Goal: Communication & Community: Answer question/provide support

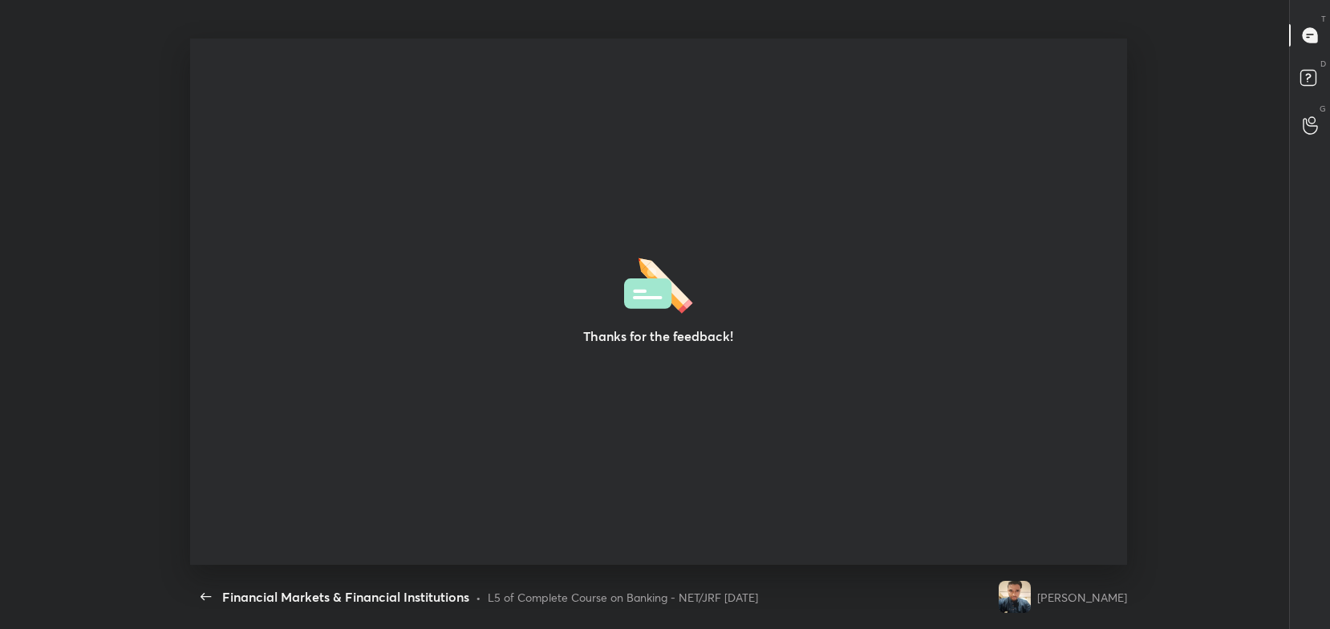
scroll to position [5, 0]
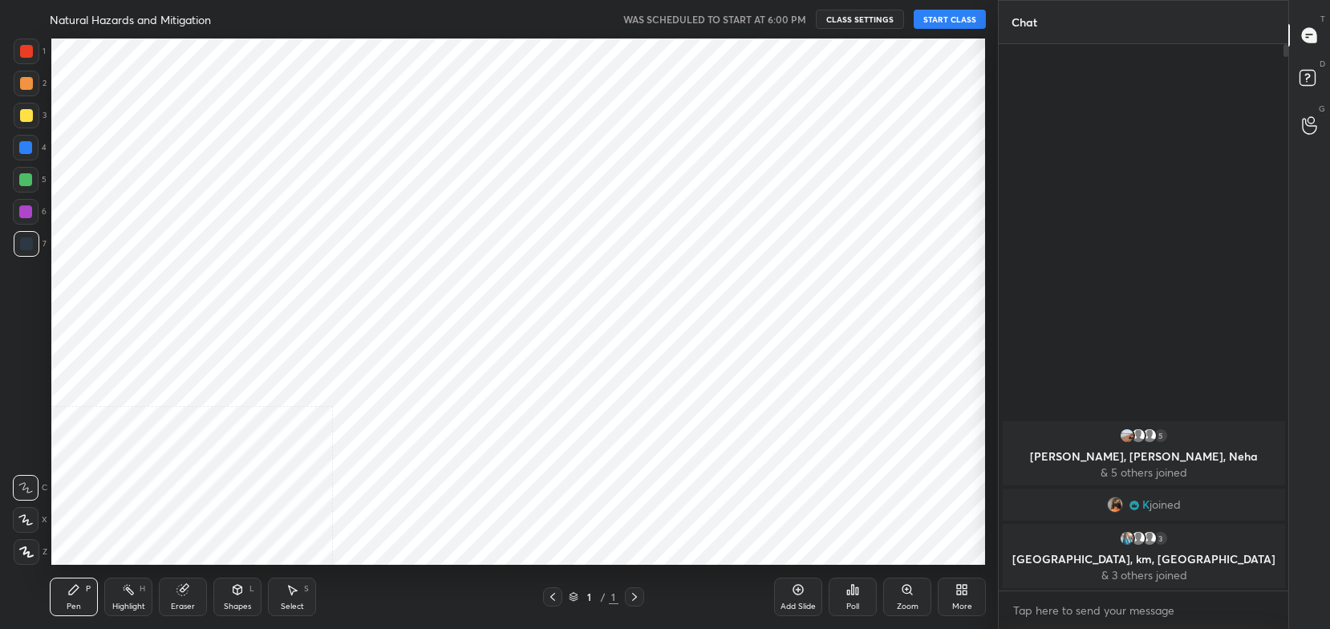
scroll to position [79708, 79259]
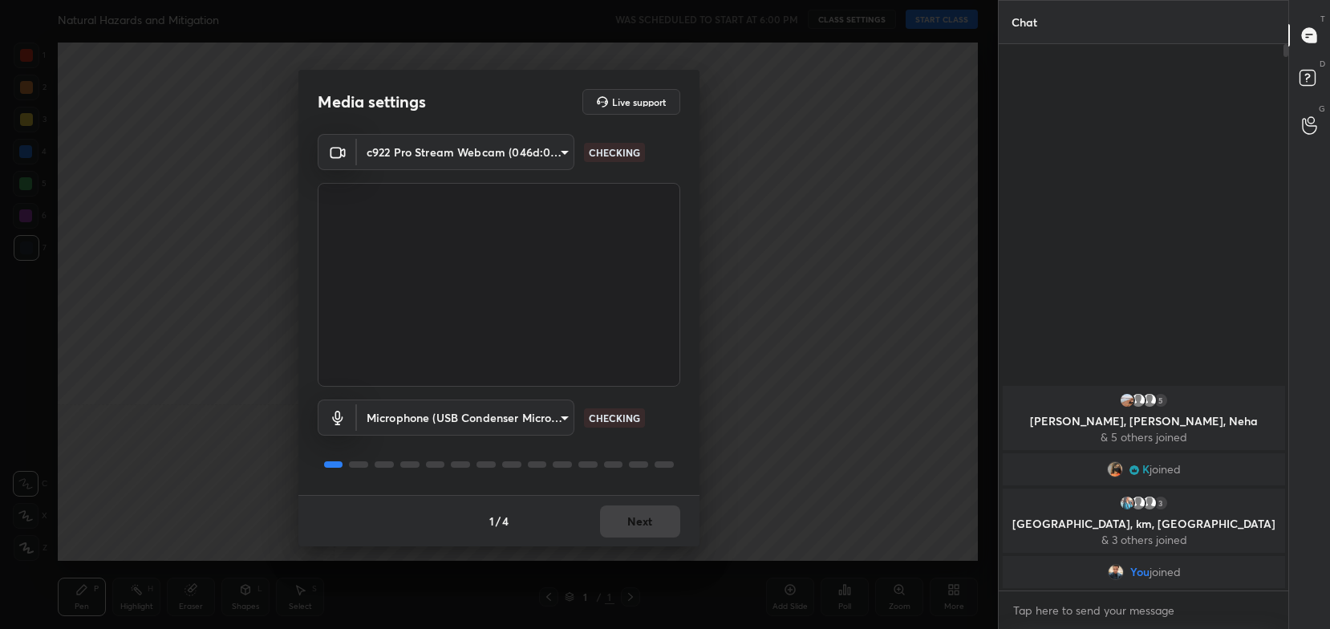
click at [660, 519] on div "1 / 4 Next" at bounding box center [498, 520] width 401 height 51
click at [647, 517] on button "Next" at bounding box center [640, 521] width 80 height 32
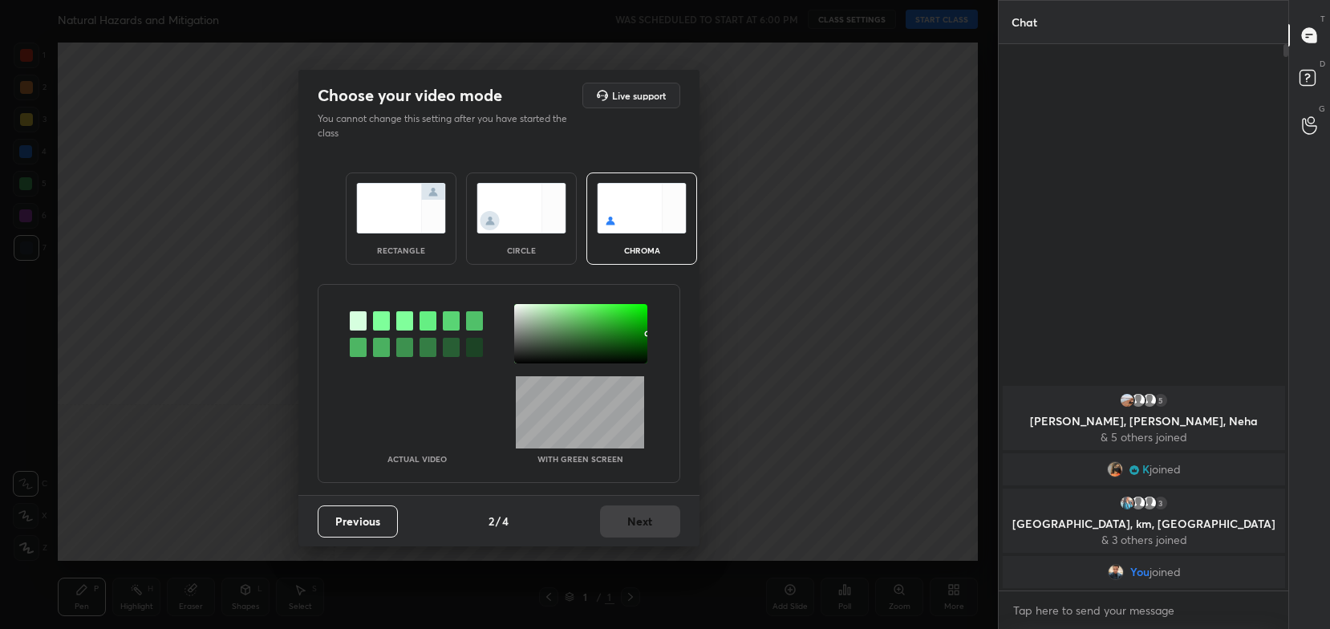
click at [432, 208] on img at bounding box center [401, 208] width 90 height 51
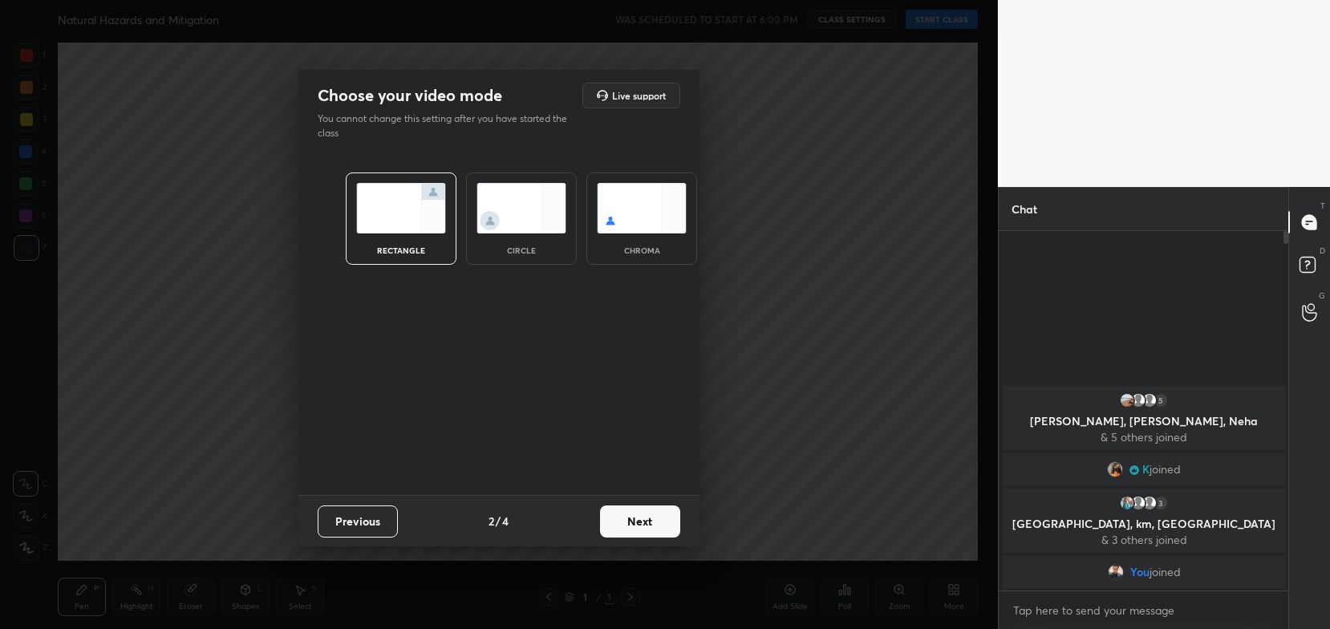
click at [667, 520] on button "Next" at bounding box center [640, 521] width 80 height 32
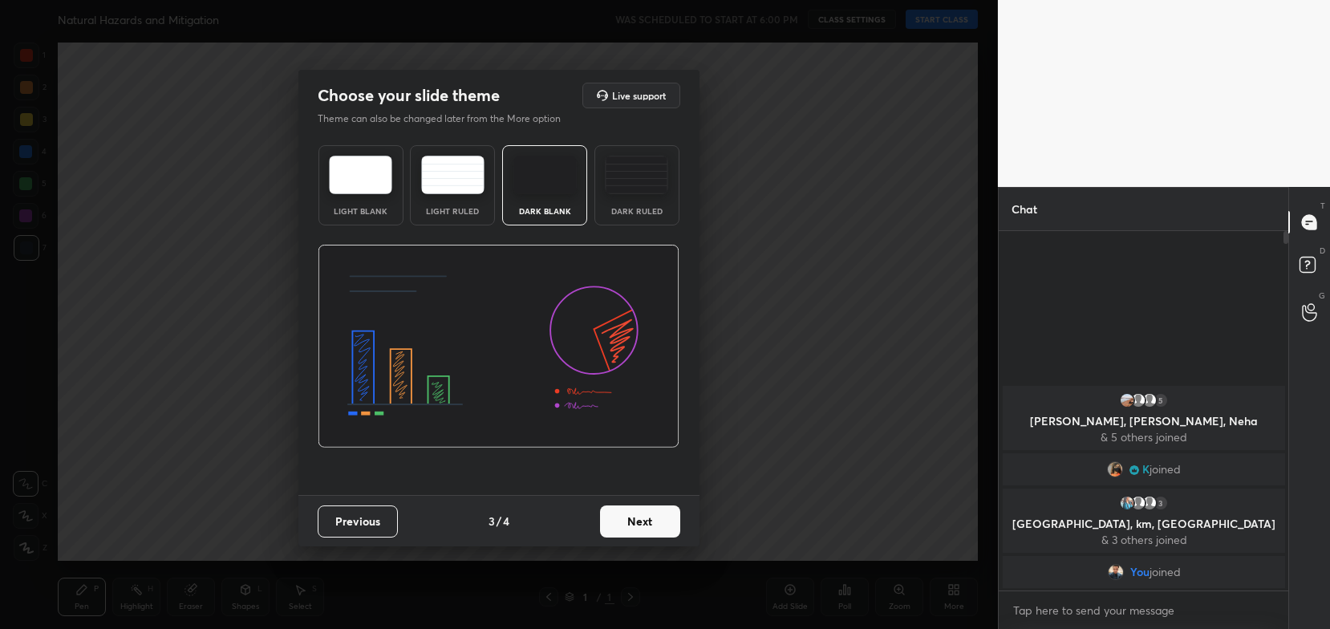
click at [677, 526] on button "Next" at bounding box center [640, 521] width 80 height 32
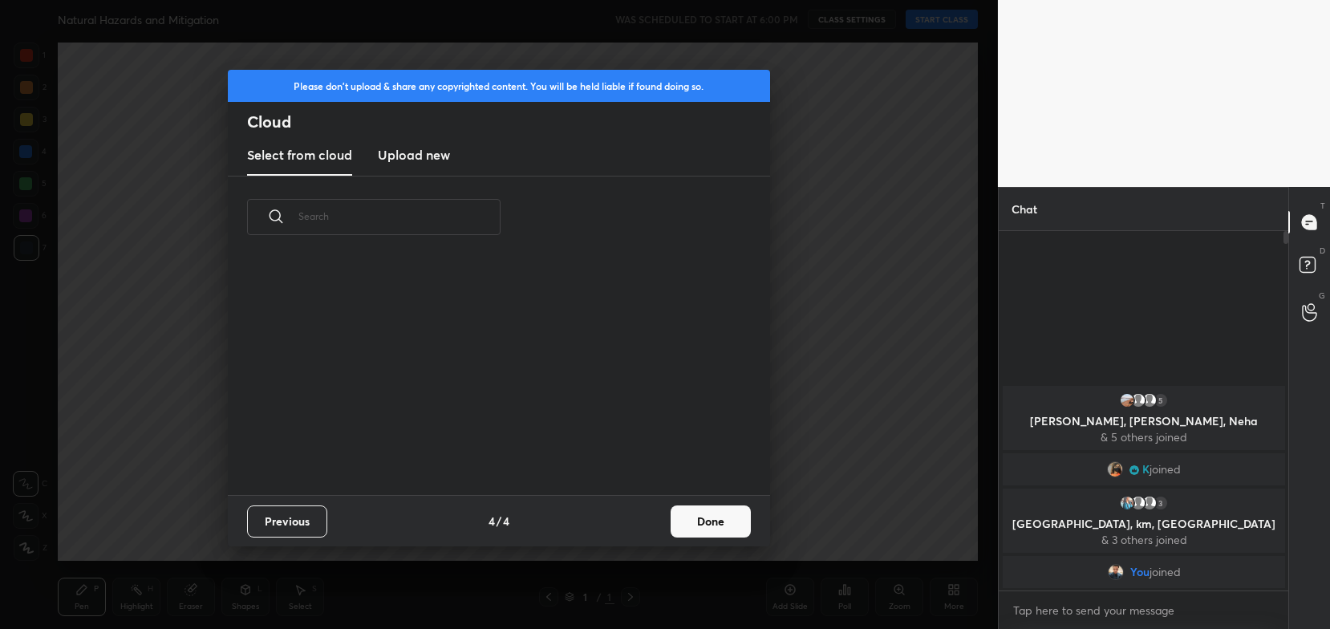
drag, startPoint x: 718, startPoint y: 520, endPoint x: 819, endPoint y: 418, distance: 143.5
click at [727, 512] on button "Done" at bounding box center [711, 521] width 80 height 32
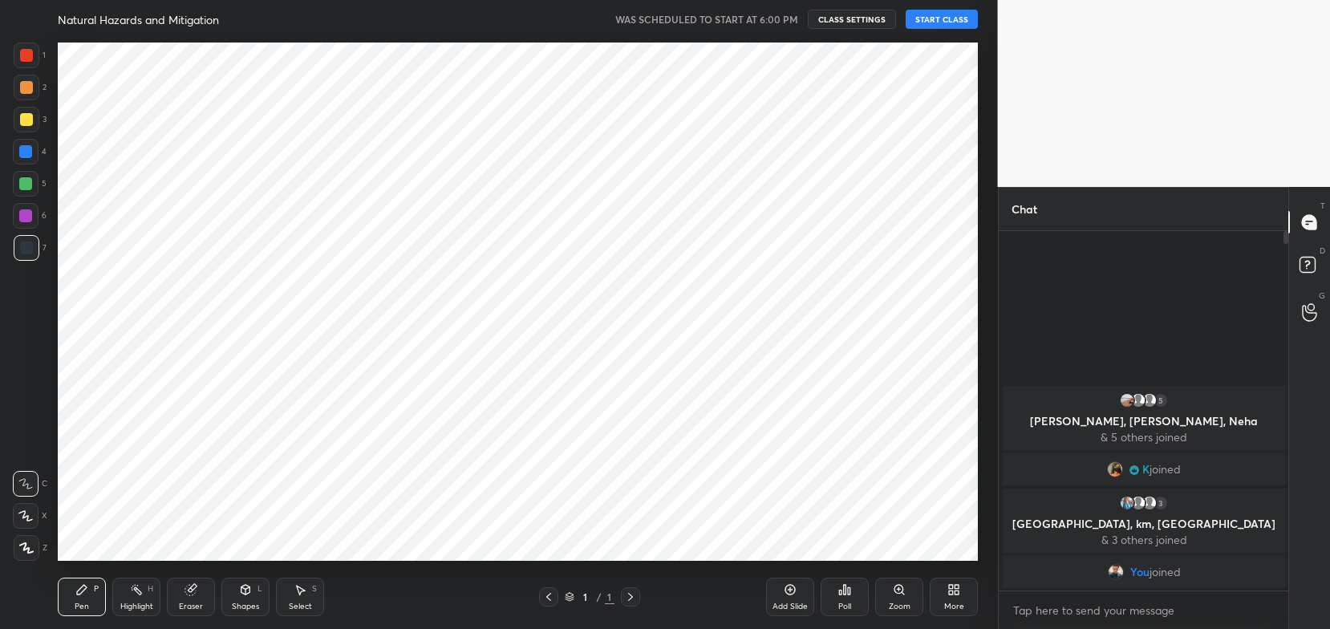
scroll to position [237, 515]
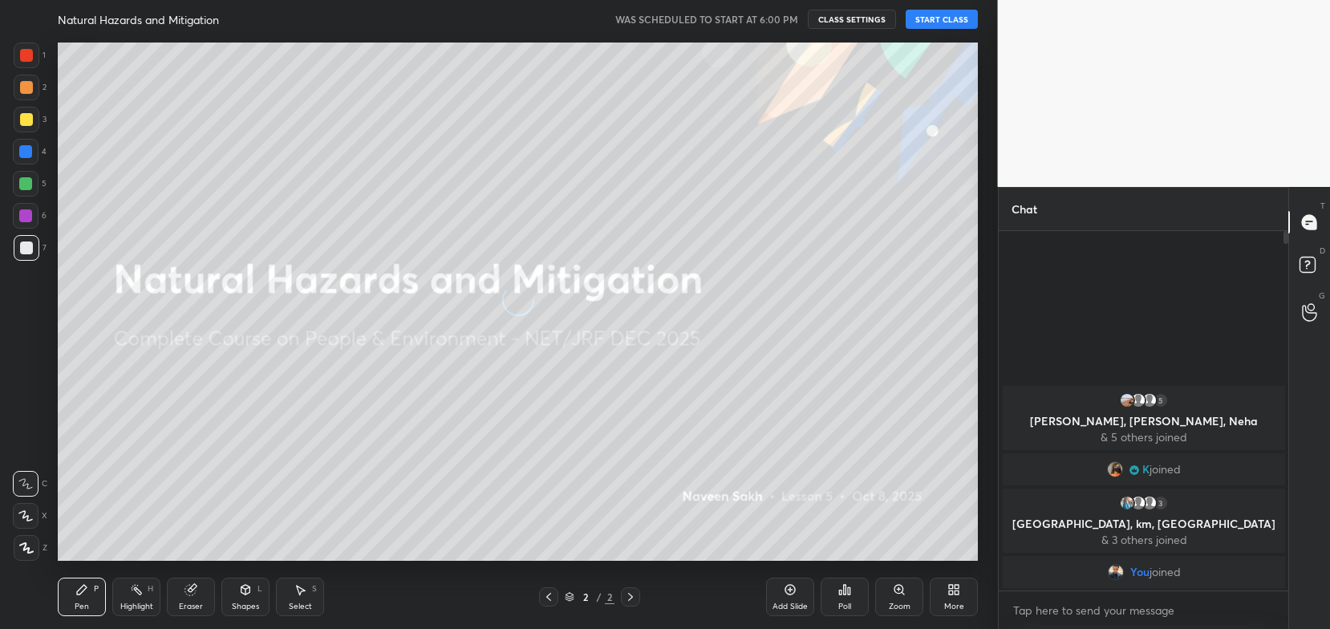
click at [959, 20] on button "START CLASS" at bounding box center [942, 19] width 72 height 19
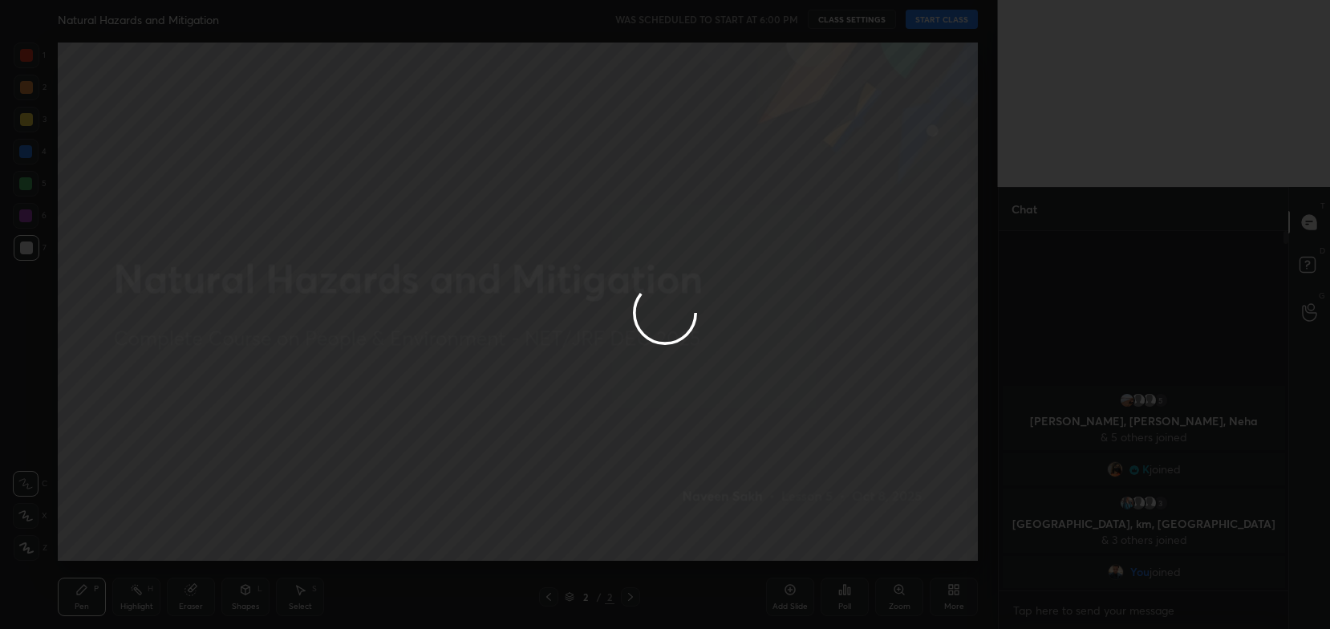
type textarea "x"
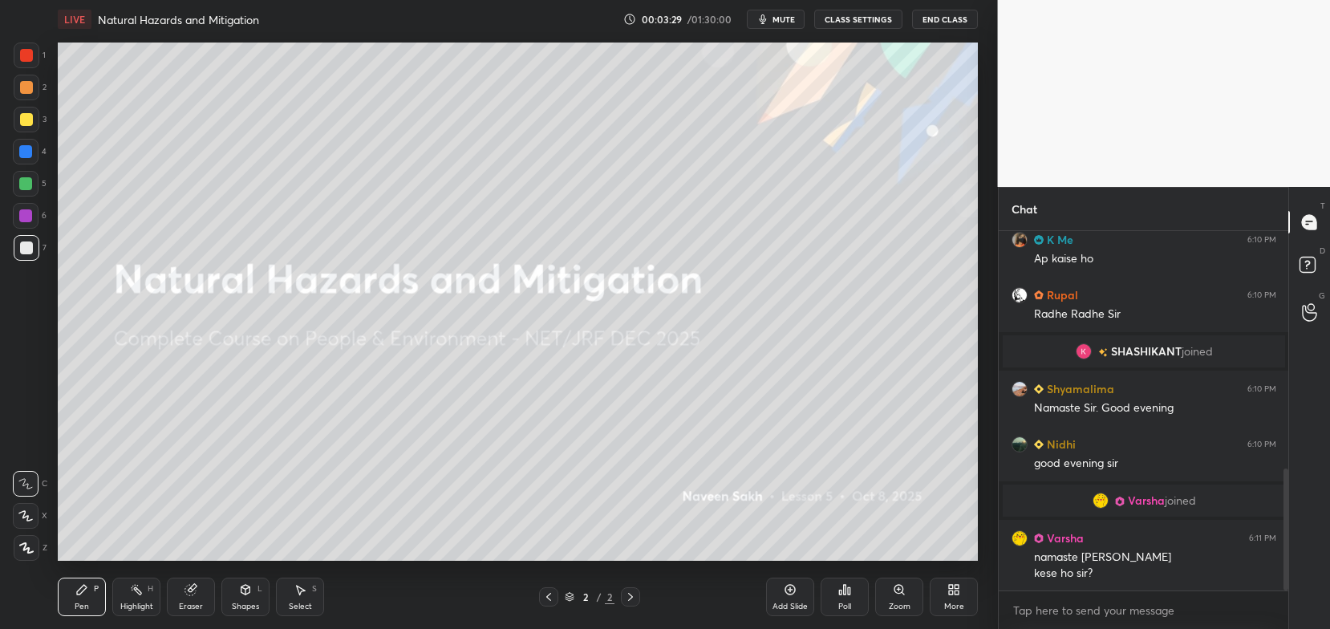
scroll to position [701, 0]
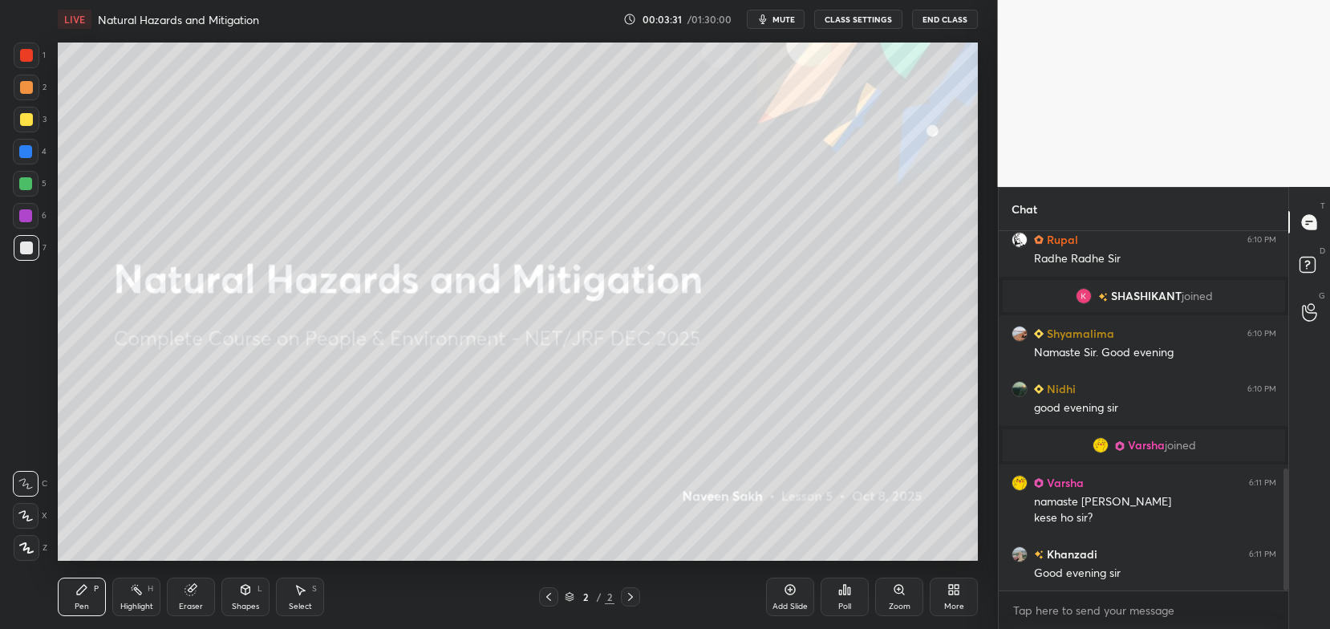
click at [952, 591] on icon at bounding box center [954, 589] width 13 height 13
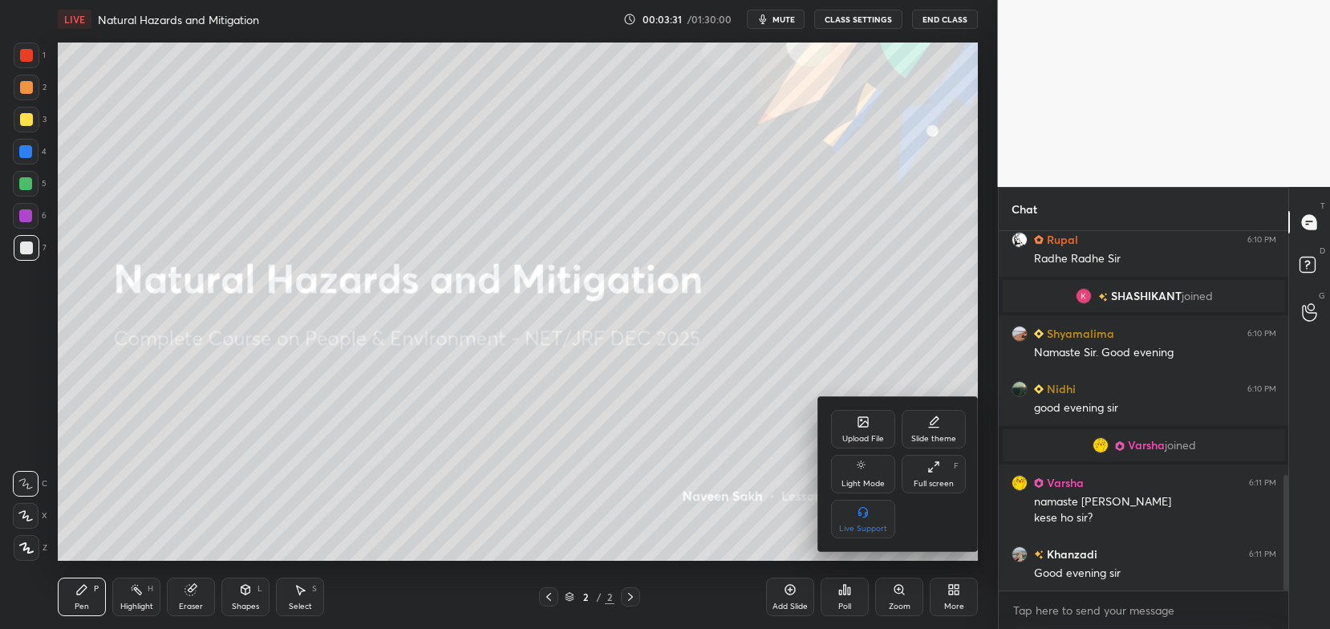
scroll to position [757, 0]
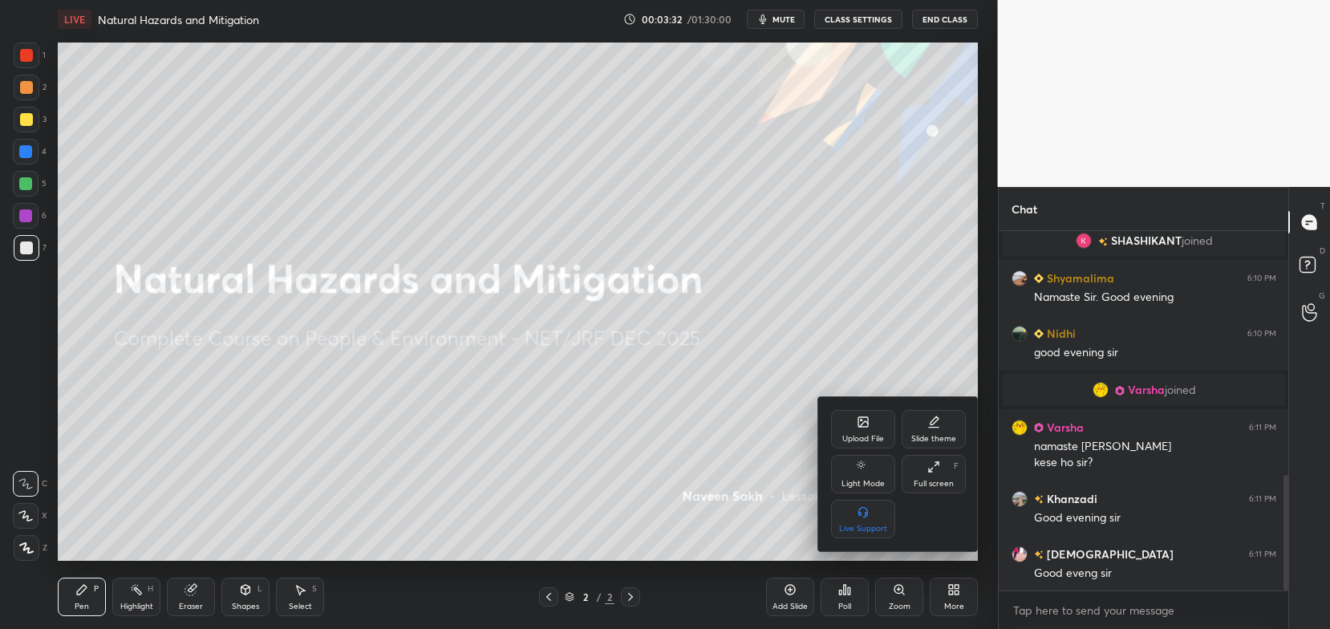
click at [854, 428] on div "Upload File" at bounding box center [863, 429] width 64 height 39
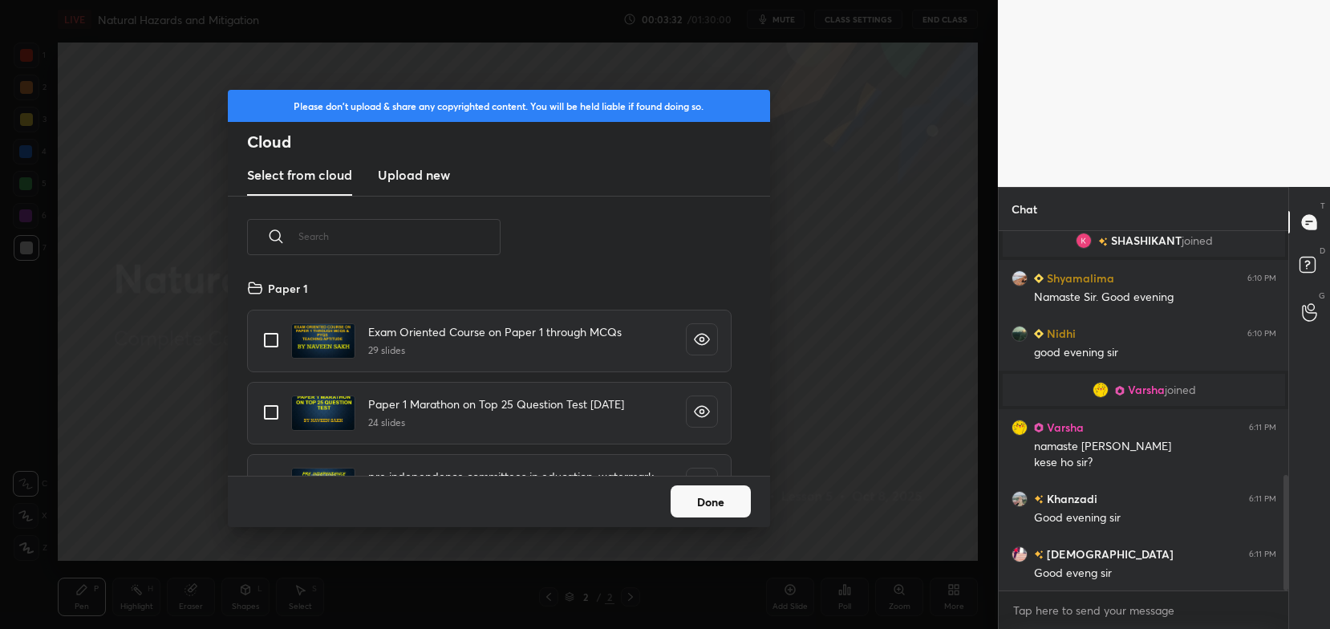
scroll to position [198, 515]
click at [428, 173] on h3 "Upload new" at bounding box center [414, 174] width 72 height 19
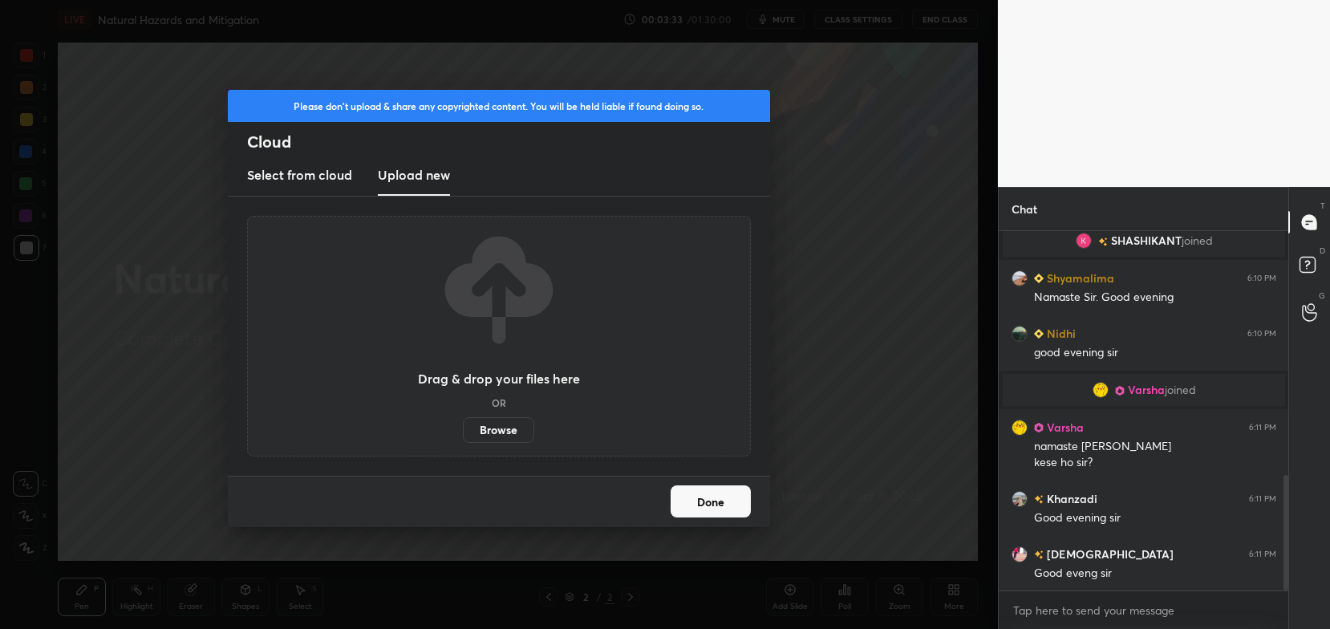
click at [480, 425] on label "Browse" at bounding box center [498, 430] width 71 height 26
click at [463, 425] on input "Browse" at bounding box center [463, 430] width 0 height 26
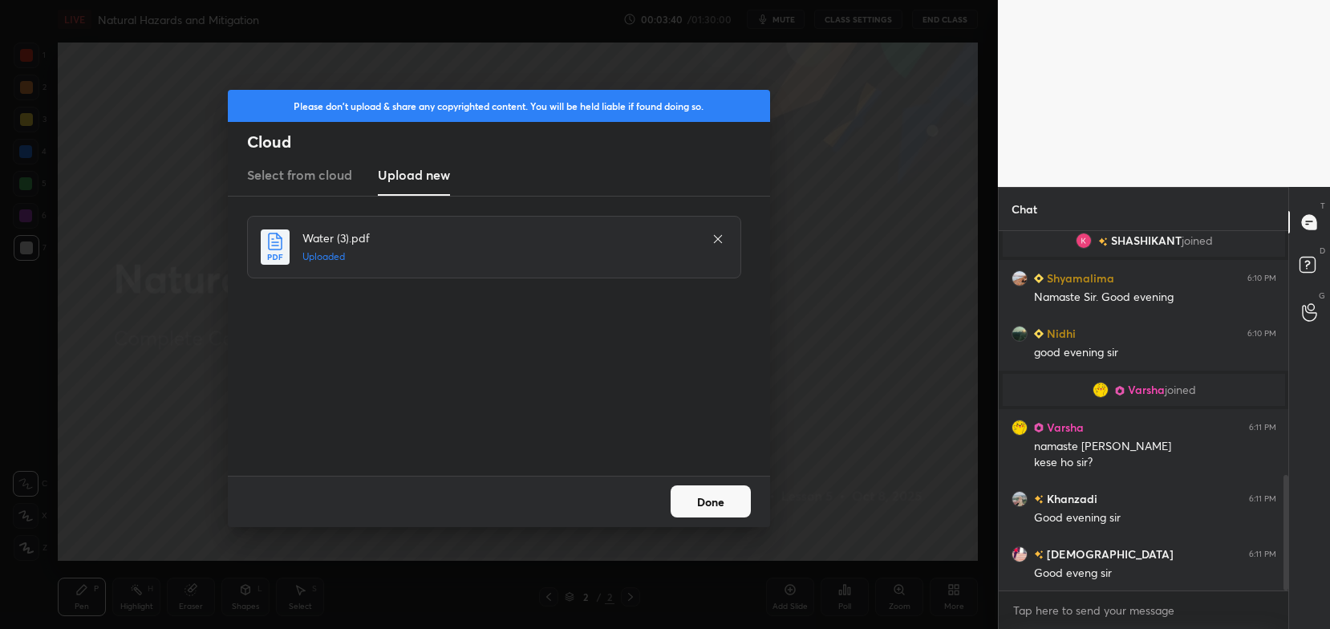
click at [723, 517] on button "Done" at bounding box center [711, 501] width 80 height 32
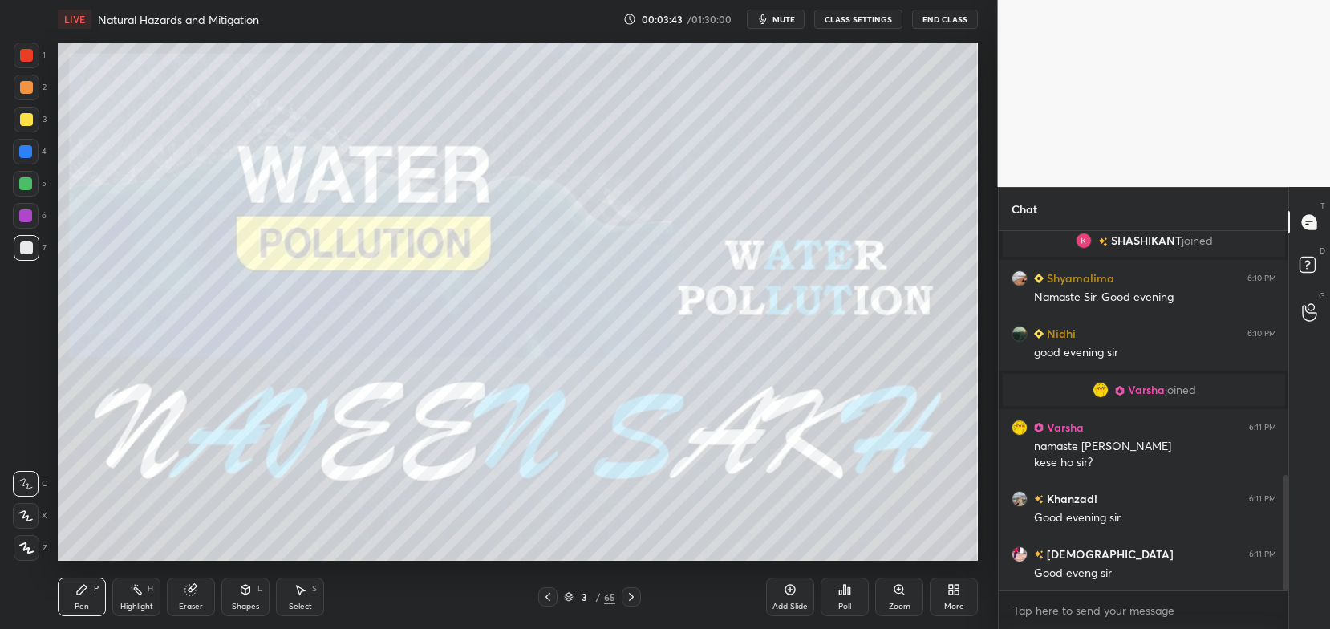
click at [568, 598] on icon at bounding box center [569, 597] width 10 height 10
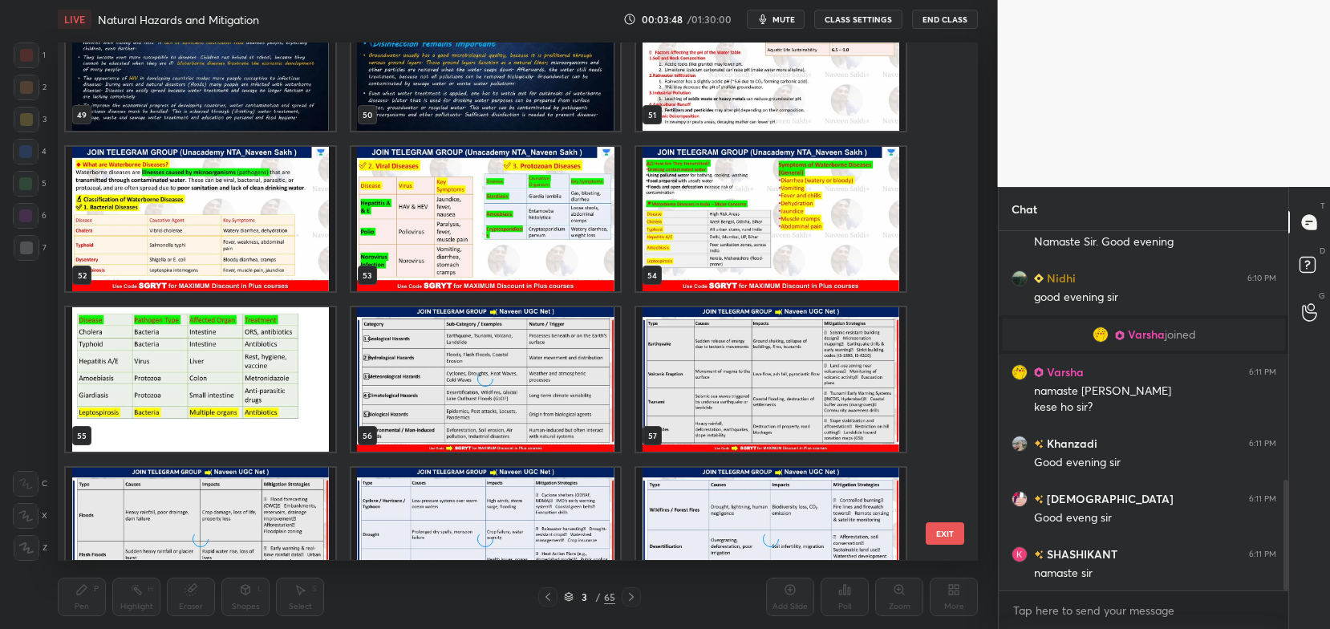
scroll to position [850, 0]
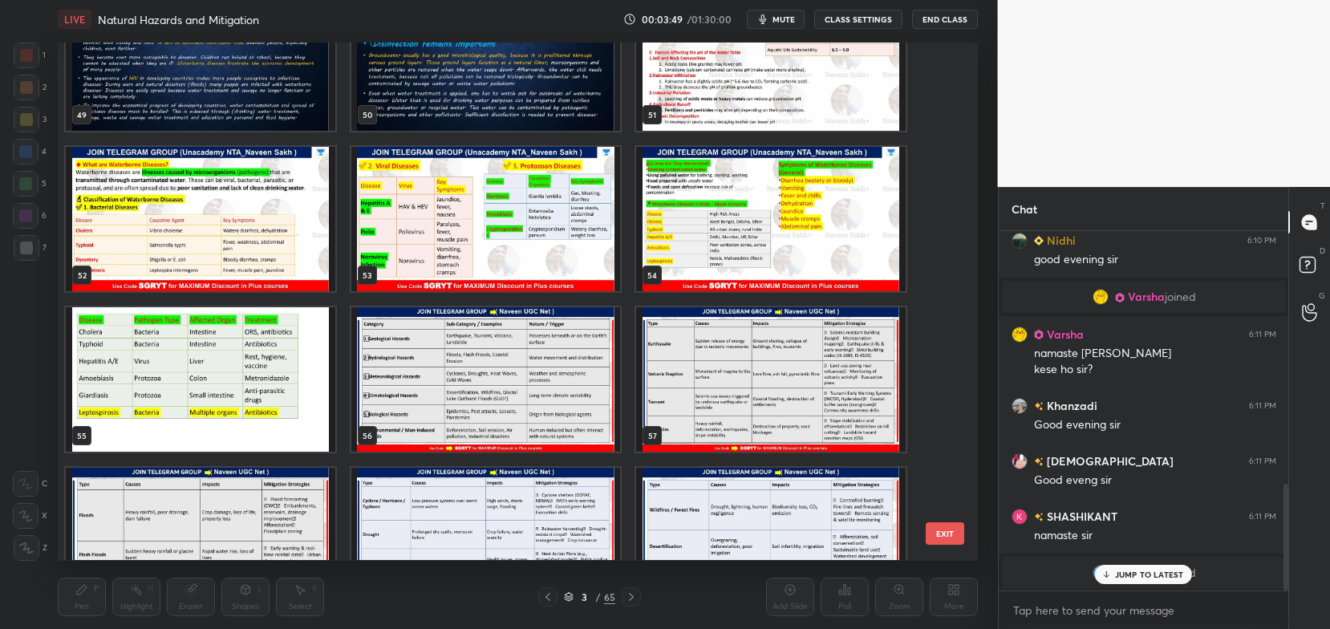
click at [503, 384] on img "grid" at bounding box center [486, 379] width 270 height 144
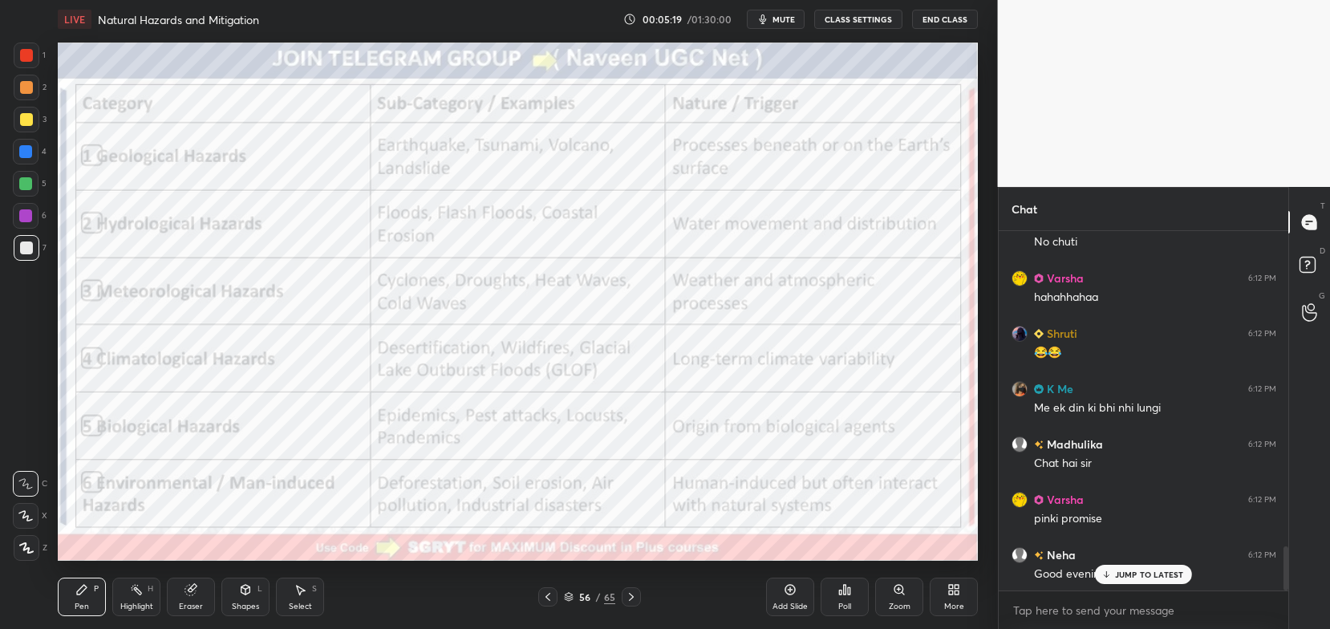
scroll to position [2568, 0]
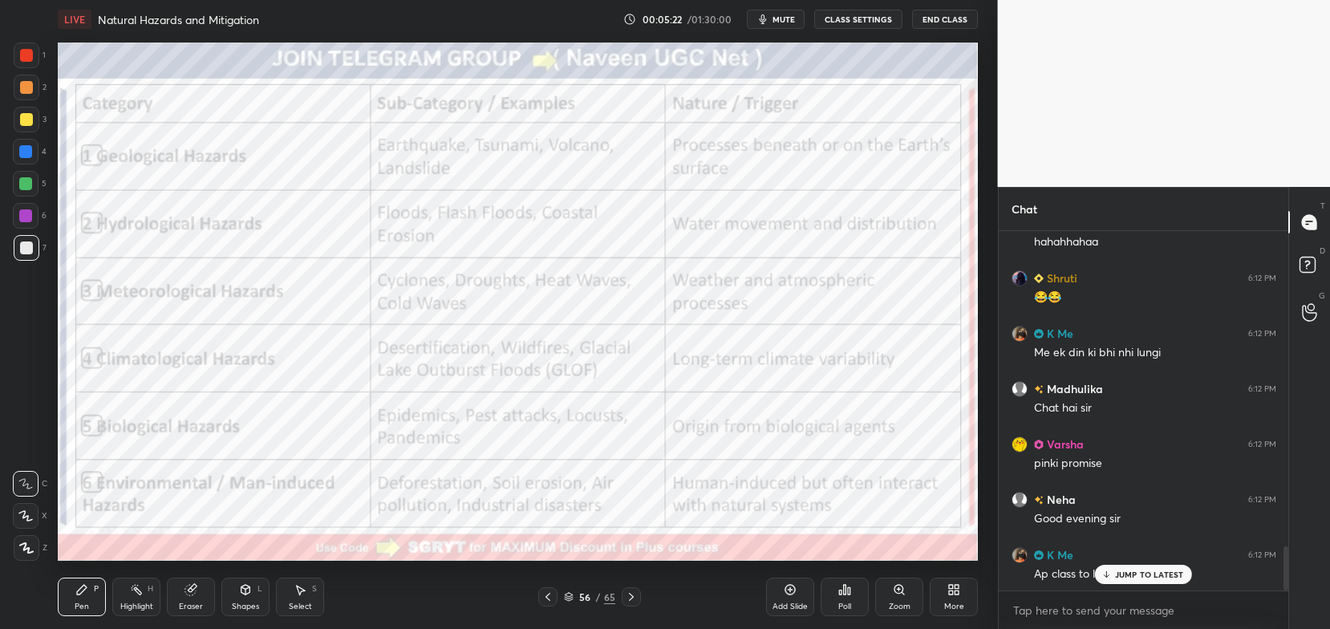
click at [1112, 574] on div "JUMP TO LATEST" at bounding box center [1143, 574] width 96 height 19
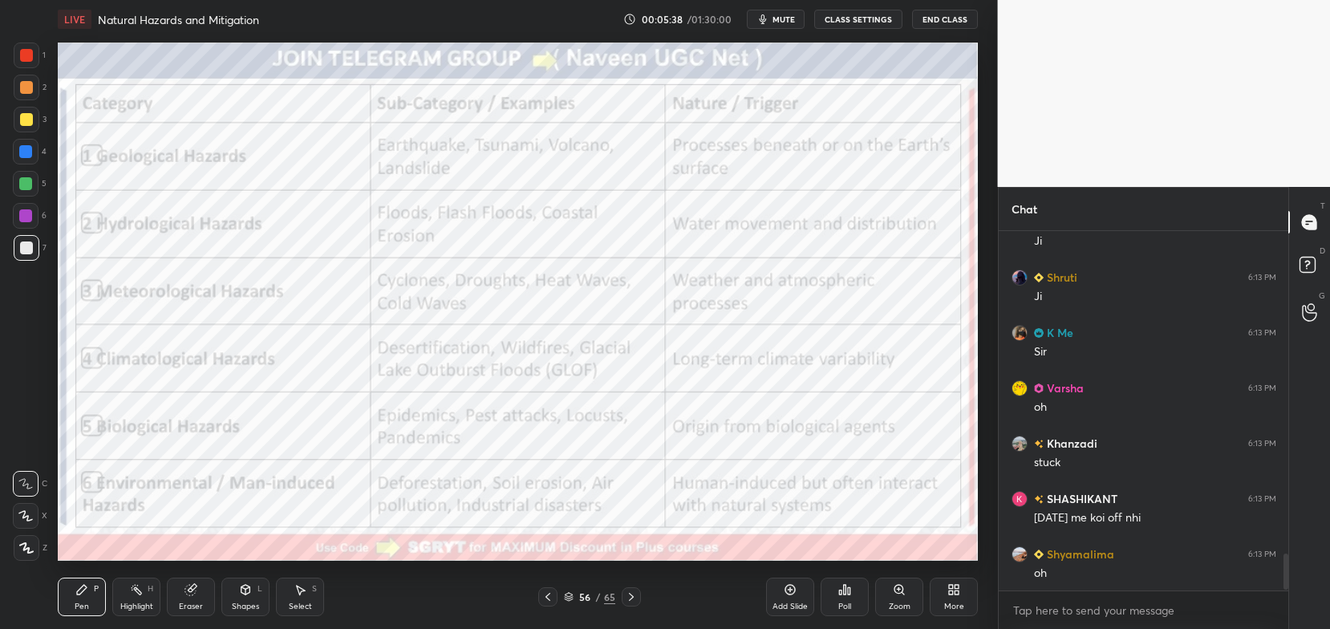
scroll to position [3178, 0]
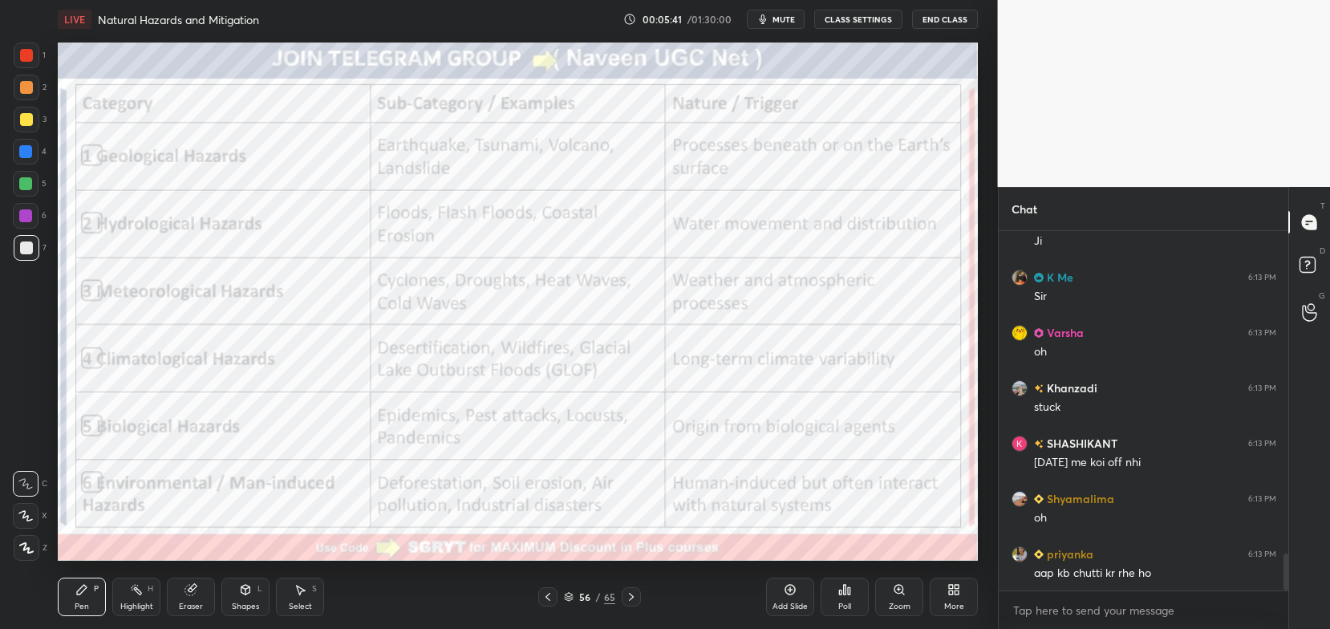
click at [864, 22] on button "CLASS SETTINGS" at bounding box center [858, 19] width 88 height 19
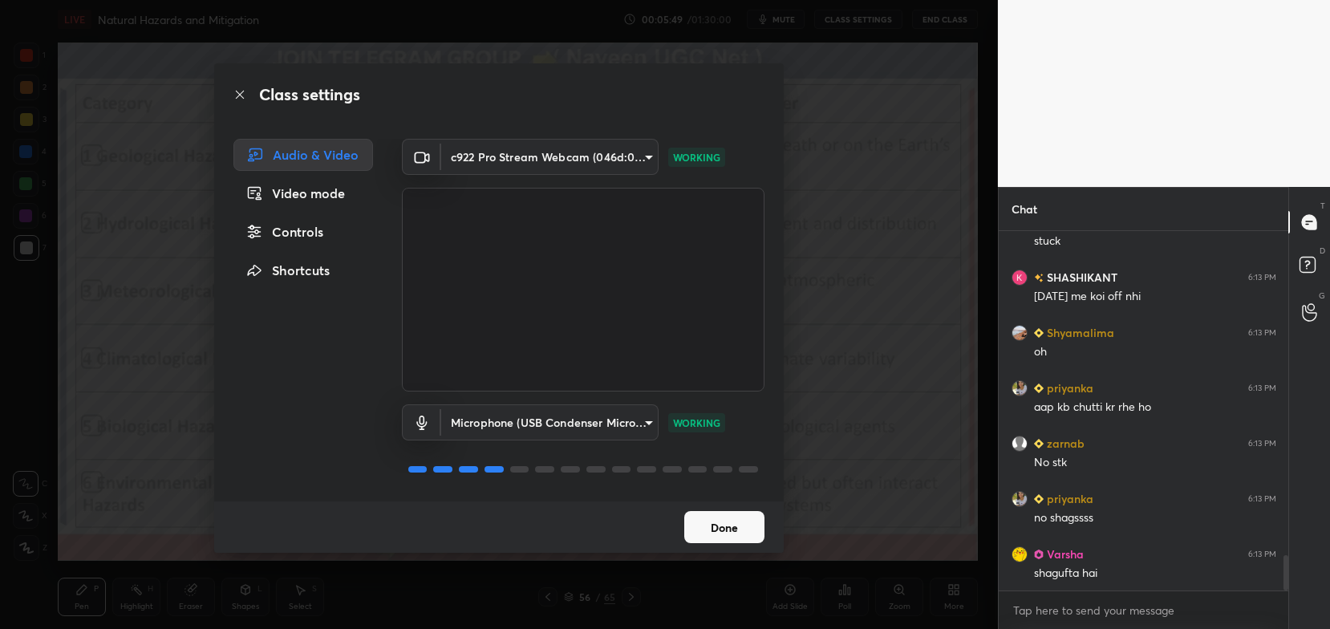
scroll to position [3400, 0]
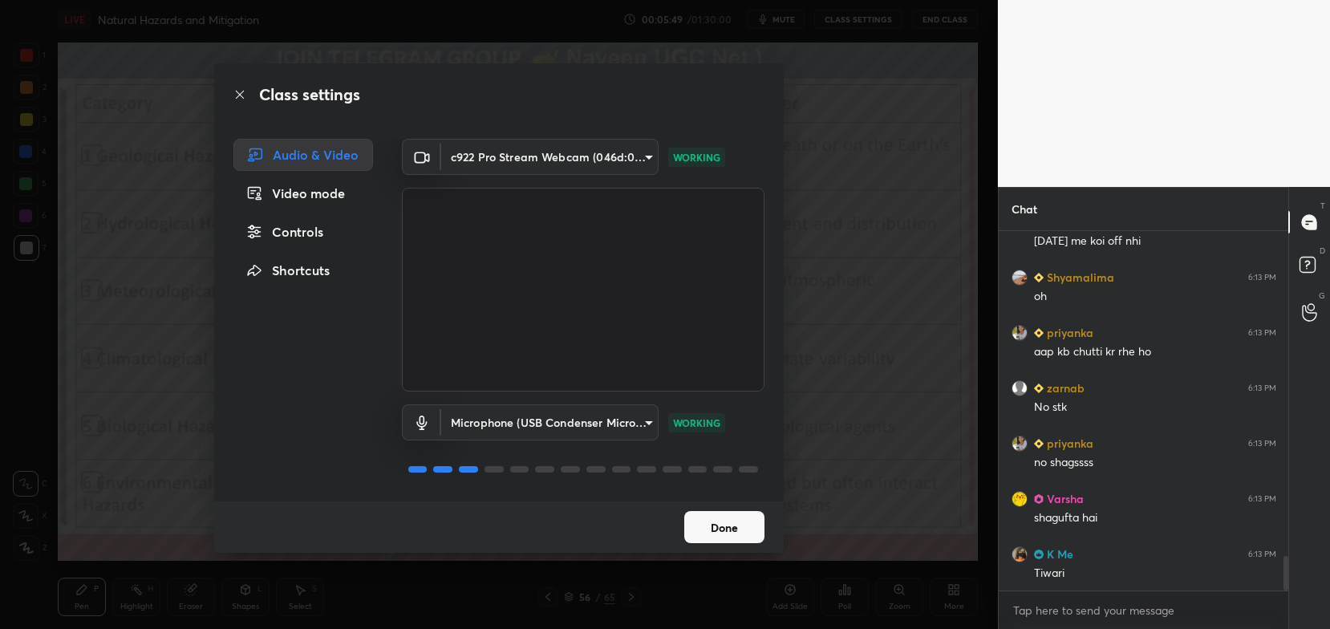
click at [564, 419] on body "1 2 3 4 5 6 7 C X Z C X Z E E Erase all H H LIVE Natural Hazards and Mitigation…" at bounding box center [665, 314] width 1330 height 629
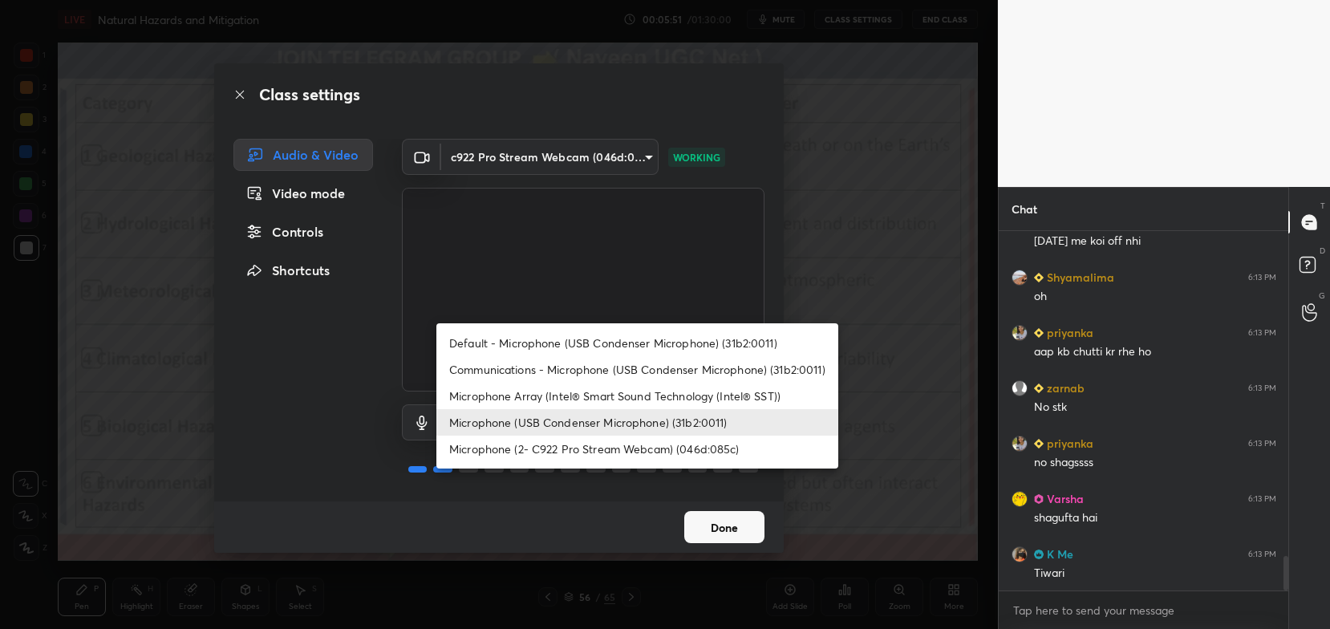
click at [603, 424] on li "Microphone (USB Condenser Microphone) (31b2:0011)" at bounding box center [637, 422] width 402 height 26
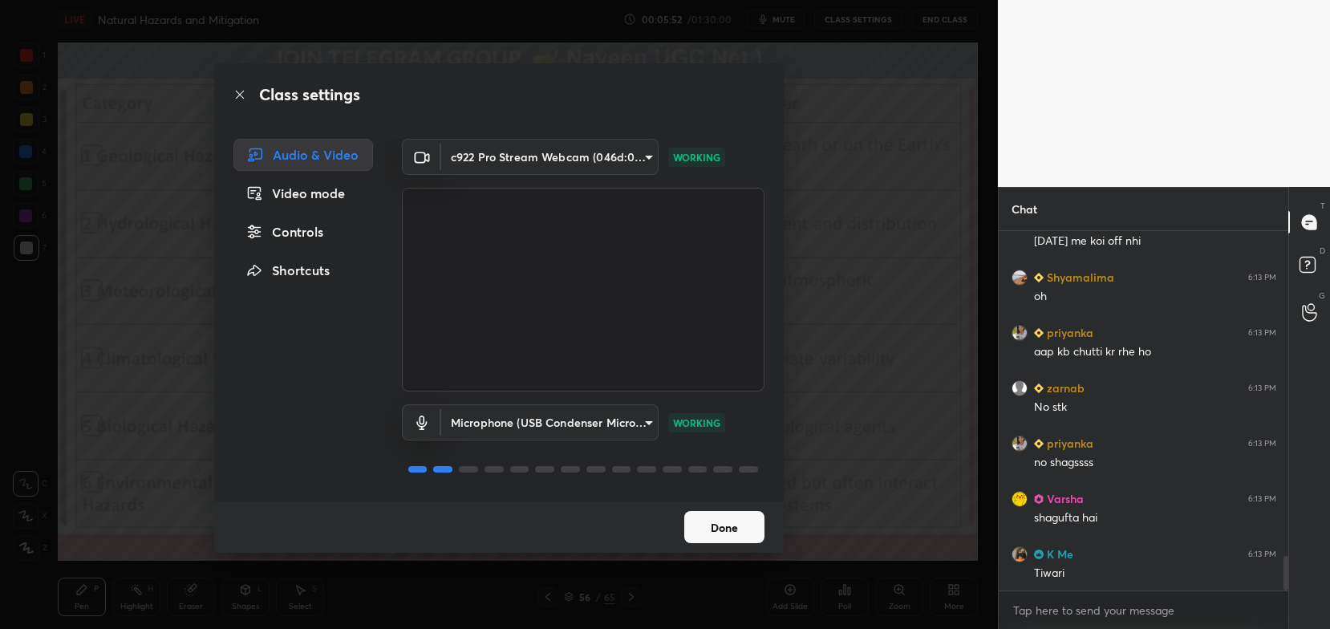
click at [742, 532] on button "Done" at bounding box center [724, 527] width 80 height 32
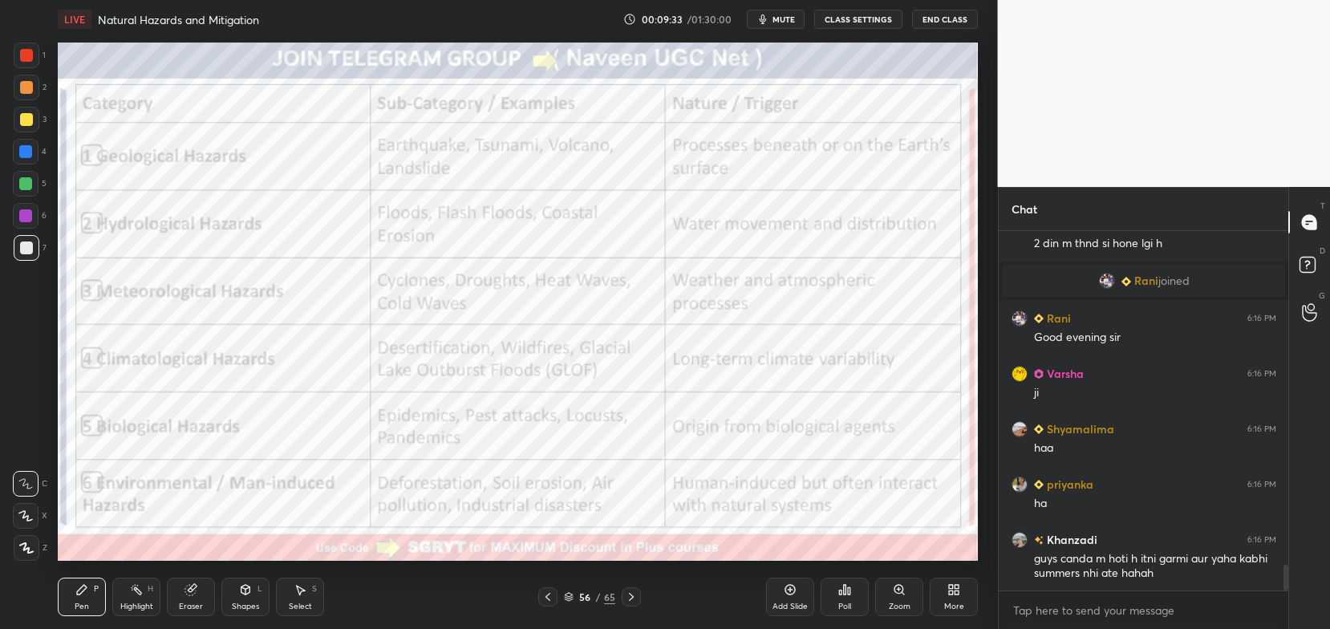
scroll to position [4732, 0]
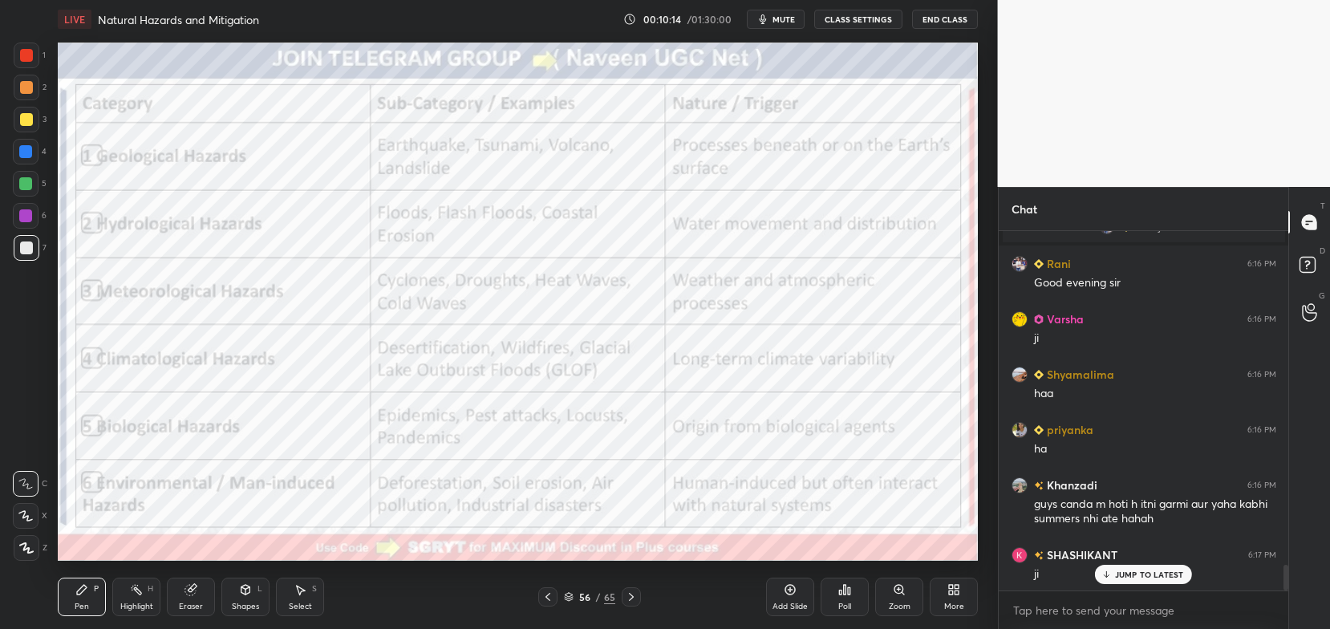
click at [562, 595] on div "56 / 65" at bounding box center [589, 596] width 103 height 19
click at [569, 595] on icon at bounding box center [569, 597] width 10 height 10
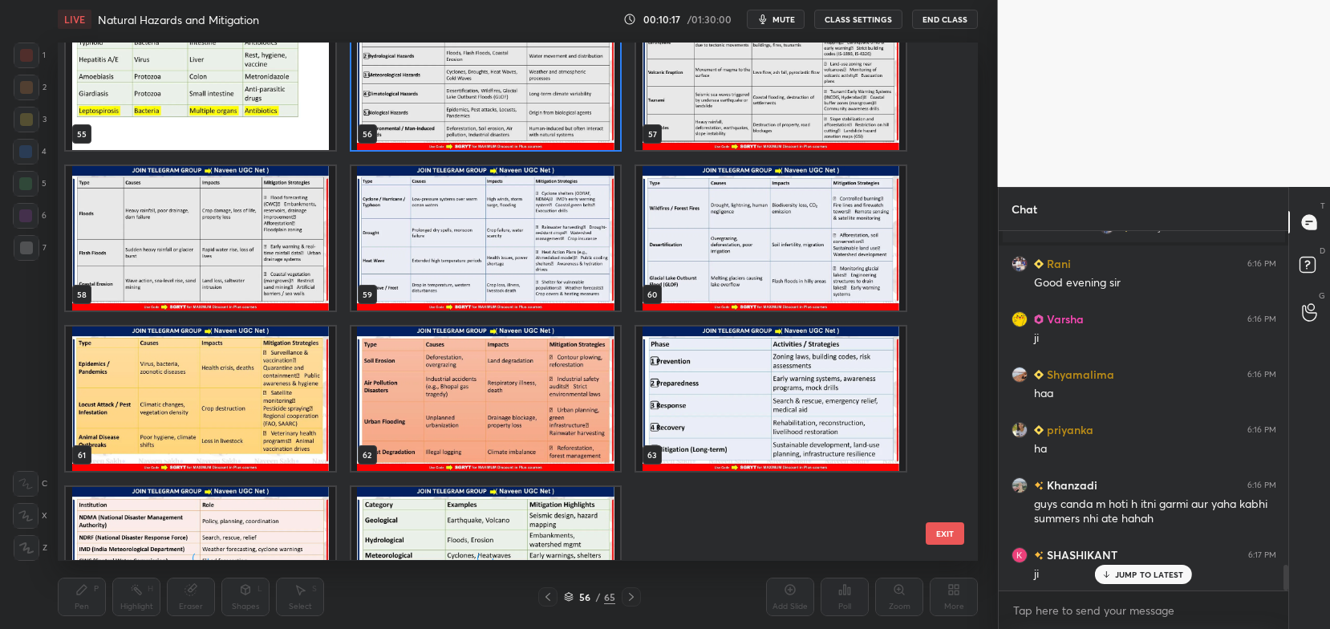
scroll to position [3014, 0]
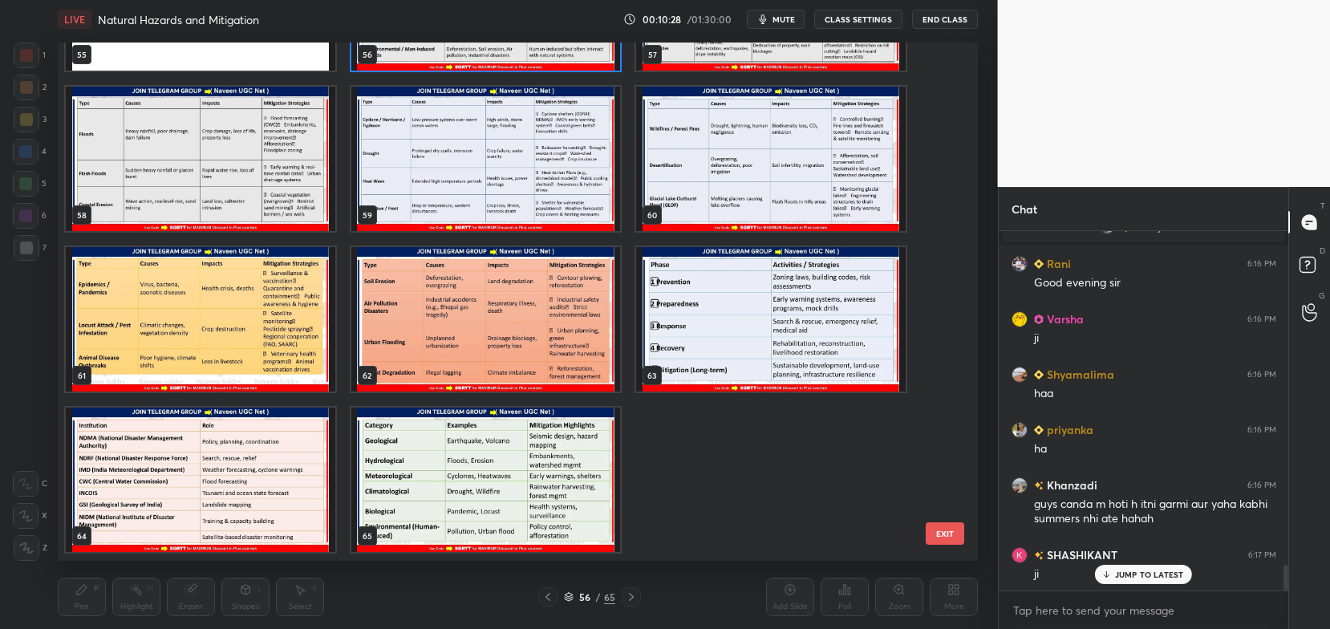
click at [574, 156] on img "grid" at bounding box center [486, 159] width 270 height 144
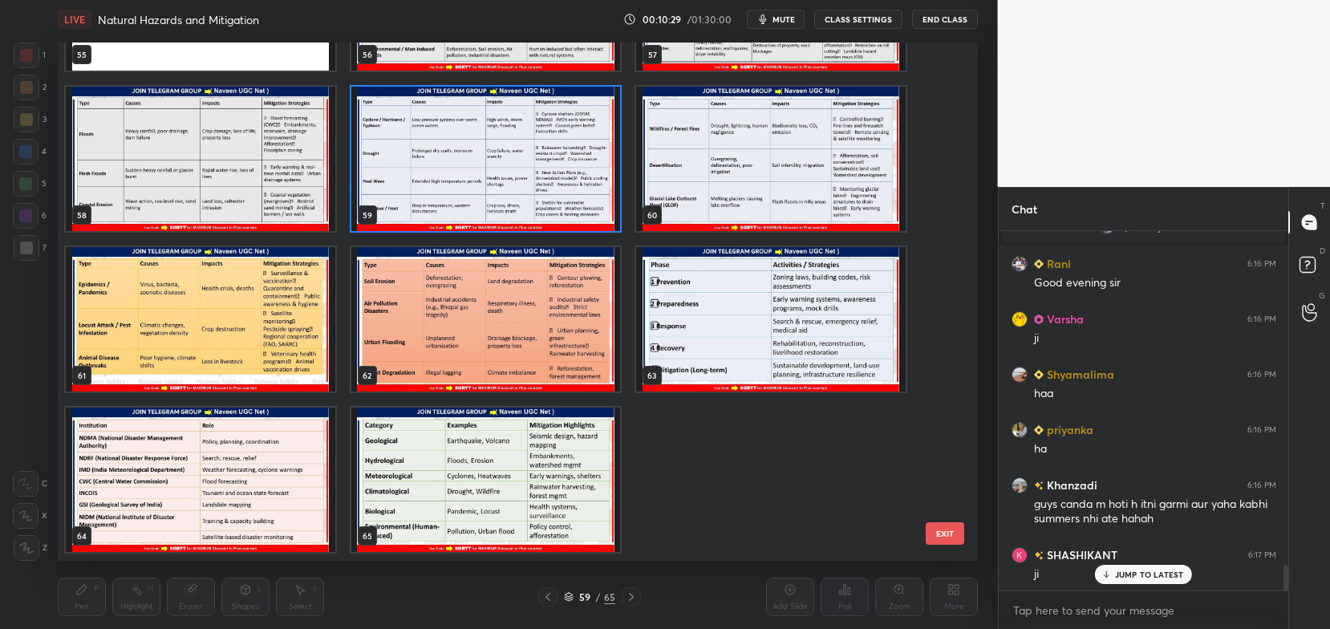
click at [574, 162] on img "grid" at bounding box center [486, 159] width 270 height 144
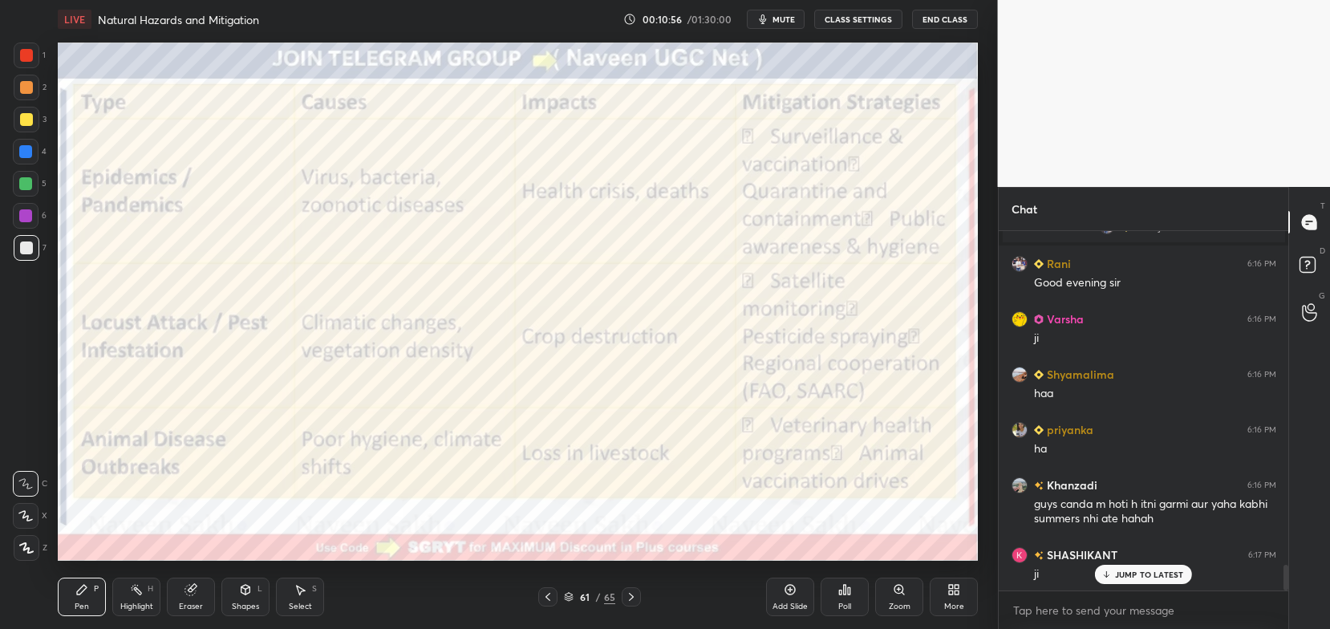
click at [26, 59] on div at bounding box center [26, 55] width 13 height 13
click at [187, 603] on div "Eraser" at bounding box center [191, 607] width 24 height 8
click at [30, 547] on span "Erase all" at bounding box center [26, 547] width 24 height 11
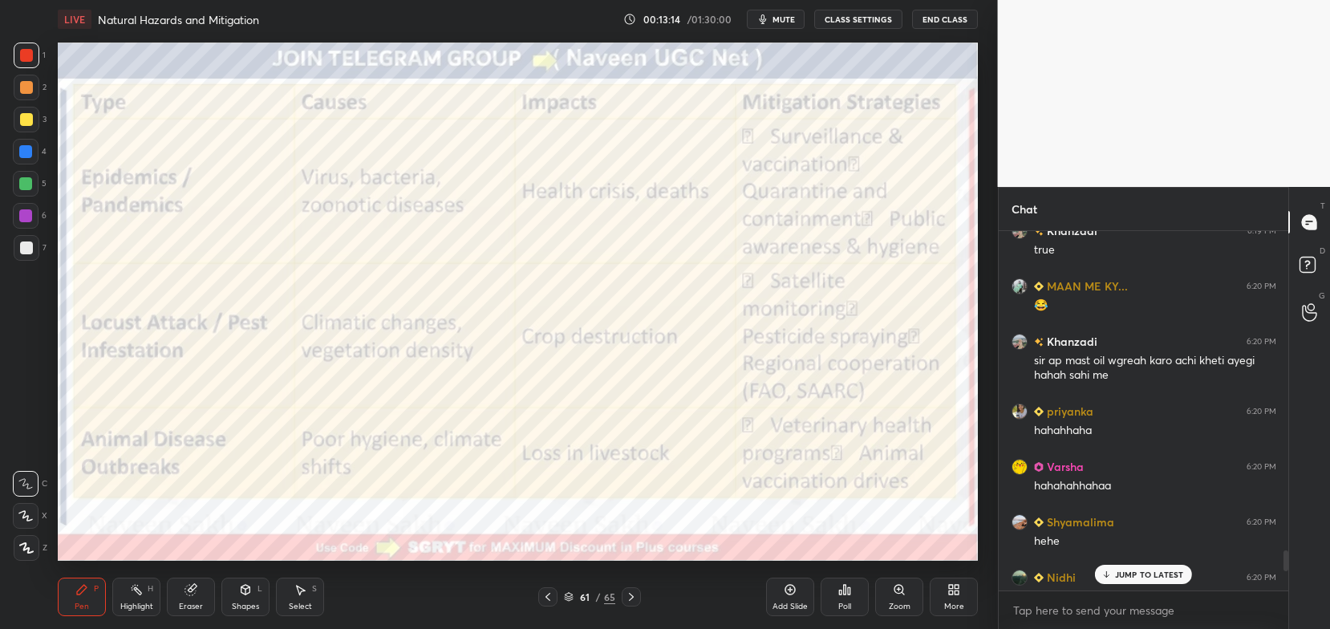
scroll to position [5589, 0]
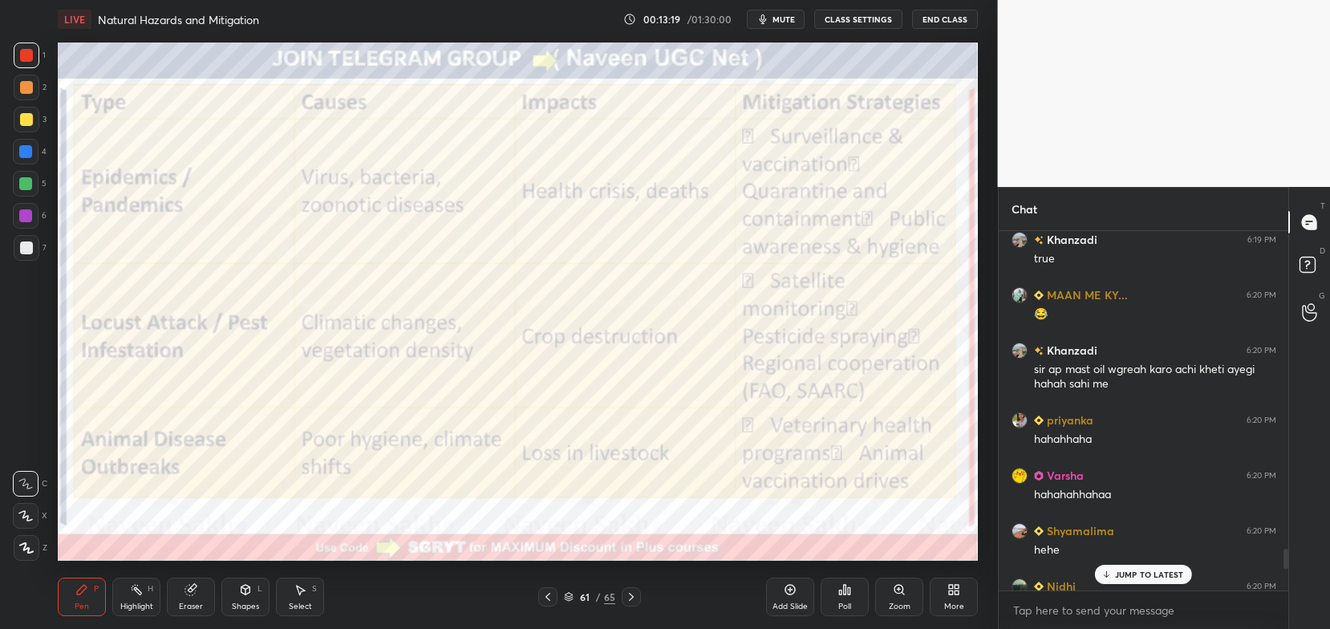
click at [1133, 577] on p "JUMP TO LATEST" at bounding box center [1149, 575] width 69 height 10
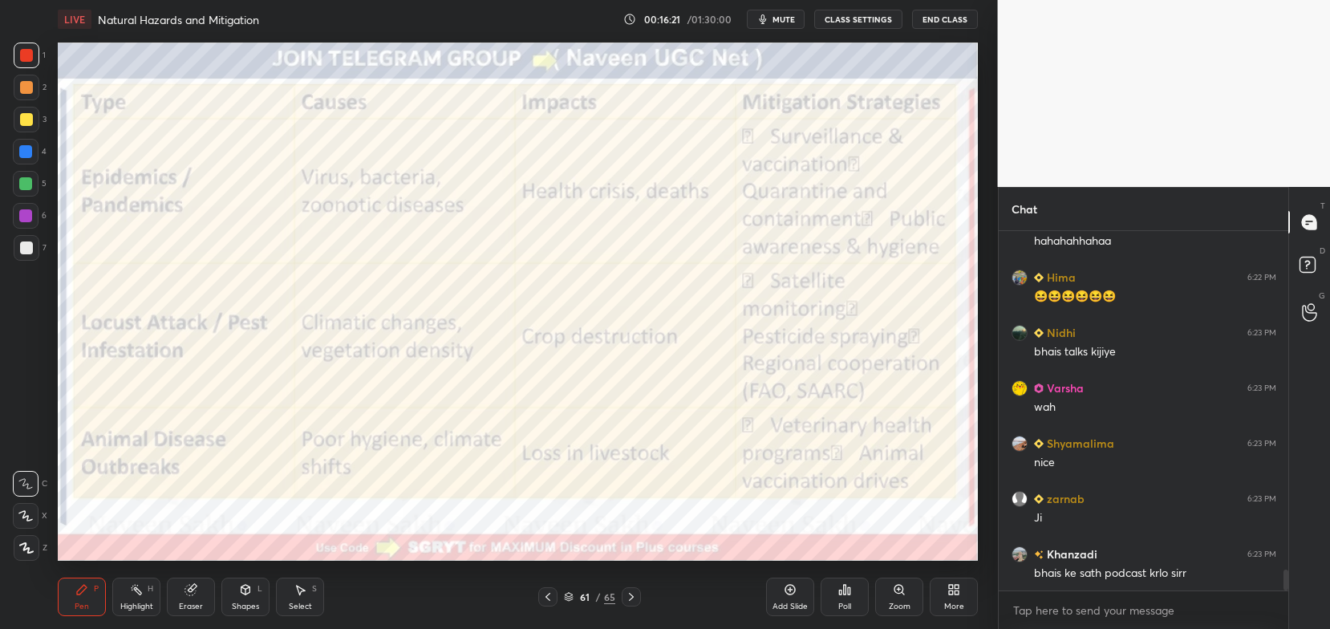
scroll to position [6026, 0]
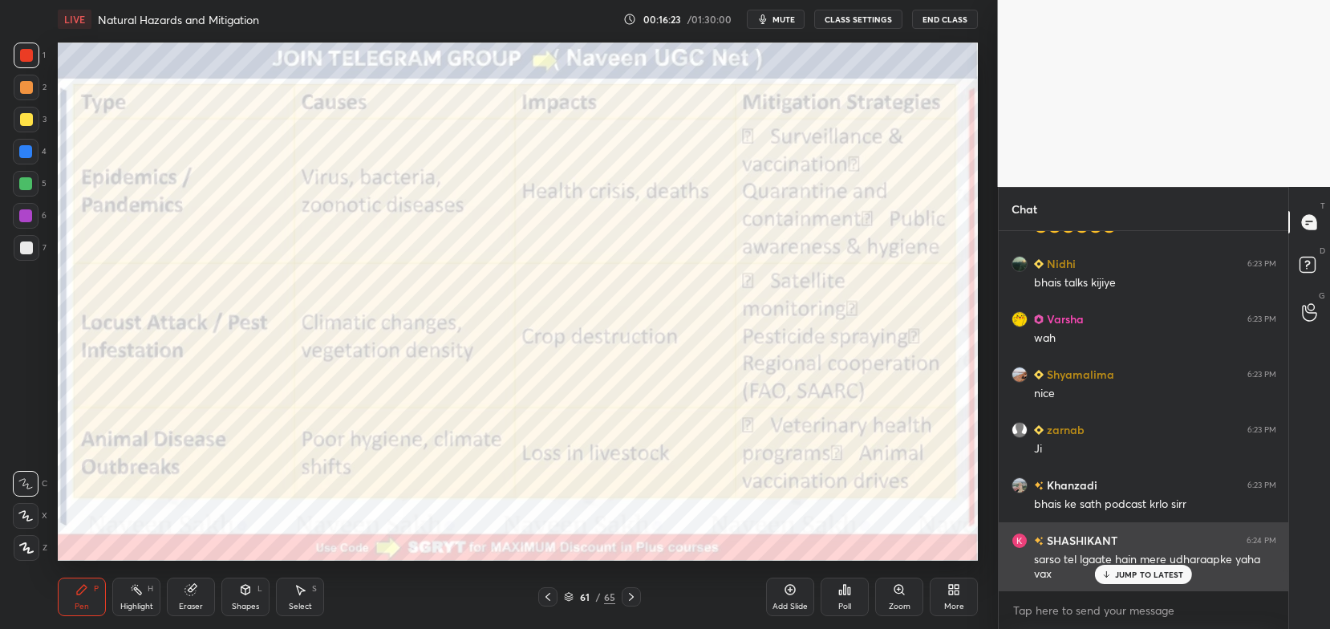
click at [1127, 577] on p "JUMP TO LATEST" at bounding box center [1149, 575] width 69 height 10
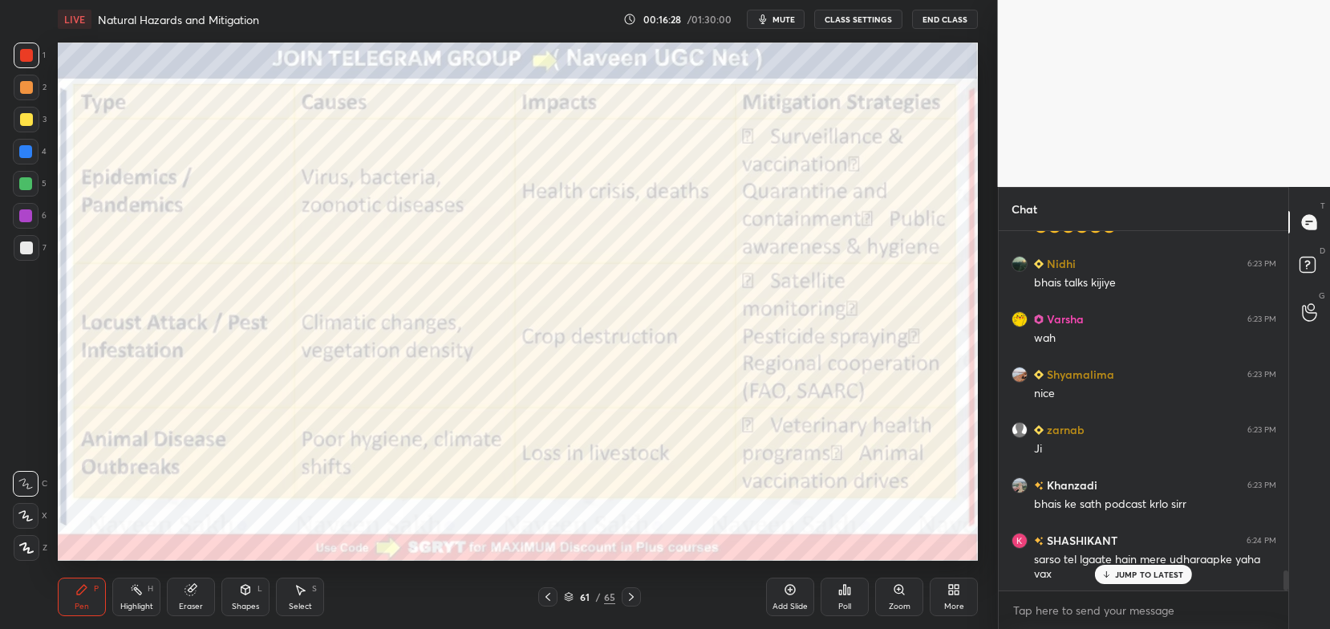
scroll to position [6081, 0]
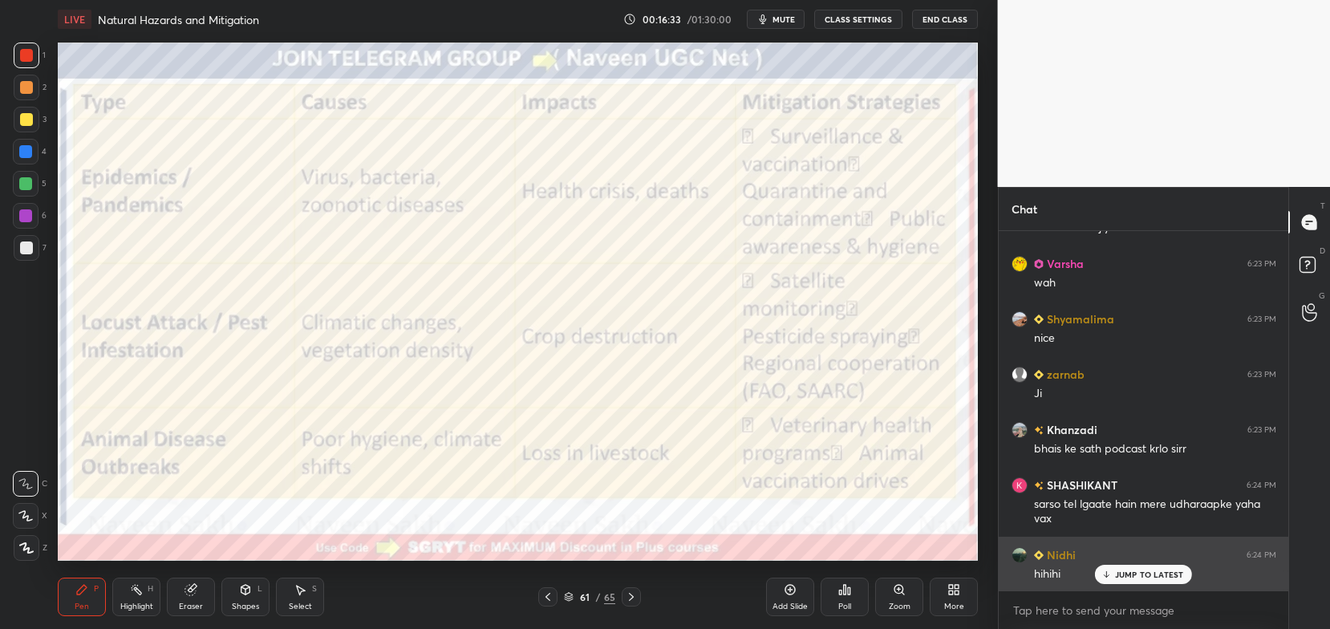
click at [1123, 573] on p "JUMP TO LATEST" at bounding box center [1149, 575] width 69 height 10
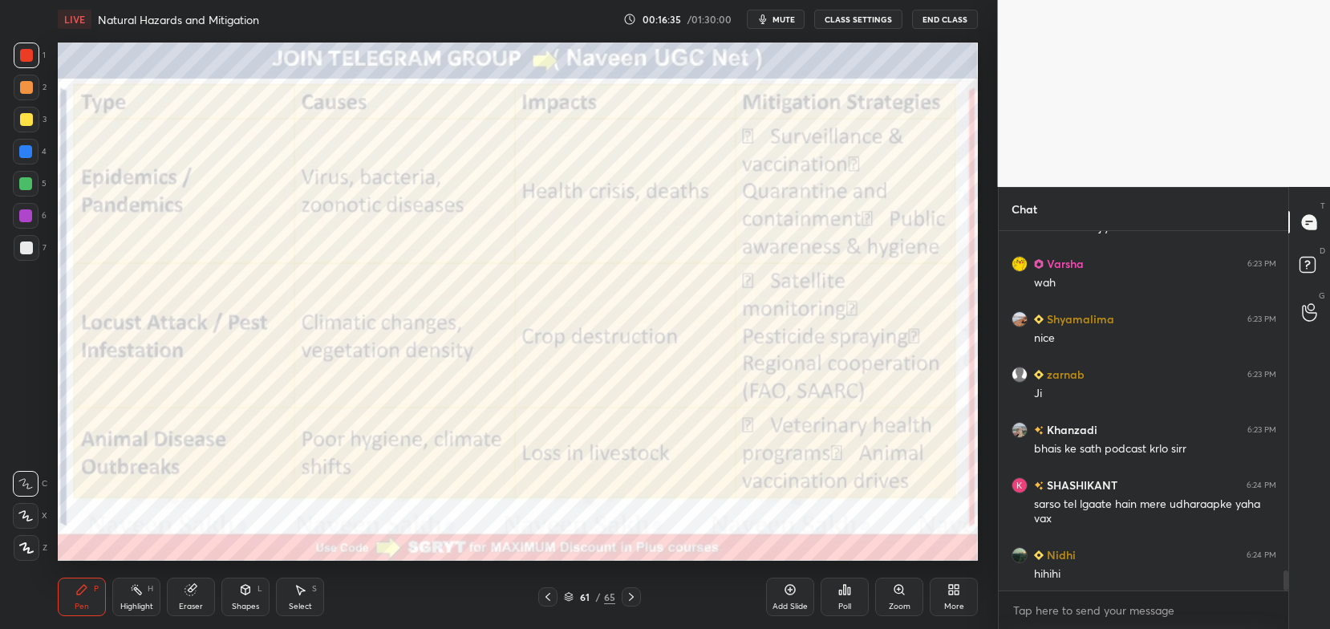
click at [568, 599] on icon at bounding box center [569, 597] width 10 height 10
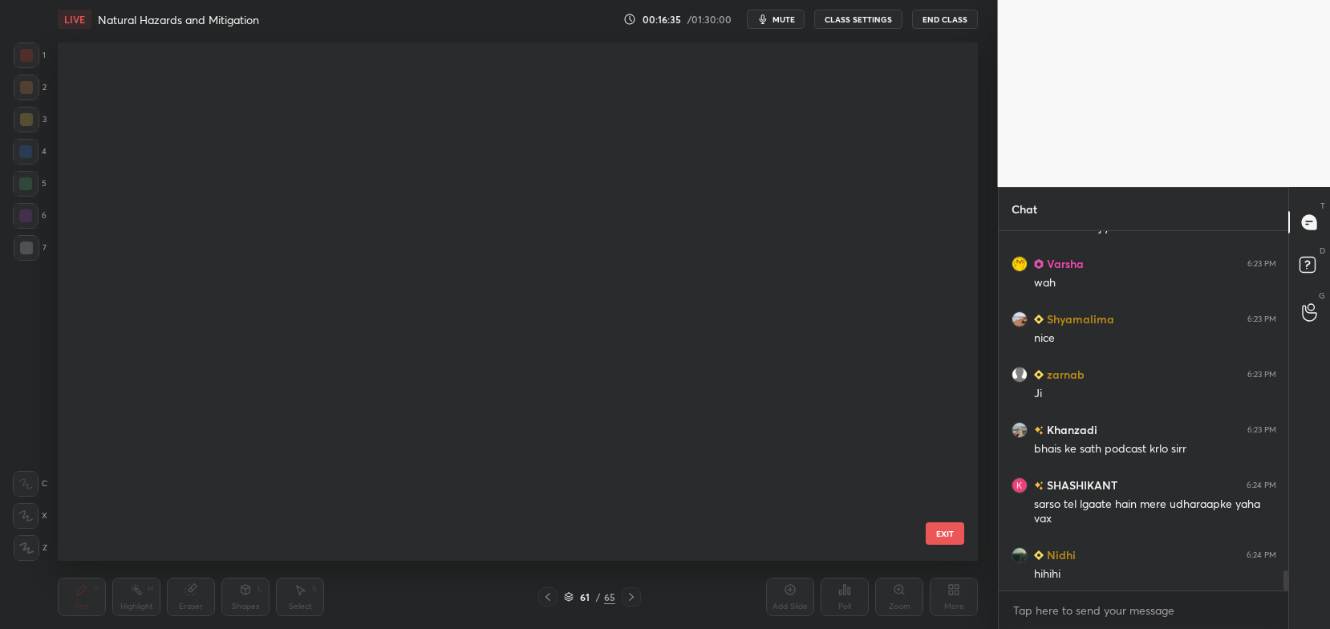
scroll to position [514, 912]
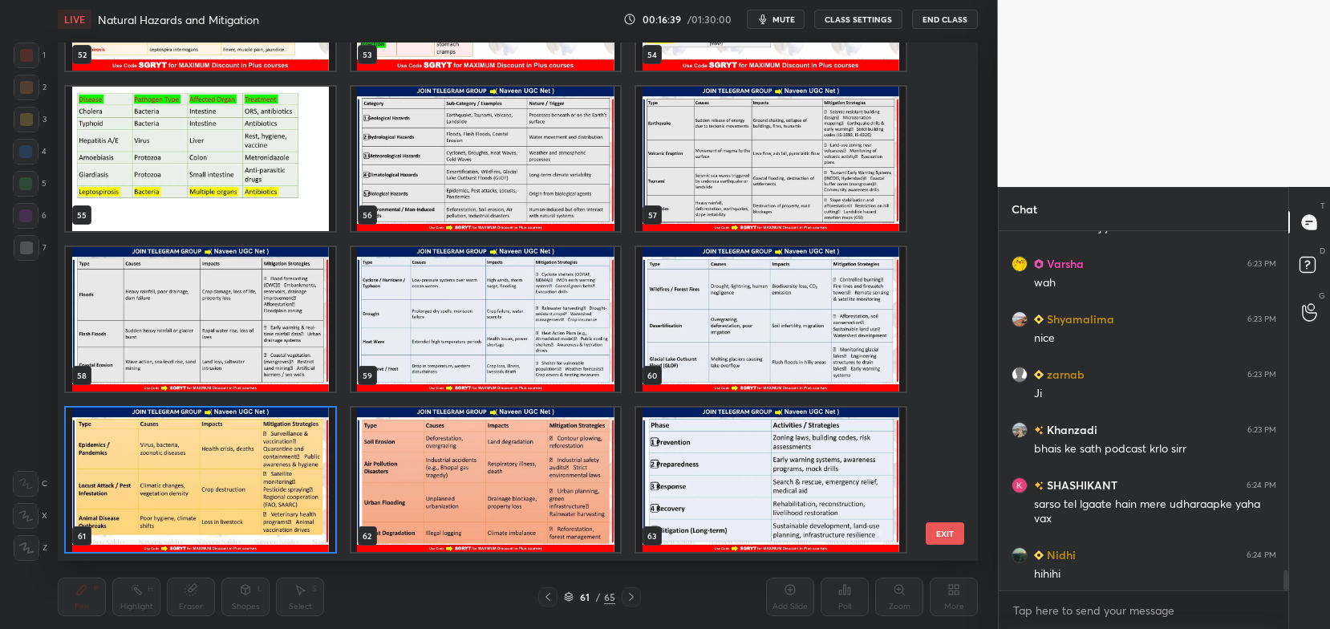
click at [273, 483] on img "grid" at bounding box center [201, 480] width 270 height 144
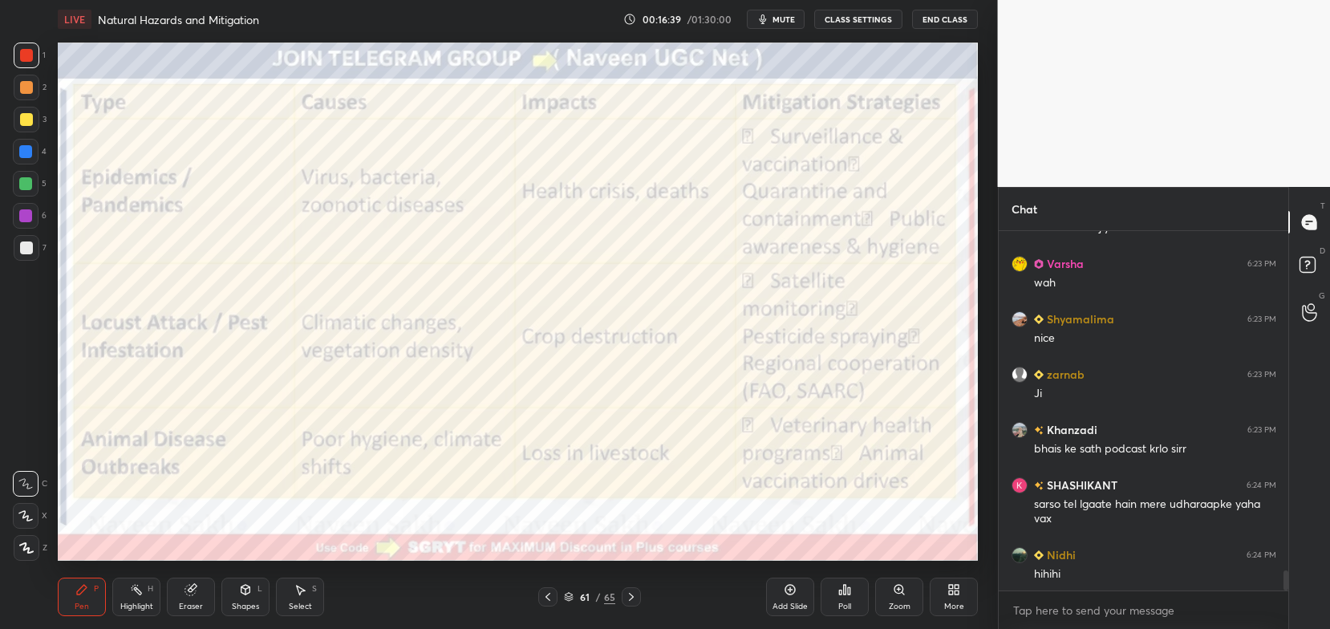
click at [274, 485] on img "grid" at bounding box center [201, 480] width 270 height 144
click at [552, 599] on icon at bounding box center [548, 597] width 13 height 13
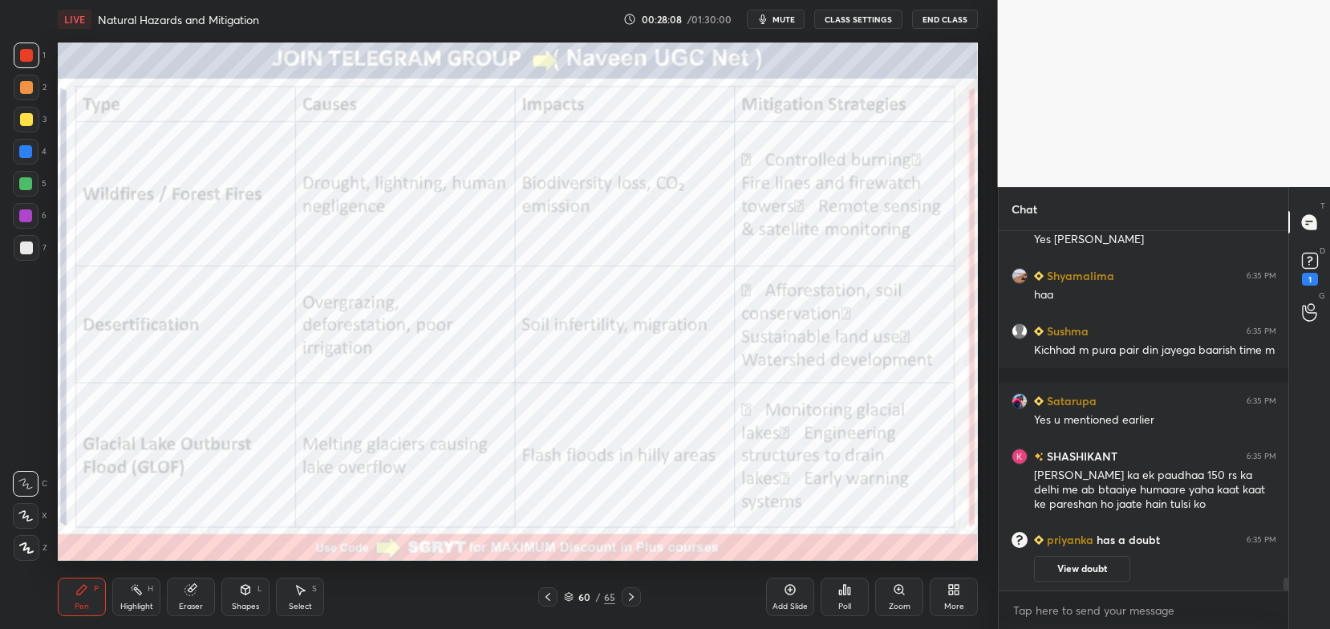
scroll to position [8720, 0]
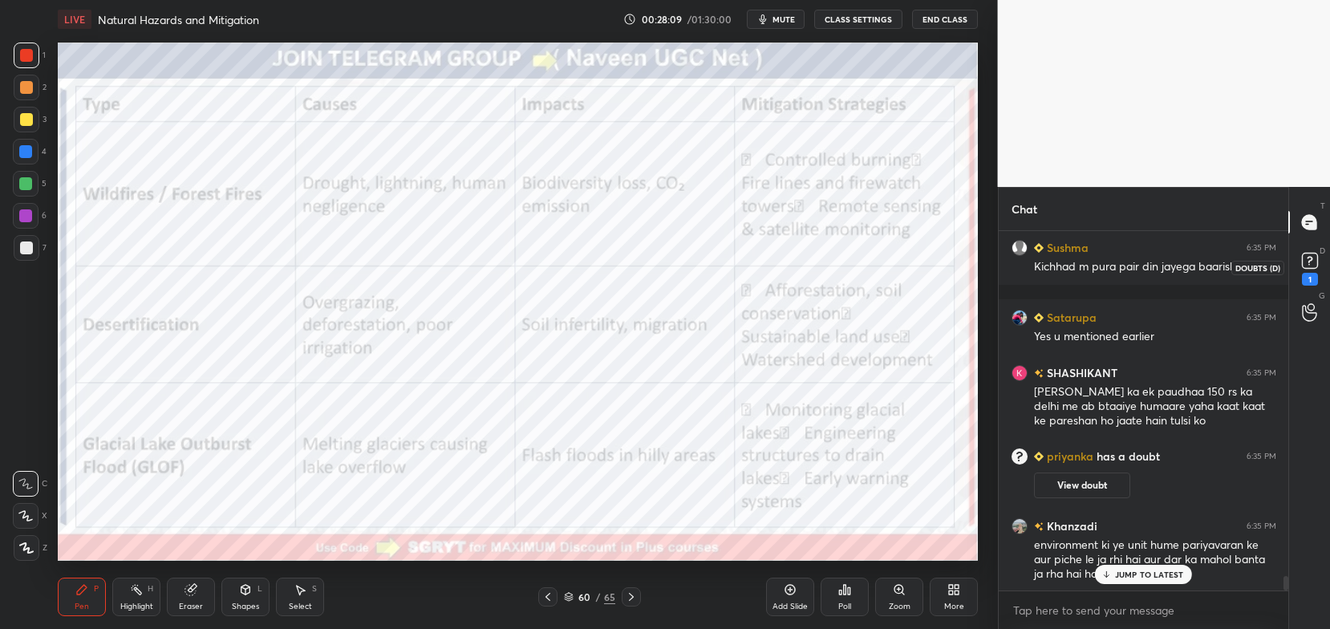
click at [1309, 274] on div "1" at bounding box center [1310, 279] width 16 height 13
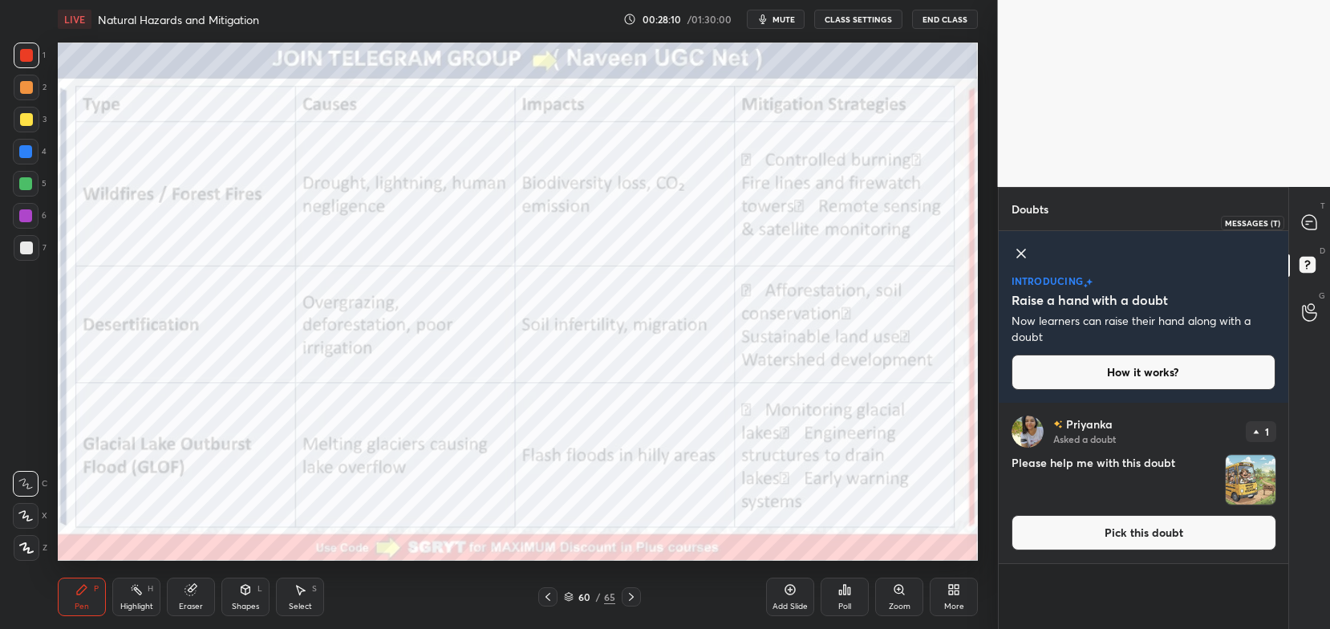
click at [1315, 225] on icon at bounding box center [1309, 222] width 14 height 14
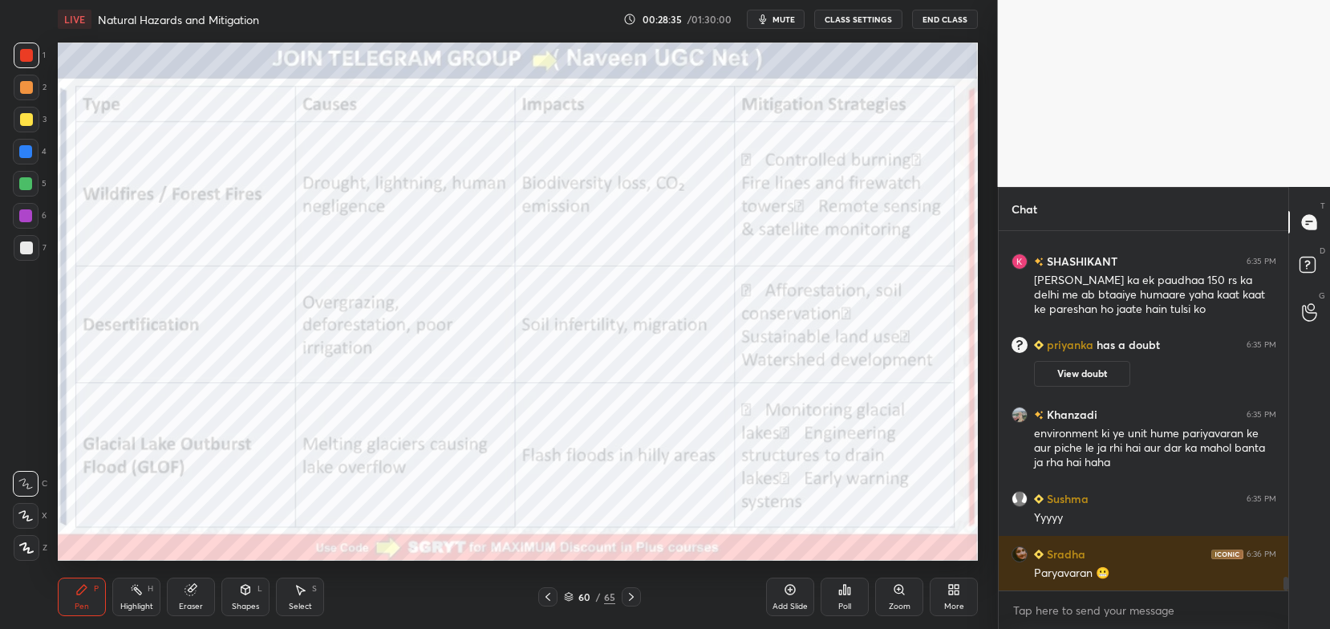
scroll to position [9131, 0]
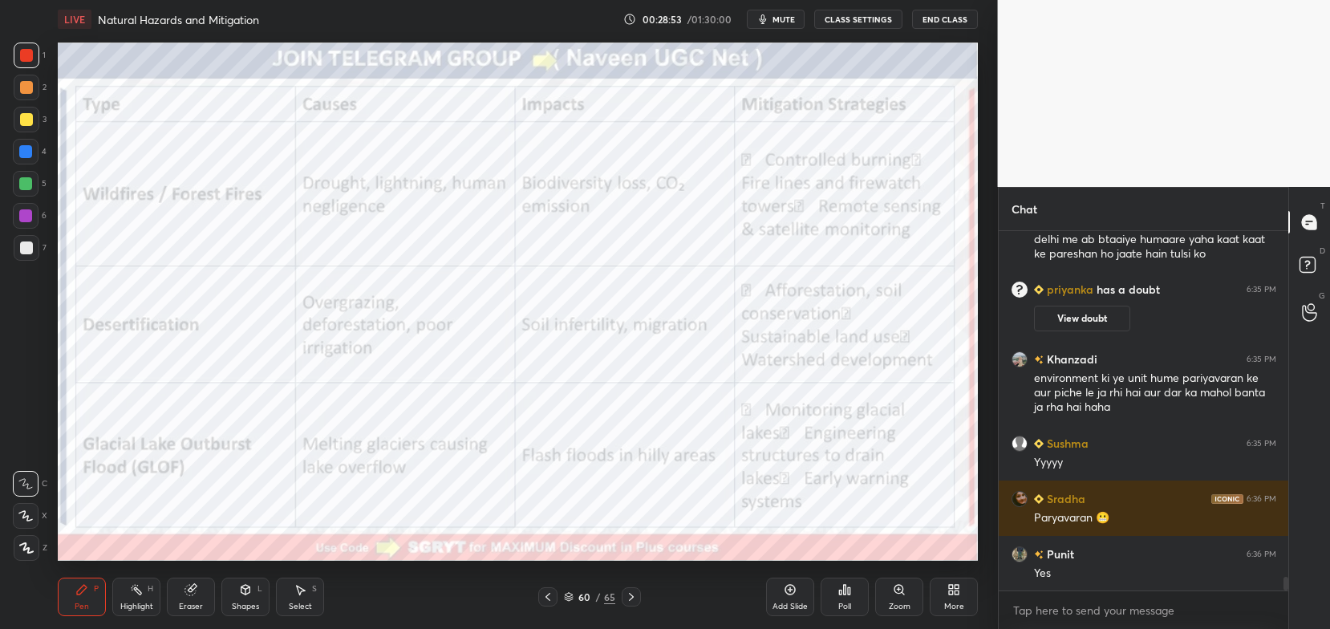
click at [784, 595] on icon at bounding box center [790, 589] width 13 height 13
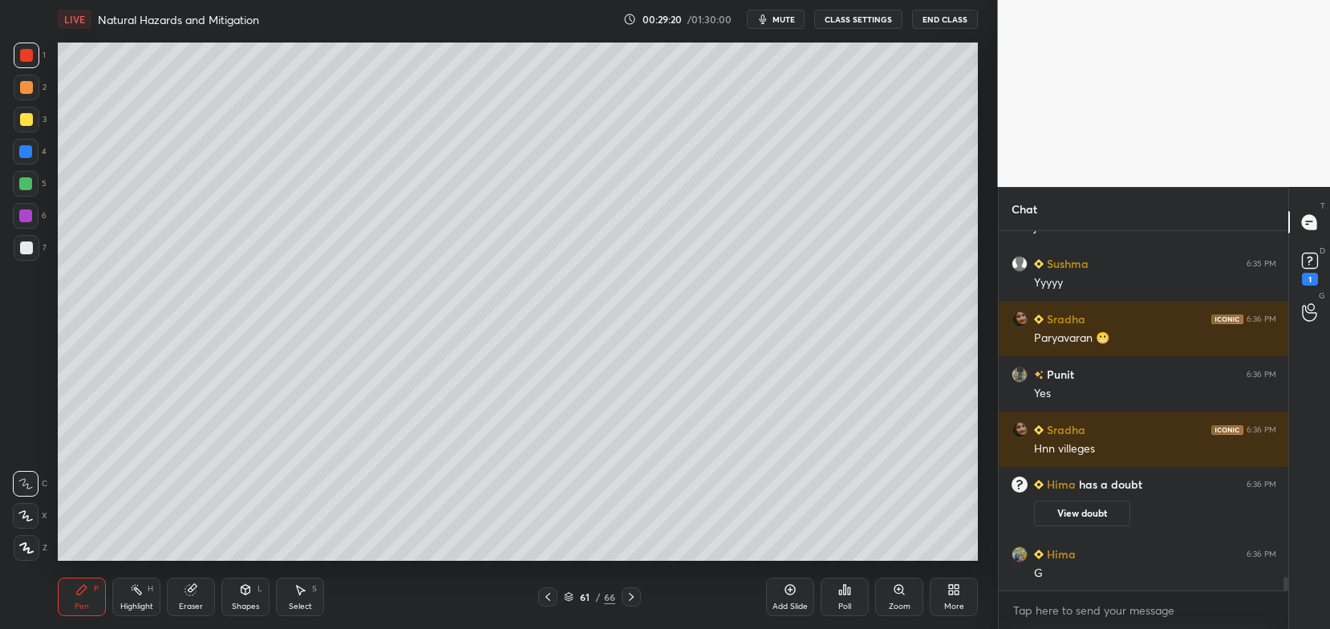
scroll to position [9014, 0]
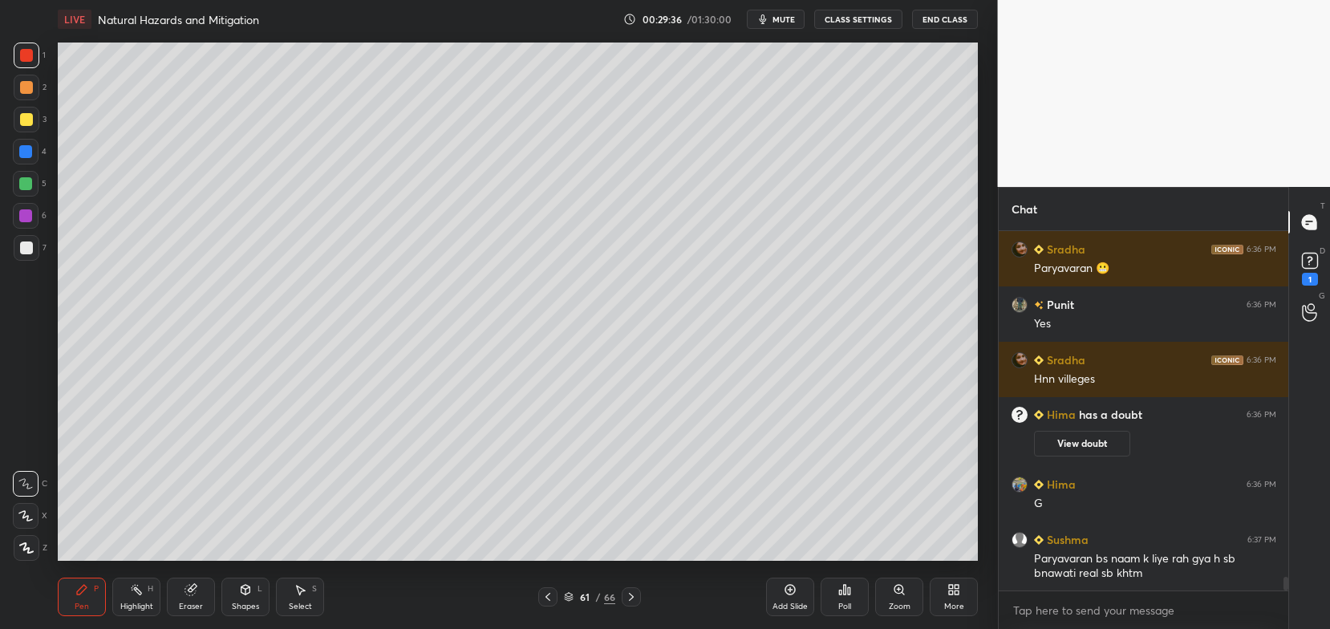
click at [546, 603] on icon at bounding box center [548, 597] width 13 height 13
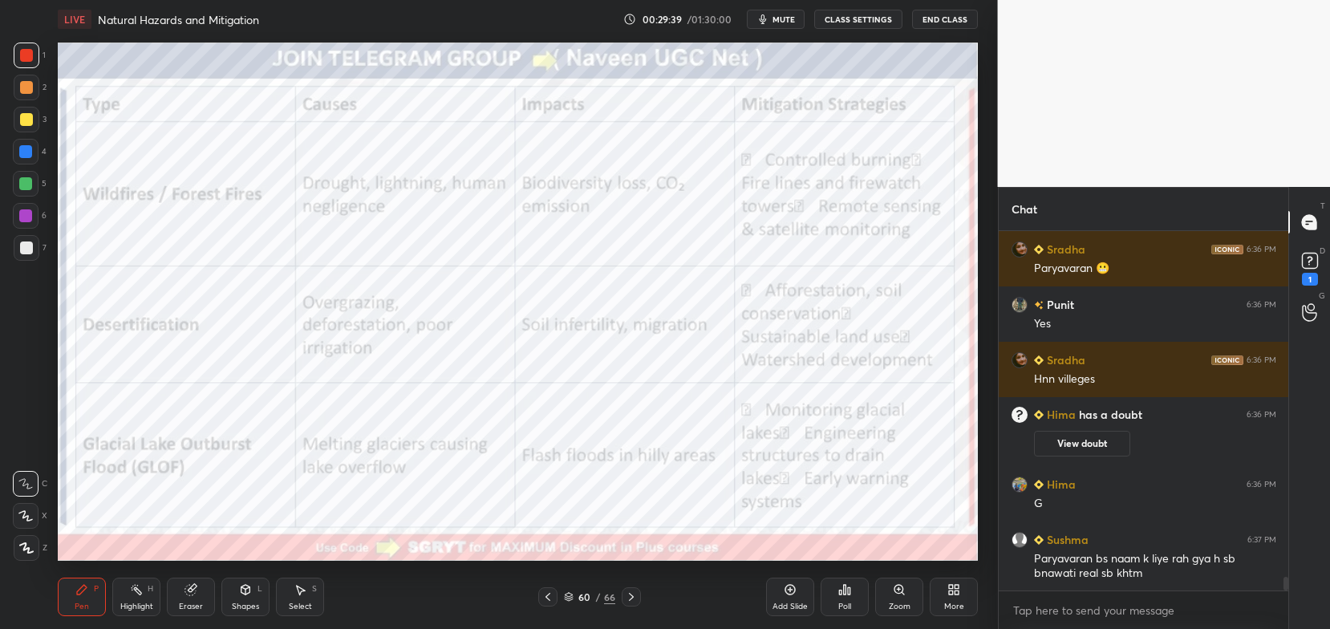
scroll to position [9070, 0]
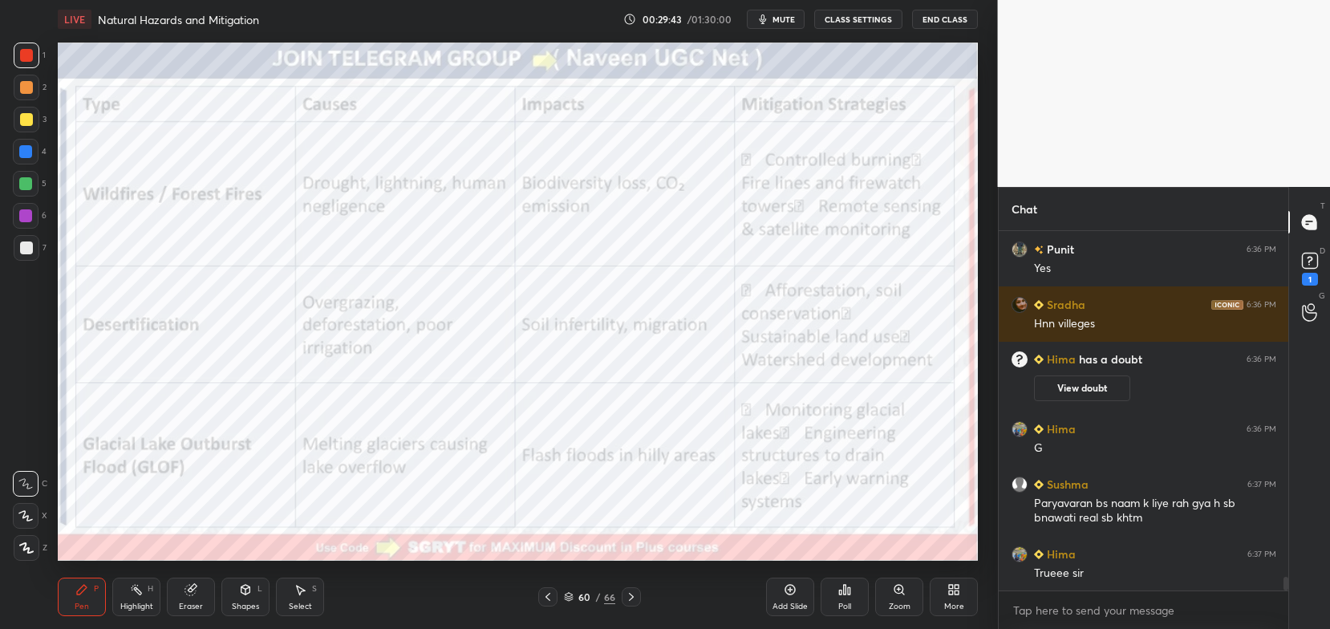
click at [627, 591] on icon at bounding box center [631, 597] width 13 height 13
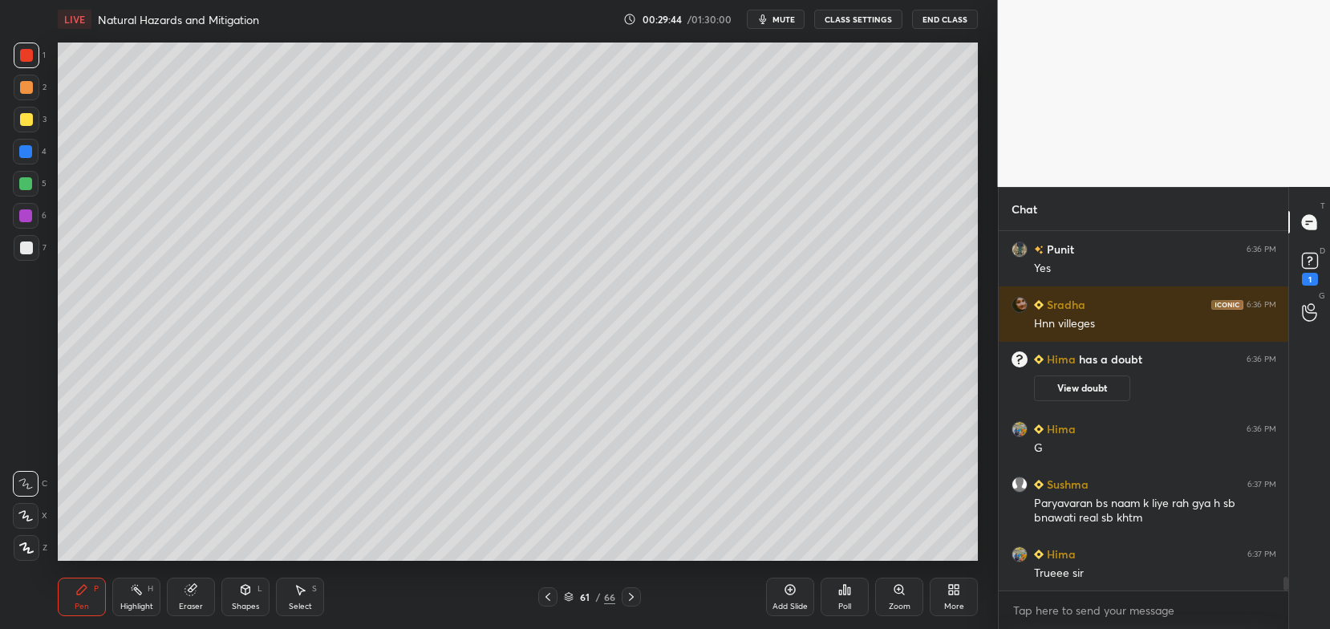
click at [628, 598] on icon at bounding box center [631, 597] width 13 height 13
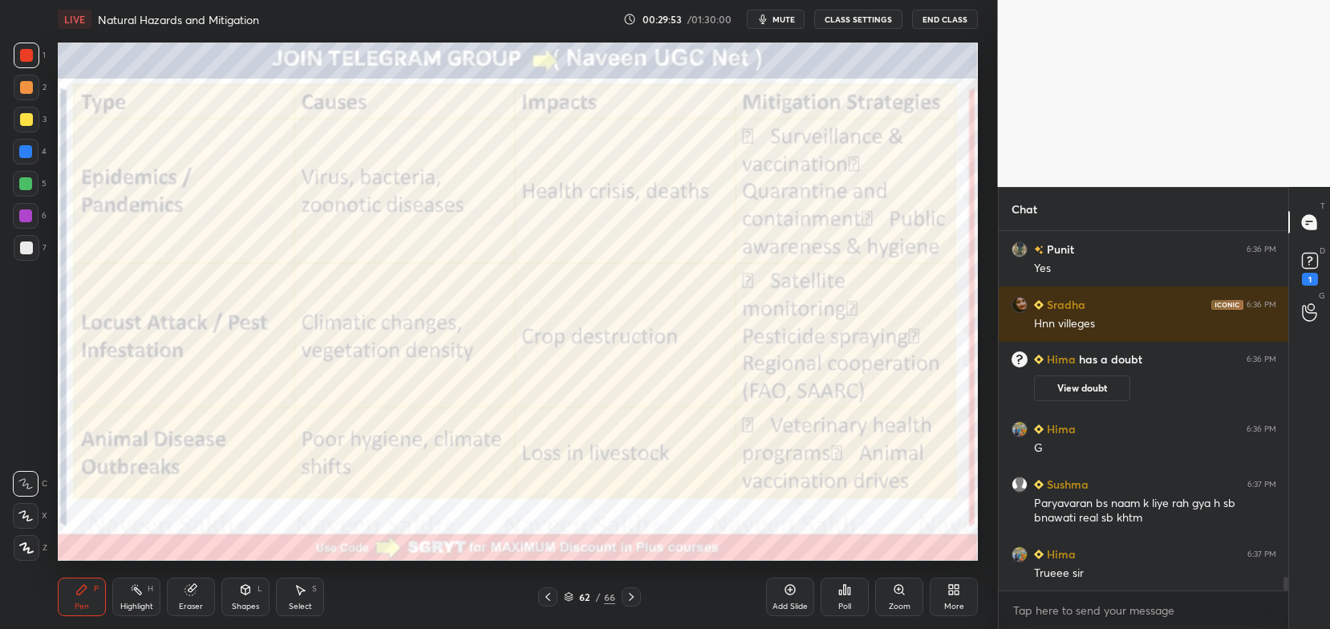
click at [185, 607] on div "Eraser" at bounding box center [191, 607] width 24 height 8
click at [32, 549] on span "Erase all" at bounding box center [26, 547] width 24 height 11
click at [34, 505] on div at bounding box center [26, 516] width 26 height 26
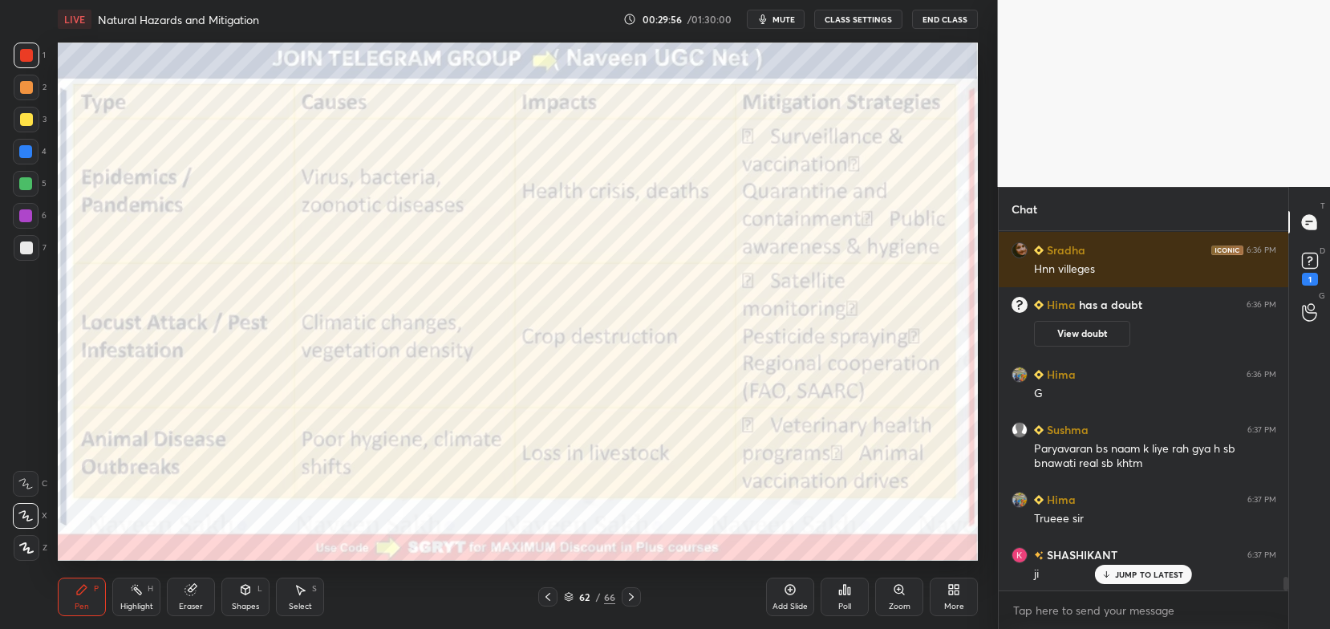
click at [30, 60] on div at bounding box center [26, 55] width 13 height 13
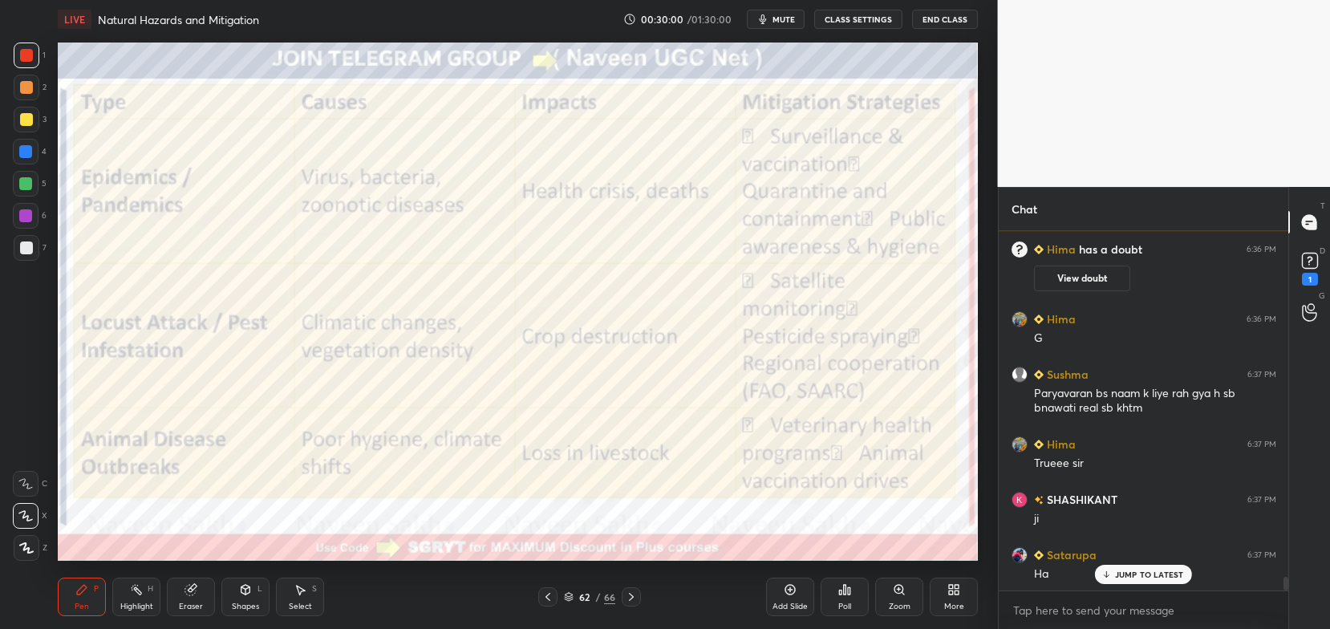
scroll to position [9235, 0]
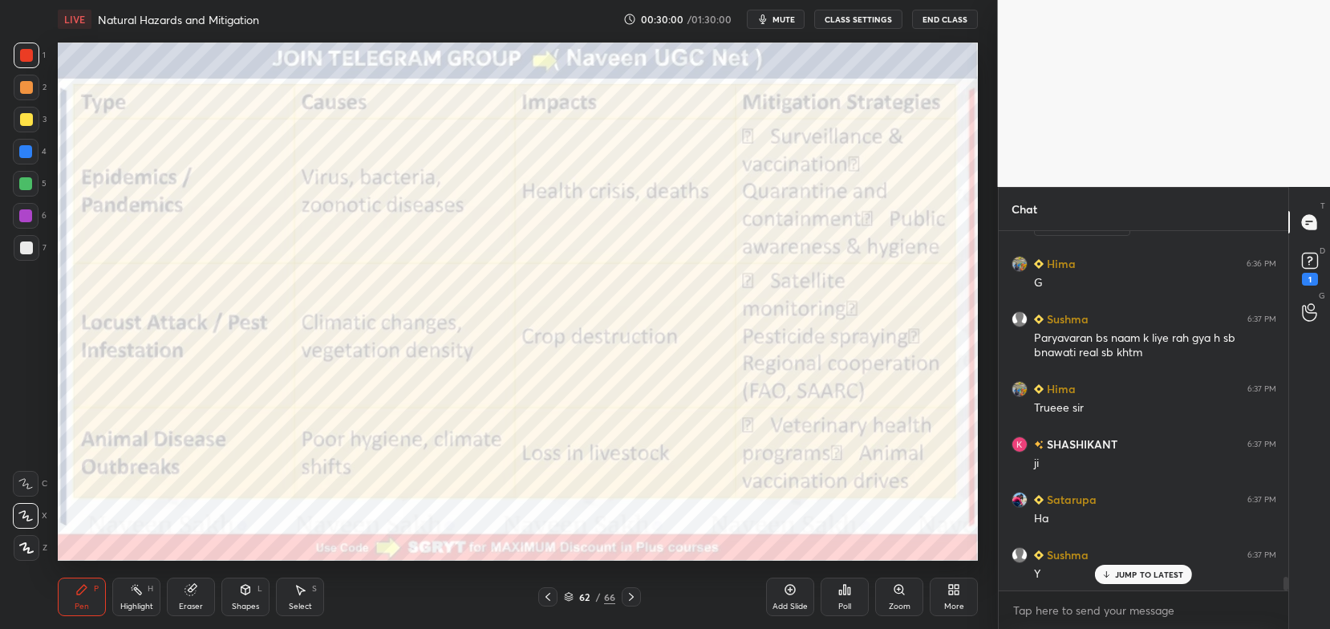
click at [548, 599] on icon at bounding box center [548, 597] width 5 height 8
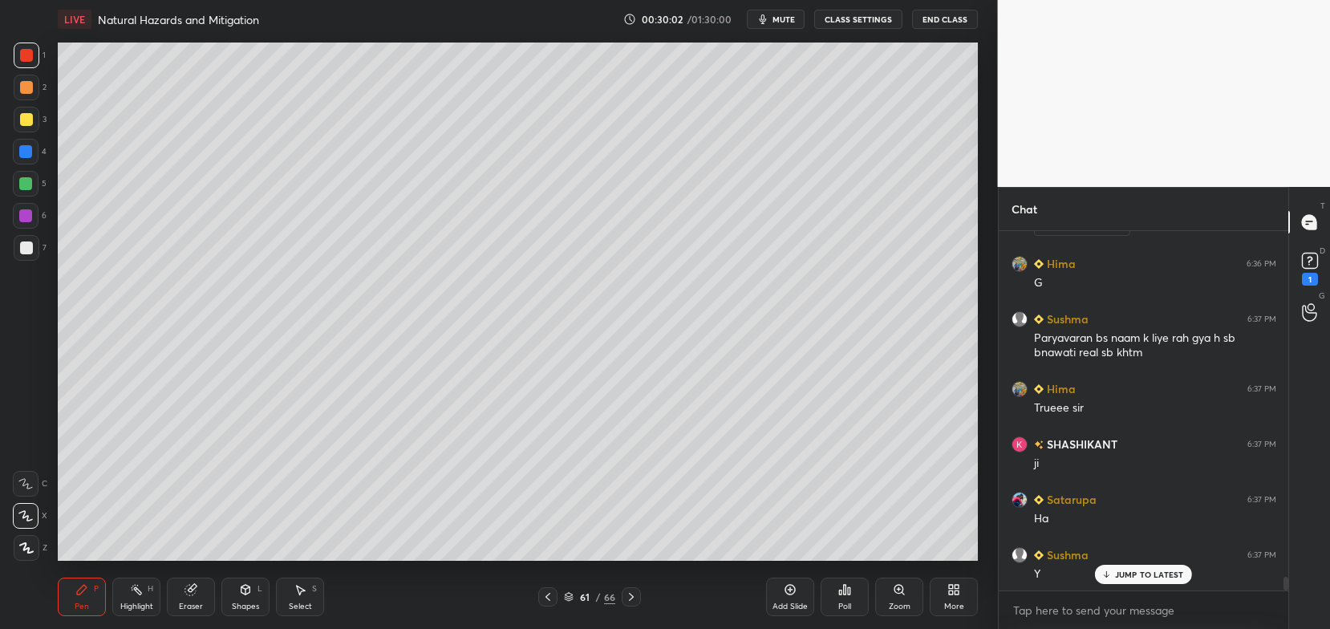
click at [550, 596] on icon at bounding box center [548, 597] width 13 height 13
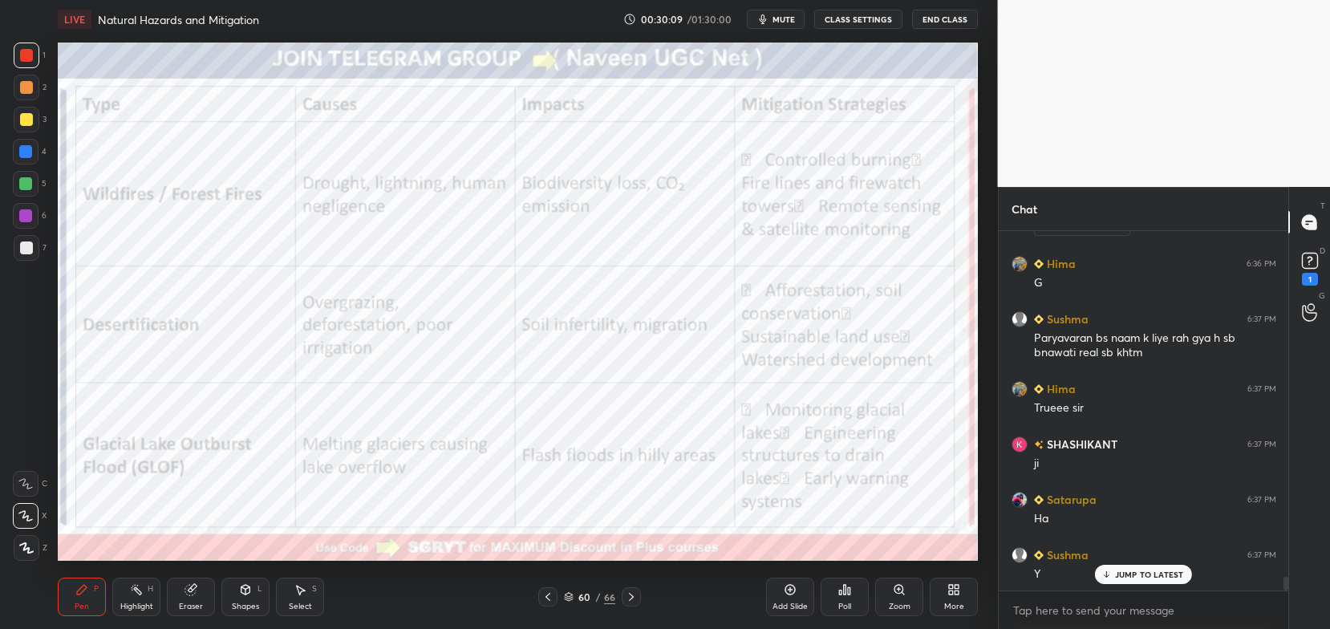
click at [569, 601] on icon at bounding box center [569, 597] width 10 height 10
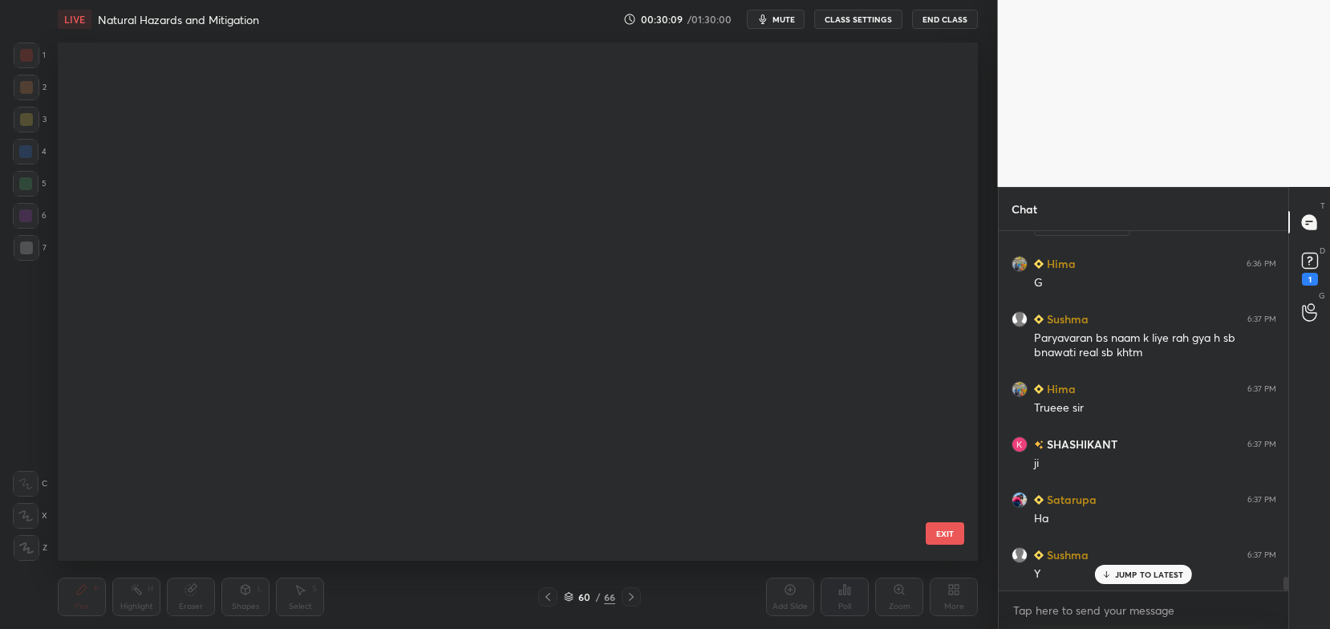
scroll to position [514, 912]
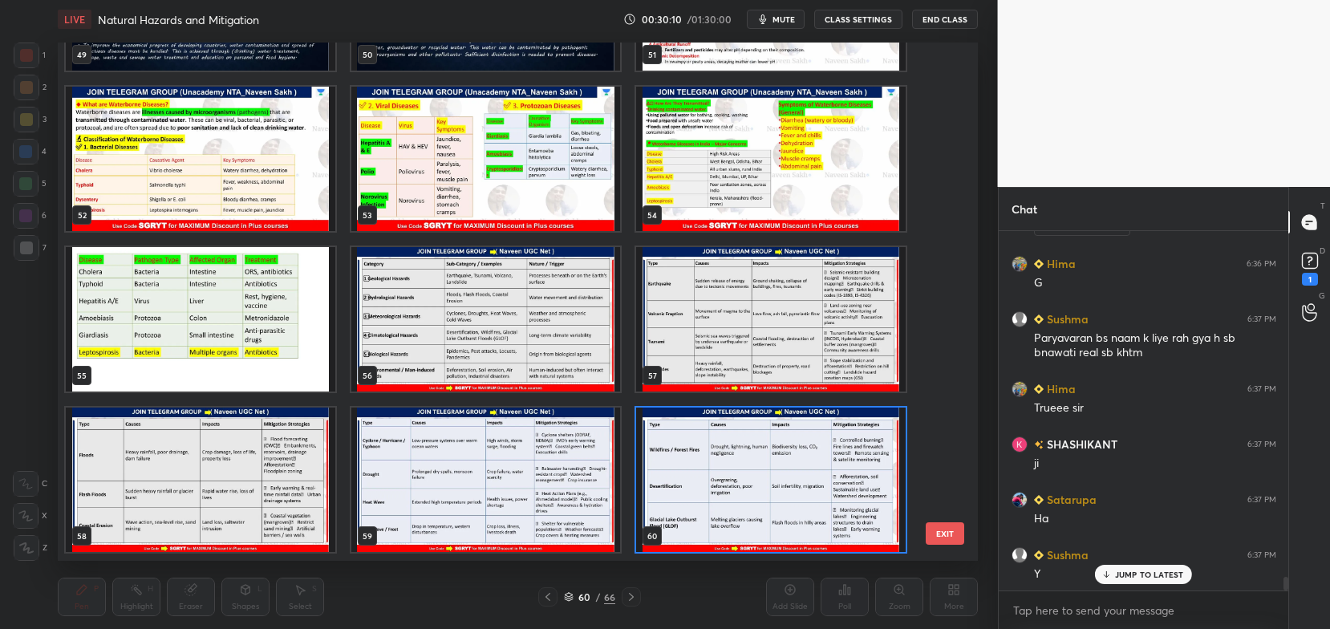
click at [538, 321] on img "grid" at bounding box center [486, 319] width 270 height 144
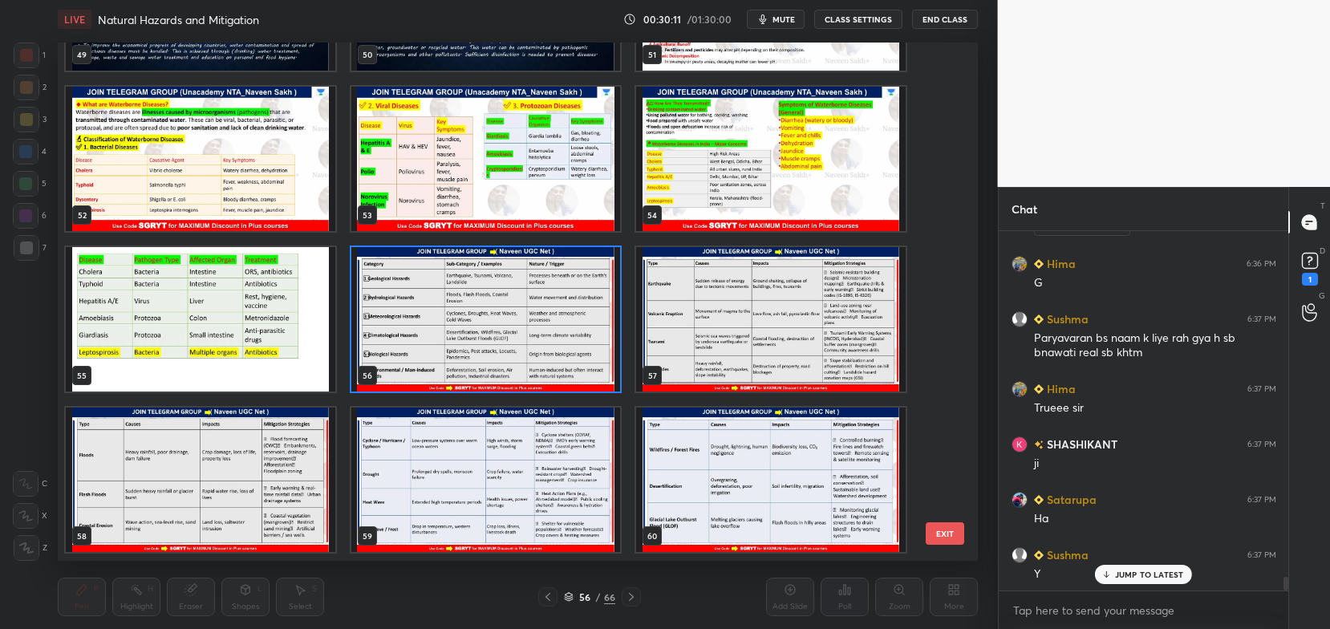
click at [541, 321] on img "grid" at bounding box center [486, 319] width 270 height 144
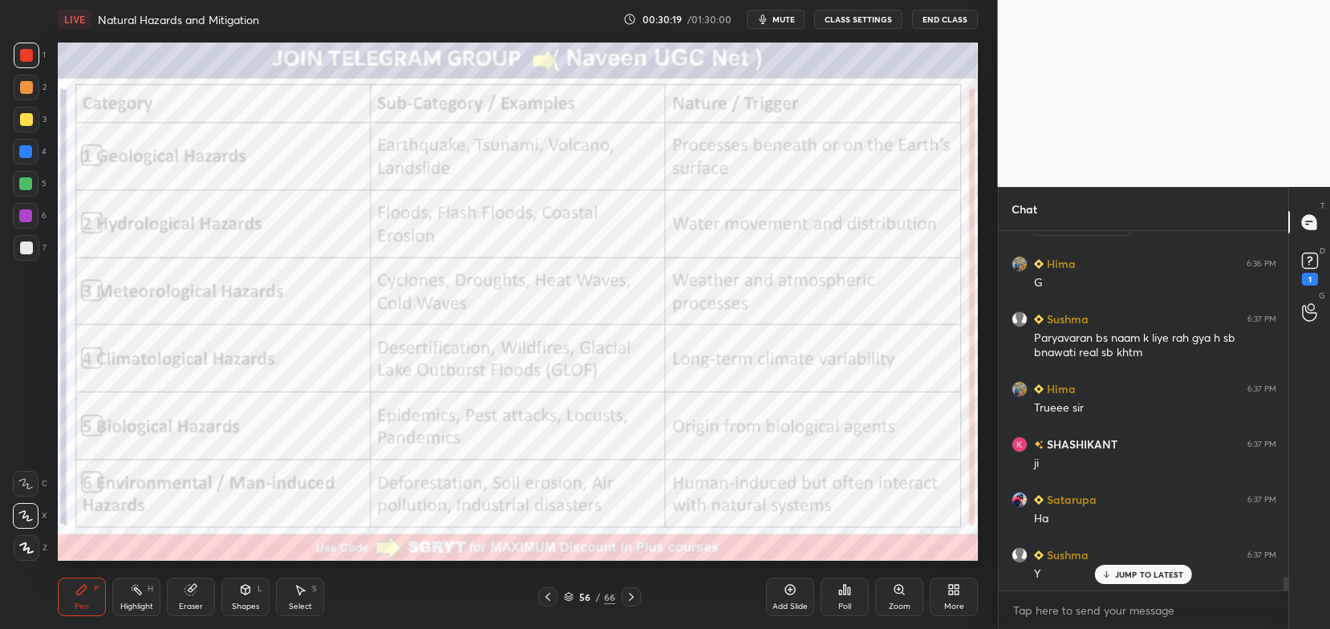
click at [629, 600] on icon at bounding box center [631, 597] width 13 height 13
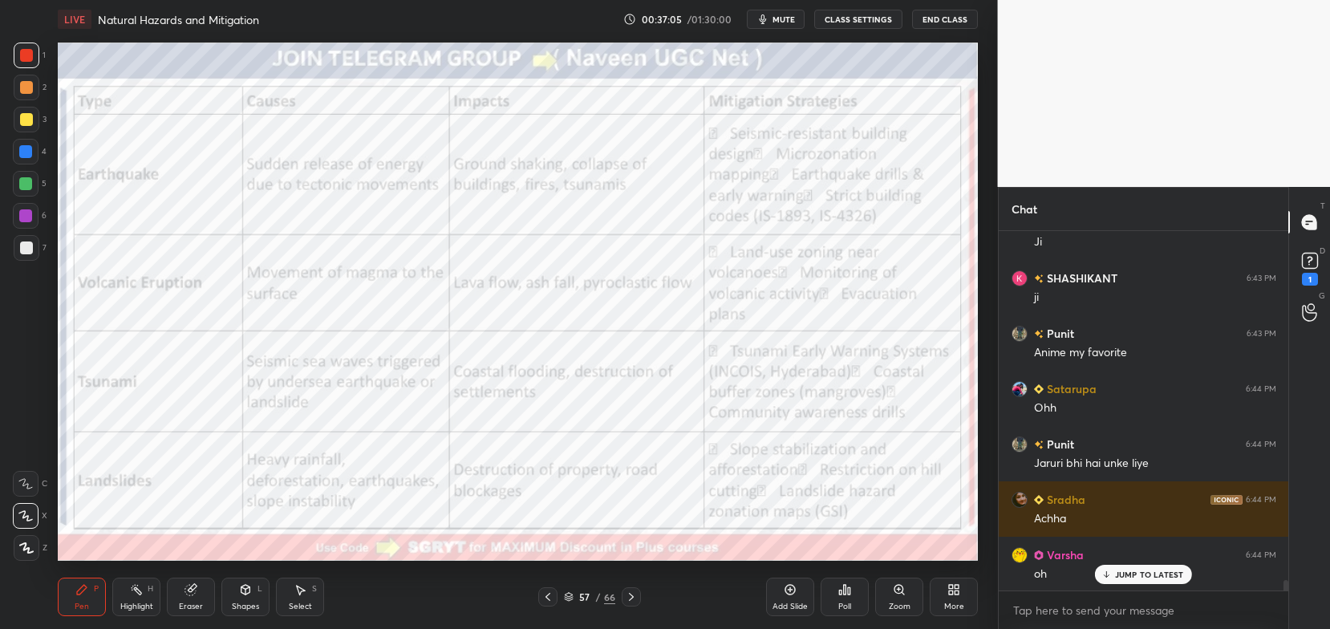
scroll to position [12458, 0]
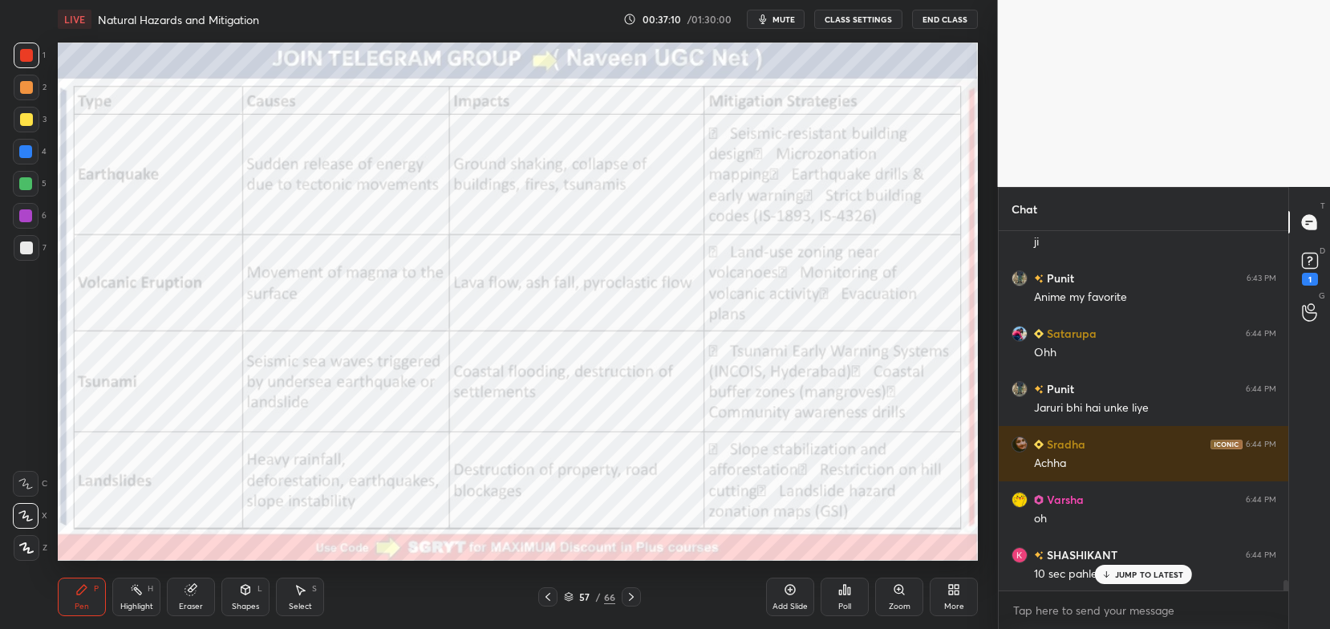
click at [1122, 573] on p "JUMP TO LATEST" at bounding box center [1149, 575] width 69 height 10
click at [1310, 262] on rect at bounding box center [1309, 261] width 15 height 15
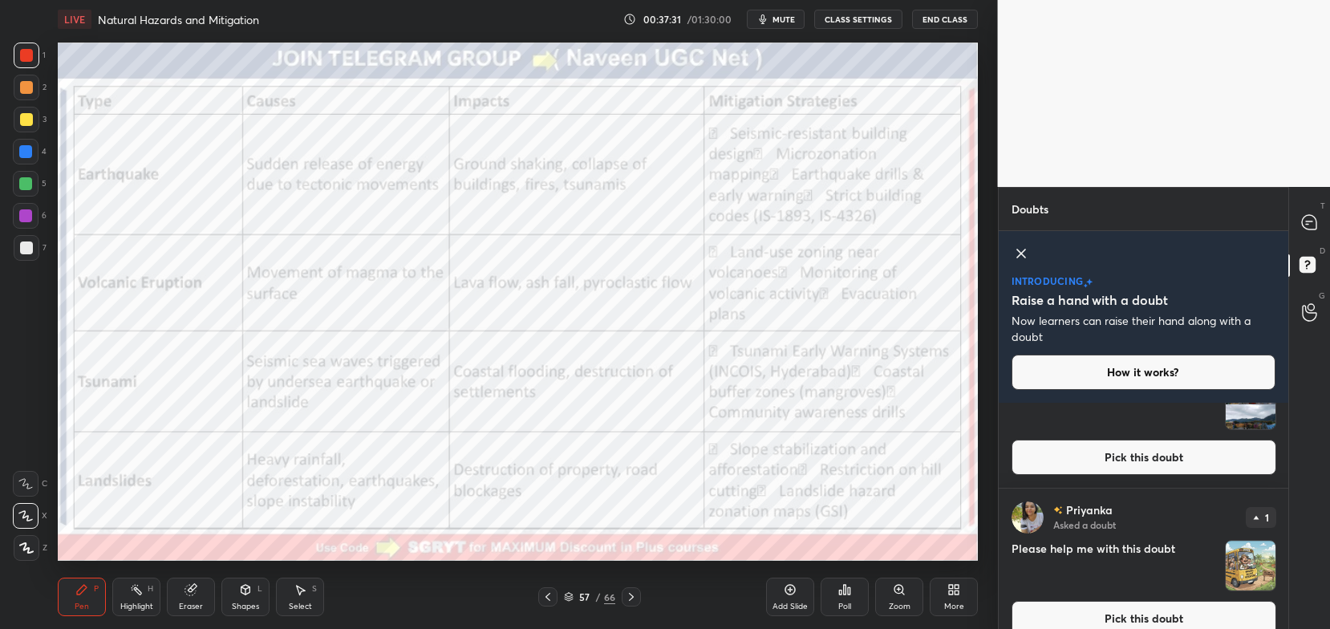
scroll to position [80, 0]
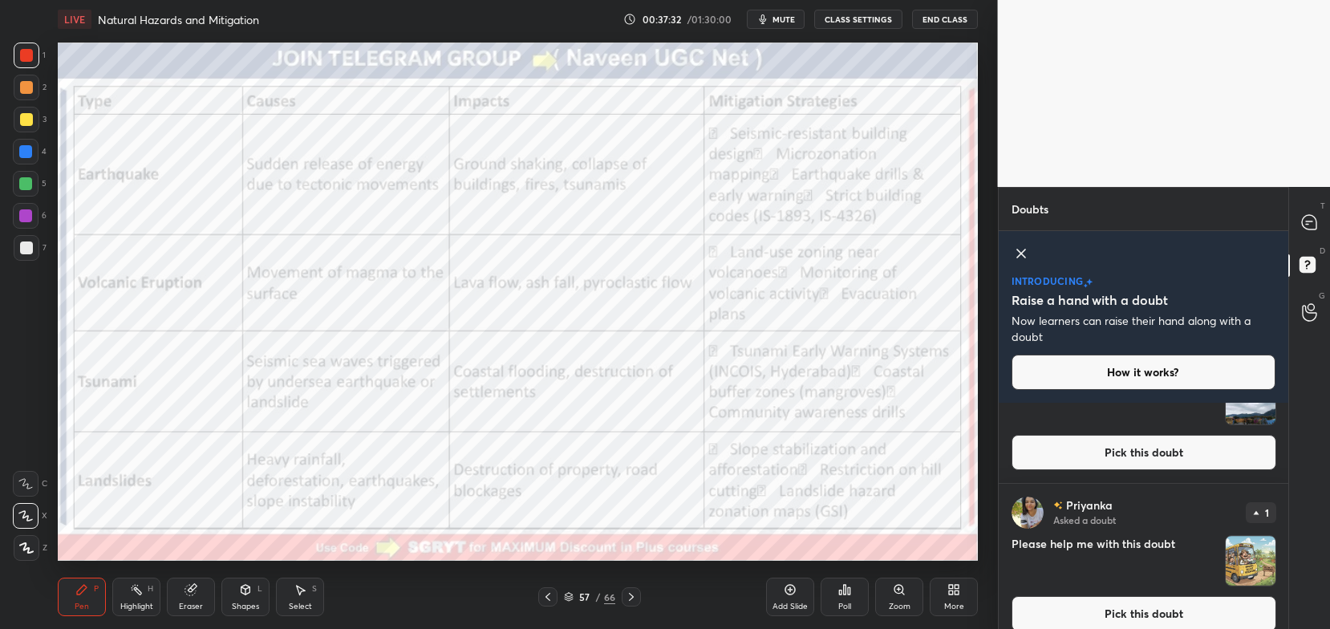
click at [1212, 451] on button "Pick this doubt" at bounding box center [1144, 452] width 265 height 35
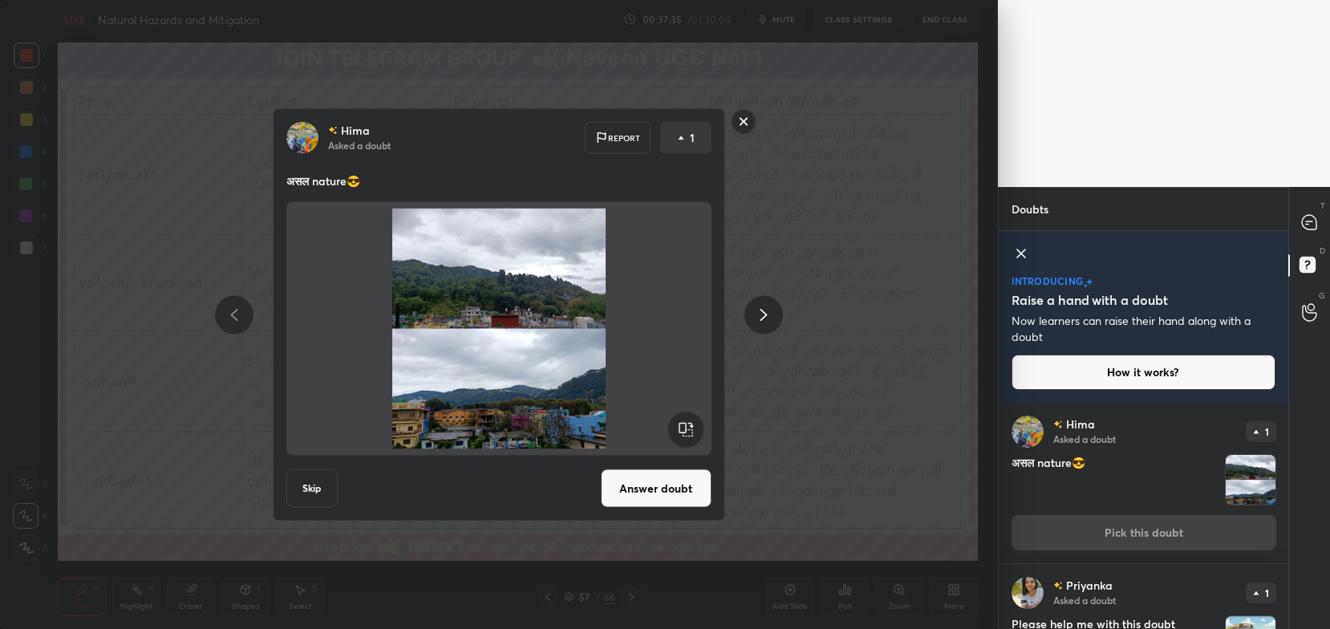
click at [668, 483] on button "Answer doubt" at bounding box center [656, 488] width 111 height 39
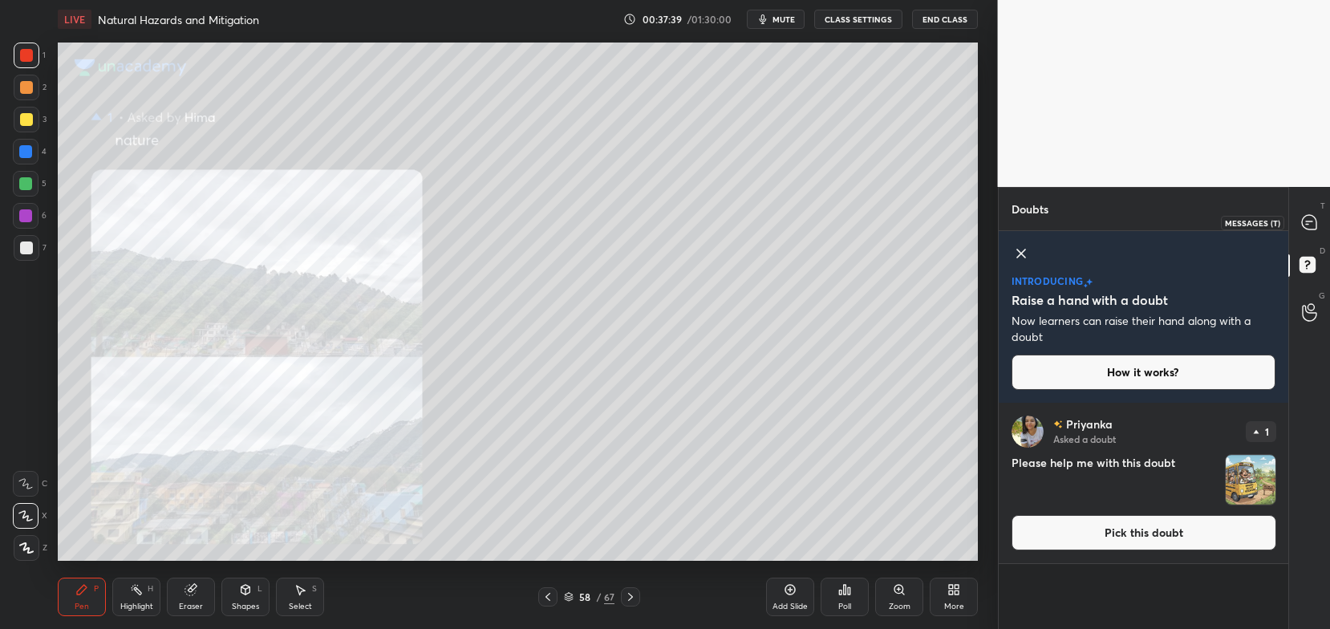
click at [1321, 222] on div at bounding box center [1310, 222] width 32 height 29
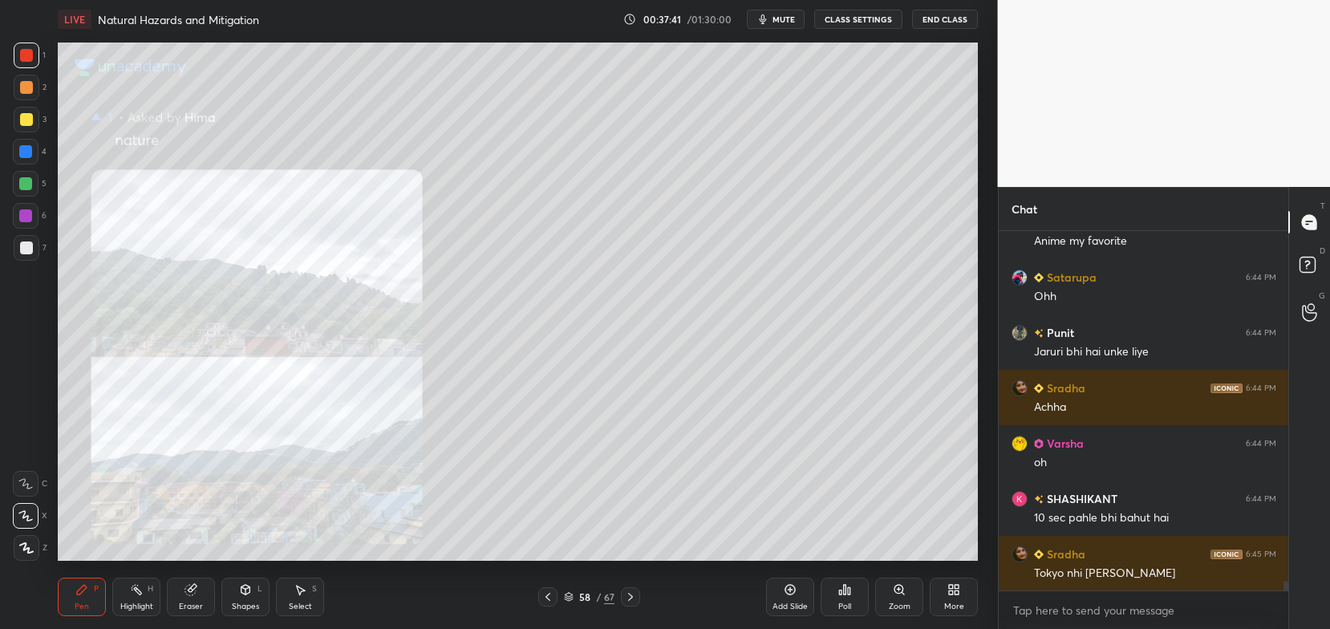
scroll to position [12746, 0]
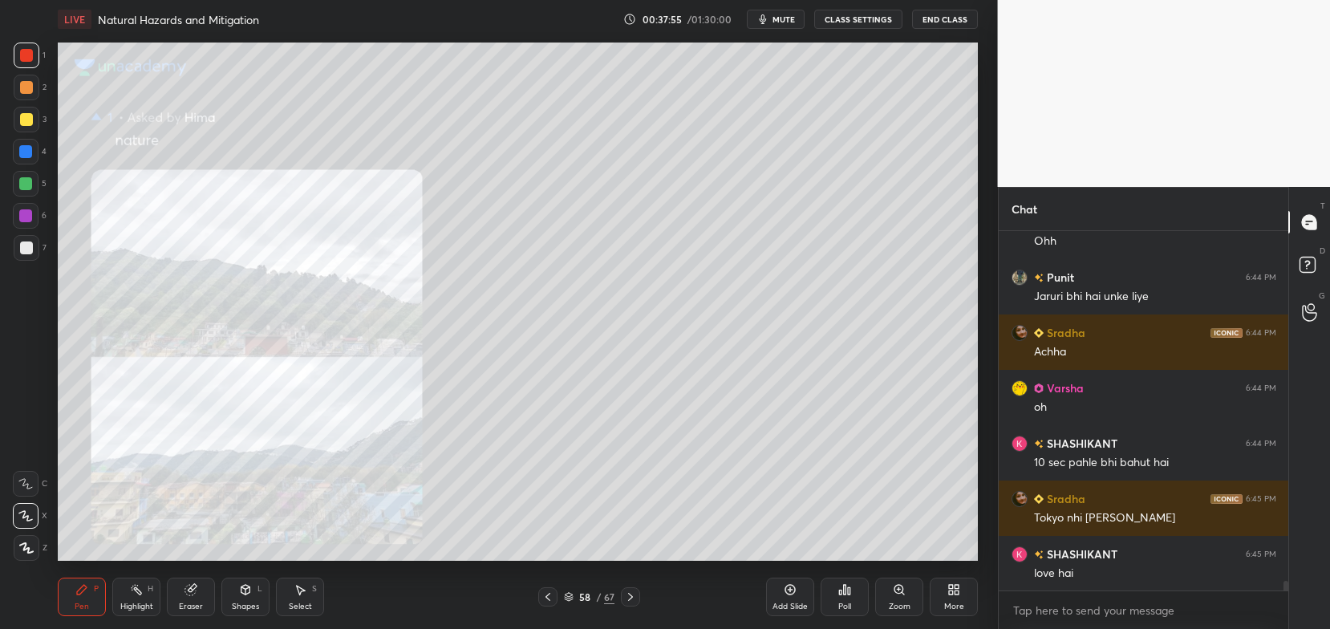
click at [895, 596] on icon at bounding box center [899, 589] width 13 height 13
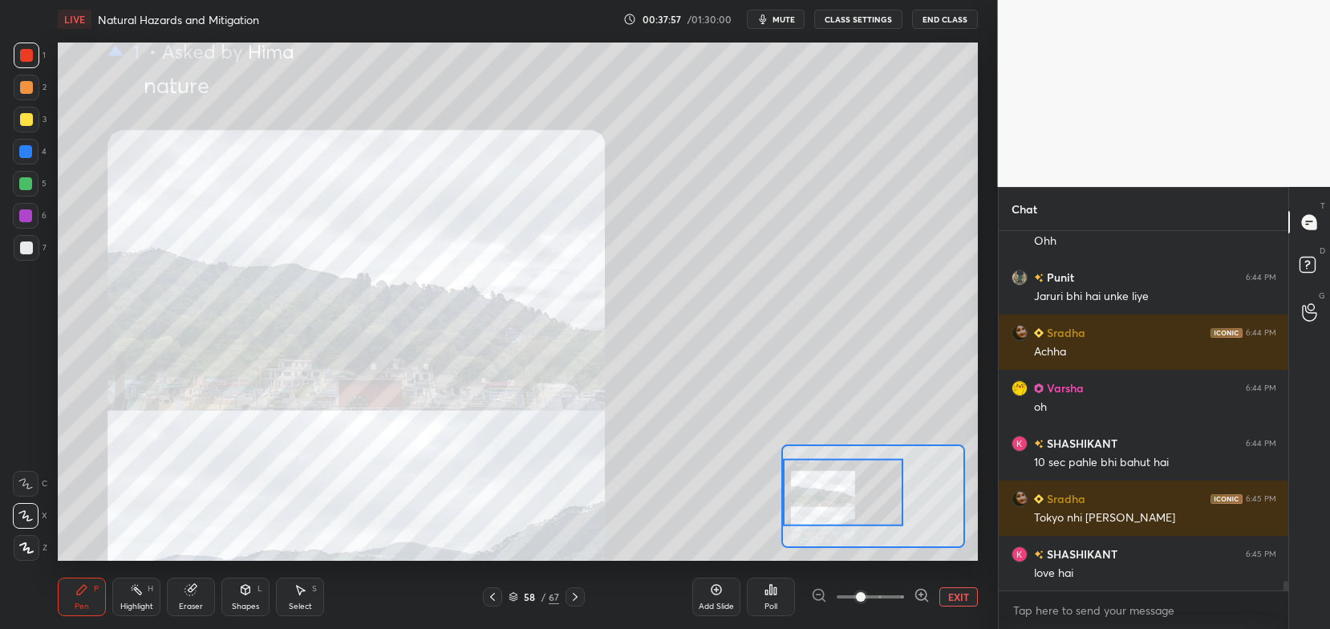
click at [919, 595] on icon at bounding box center [922, 595] width 16 height 16
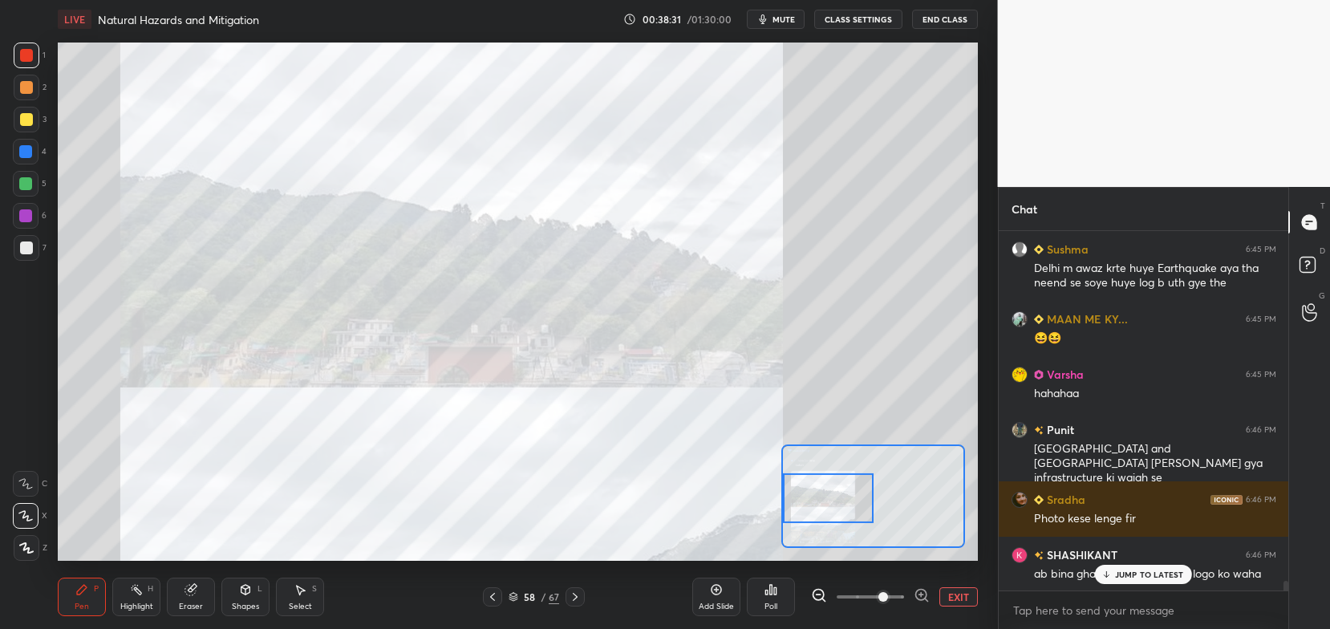
scroll to position [13383, 0]
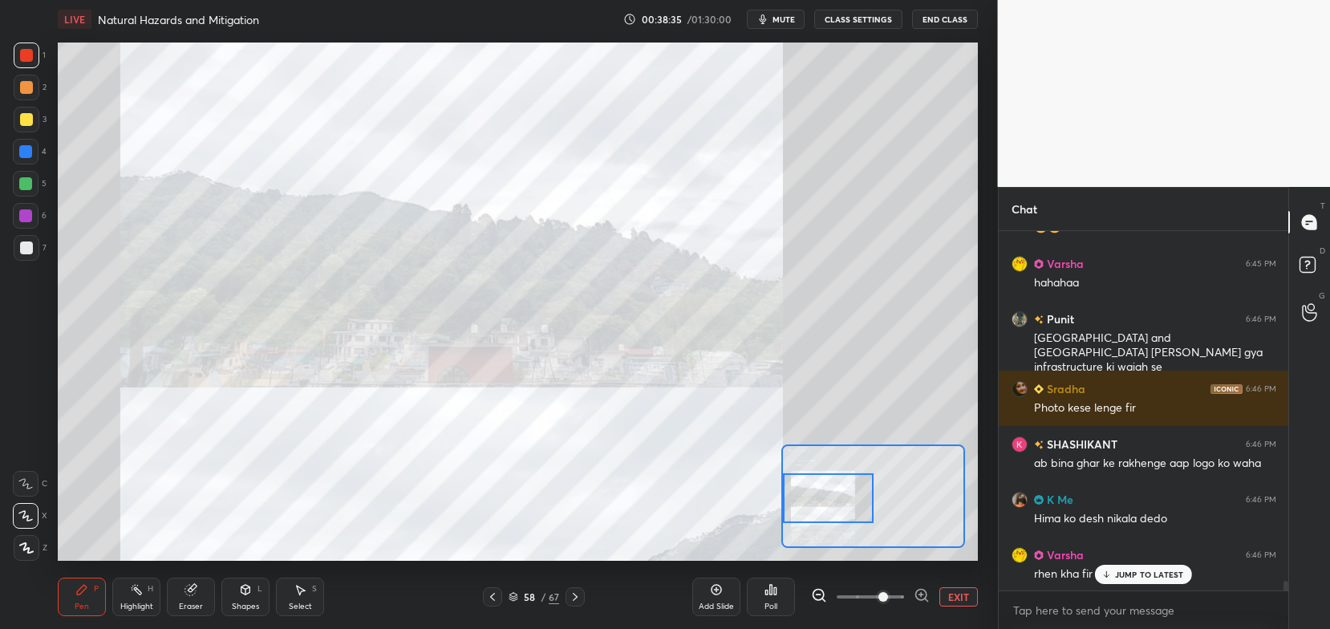
click at [922, 591] on icon at bounding box center [921, 595] width 10 height 10
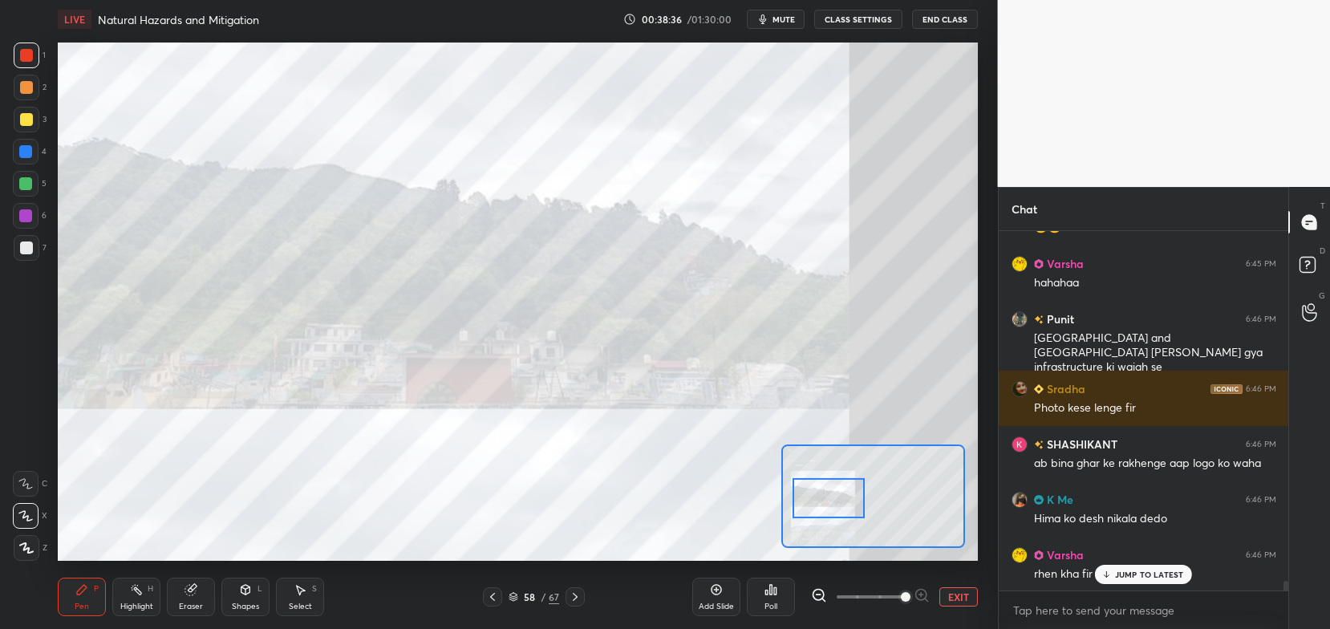
click at [853, 510] on div at bounding box center [829, 498] width 72 height 40
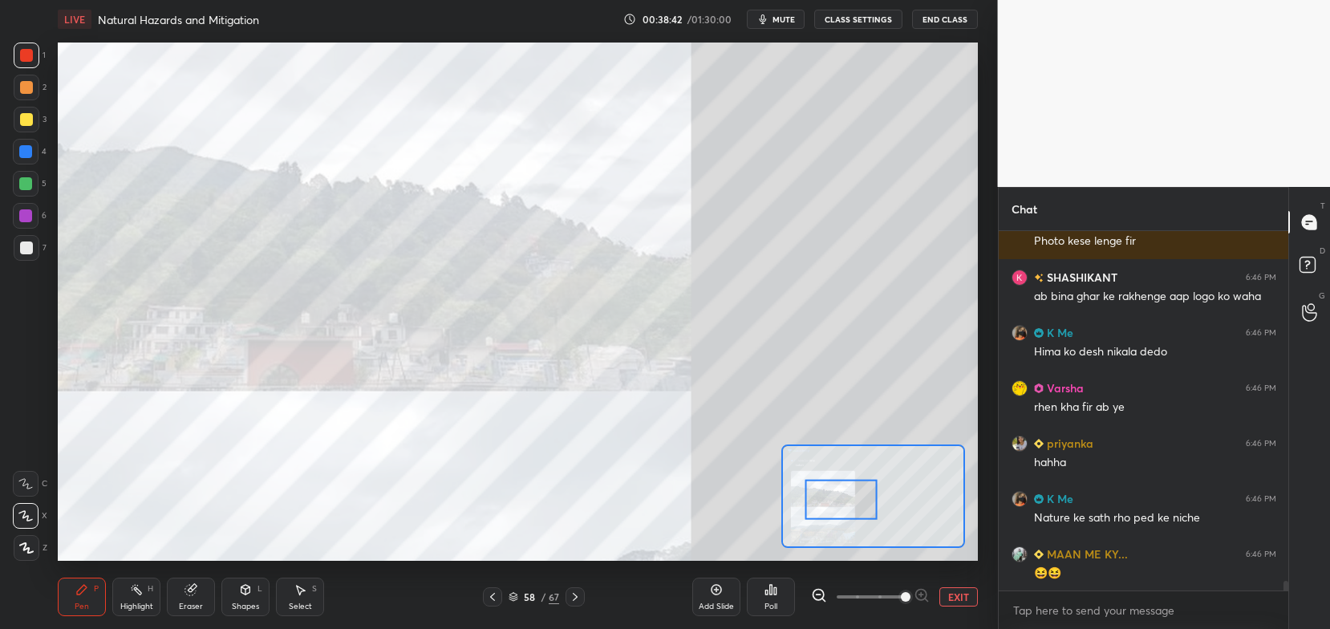
scroll to position [13606, 0]
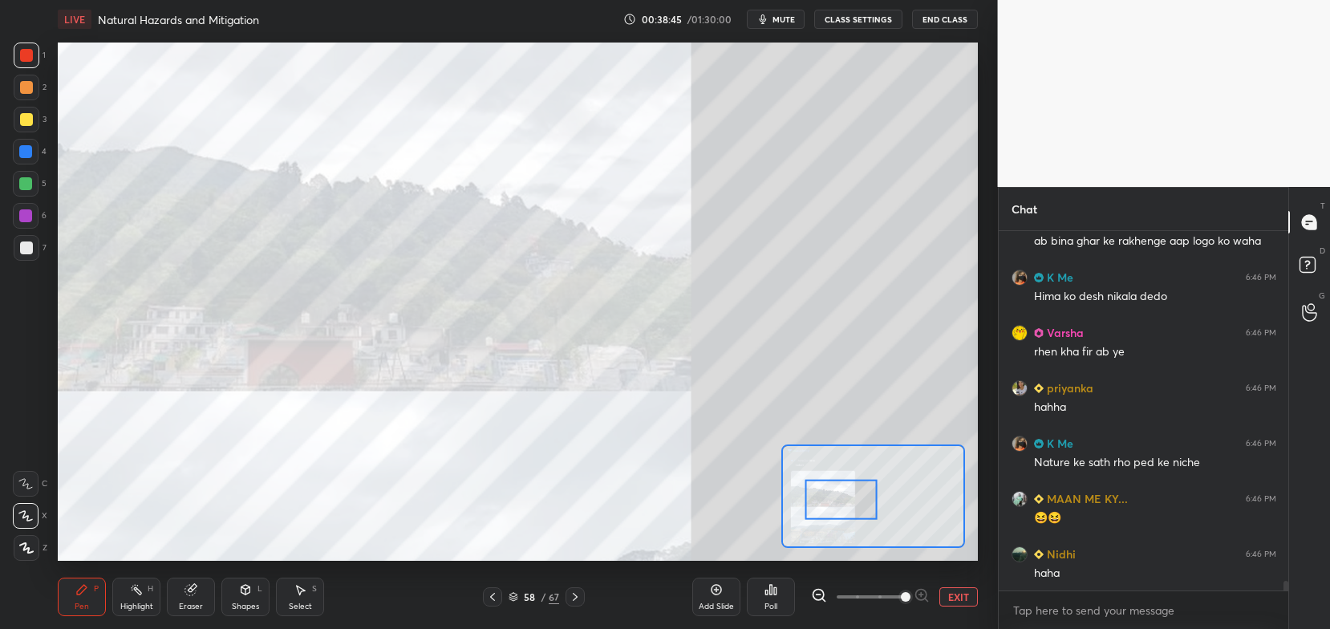
click at [944, 594] on button "EXIT" at bounding box center [959, 596] width 39 height 19
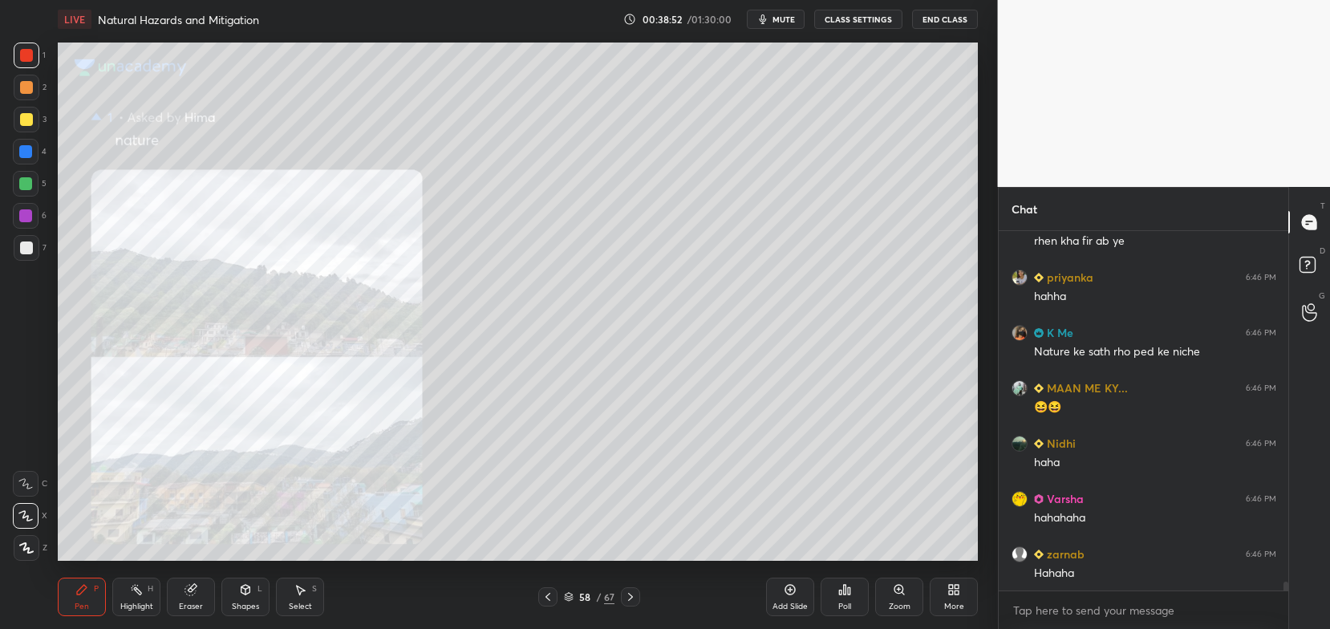
scroll to position [13772, 0]
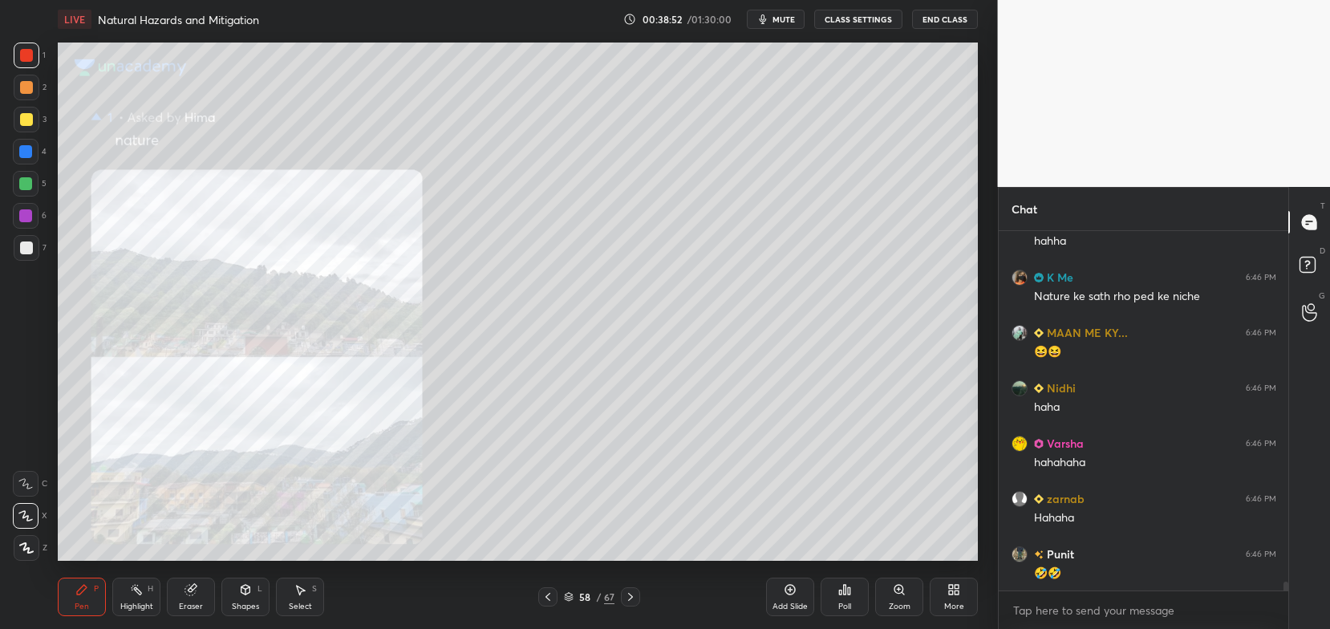
click at [550, 596] on icon at bounding box center [548, 597] width 13 height 13
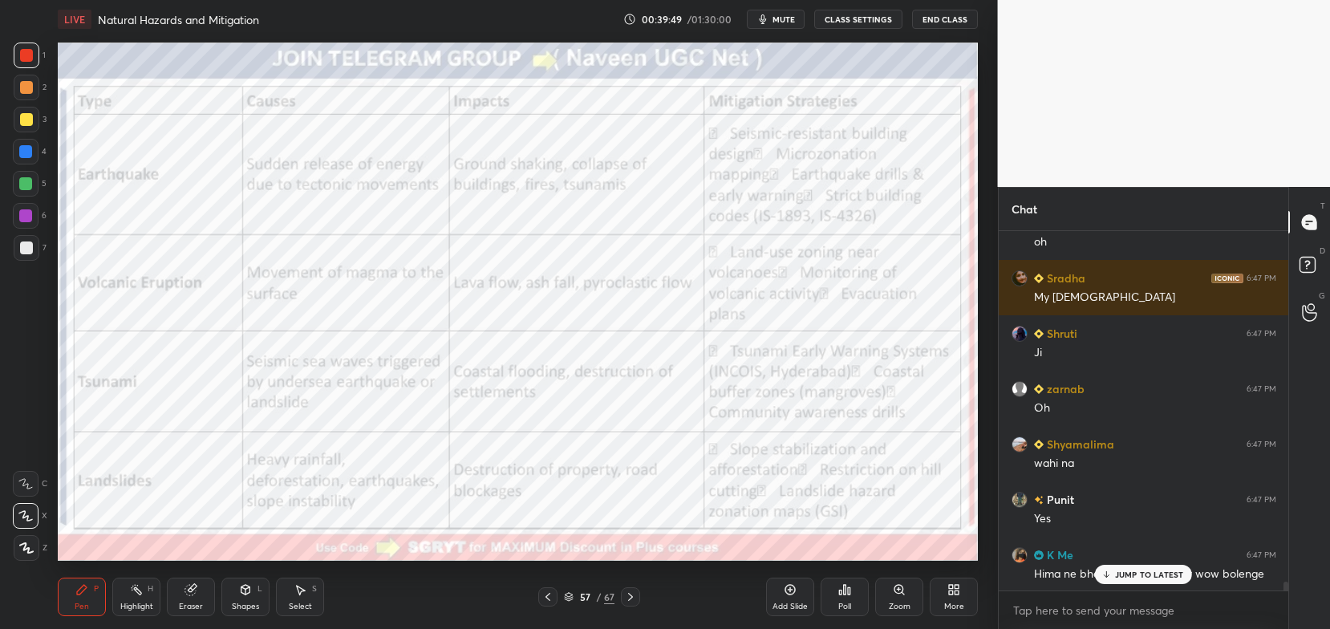
scroll to position [14491, 0]
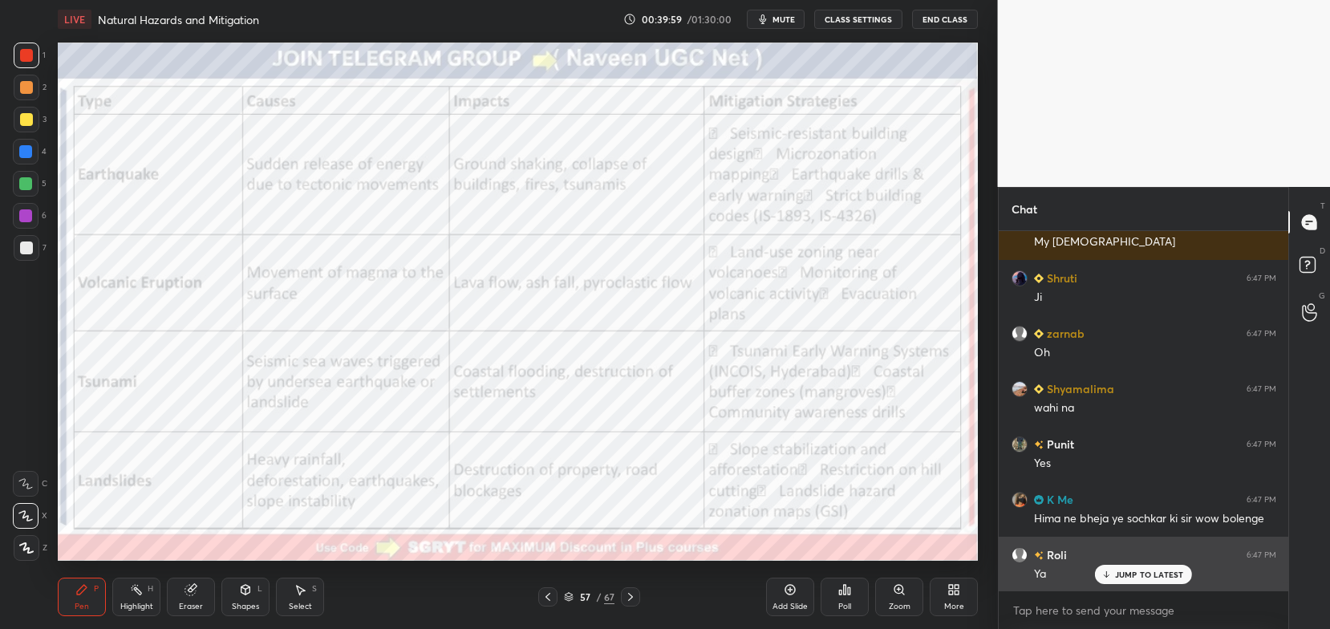
click at [1120, 570] on p "JUMP TO LATEST" at bounding box center [1149, 575] width 69 height 10
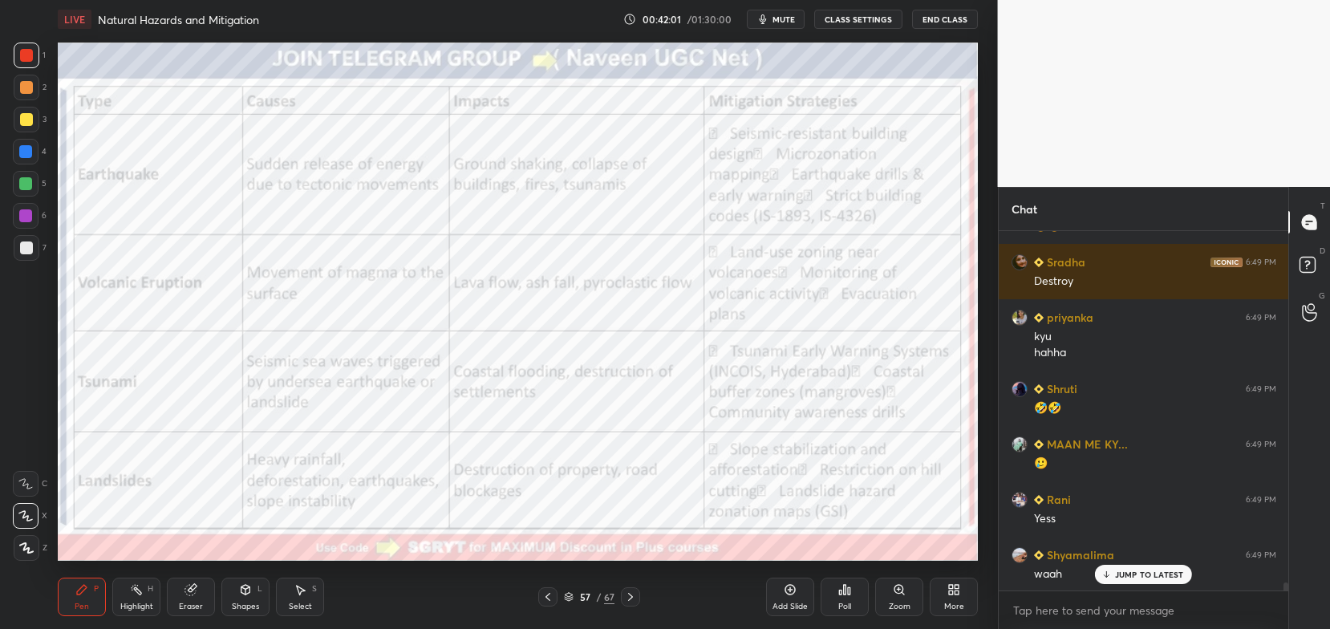
scroll to position [15659, 0]
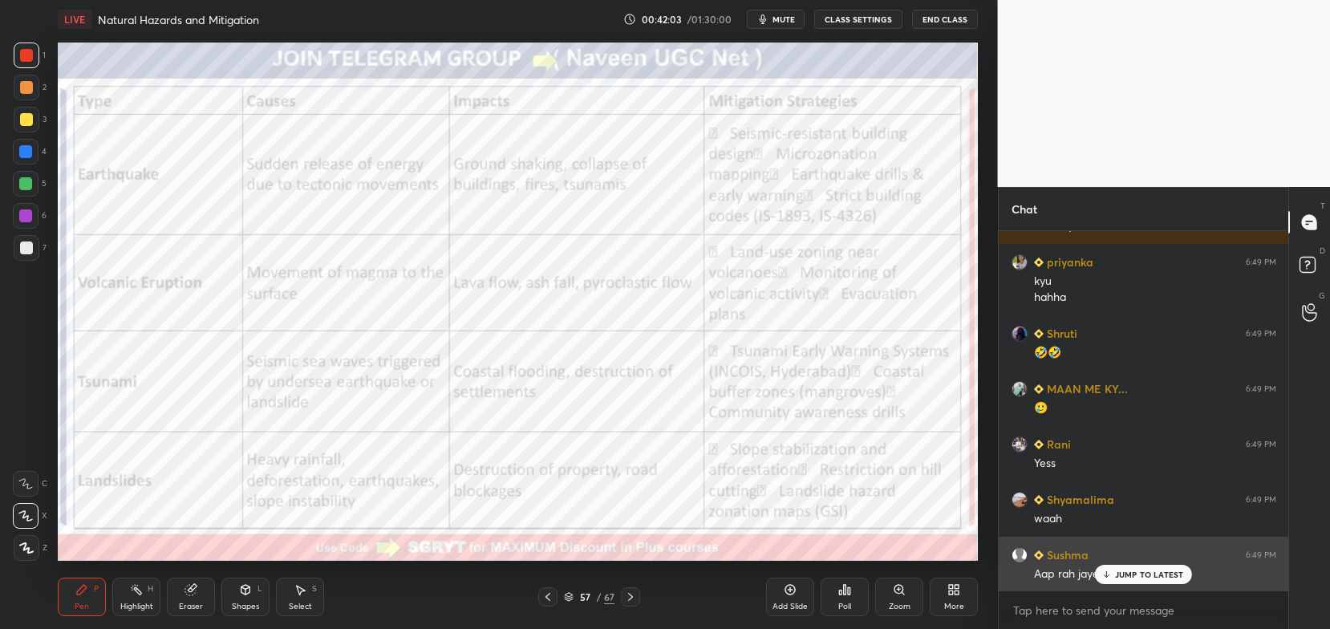
click at [1135, 567] on div "JUMP TO LATEST" at bounding box center [1143, 574] width 96 height 19
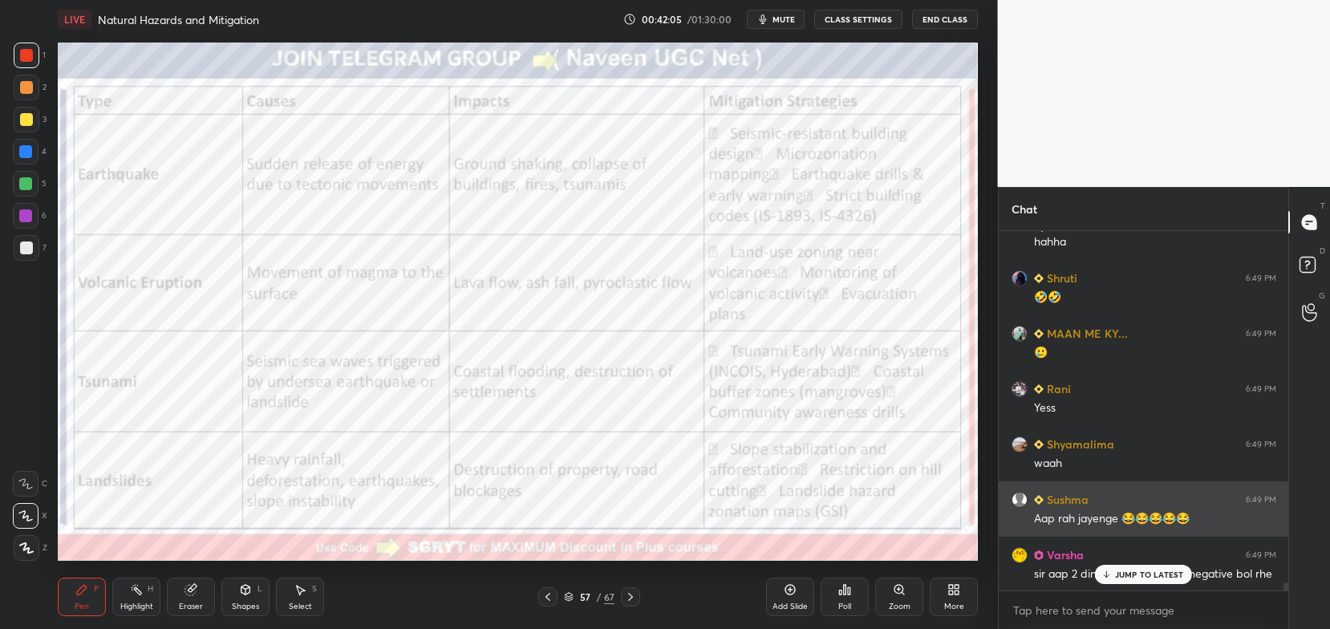
scroll to position [15769, 0]
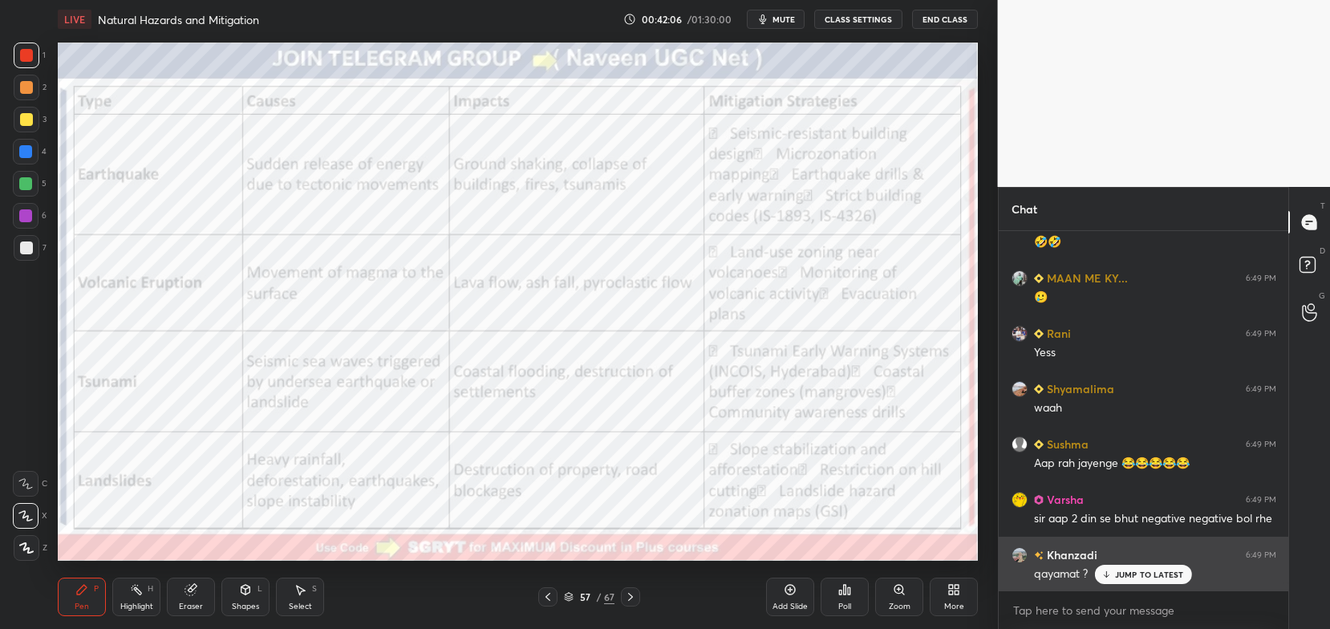
click at [1127, 572] on p "JUMP TO LATEST" at bounding box center [1149, 575] width 69 height 10
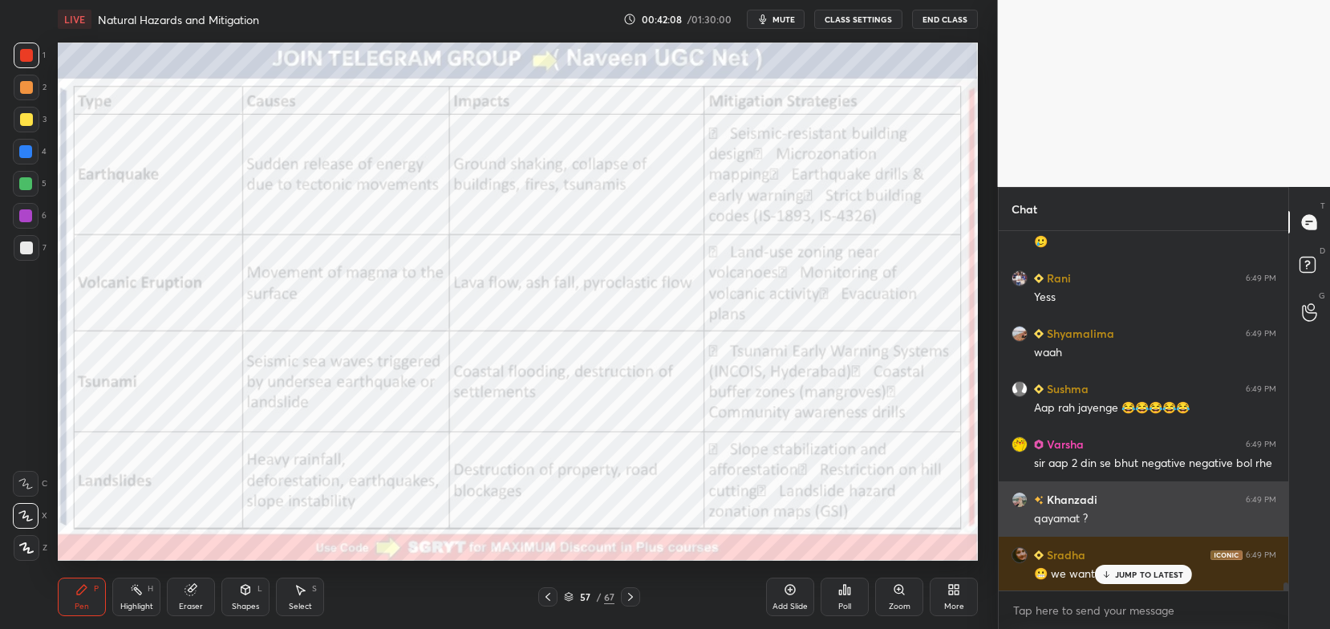
scroll to position [15880, 0]
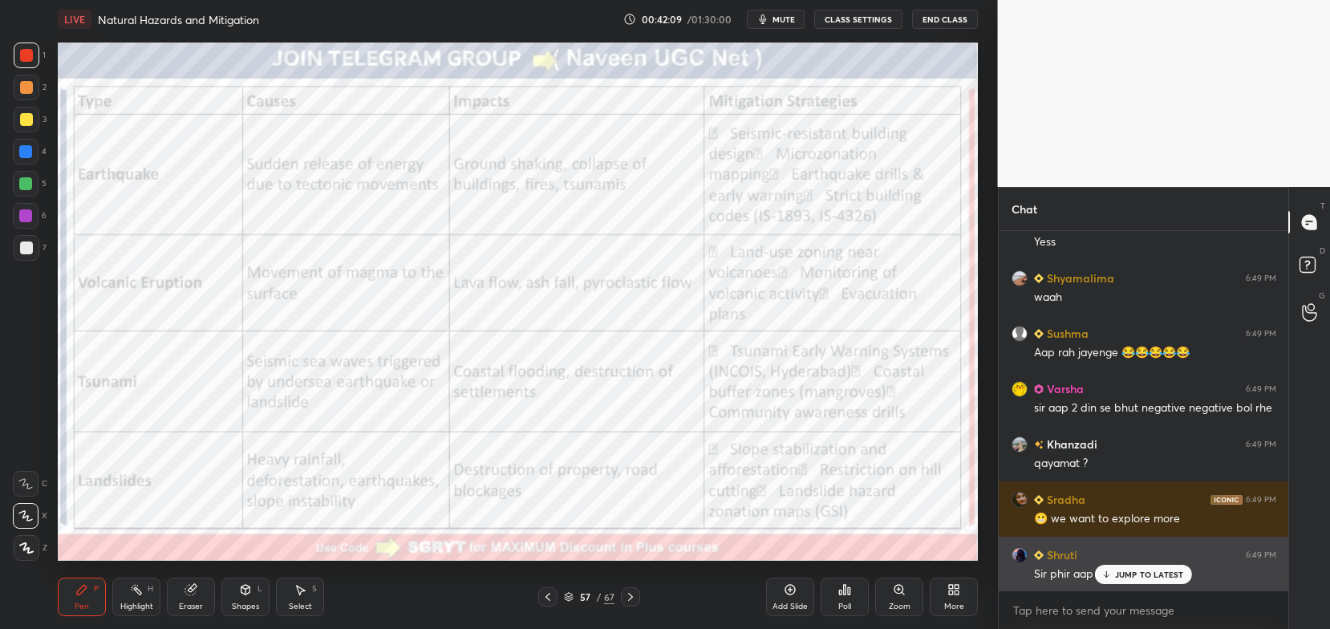
click at [1120, 576] on p "JUMP TO LATEST" at bounding box center [1149, 575] width 69 height 10
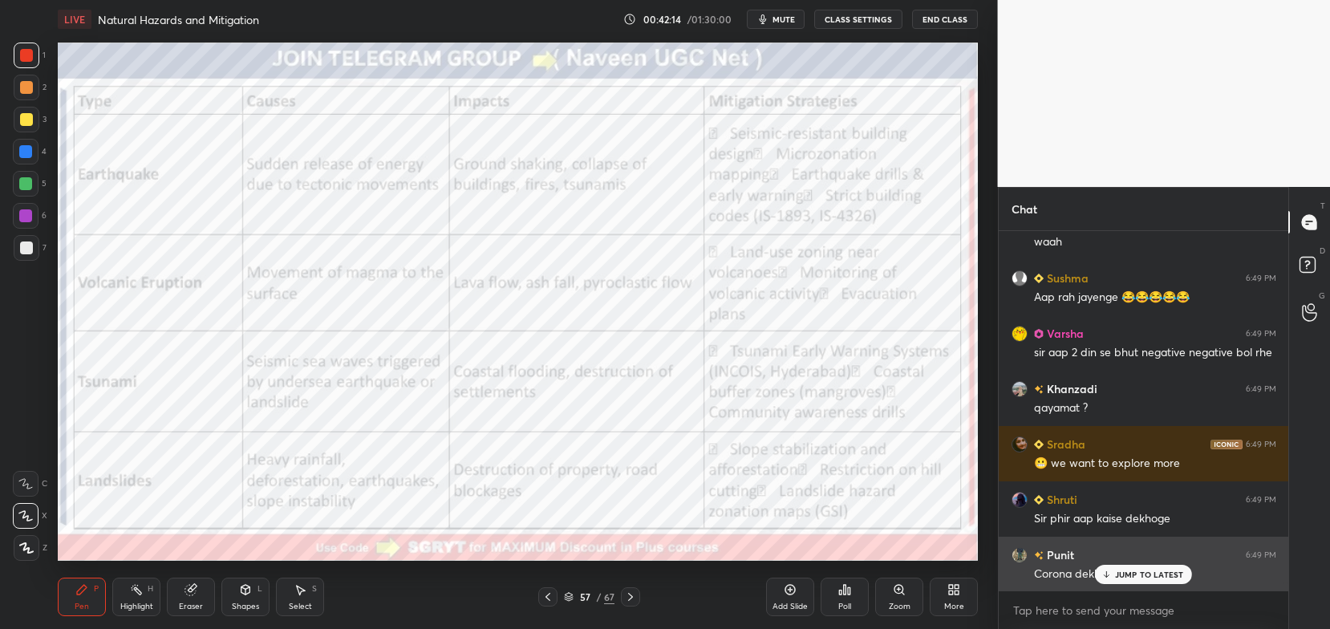
click at [1103, 575] on icon at bounding box center [1107, 575] width 10 height 10
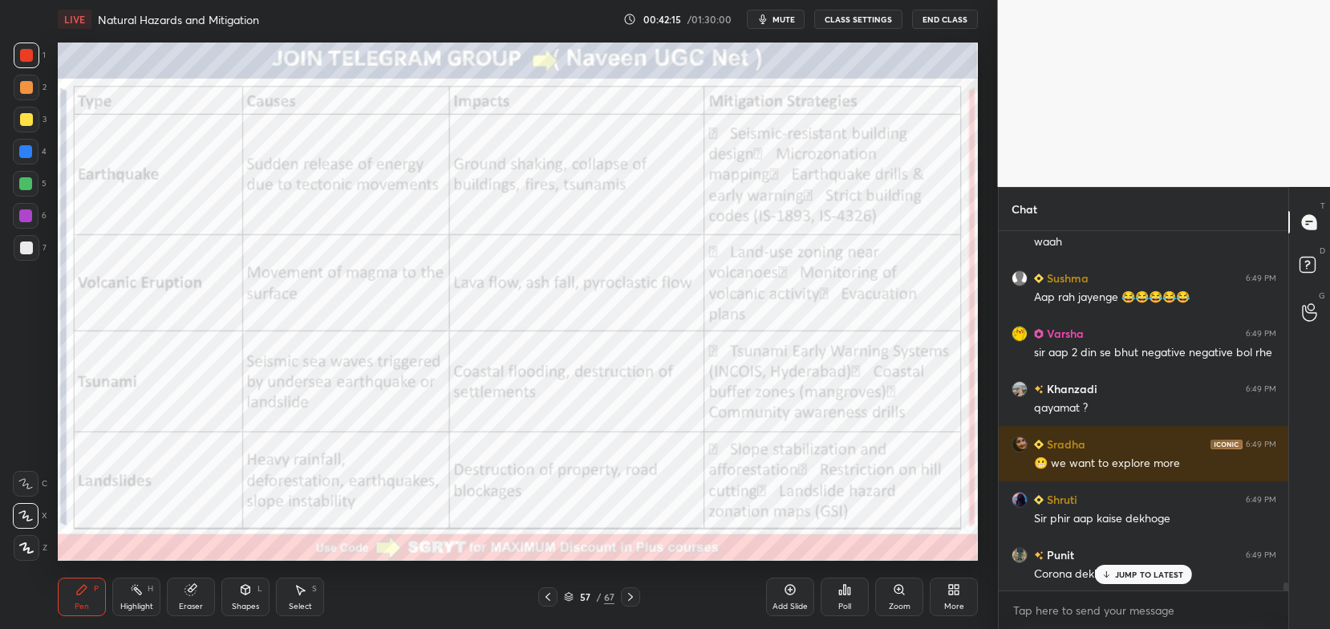
scroll to position [15991, 0]
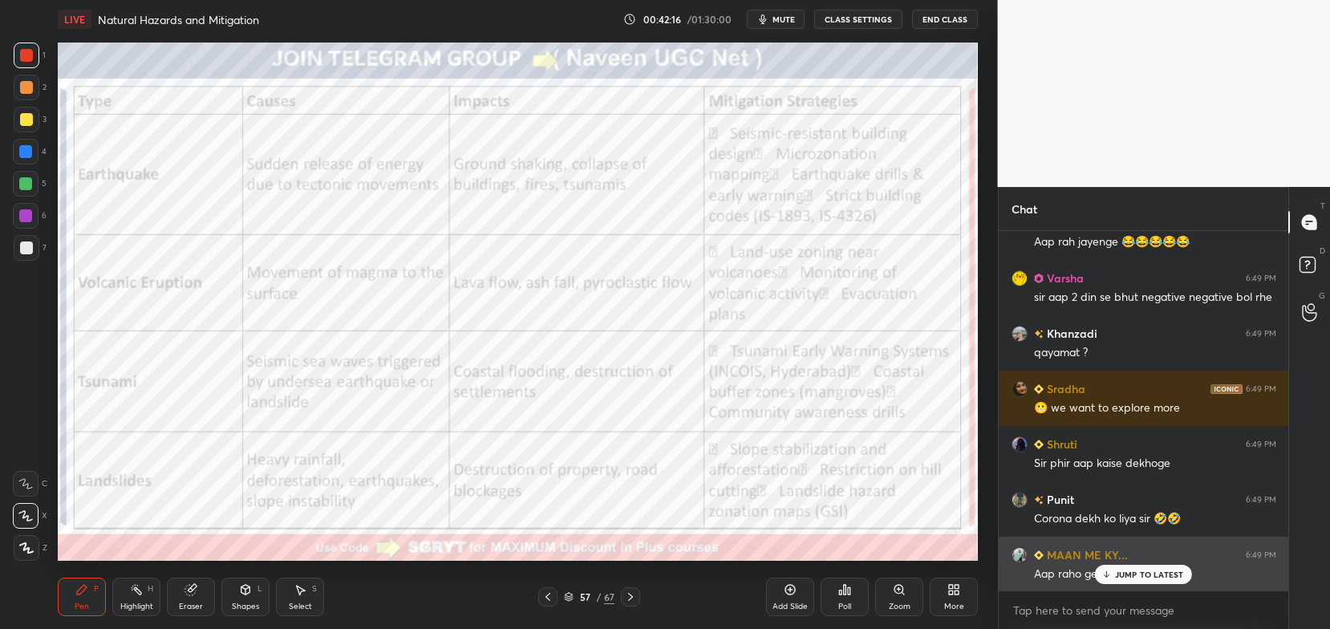
click at [1115, 583] on div "JUMP TO LATEST" at bounding box center [1143, 574] width 96 height 19
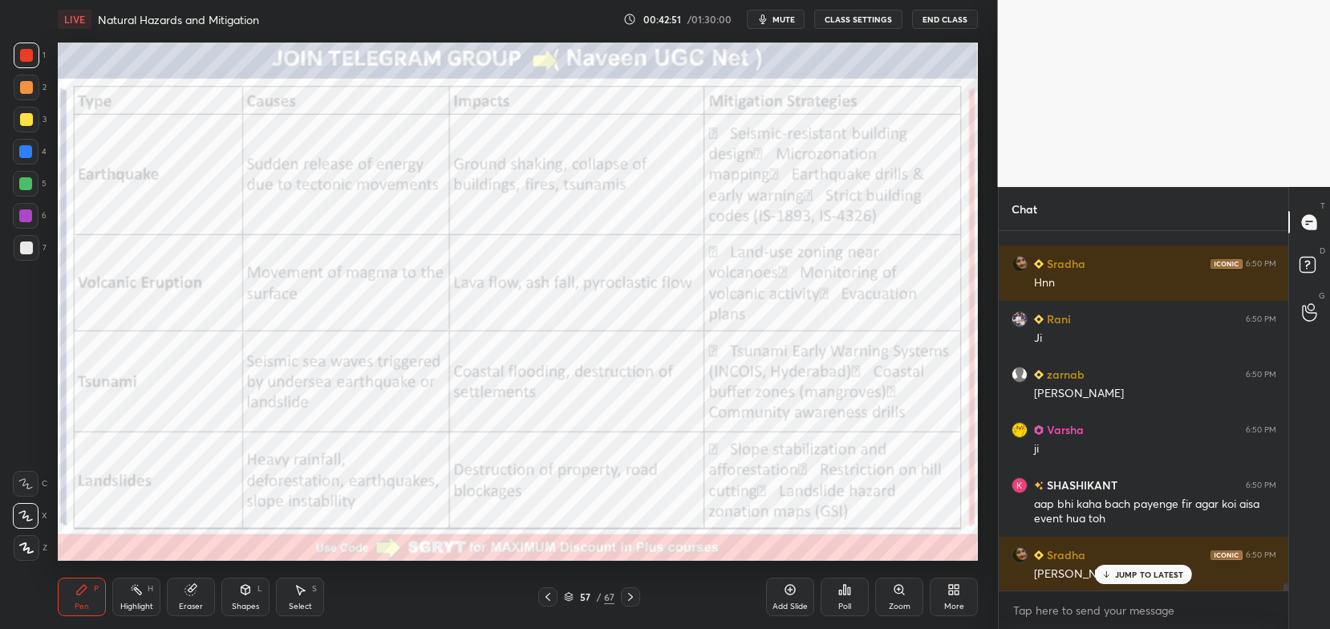
scroll to position [16725, 0]
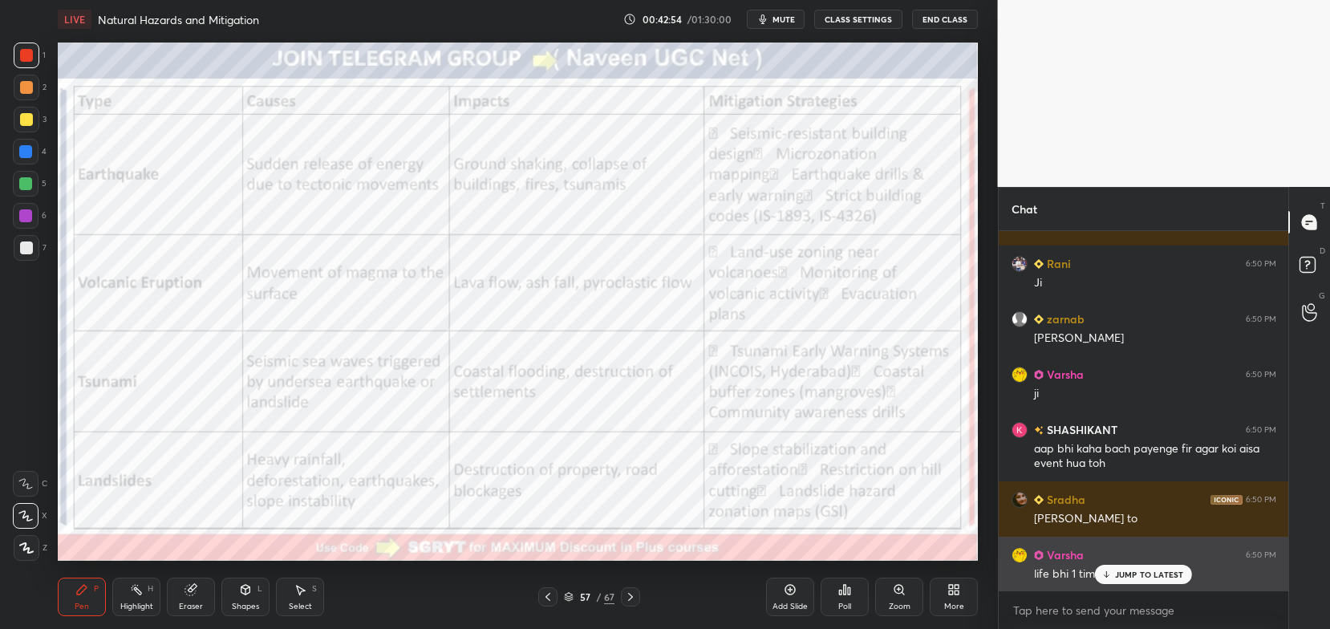
click at [1117, 578] on p "JUMP TO LATEST" at bounding box center [1149, 575] width 69 height 10
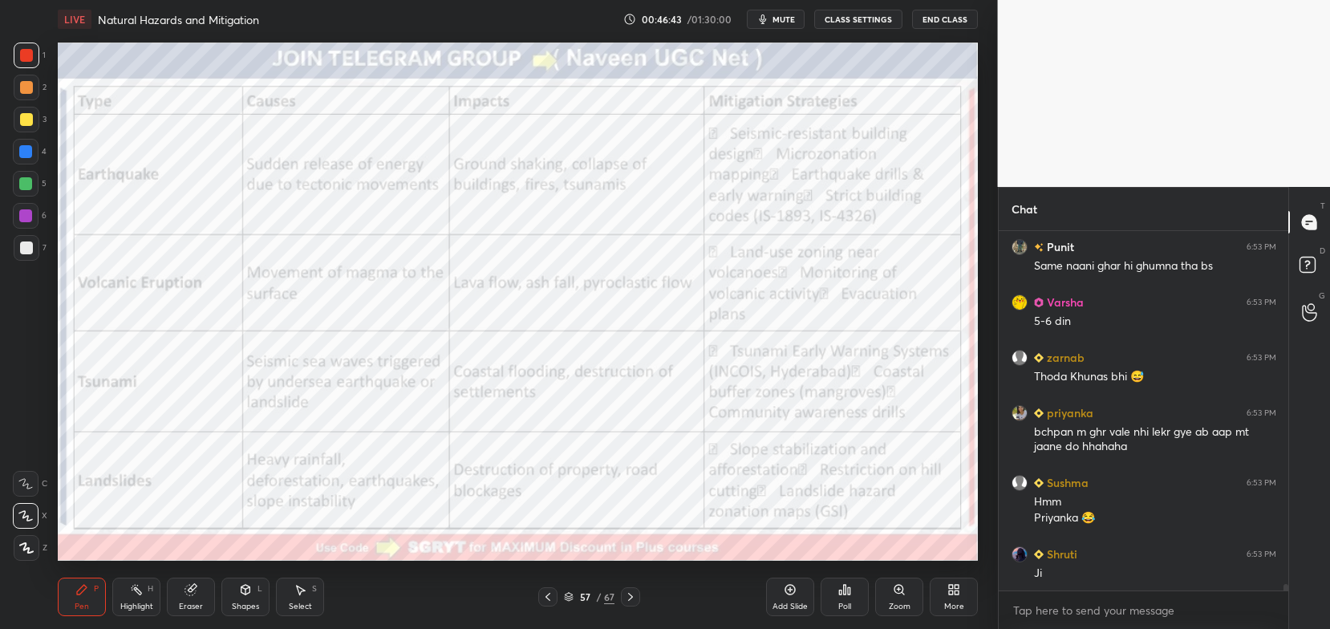
scroll to position [19265, 0]
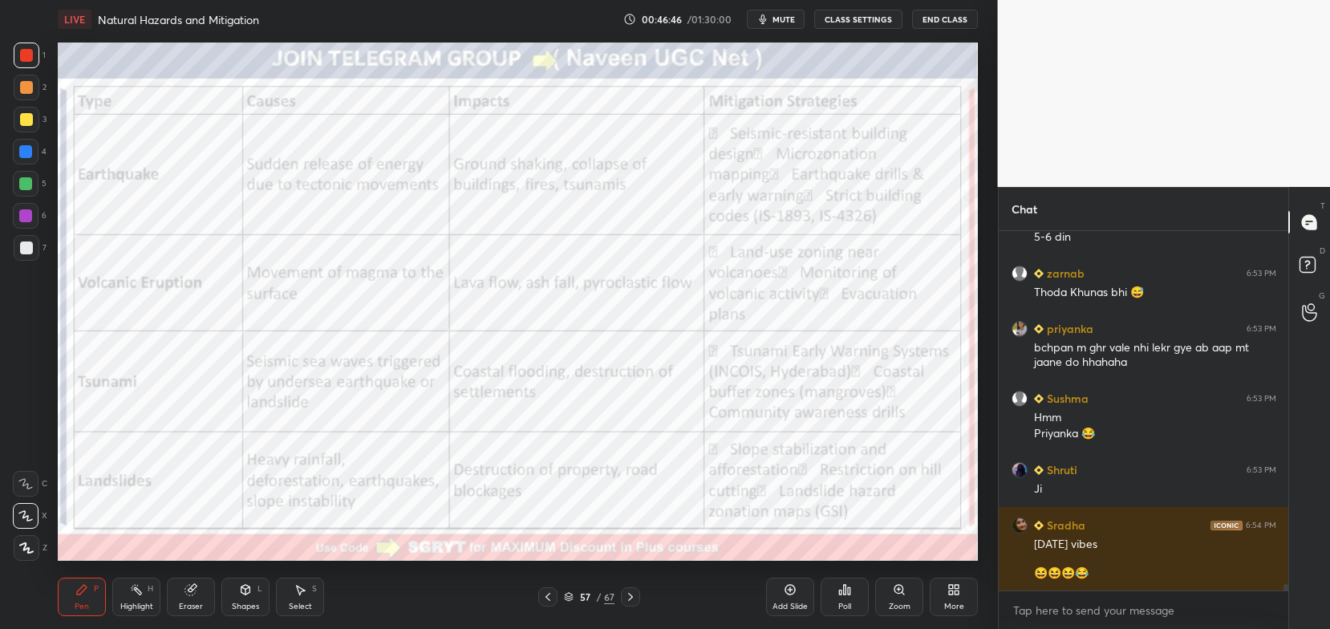
click at [35, 483] on div at bounding box center [26, 484] width 26 height 26
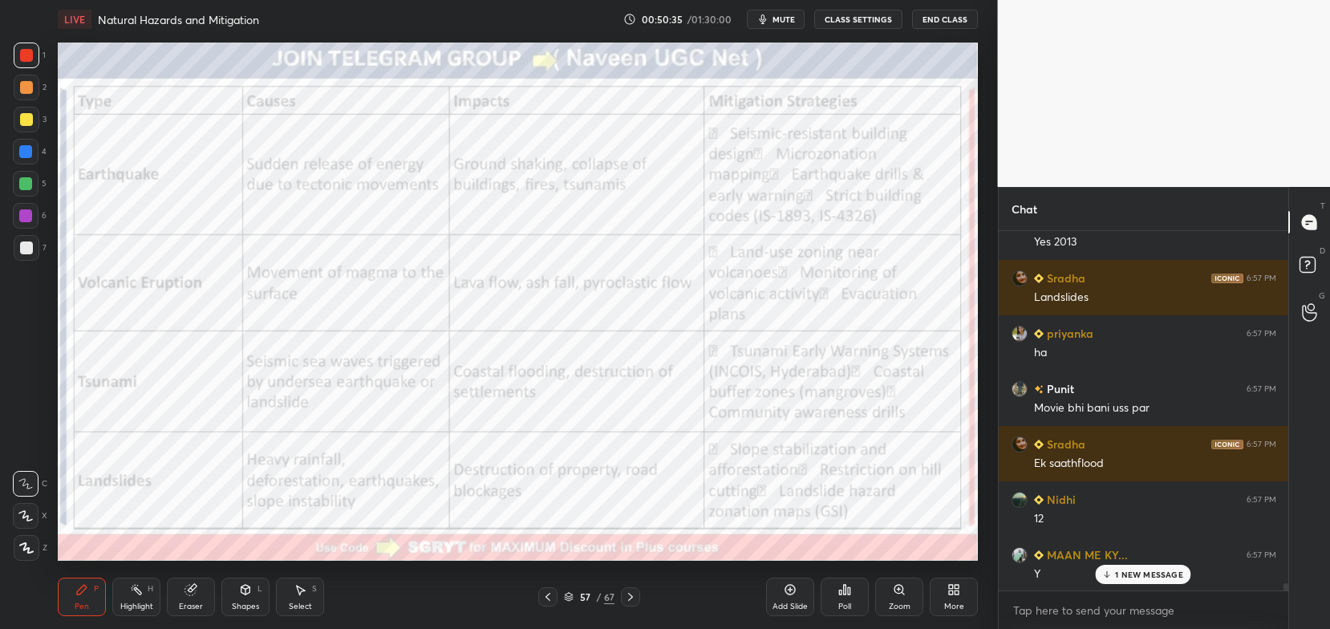
scroll to position [18220, 0]
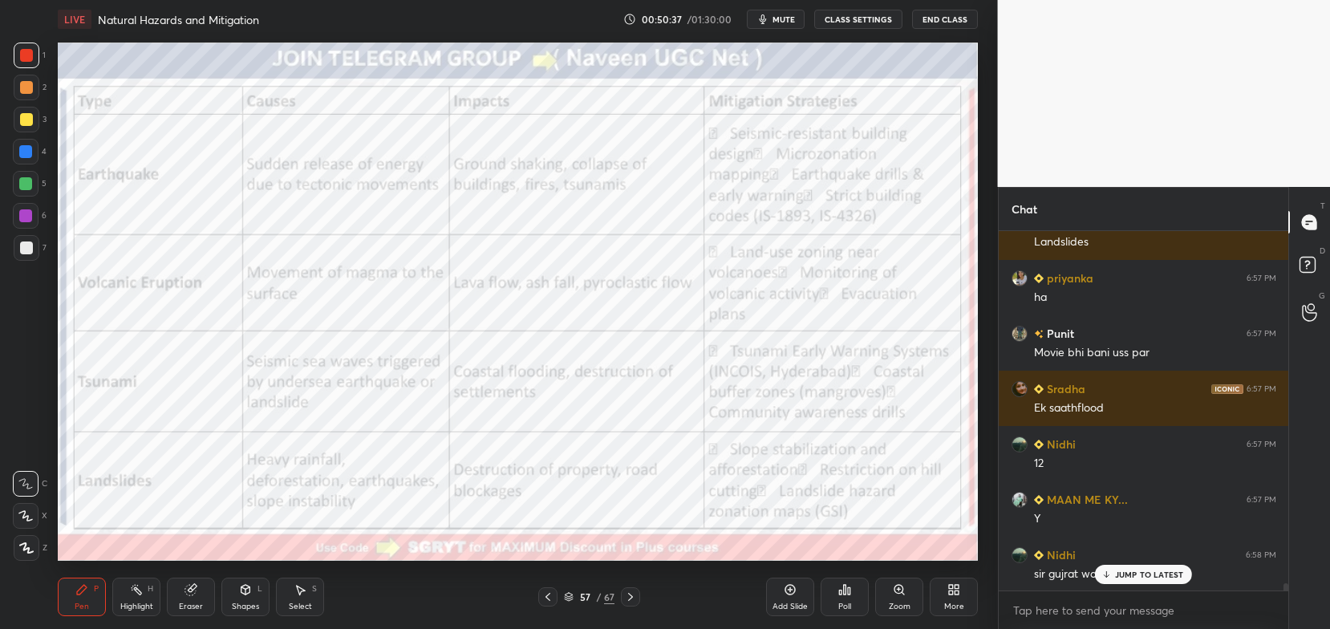
click at [630, 589] on div at bounding box center [630, 596] width 19 height 19
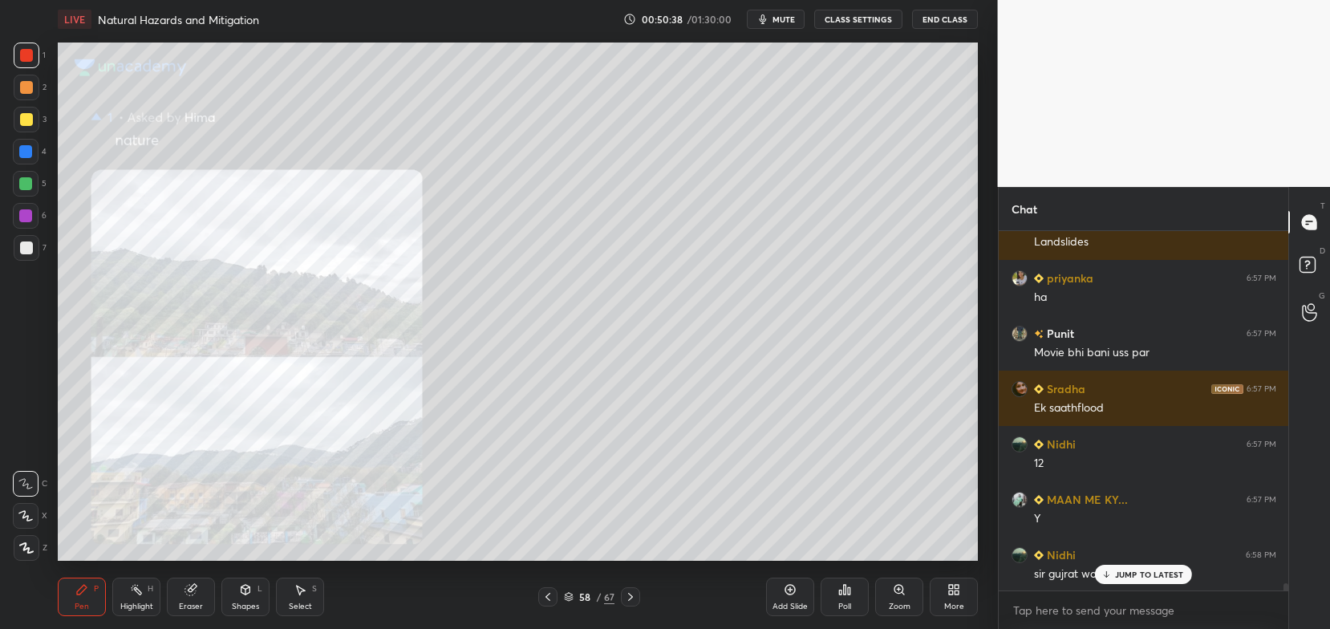
click at [636, 599] on icon at bounding box center [630, 597] width 13 height 13
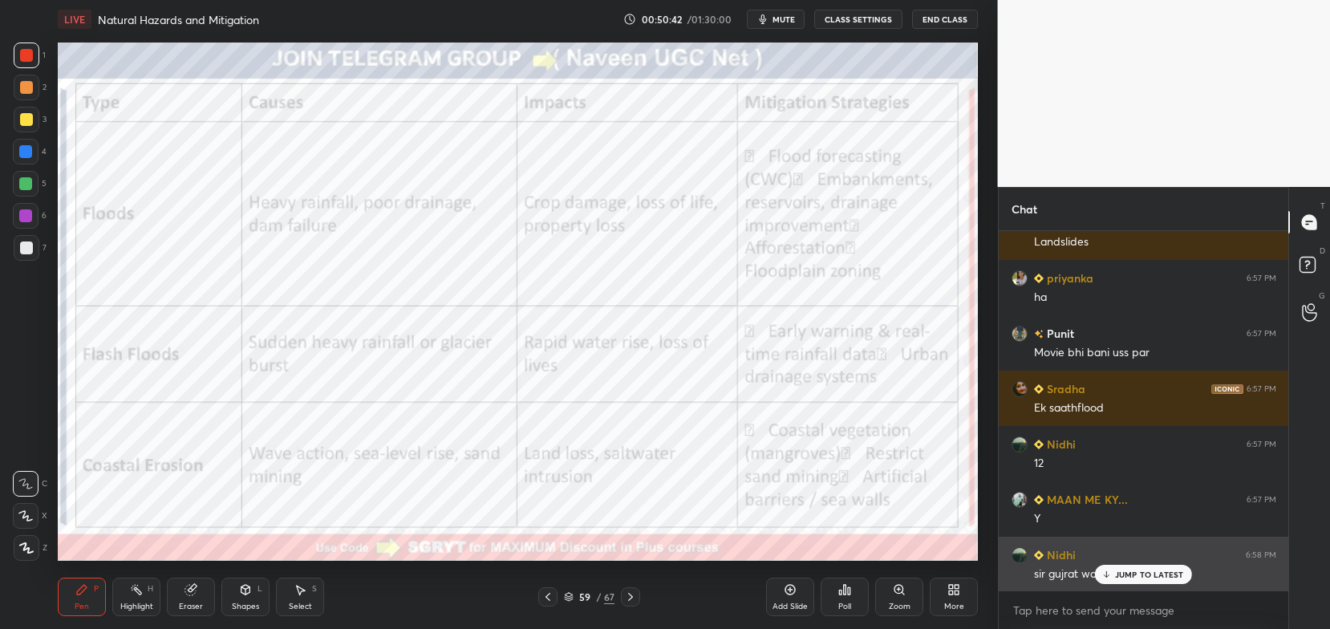
click at [1113, 575] on div "JUMP TO LATEST" at bounding box center [1143, 574] width 96 height 19
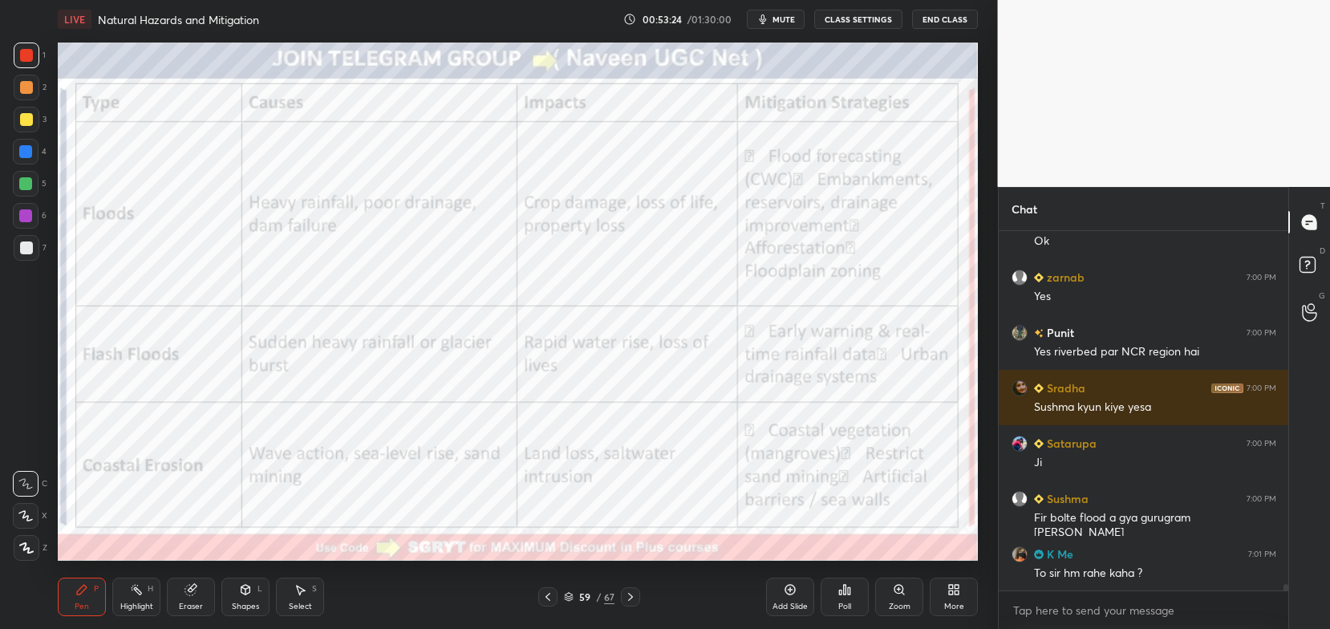
scroll to position [19787, 0]
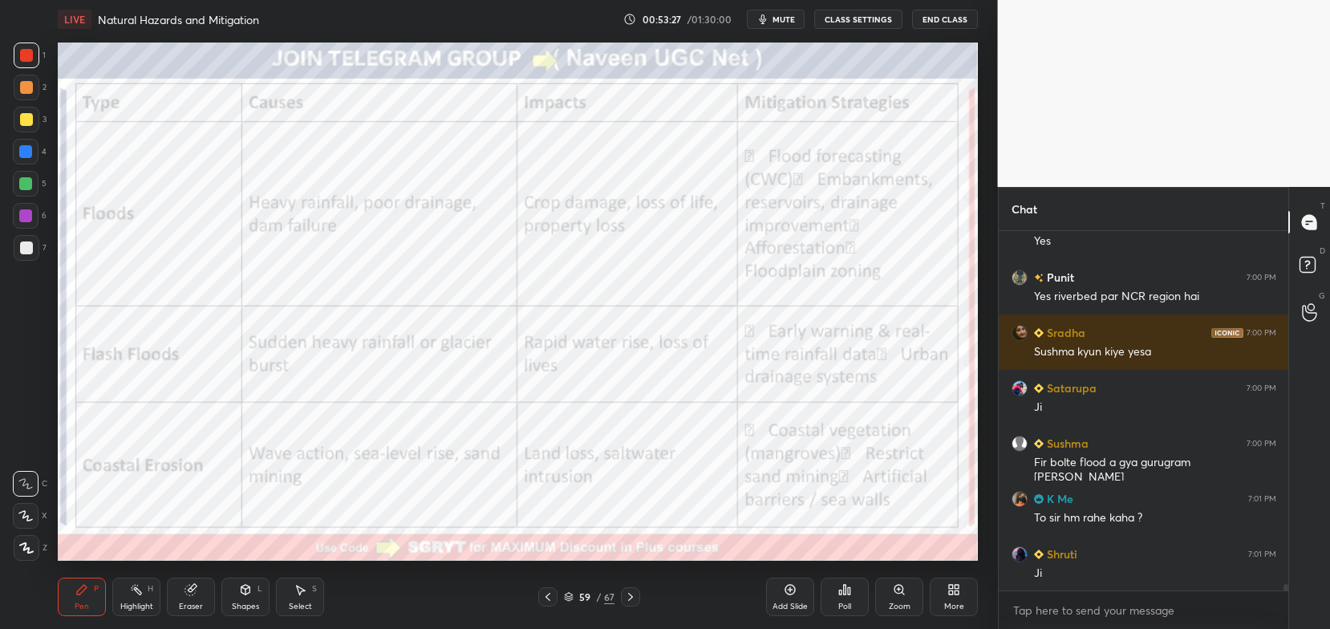
click at [790, 599] on div "Add Slide" at bounding box center [790, 597] width 48 height 39
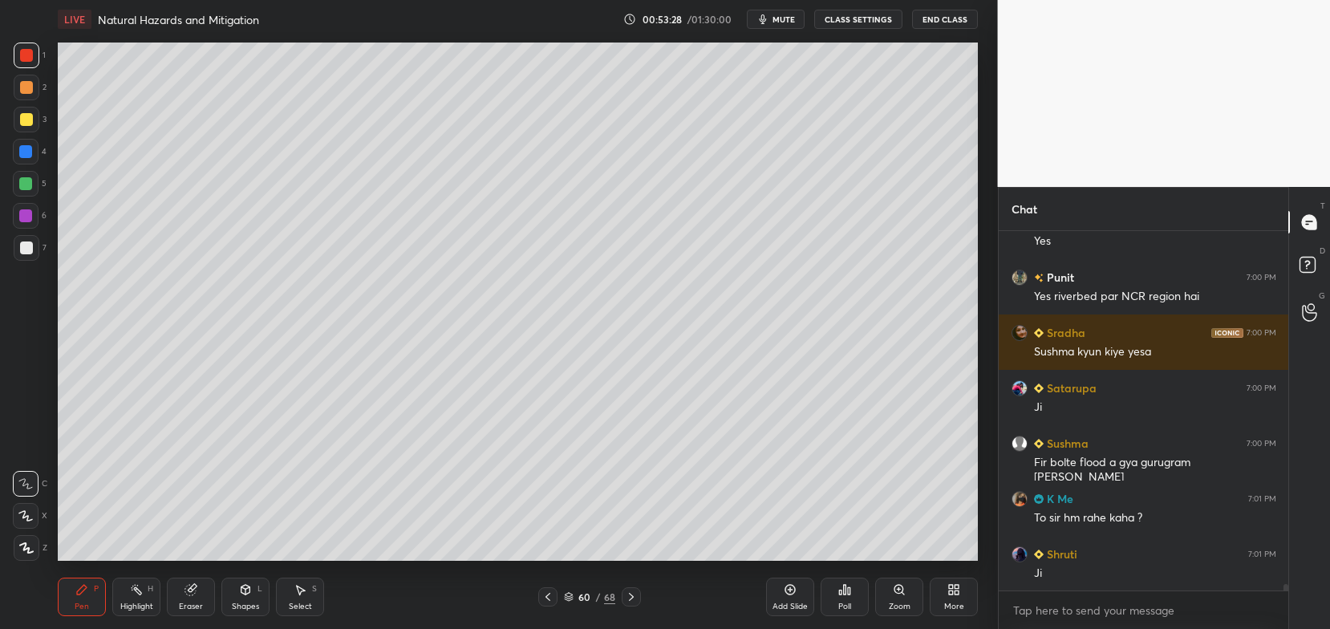
click at [249, 601] on div "Shapes L" at bounding box center [245, 597] width 48 height 39
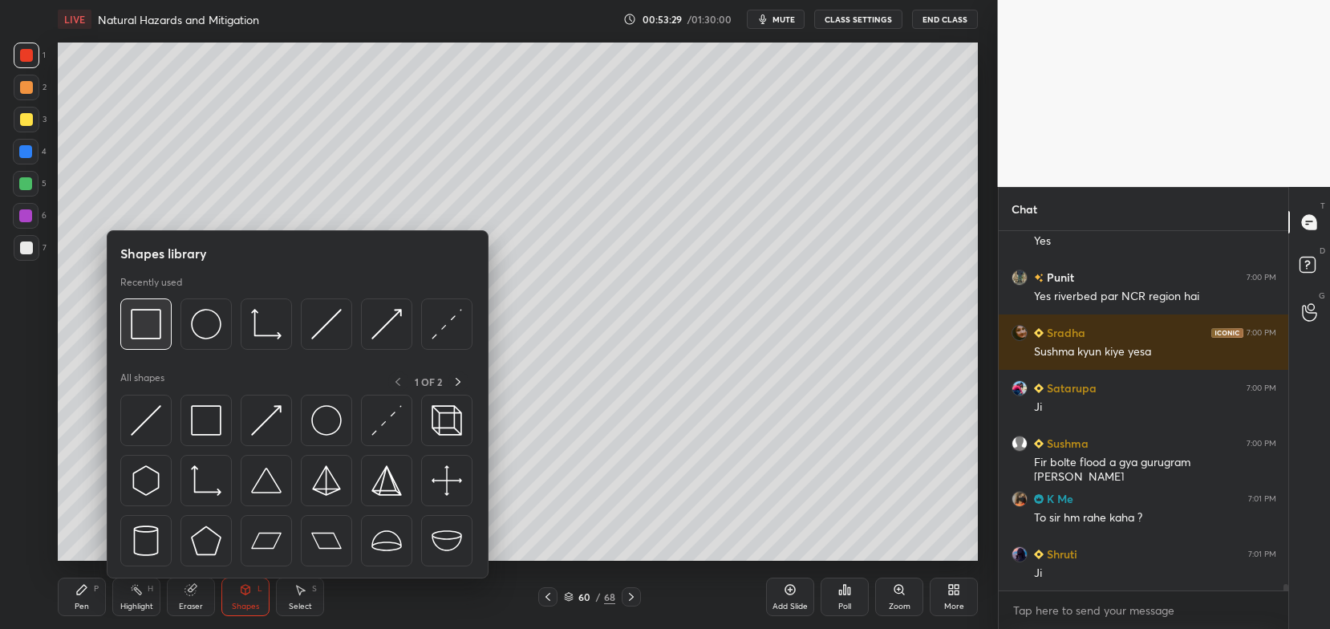
click at [156, 329] on img at bounding box center [146, 324] width 30 height 30
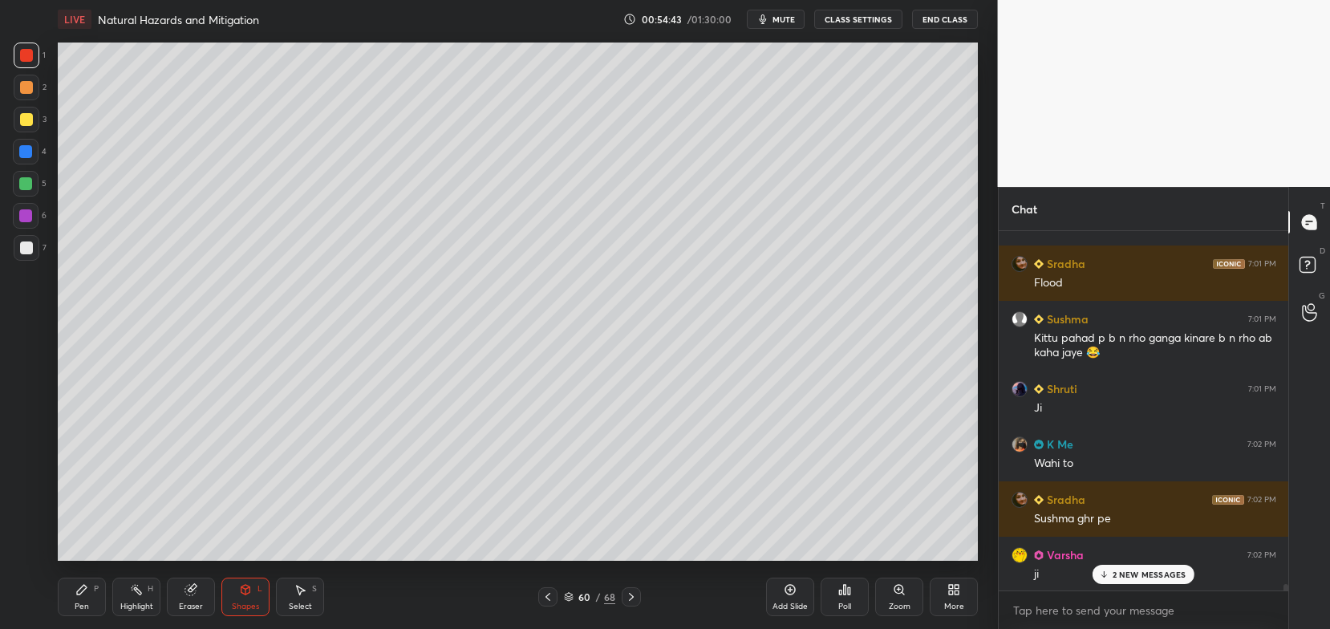
scroll to position [20354, 0]
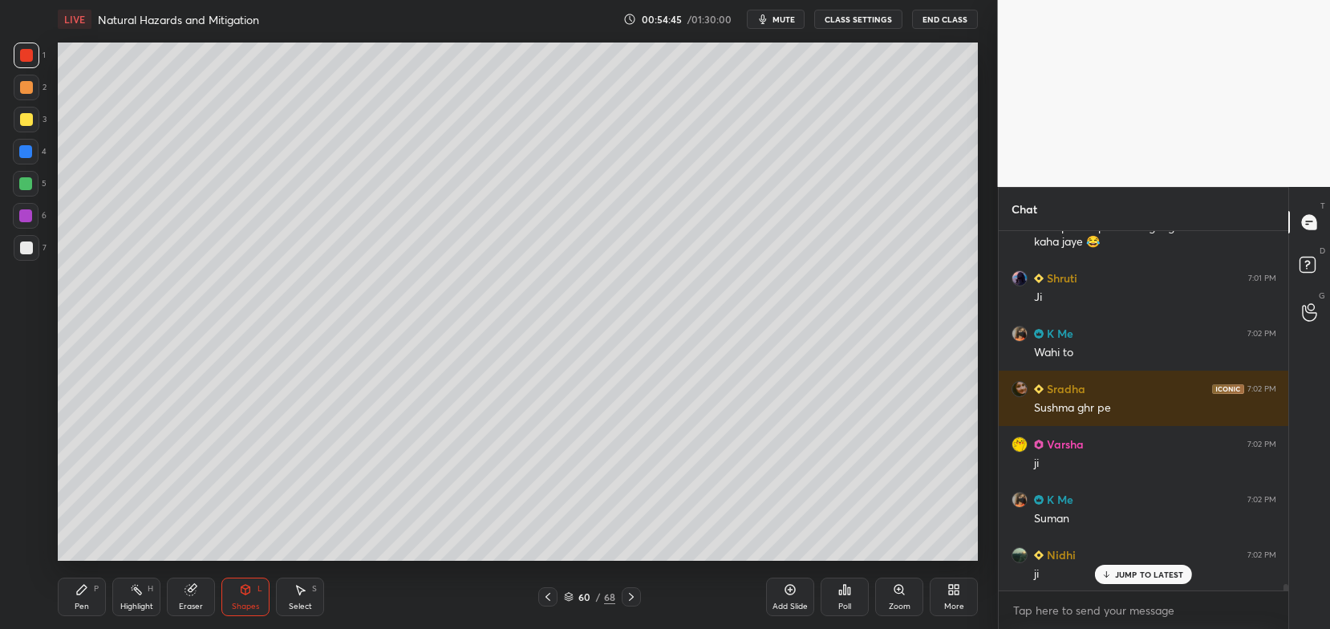
click at [546, 600] on icon at bounding box center [548, 597] width 13 height 13
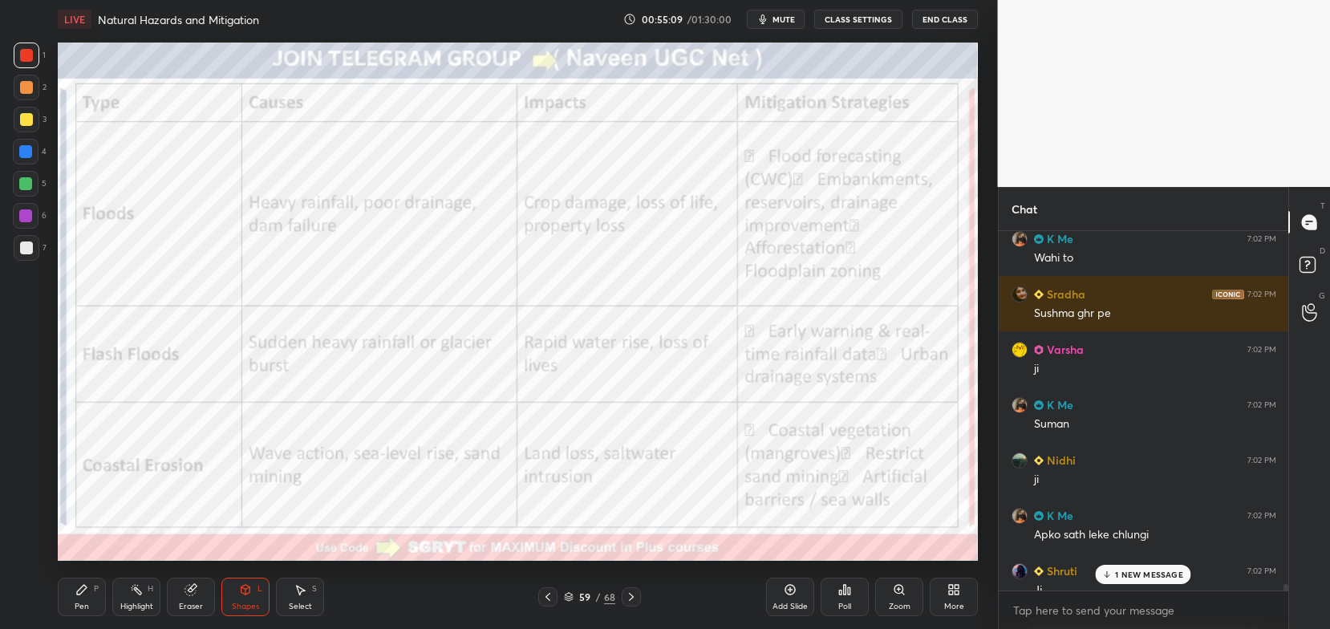
scroll to position [20535, 0]
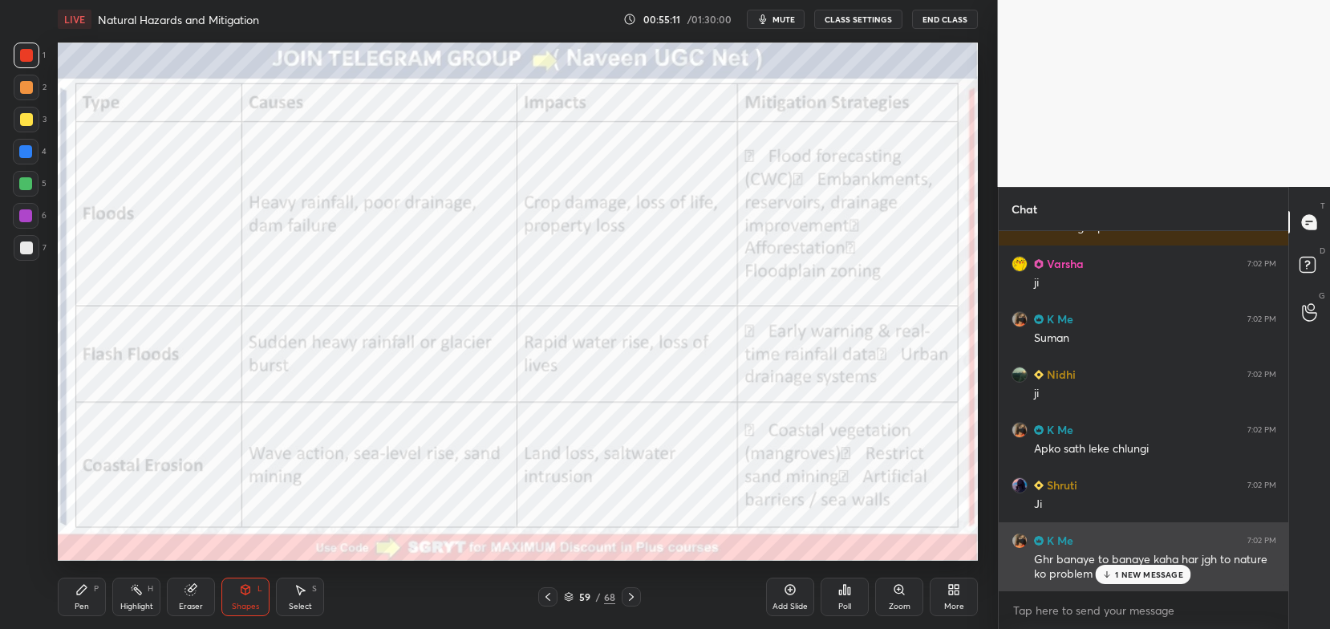
click at [1132, 578] on p "1 NEW MESSAGE" at bounding box center [1149, 575] width 68 height 10
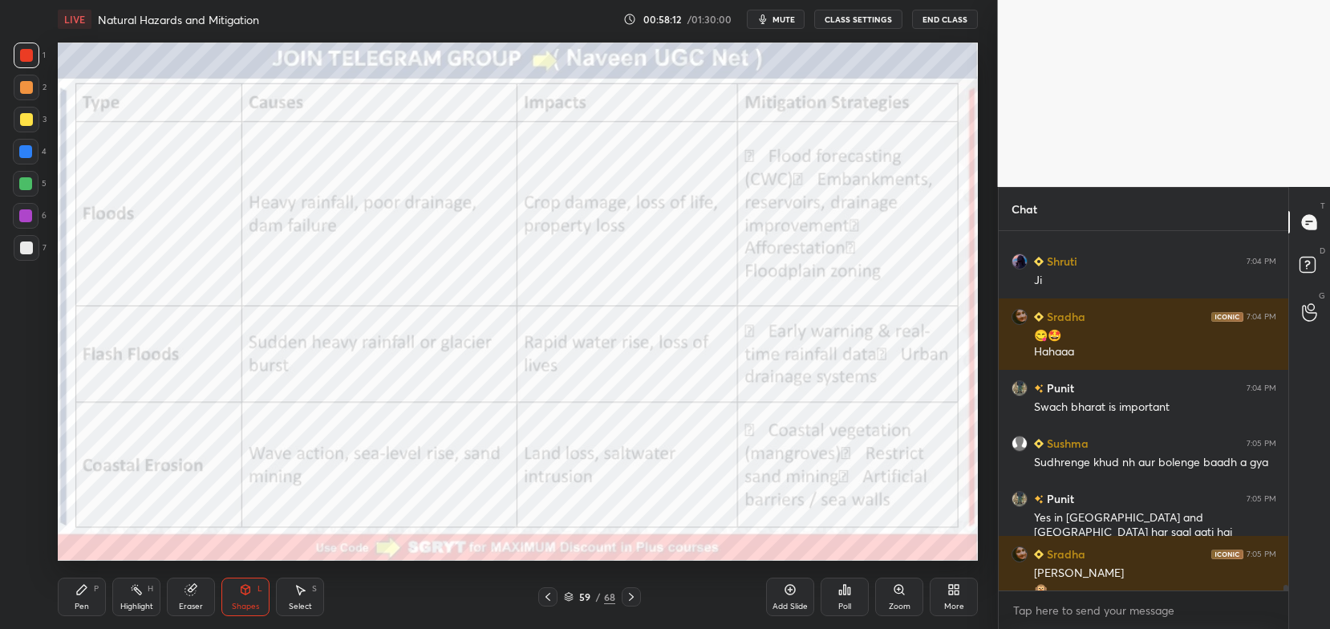
scroll to position [21721, 0]
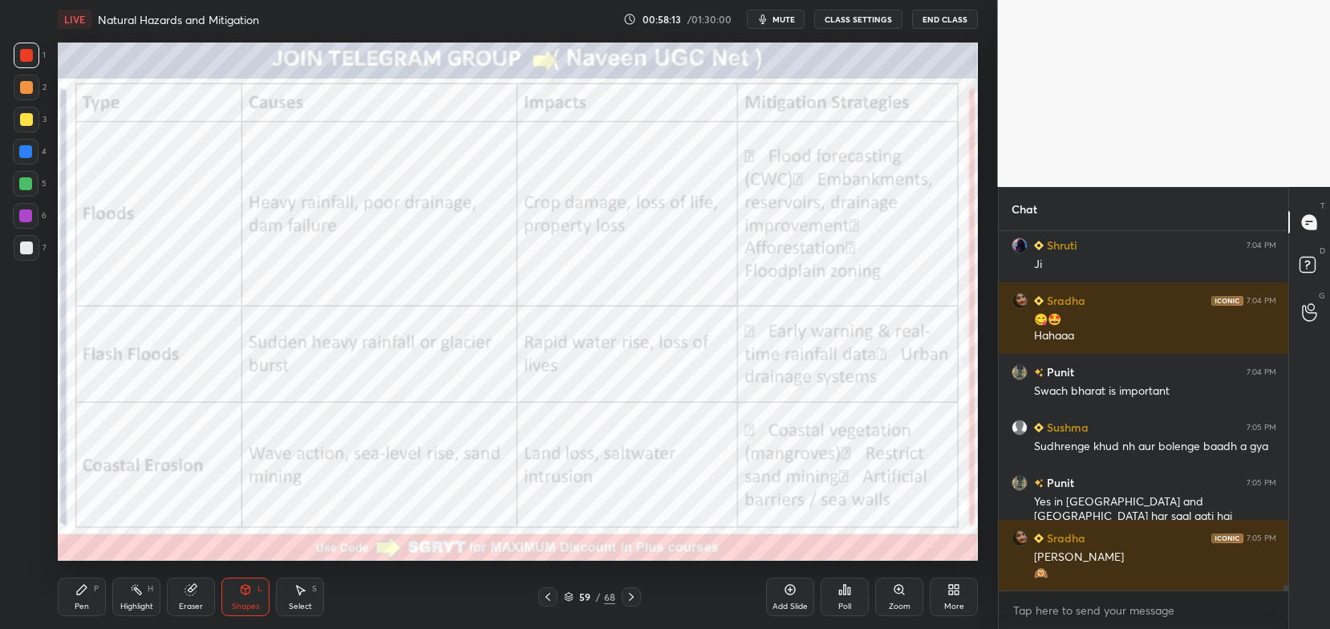
click at [175, 599] on div "Eraser" at bounding box center [191, 597] width 48 height 39
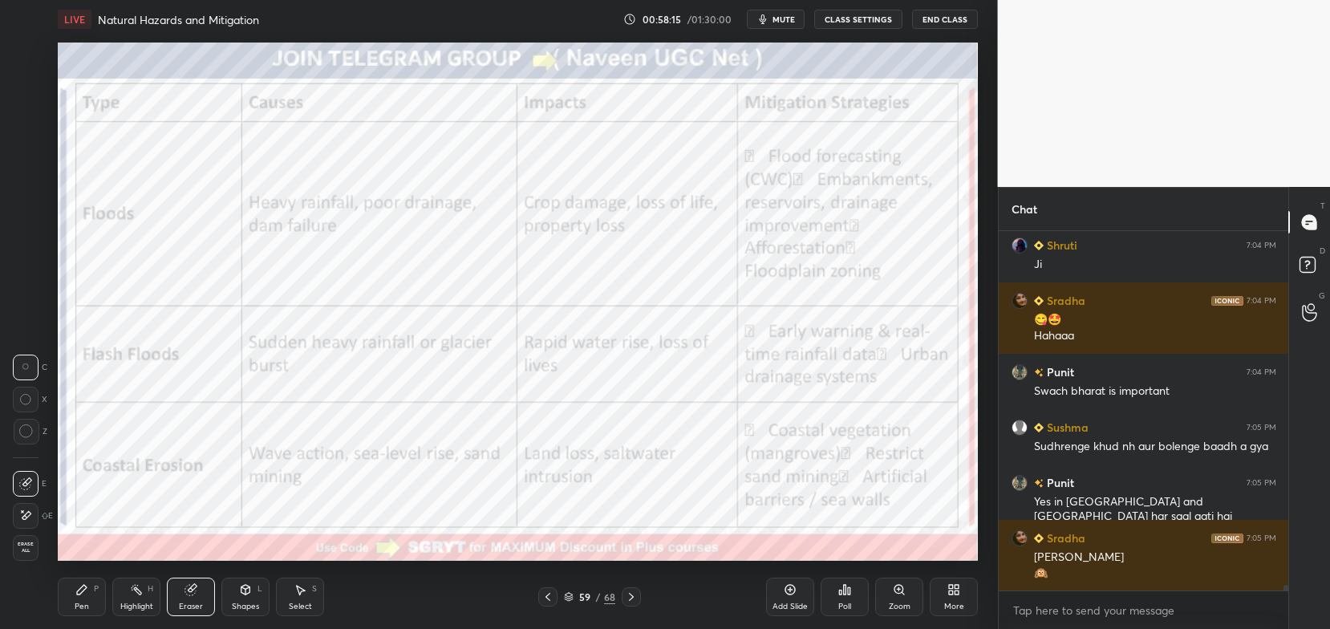
click at [30, 548] on span "Erase all" at bounding box center [26, 547] width 24 height 11
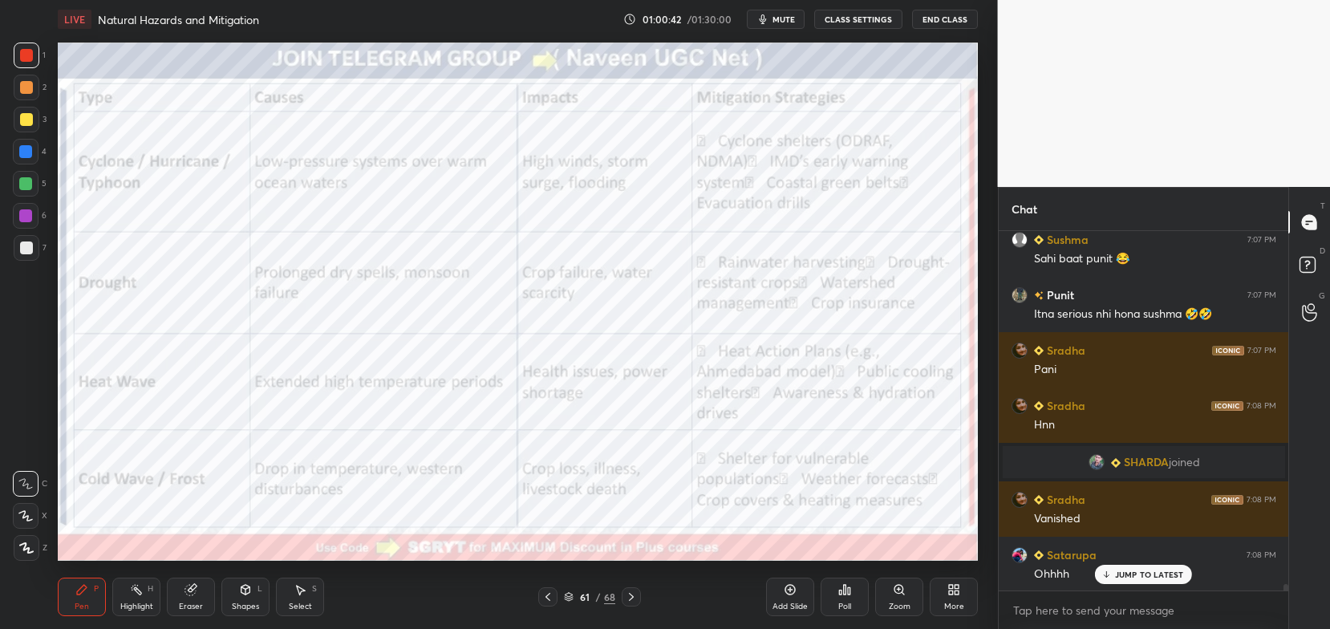
scroll to position [20865, 0]
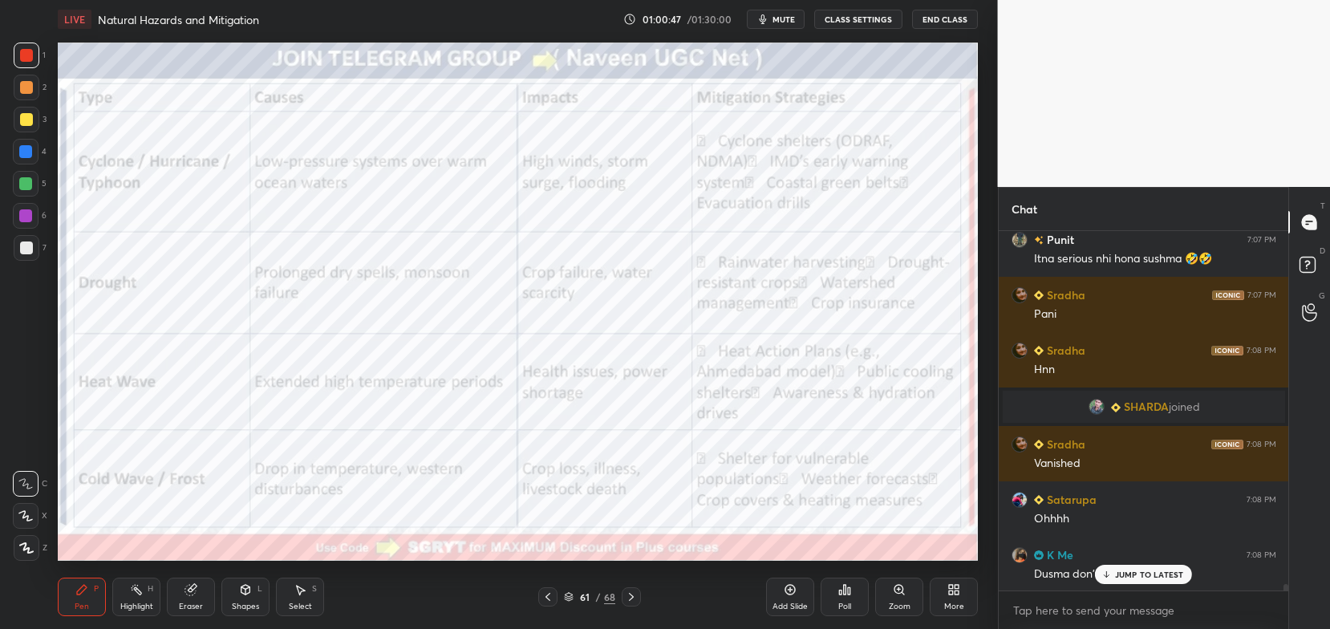
click at [1144, 575] on p "JUMP TO LATEST" at bounding box center [1149, 575] width 69 height 10
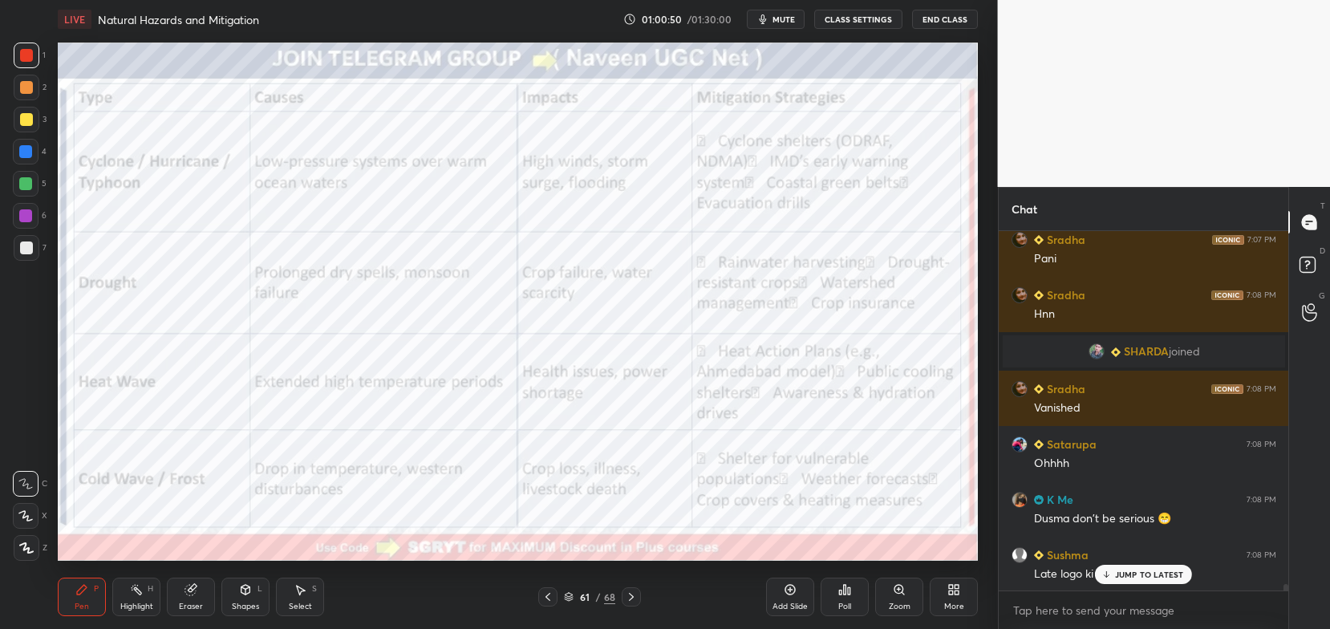
click at [1119, 576] on p "JUMP TO LATEST" at bounding box center [1149, 575] width 69 height 10
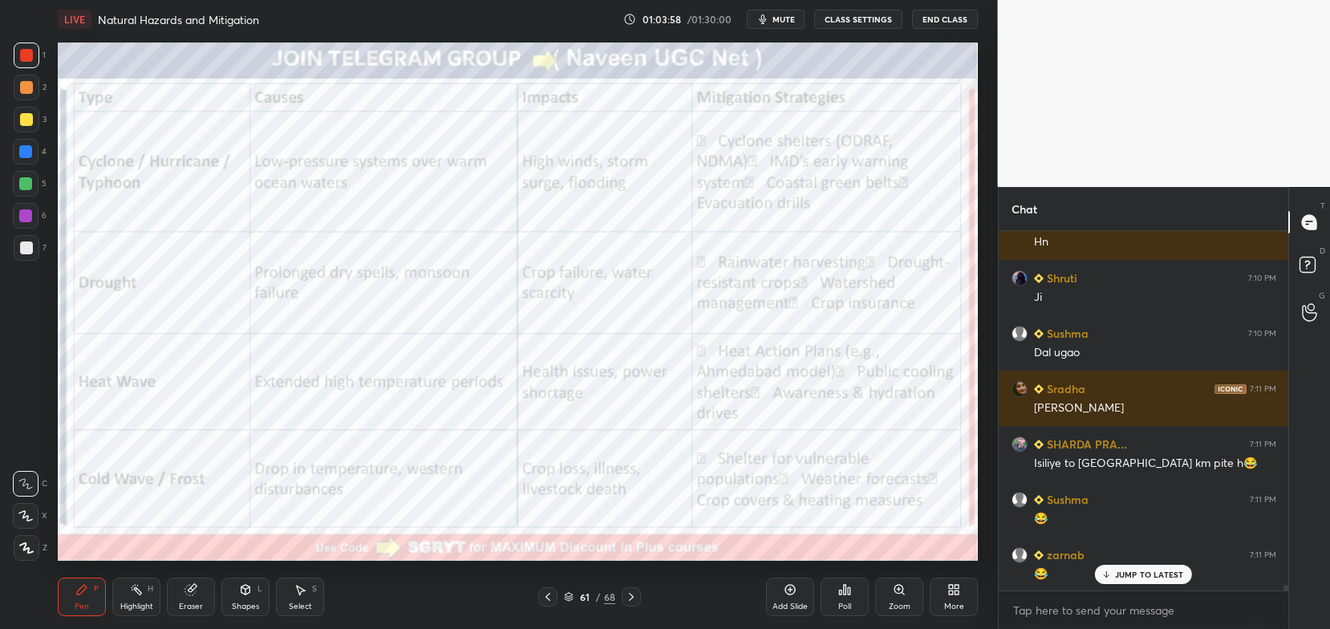
scroll to position [23405, 0]
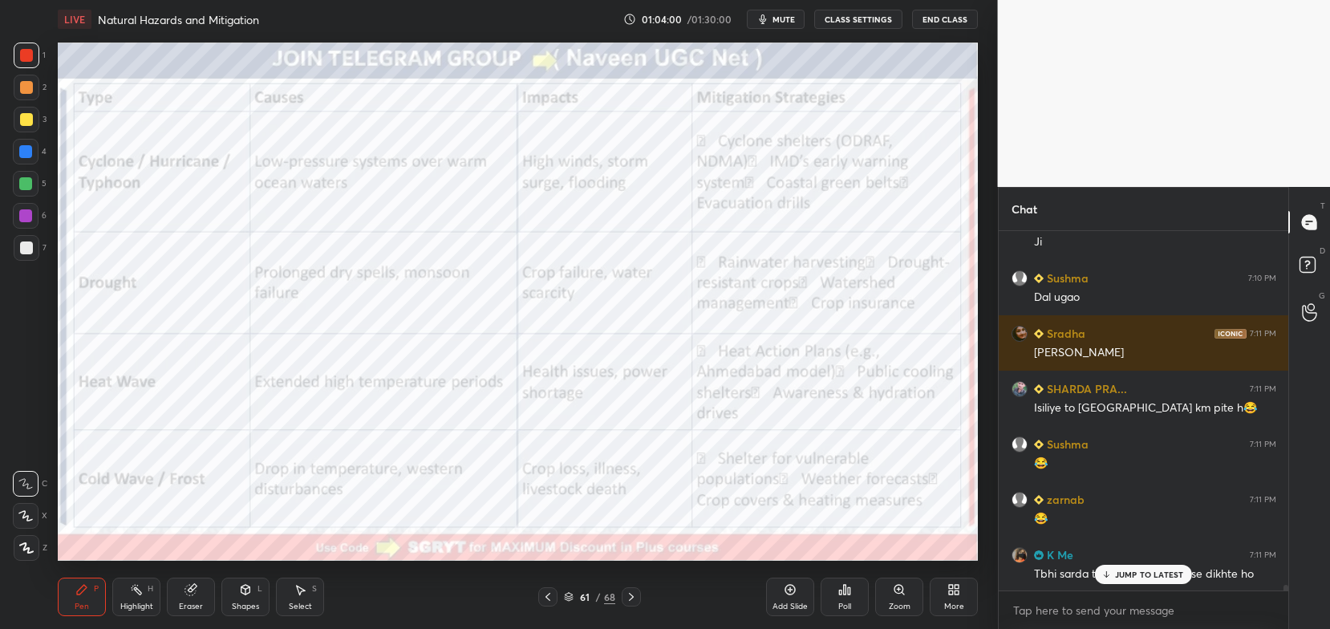
click at [1157, 574] on p "JUMP TO LATEST" at bounding box center [1149, 575] width 69 height 10
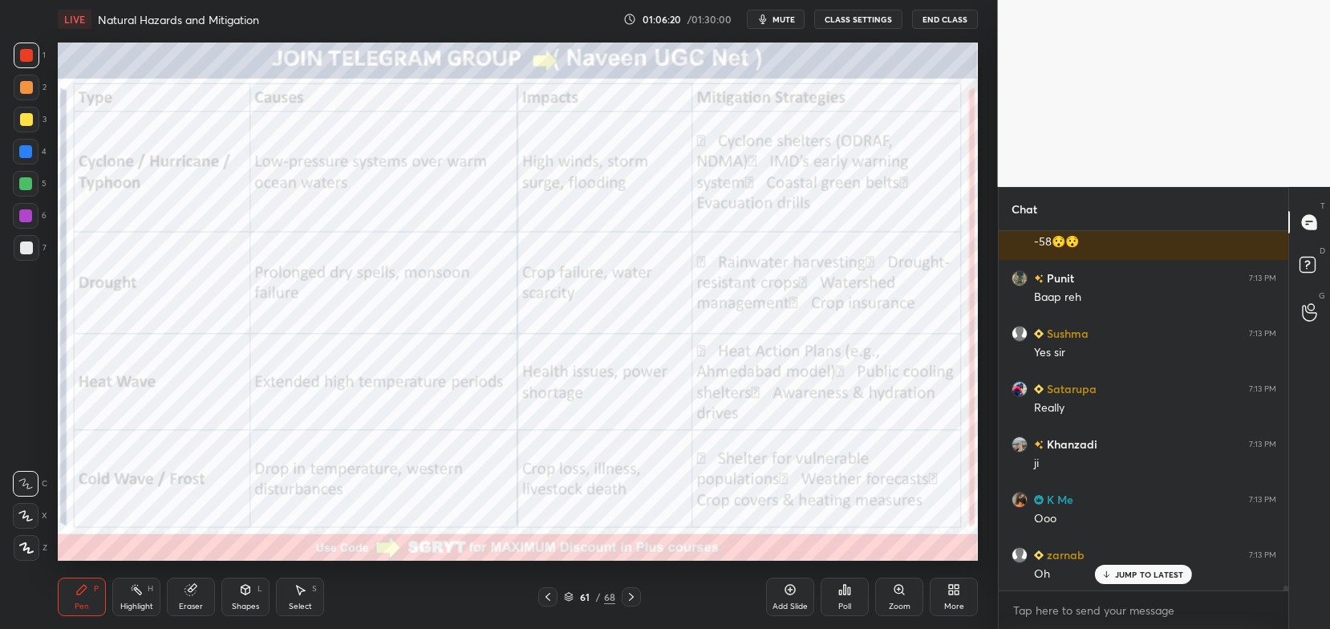
scroll to position [24847, 0]
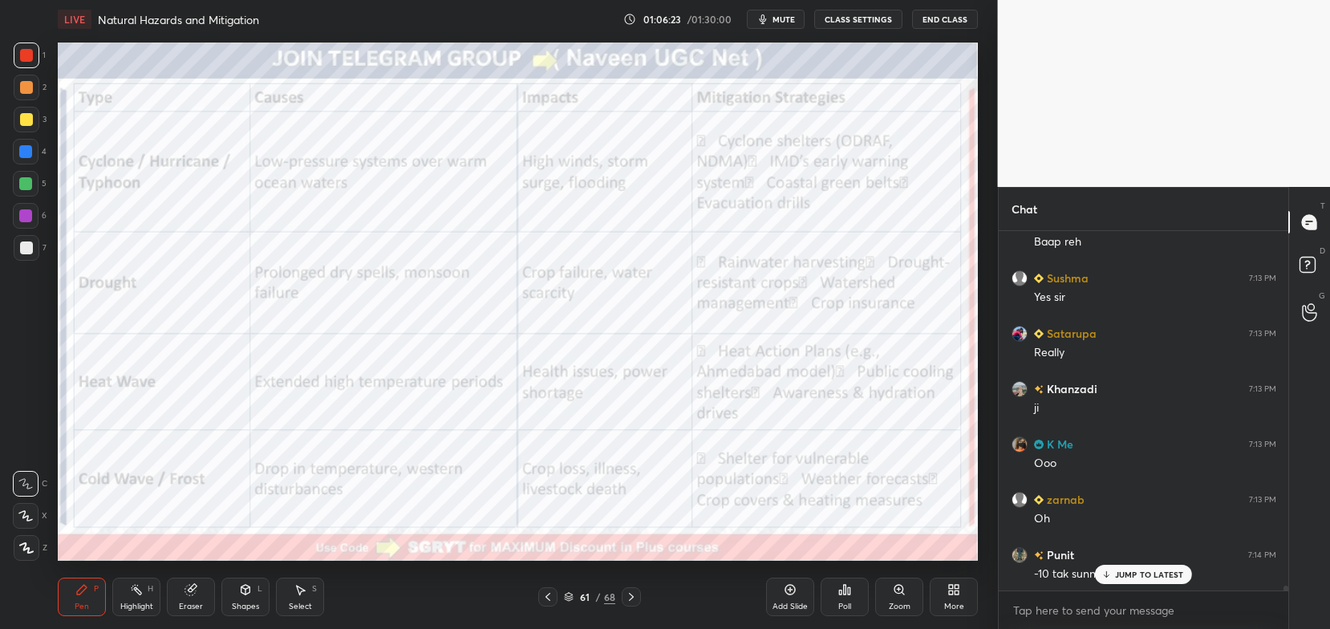
click at [1140, 580] on div "JUMP TO LATEST" at bounding box center [1143, 574] width 96 height 19
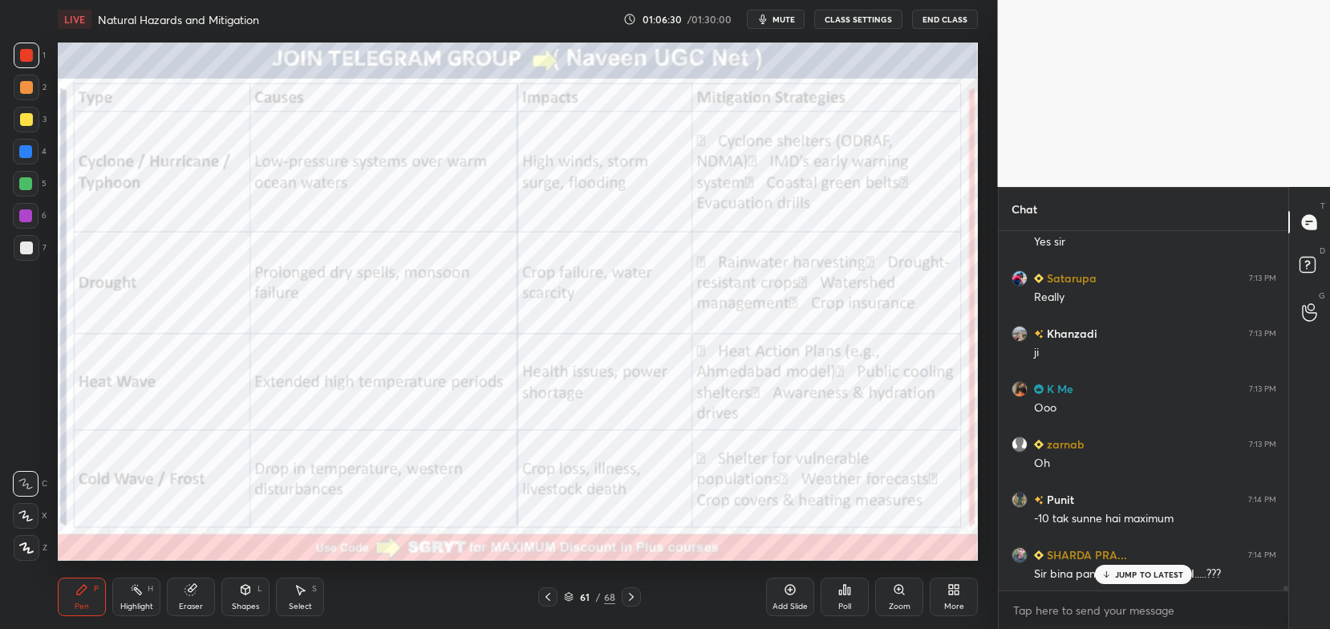
click at [1155, 566] on div "JUMP TO LATEST" at bounding box center [1143, 574] width 96 height 19
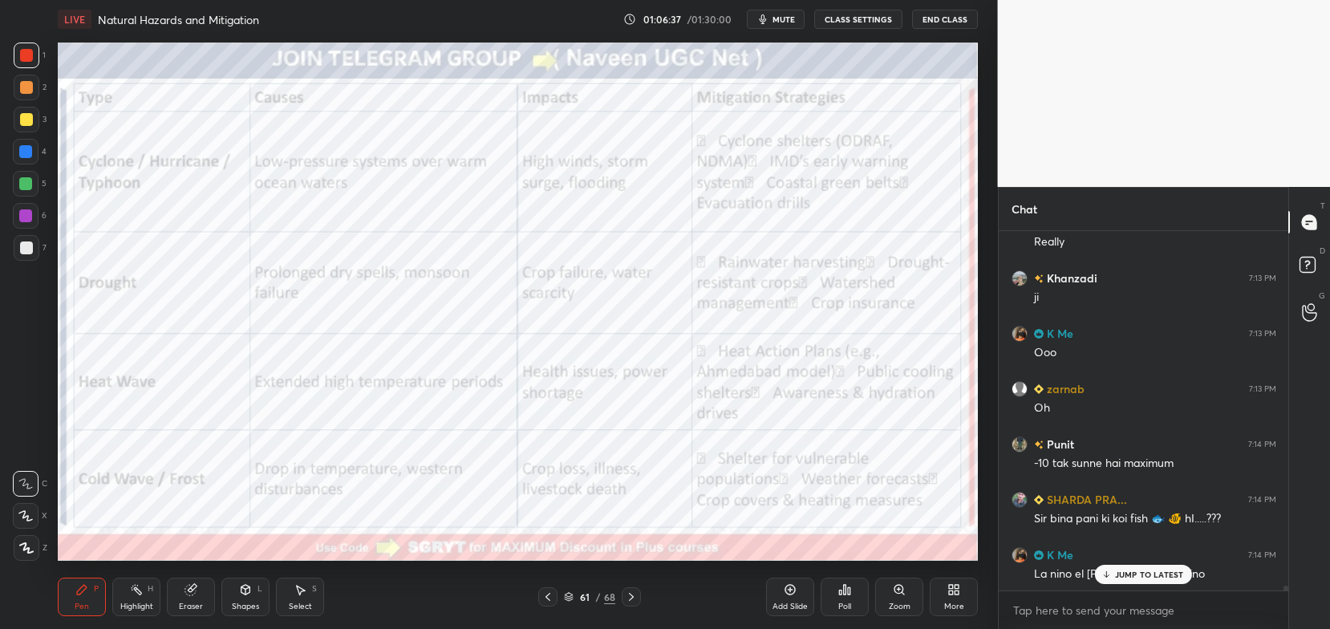
click at [1147, 573] on p "JUMP TO LATEST" at bounding box center [1149, 575] width 69 height 10
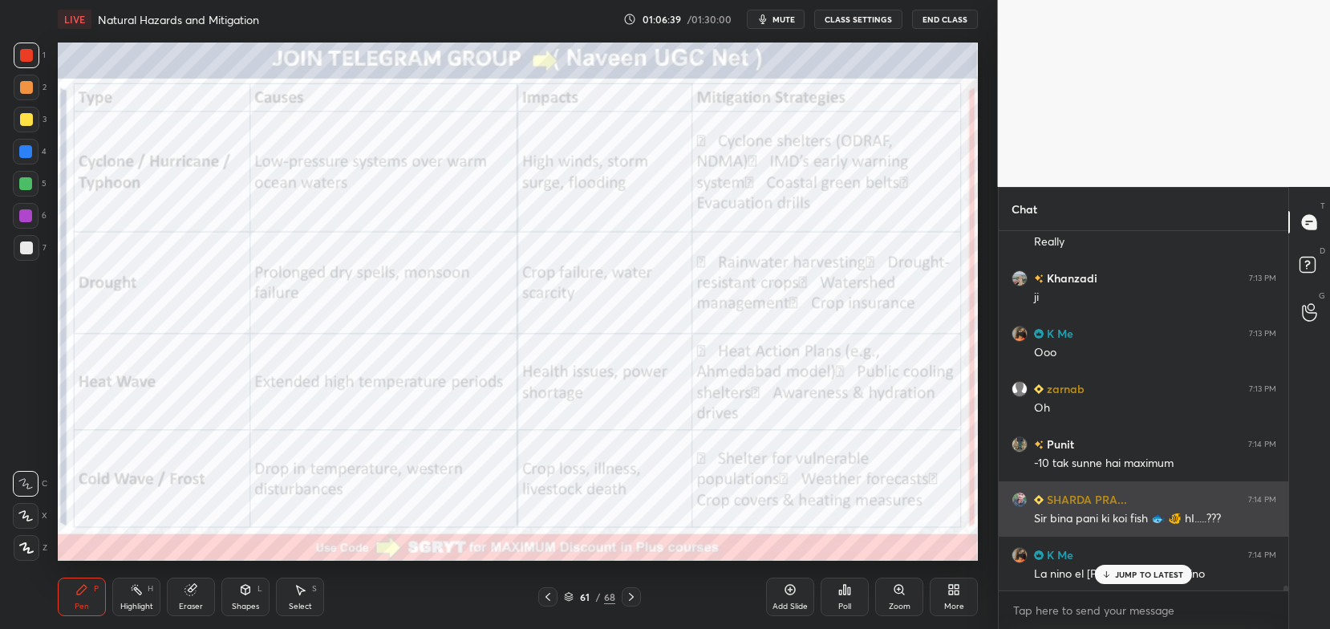
scroll to position [25013, 0]
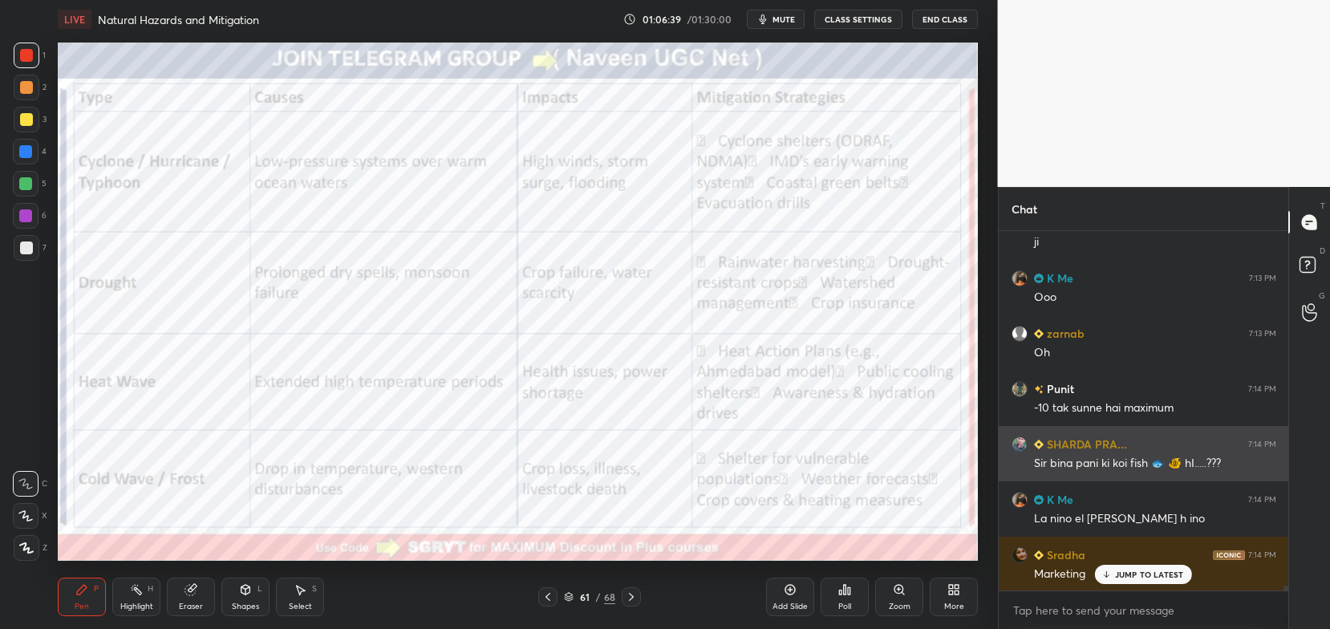
click at [1041, 531] on div "K Me 7:14 PM La nino el [PERSON_NAME] h ino" at bounding box center [1144, 508] width 290 height 55
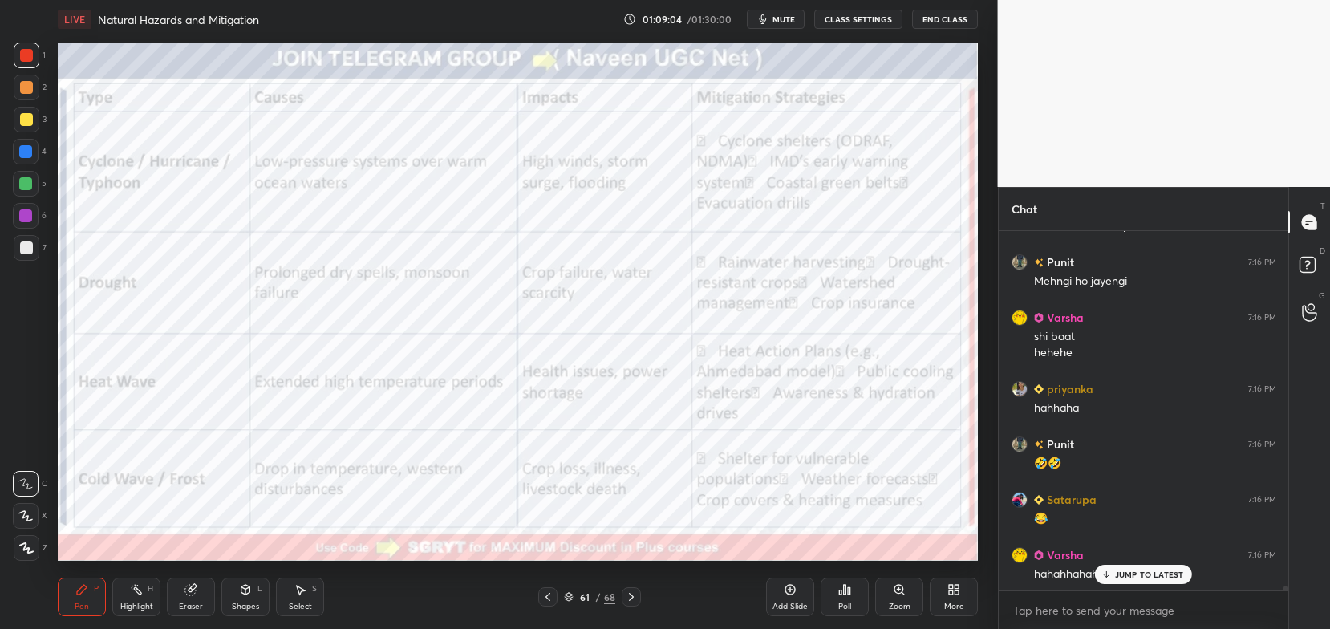
scroll to position [26884, 0]
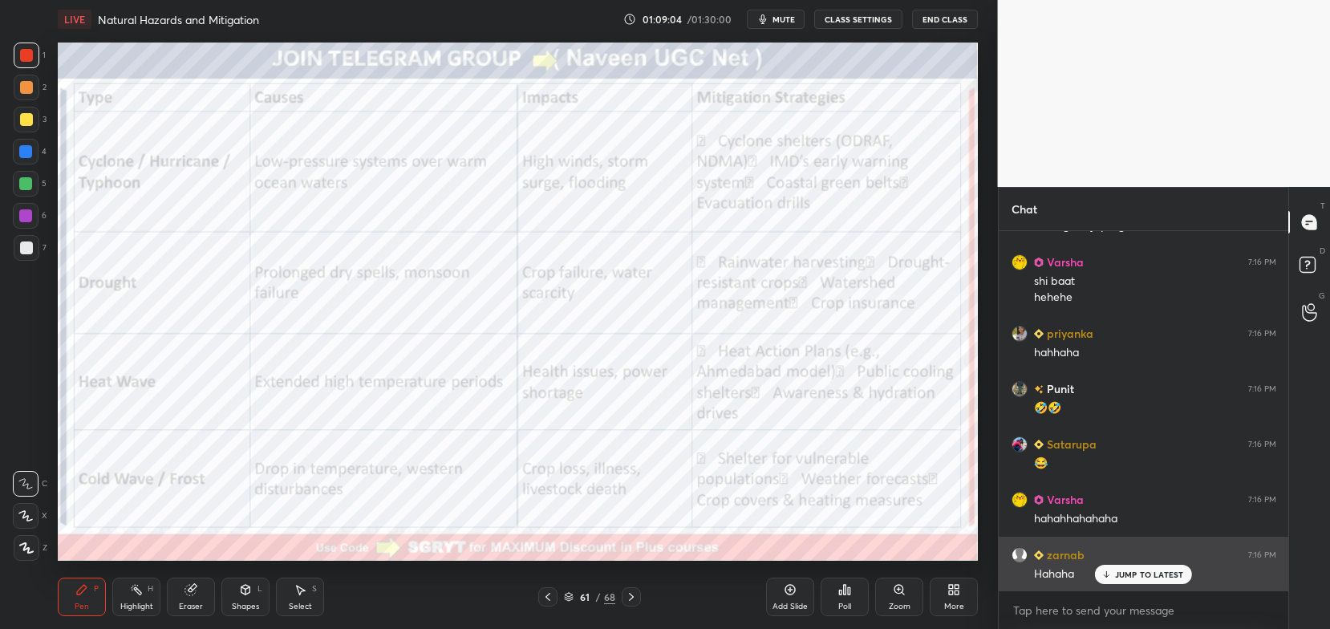
click at [1118, 574] on p "JUMP TO LATEST" at bounding box center [1149, 575] width 69 height 10
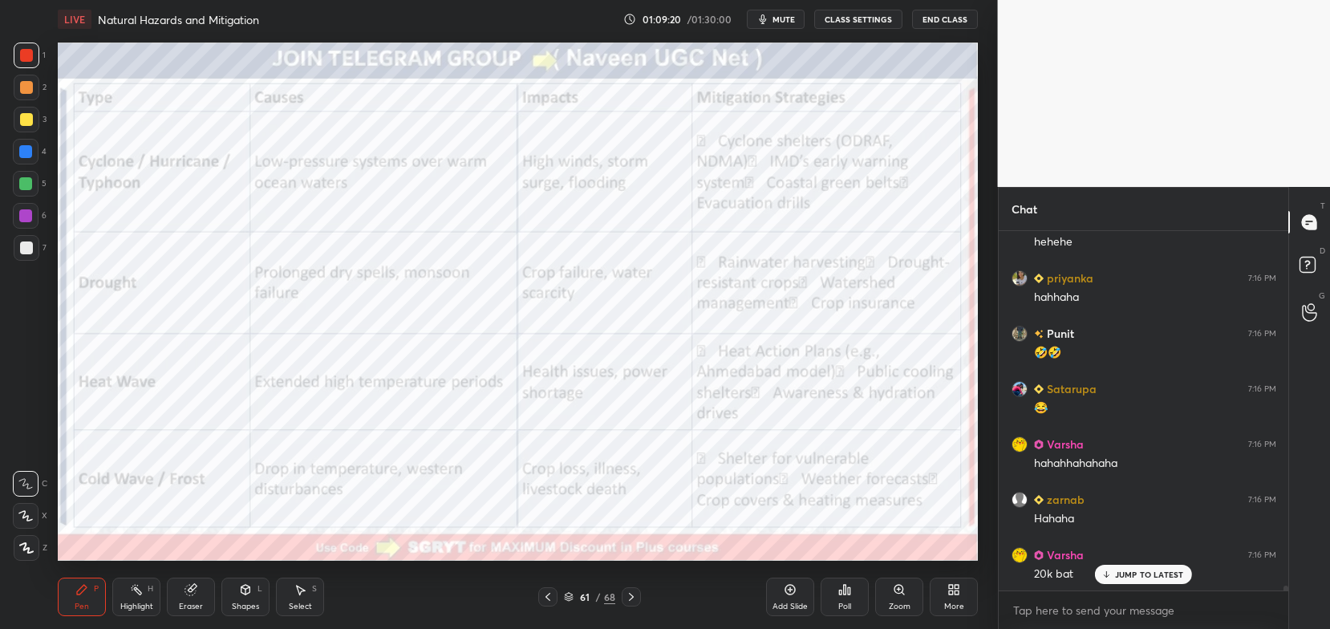
scroll to position [27051, 0]
click at [631, 600] on icon at bounding box center [631, 597] width 5 height 8
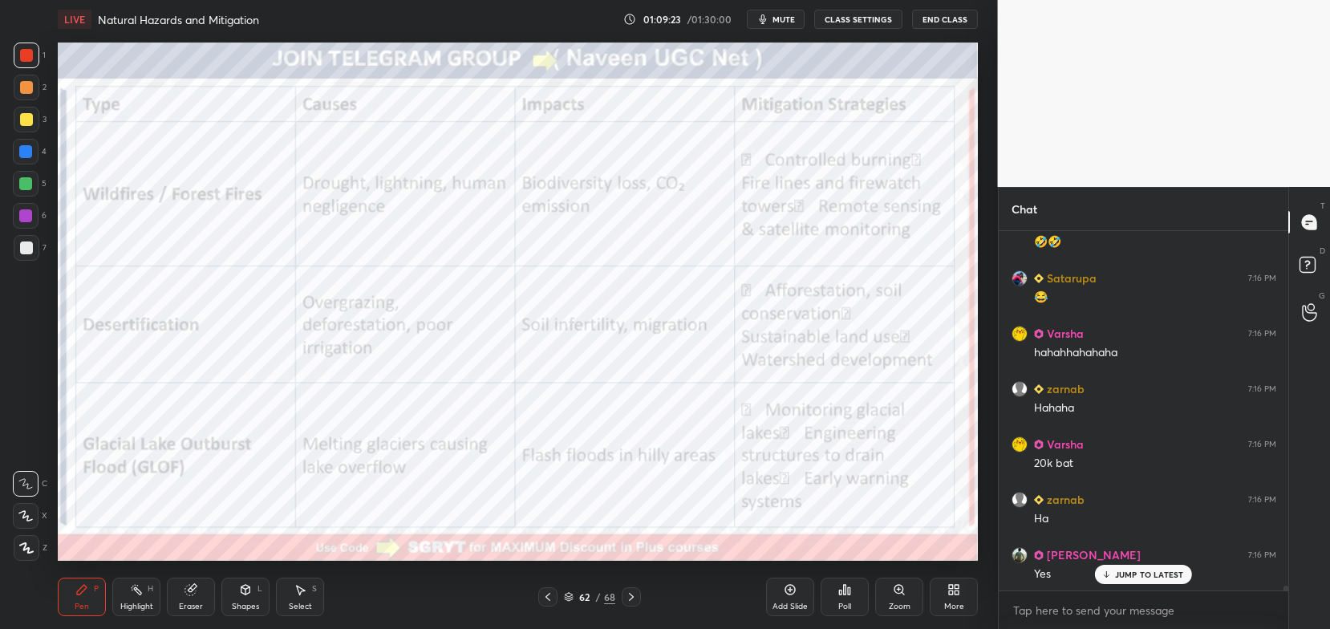
click at [569, 598] on icon at bounding box center [569, 597] width 10 height 10
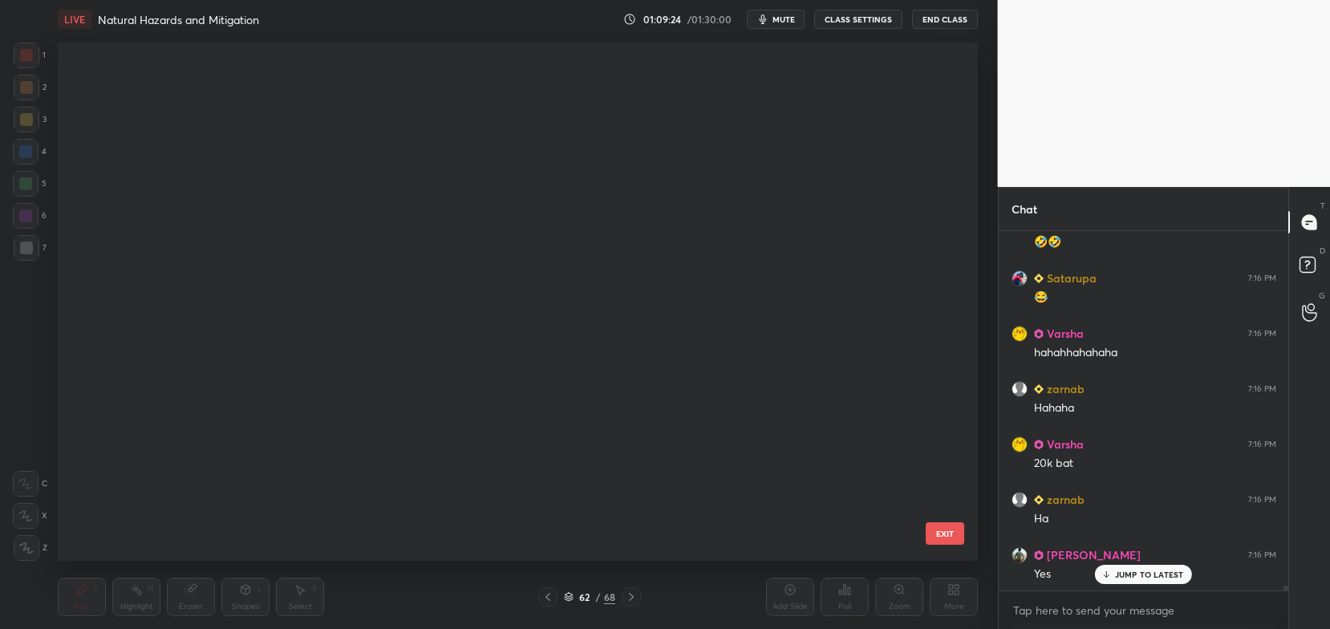
scroll to position [514, 912]
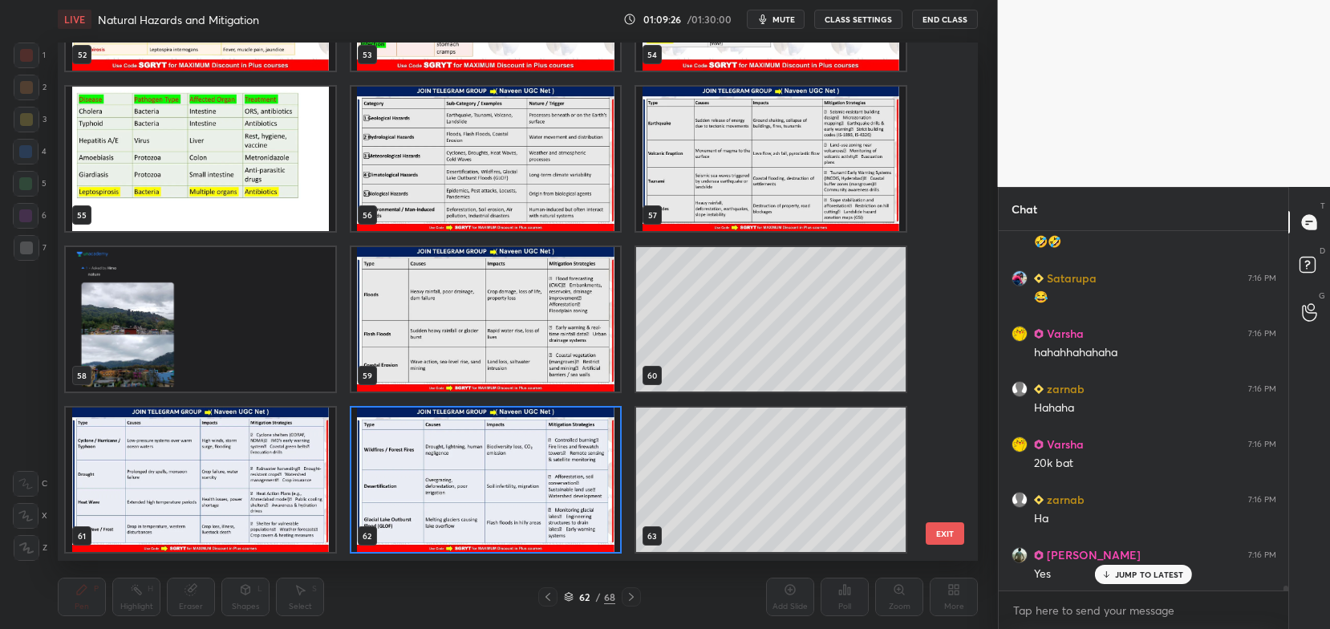
click at [536, 171] on img "grid" at bounding box center [486, 159] width 270 height 144
click at [538, 177] on img "grid" at bounding box center [486, 159] width 270 height 144
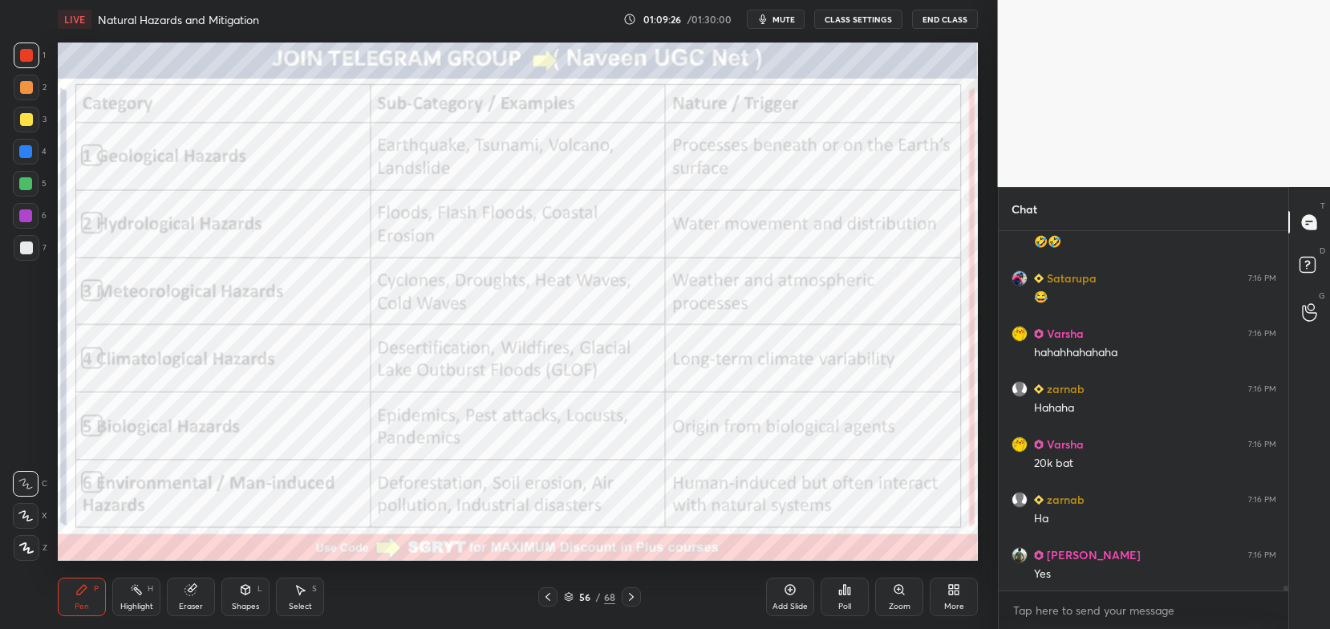
click at [537, 177] on img "grid" at bounding box center [486, 159] width 270 height 144
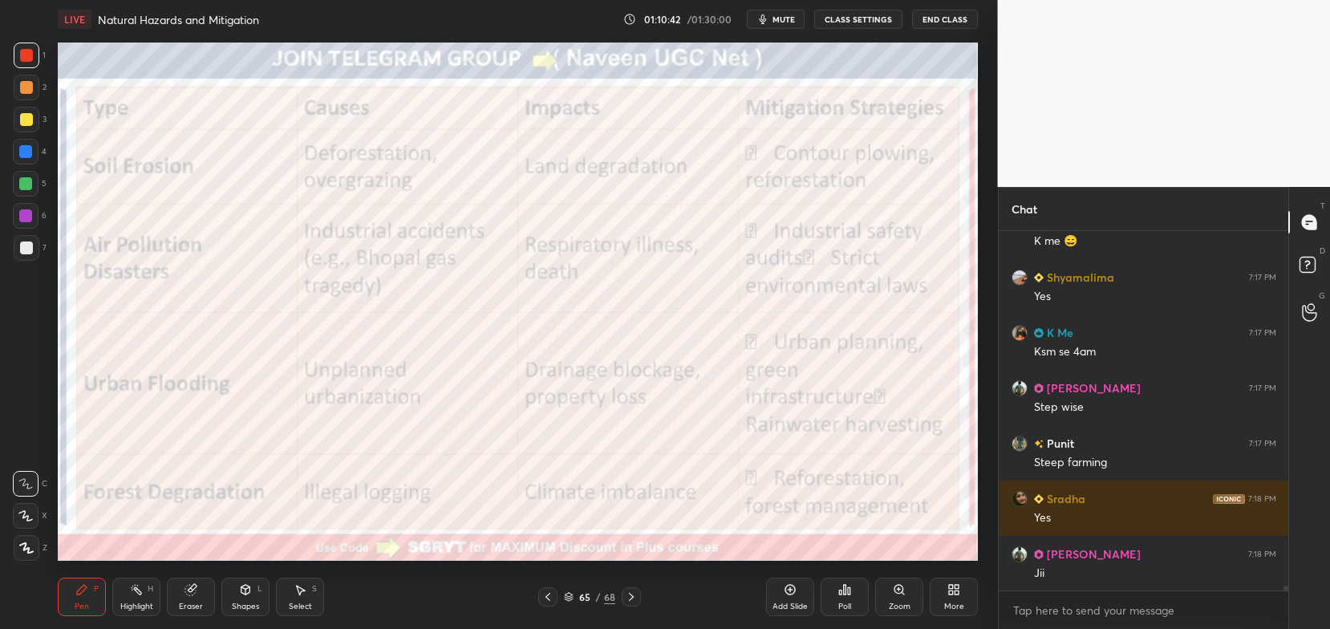
scroll to position [27871, 0]
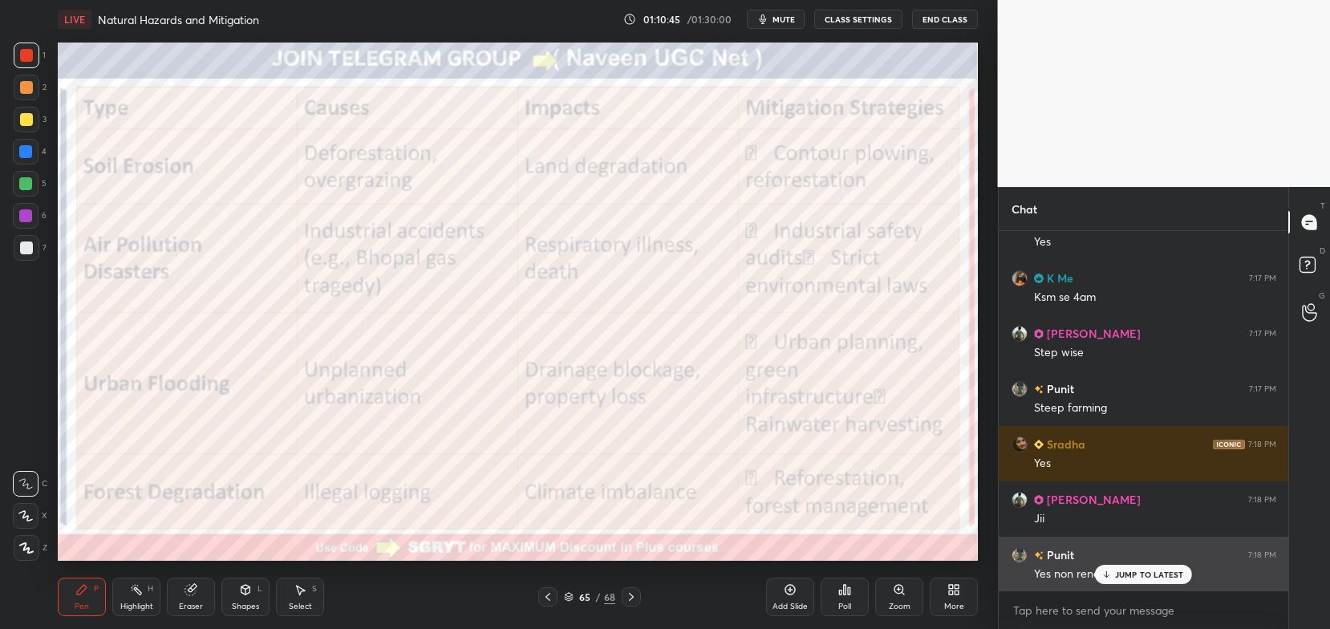
click at [1141, 574] on p "JUMP TO LATEST" at bounding box center [1149, 575] width 69 height 10
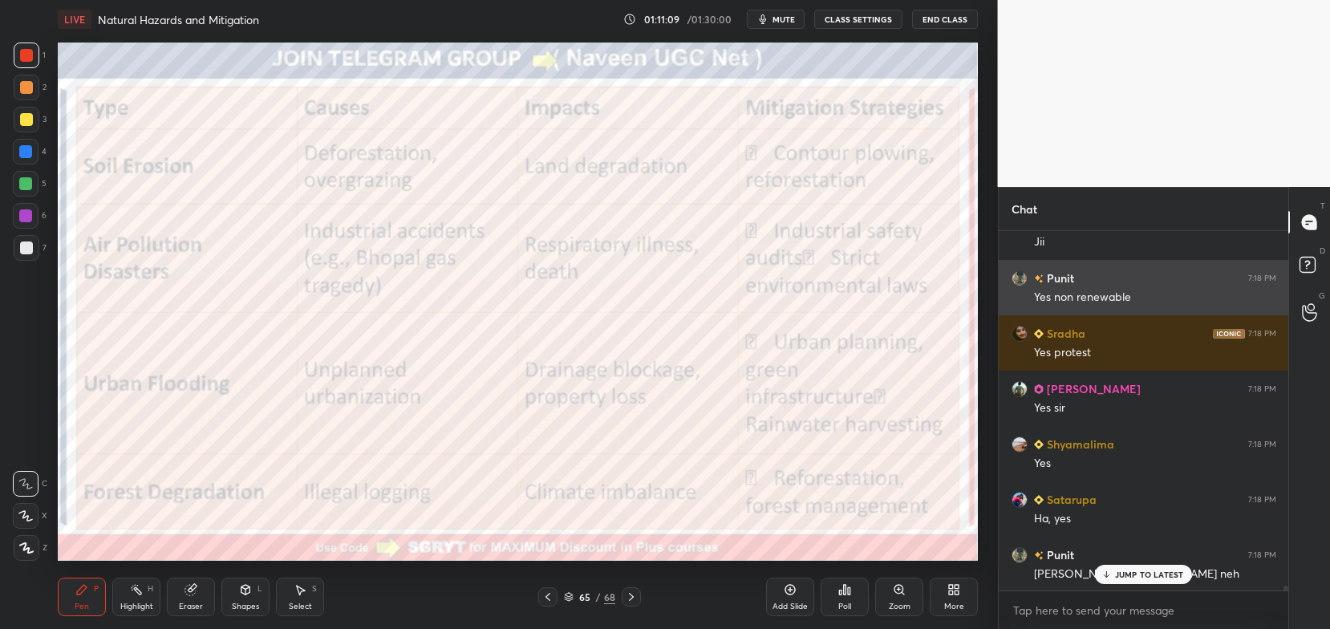
scroll to position [28203, 0]
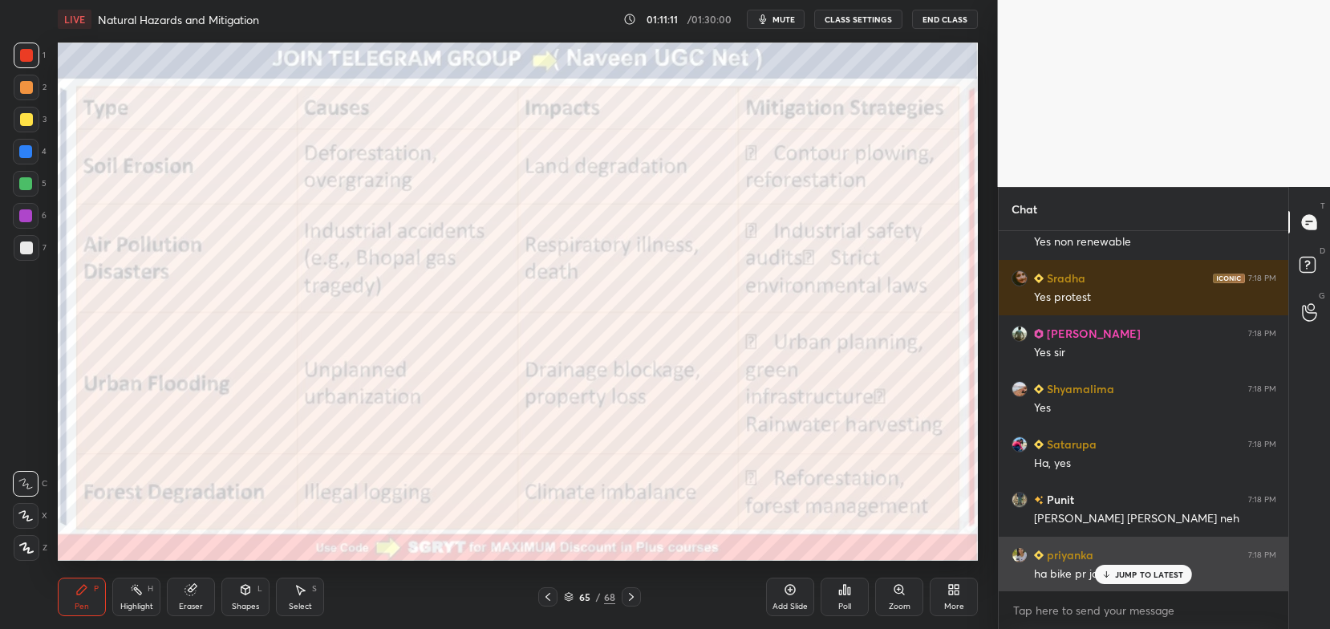
click at [1143, 573] on p "JUMP TO LATEST" at bounding box center [1149, 575] width 69 height 10
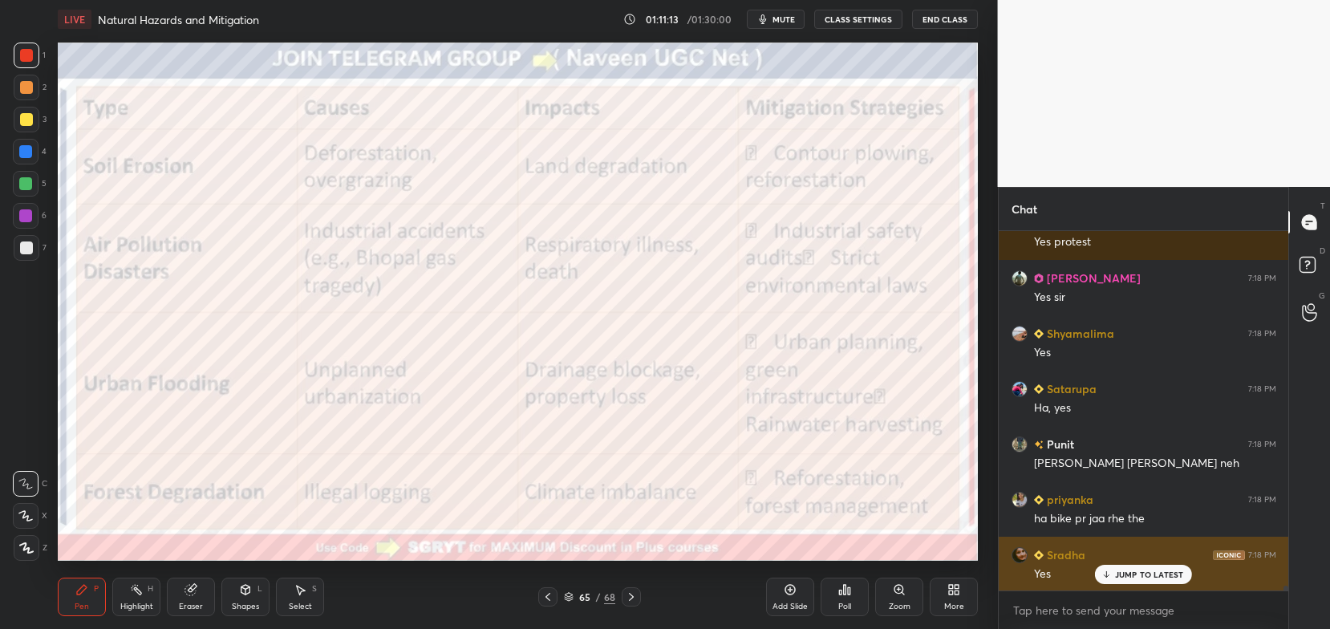
click at [1146, 576] on p "JUMP TO LATEST" at bounding box center [1149, 575] width 69 height 10
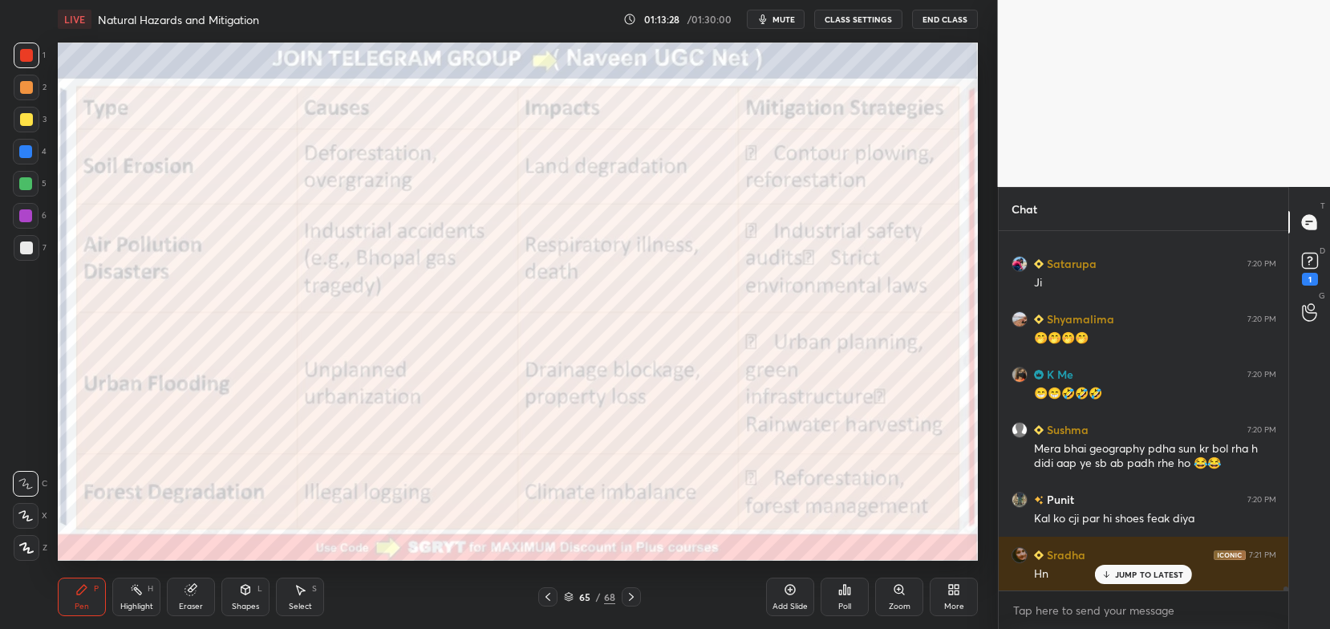
scroll to position [29728, 0]
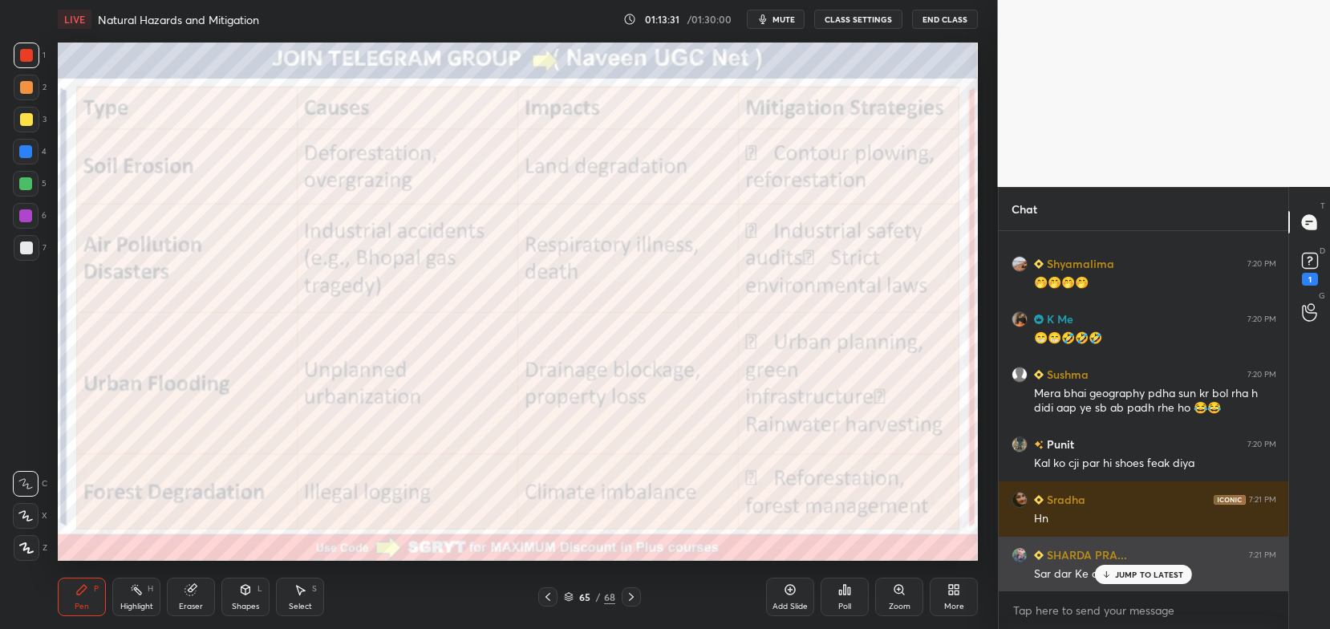
click at [1122, 571] on p "JUMP TO LATEST" at bounding box center [1149, 575] width 69 height 10
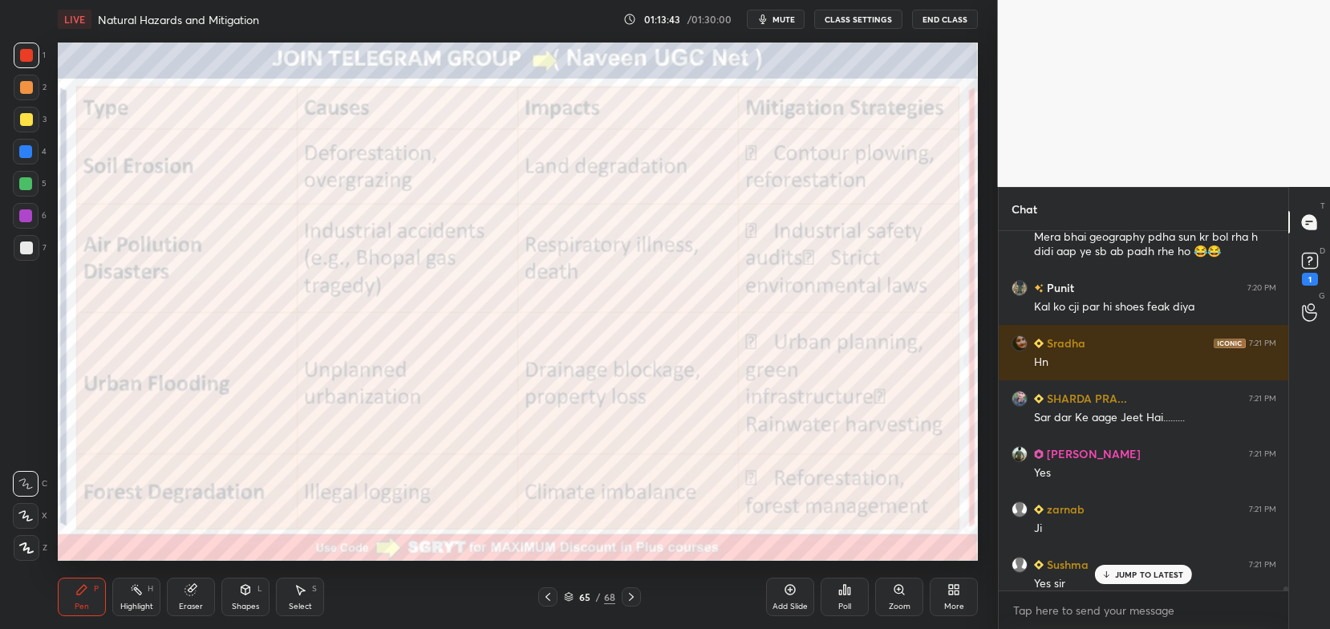
scroll to position [29895, 0]
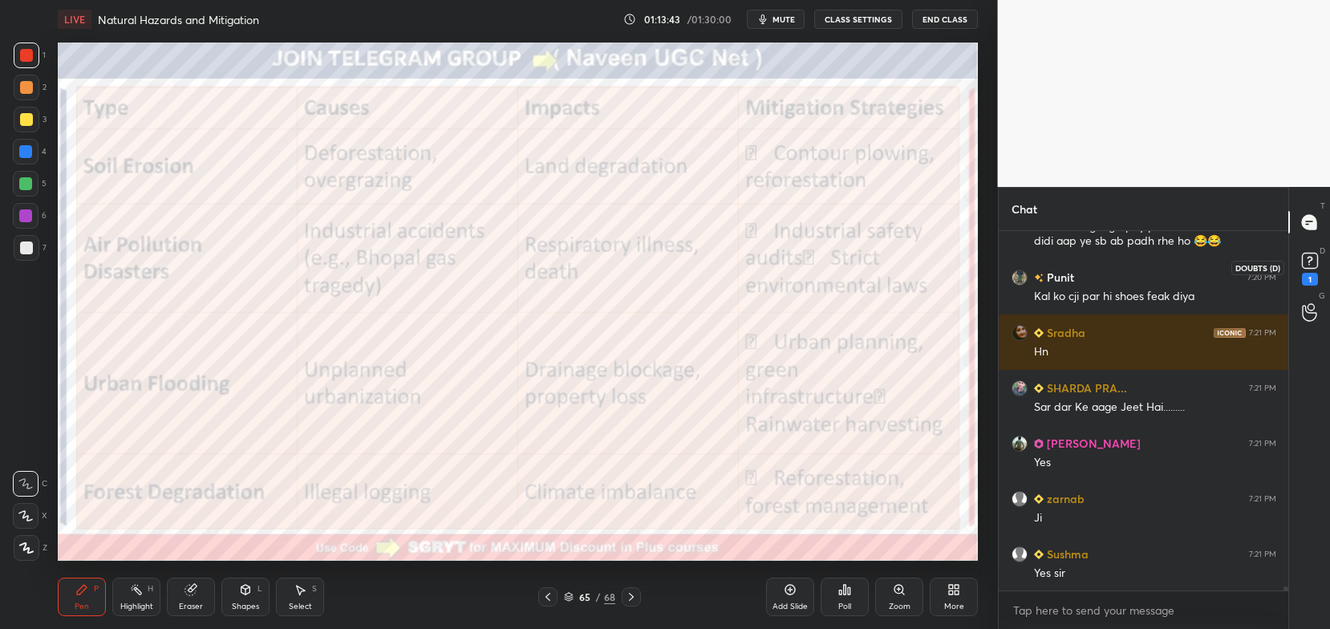
click at [1313, 264] on rect at bounding box center [1309, 261] width 15 height 15
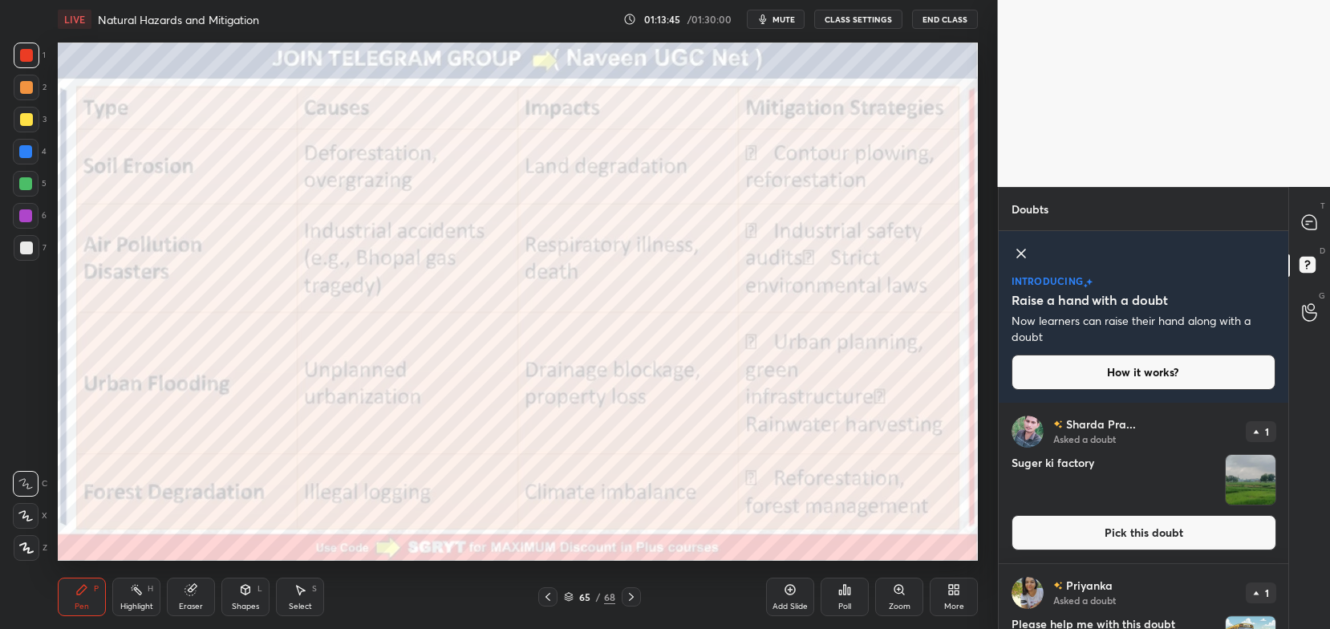
click at [1181, 542] on button "Pick this doubt" at bounding box center [1144, 532] width 265 height 35
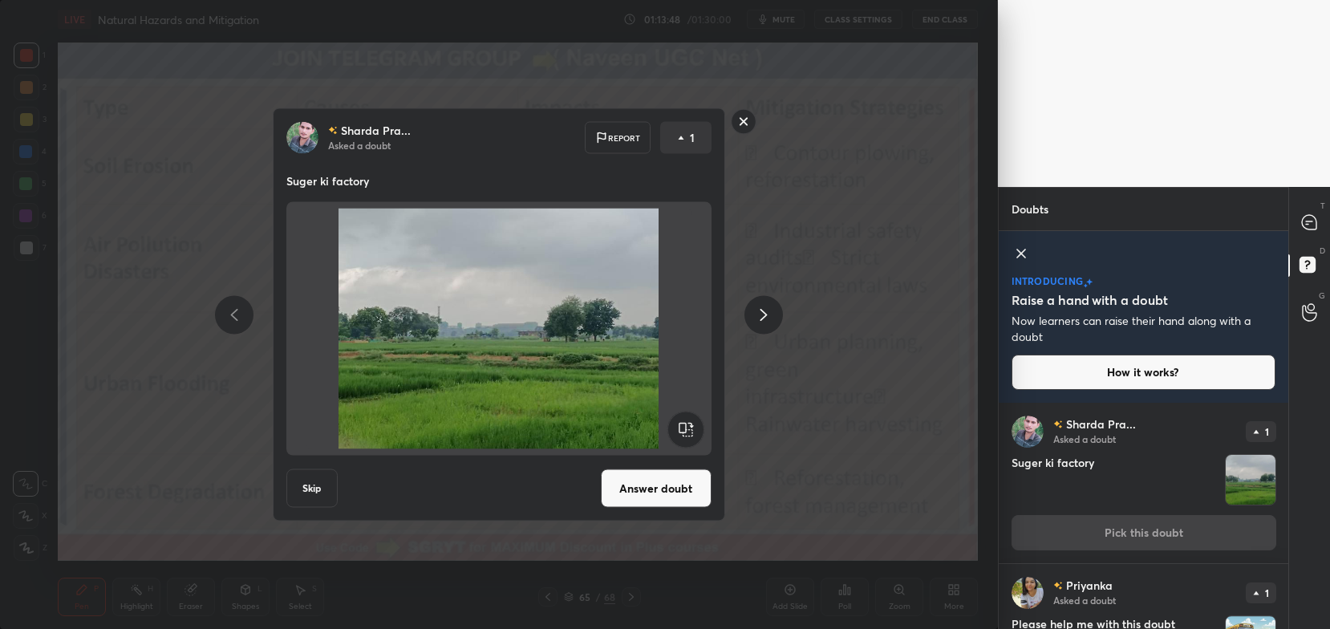
click at [849, 372] on div "Sharda Pra... Asked a doubt Report 1 Suger ki factory Skip Answer doubt" at bounding box center [499, 314] width 998 height 629
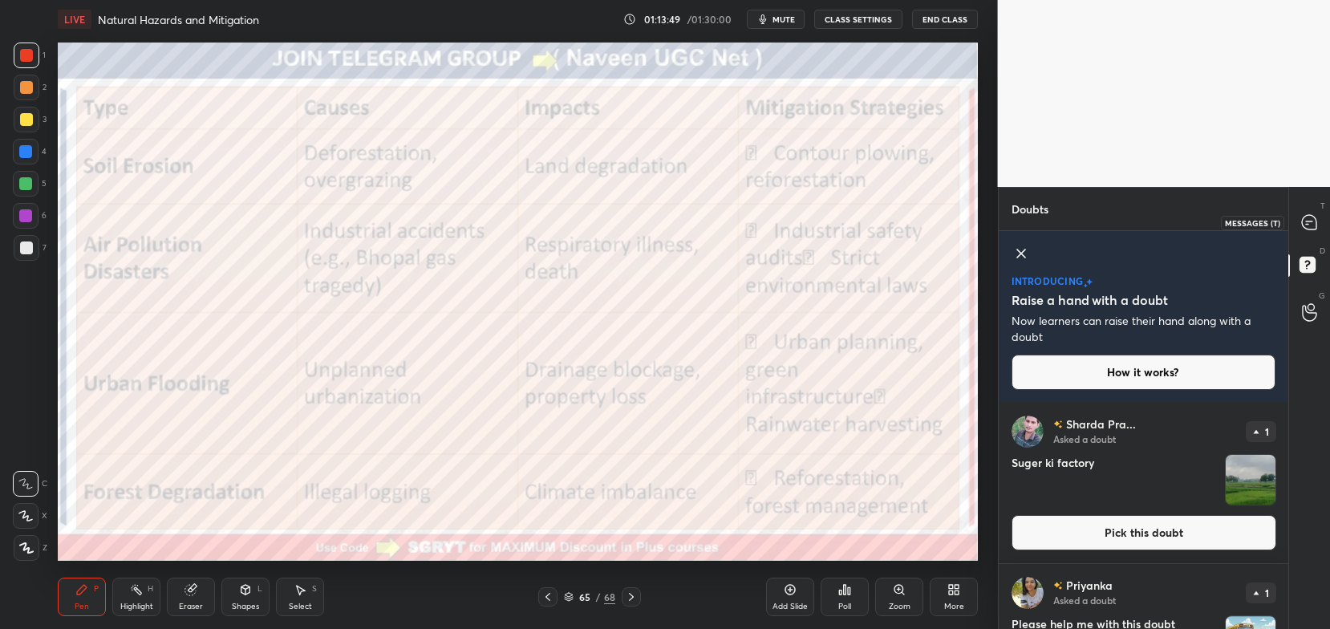
click at [1319, 226] on div at bounding box center [1310, 222] width 32 height 29
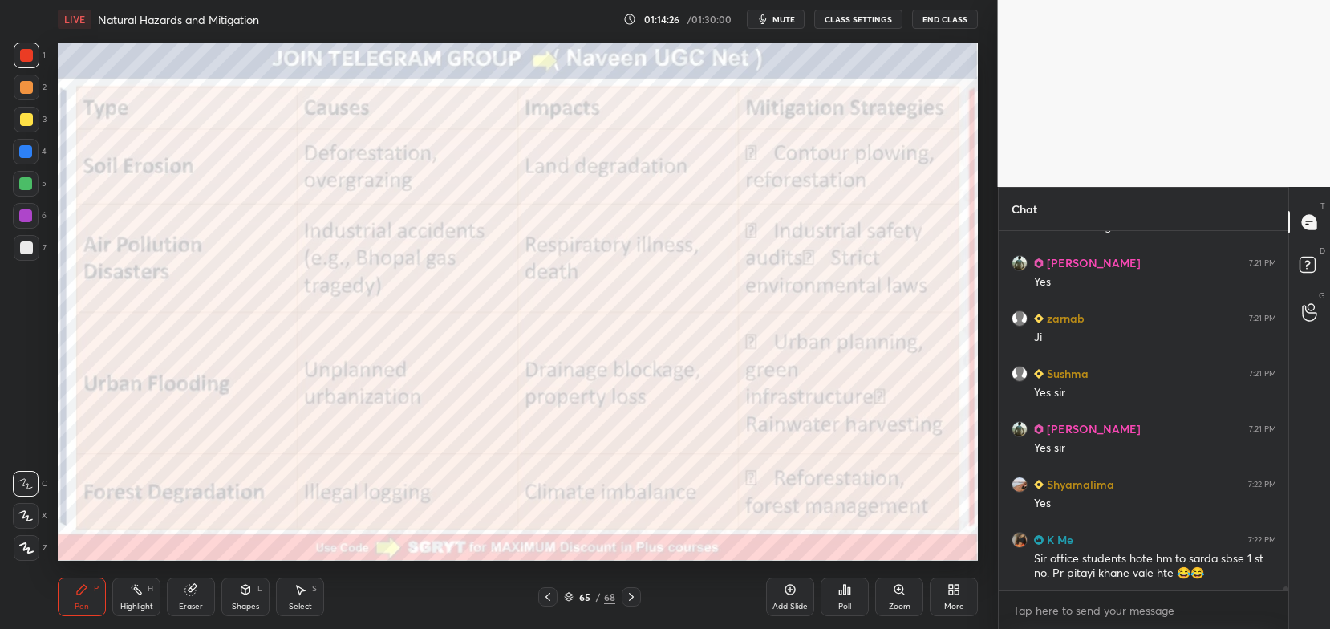
scroll to position [30388, 0]
click at [1135, 572] on p "JUMP TO LATEST" at bounding box center [1149, 575] width 69 height 10
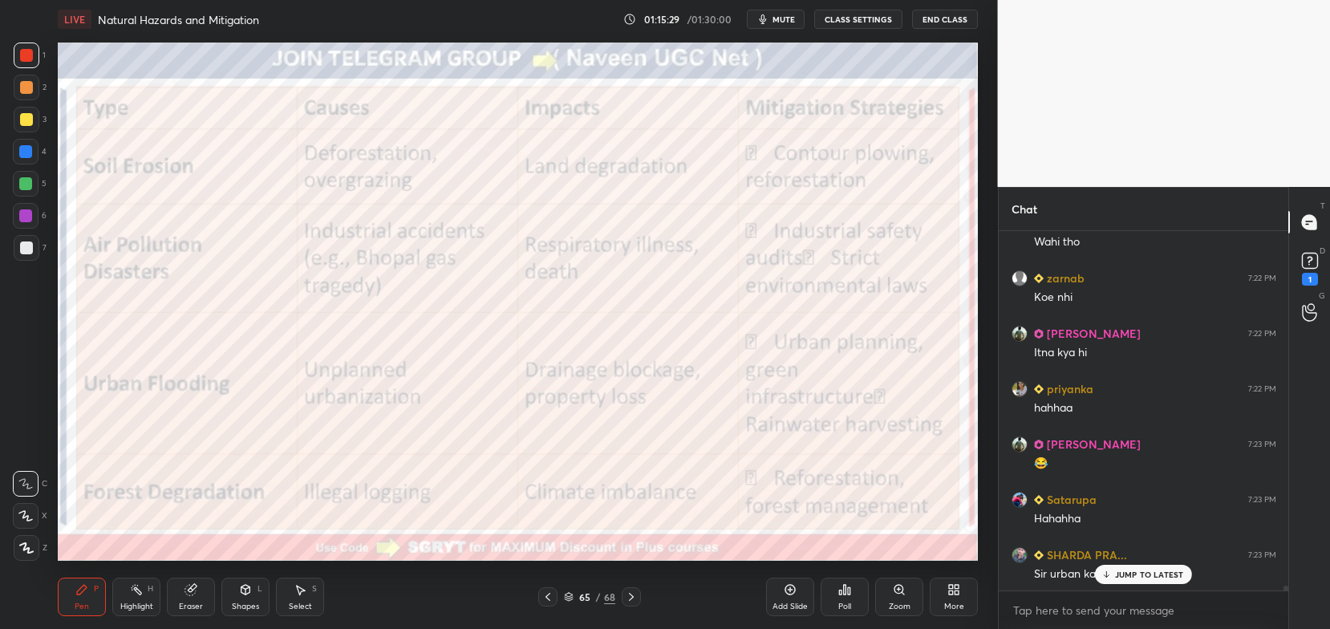
scroll to position [28050, 0]
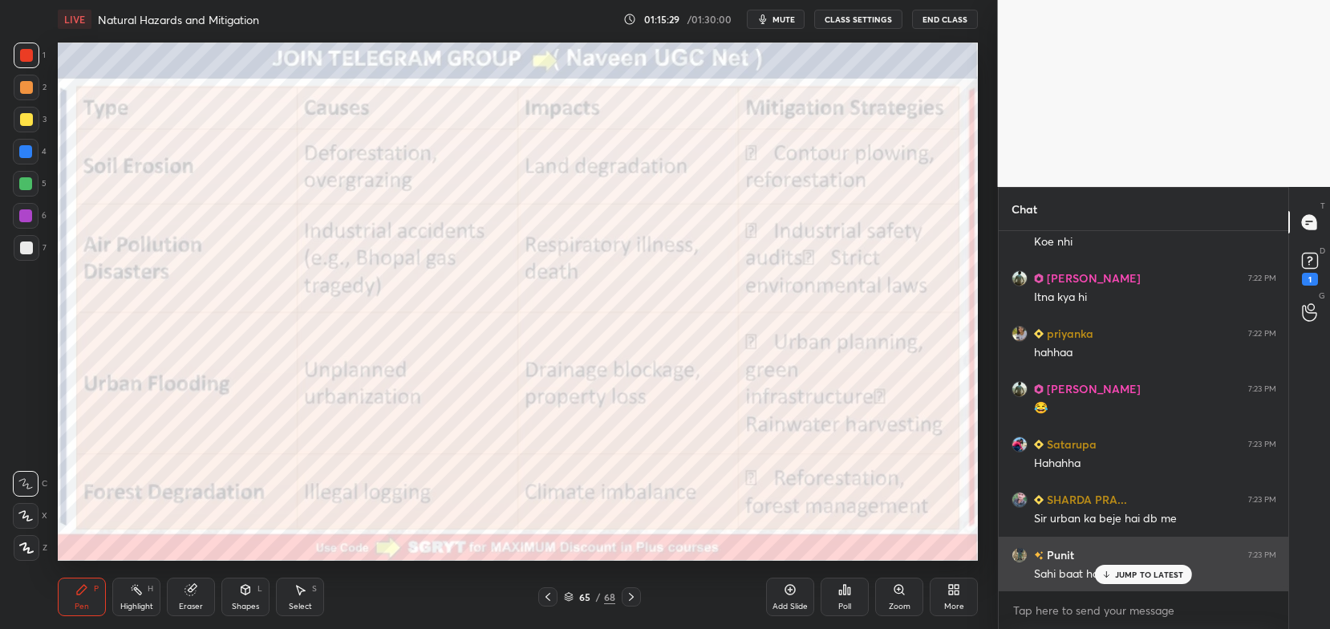
click at [1140, 578] on p "JUMP TO LATEST" at bounding box center [1149, 575] width 69 height 10
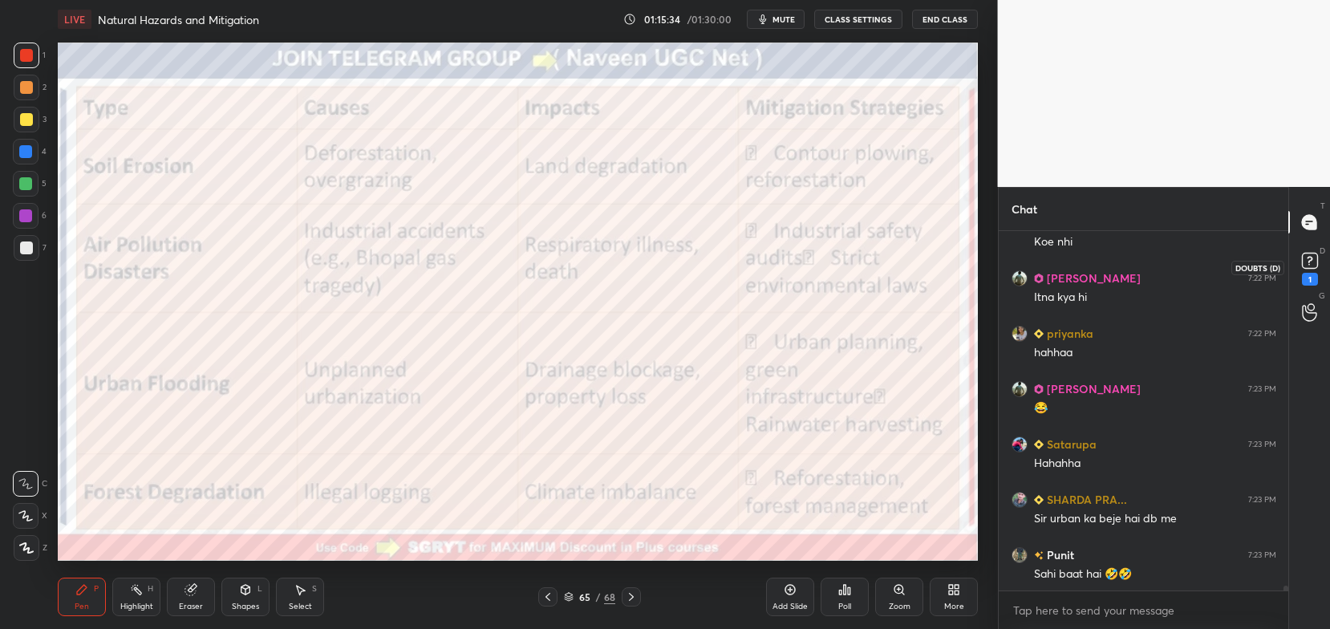
click at [1313, 266] on rect at bounding box center [1309, 261] width 15 height 15
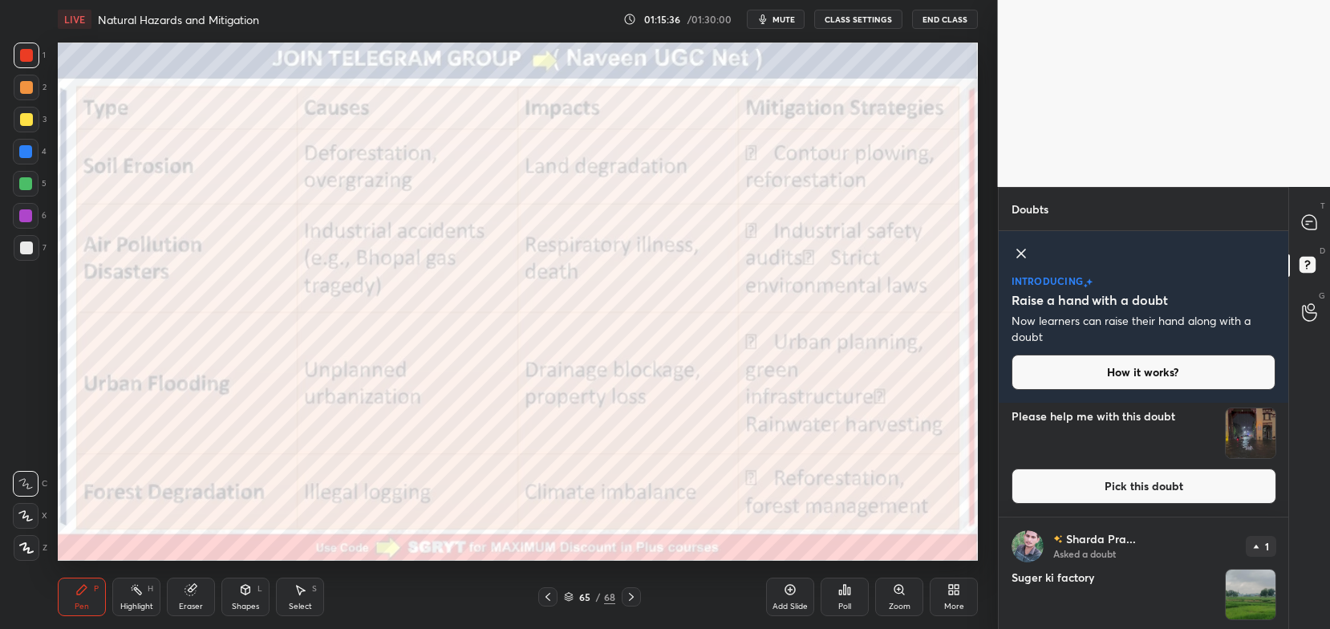
scroll to position [18, 0]
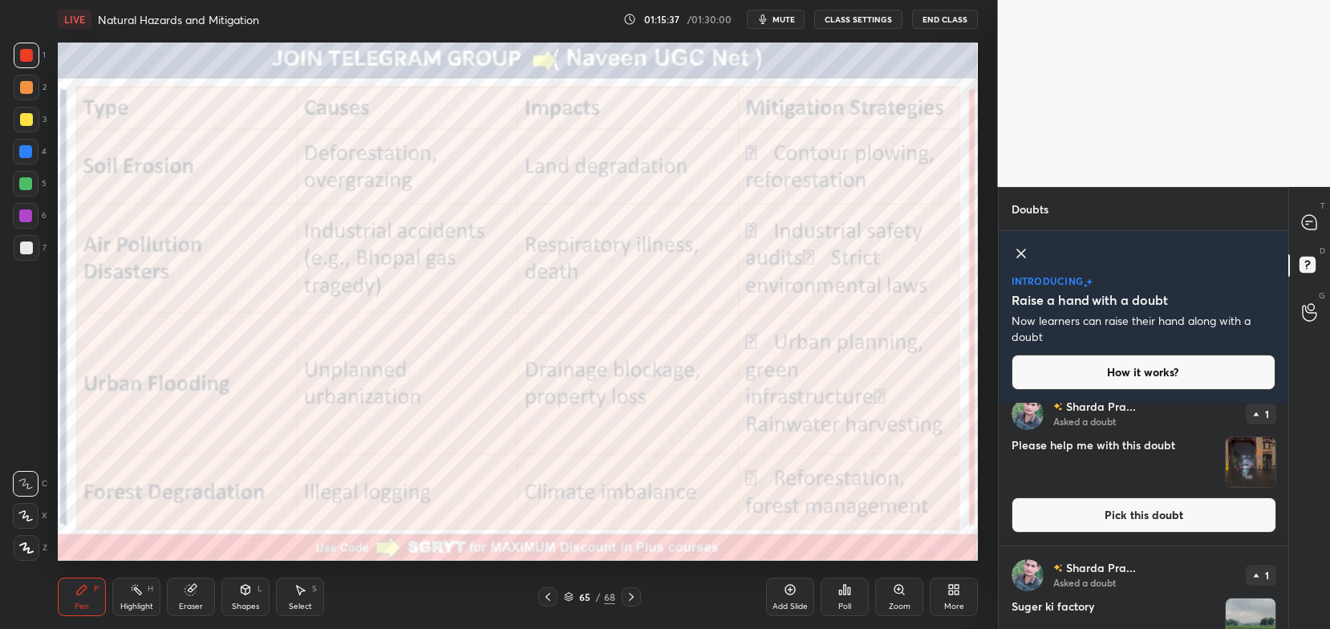
click at [1172, 515] on button "Pick this doubt" at bounding box center [1144, 514] width 265 height 35
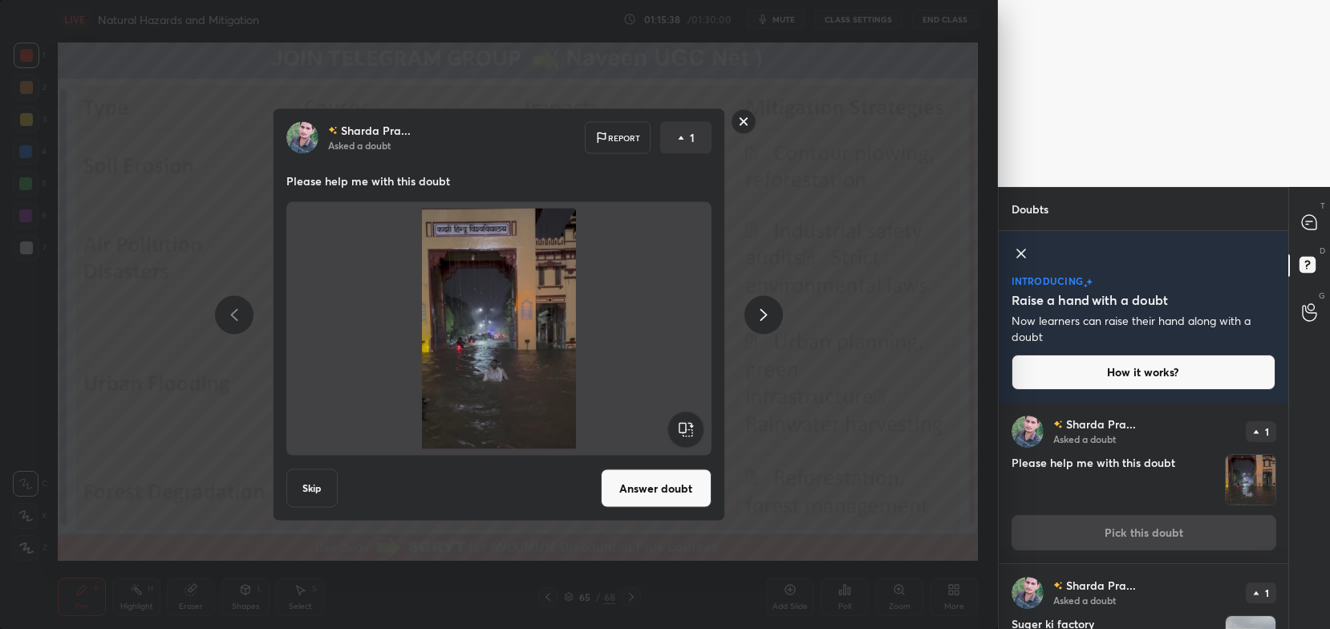
click at [656, 484] on button "Answer doubt" at bounding box center [656, 488] width 111 height 39
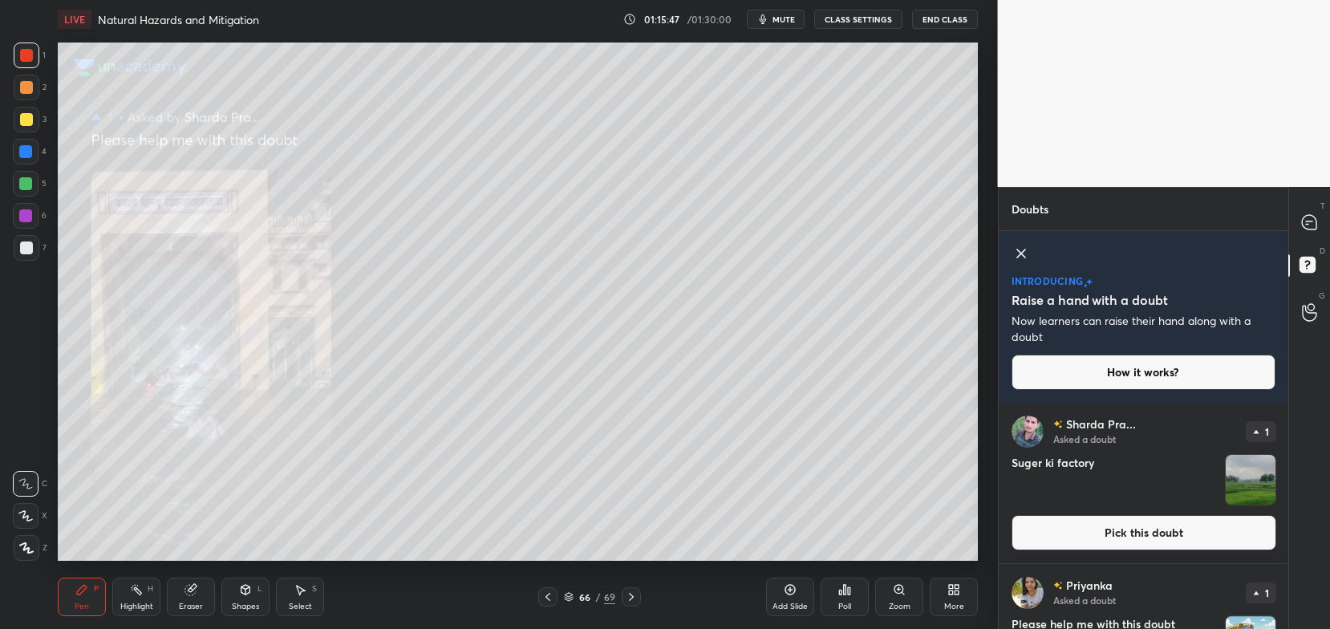
click at [904, 601] on div "Zoom" at bounding box center [899, 597] width 48 height 39
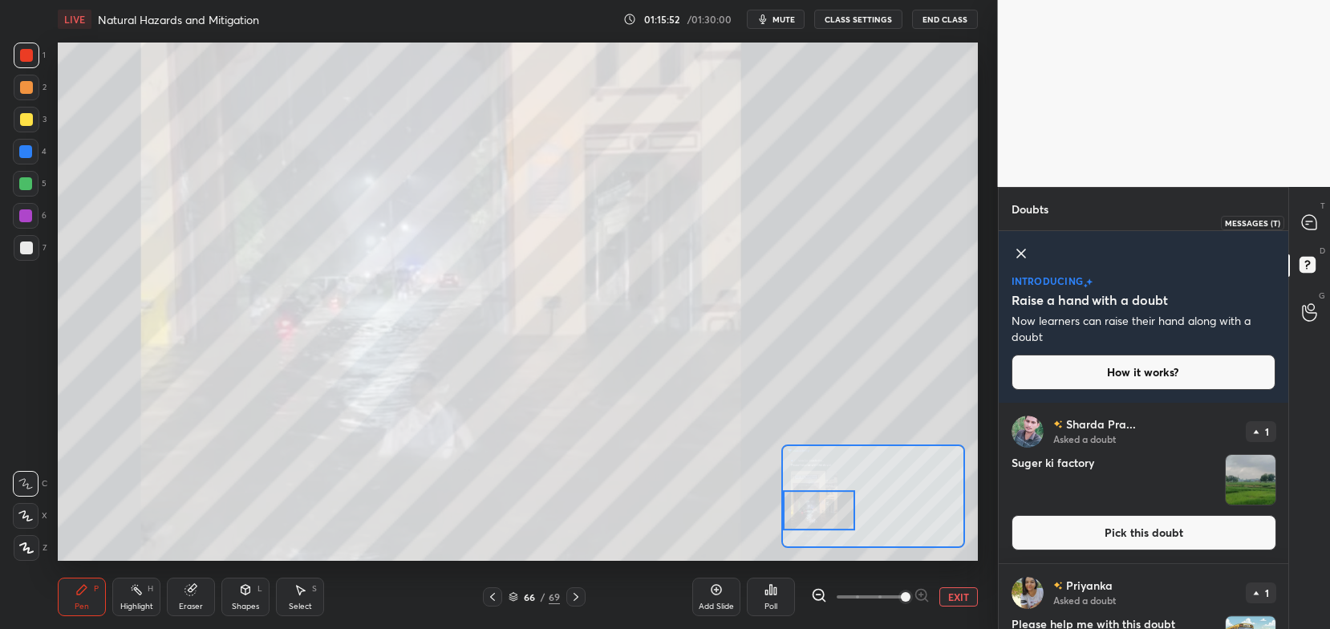
click at [1306, 223] on icon at bounding box center [1309, 222] width 14 height 14
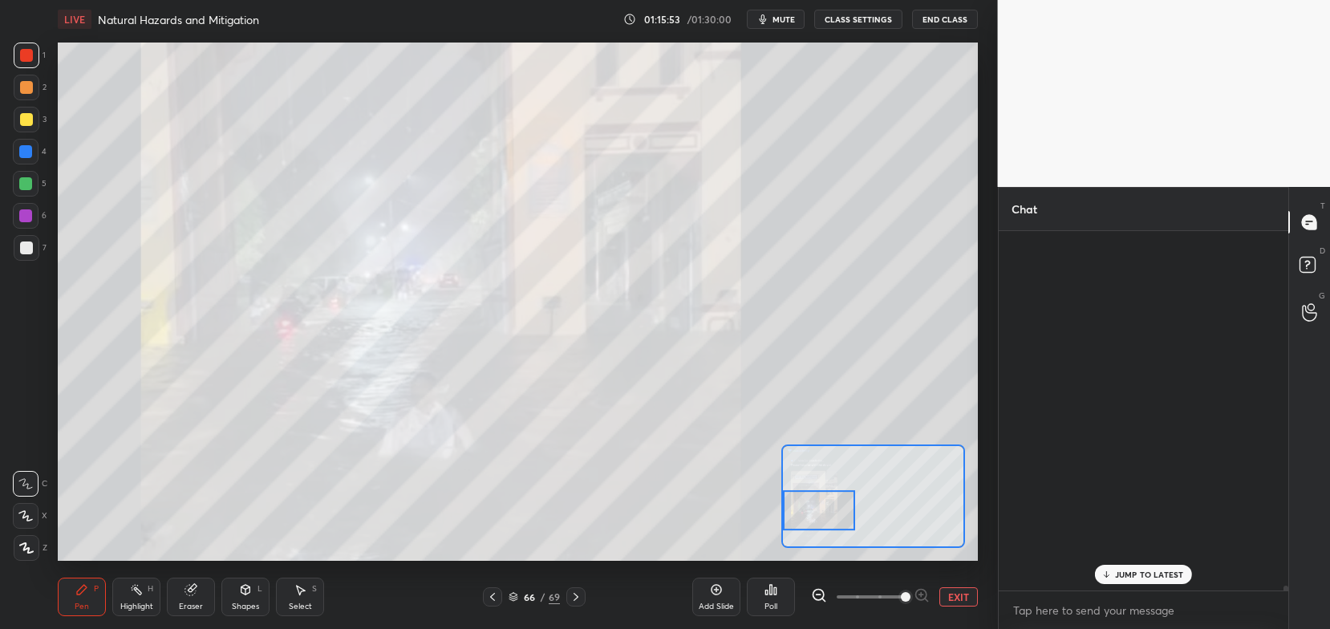
scroll to position [355, 286]
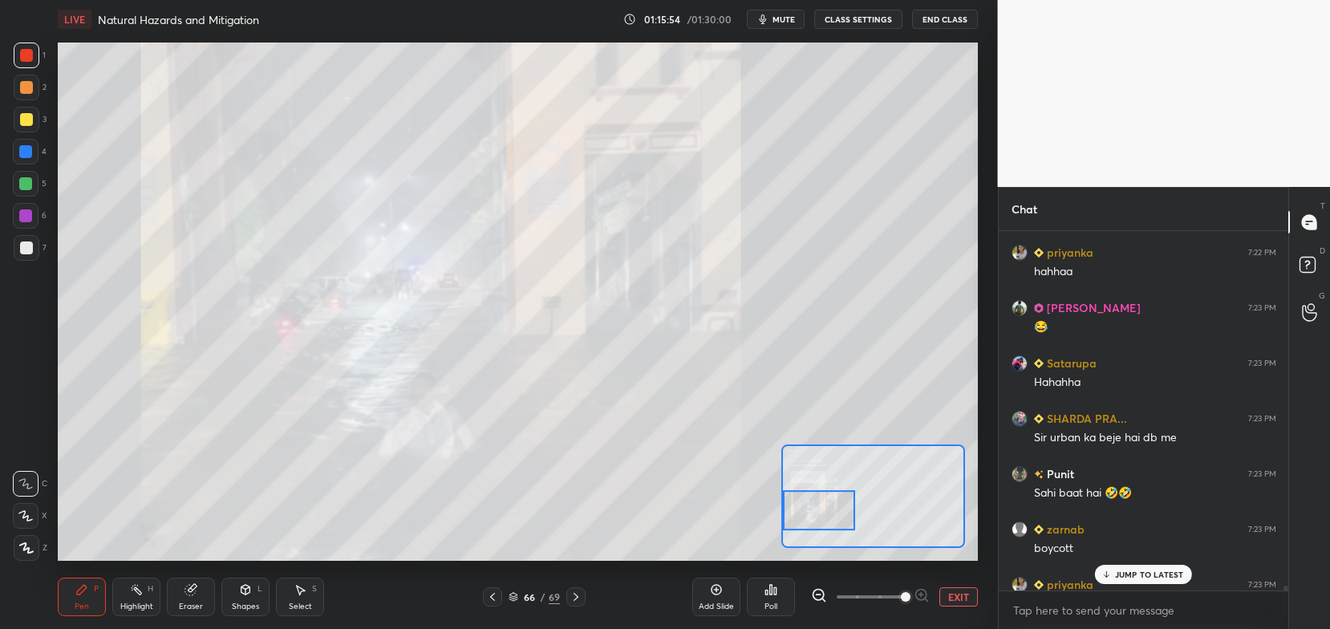
click at [1146, 570] on p "JUMP TO LATEST" at bounding box center [1149, 575] width 69 height 10
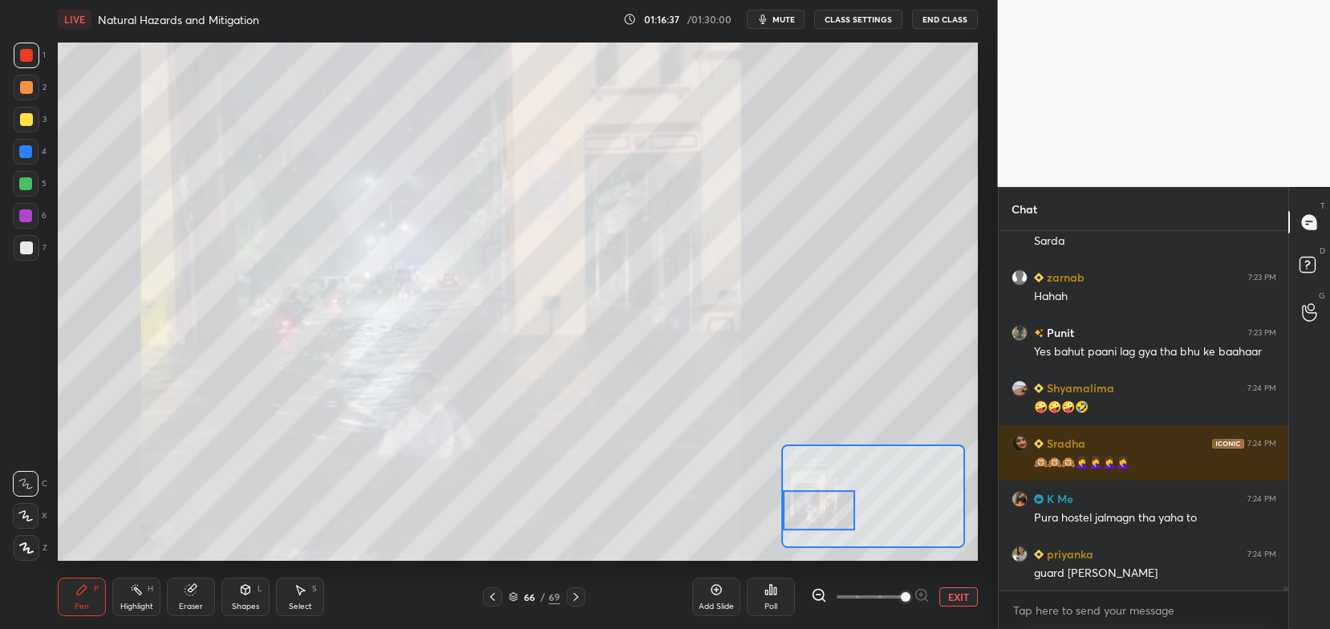
scroll to position [29389, 0]
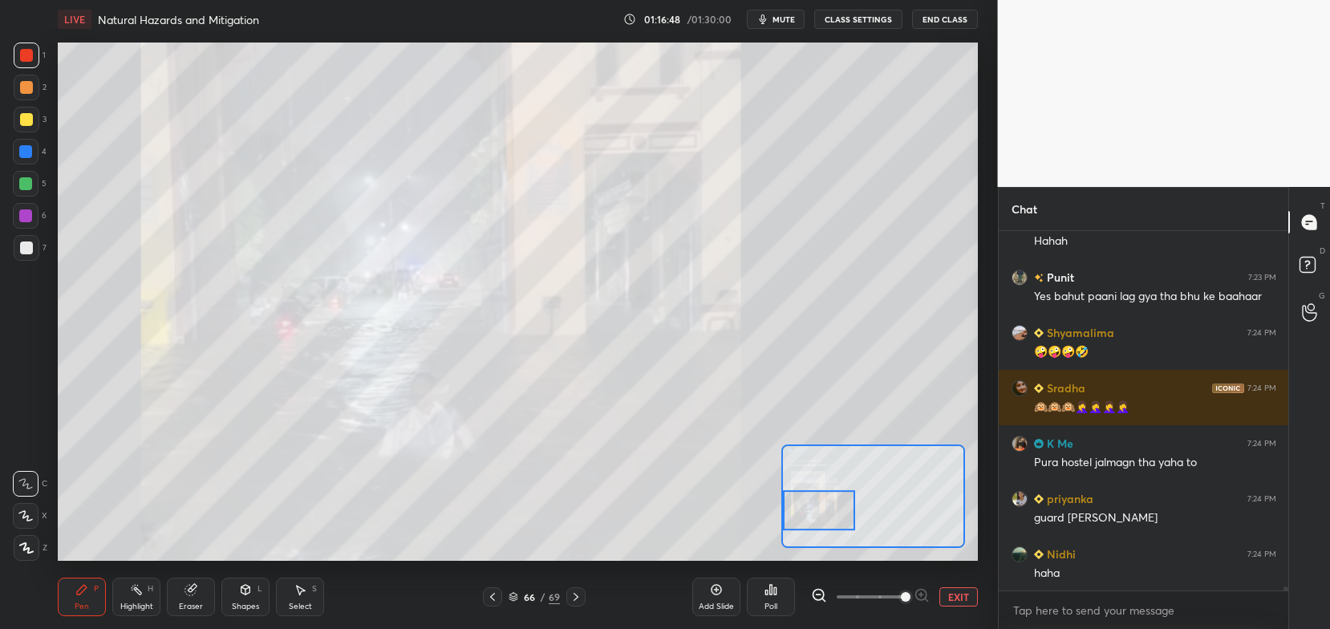
click at [493, 596] on icon at bounding box center [492, 597] width 13 height 13
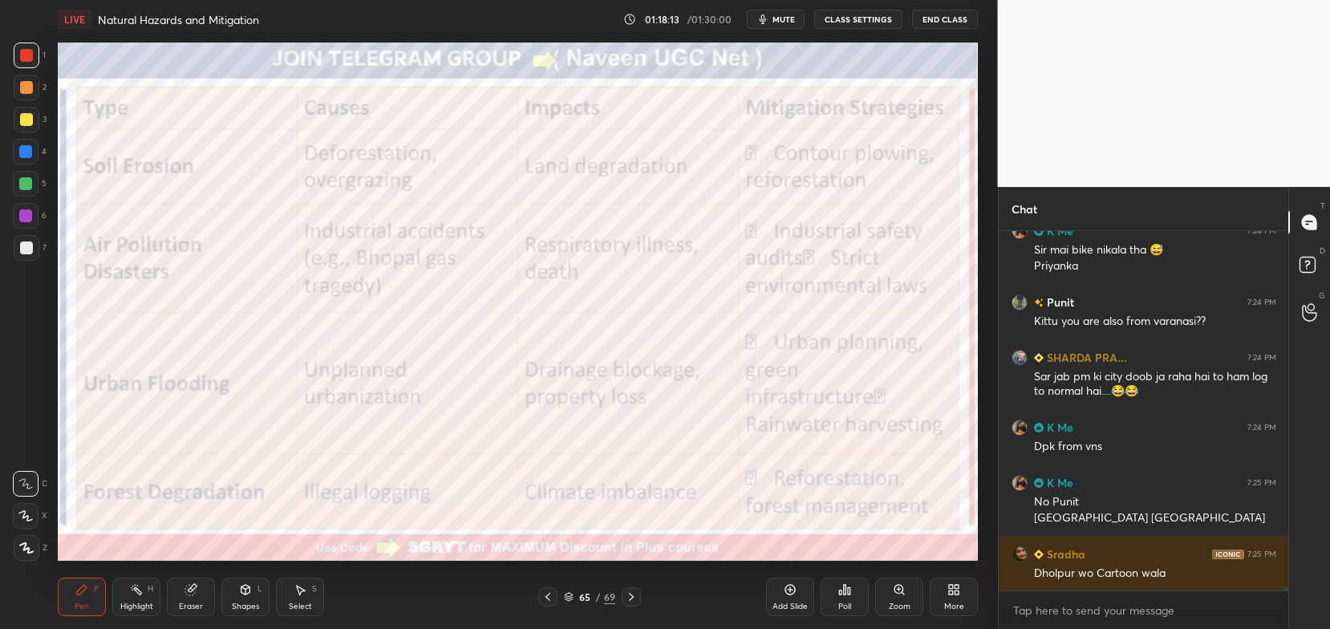
scroll to position [29823, 0]
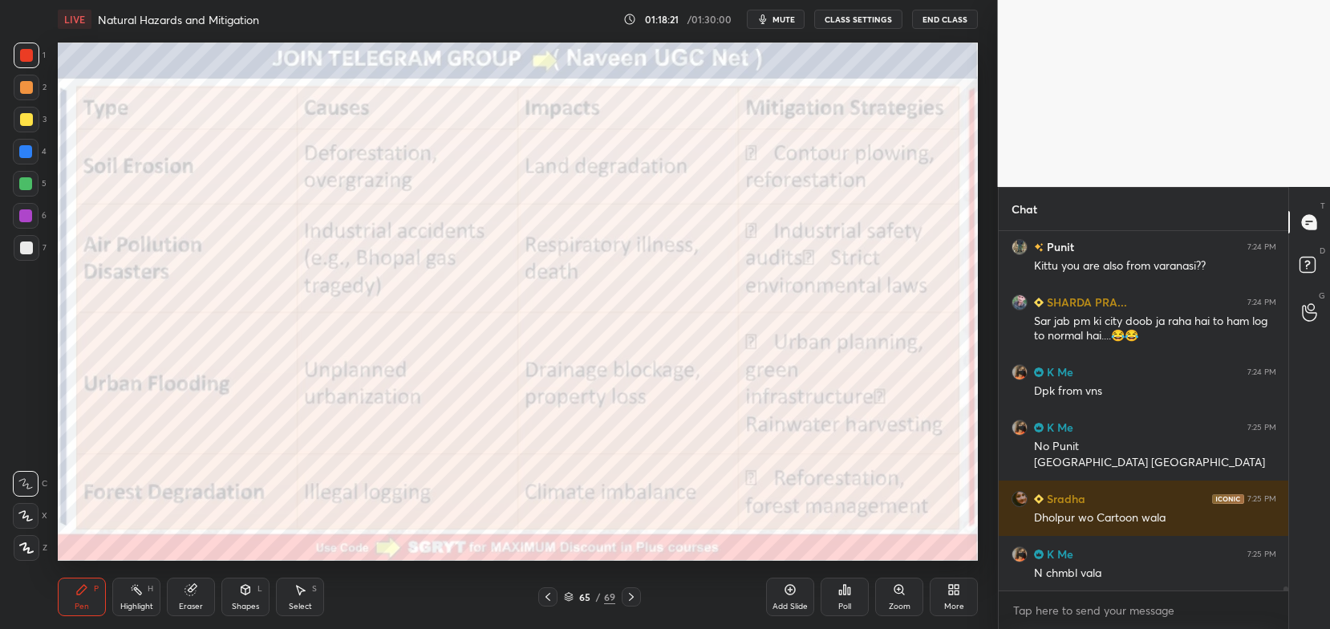
click at [628, 599] on icon at bounding box center [631, 597] width 13 height 13
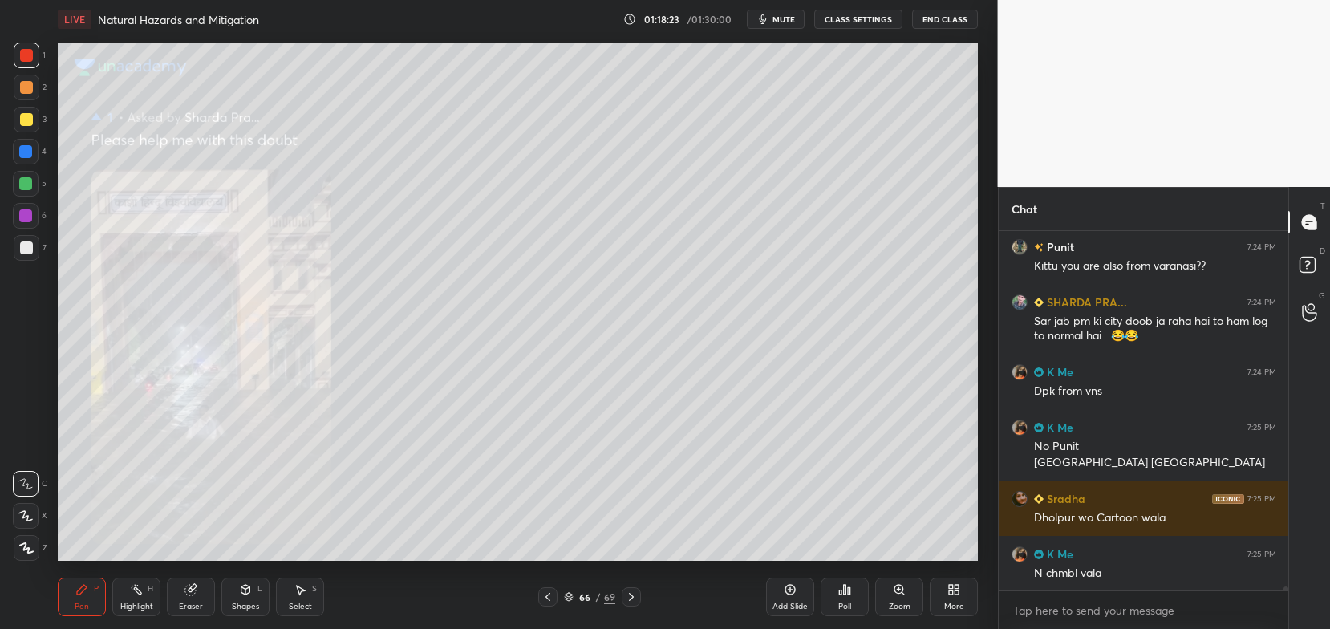
click at [629, 596] on icon at bounding box center [631, 597] width 13 height 13
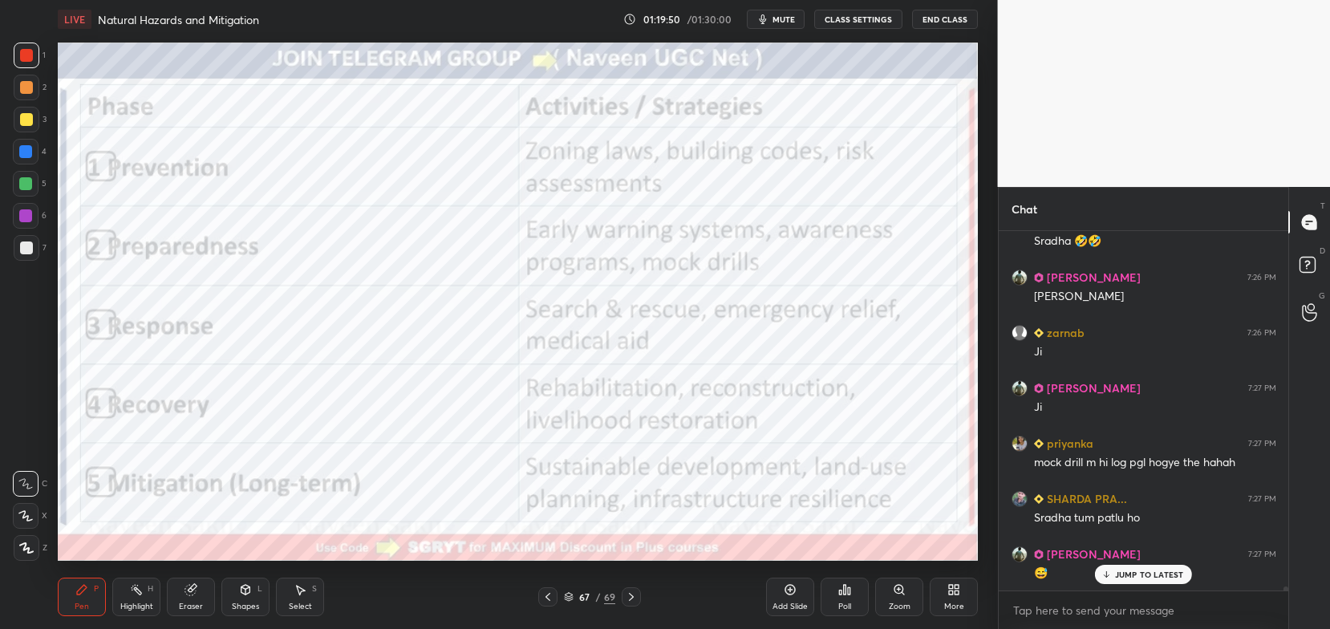
scroll to position [30518, 0]
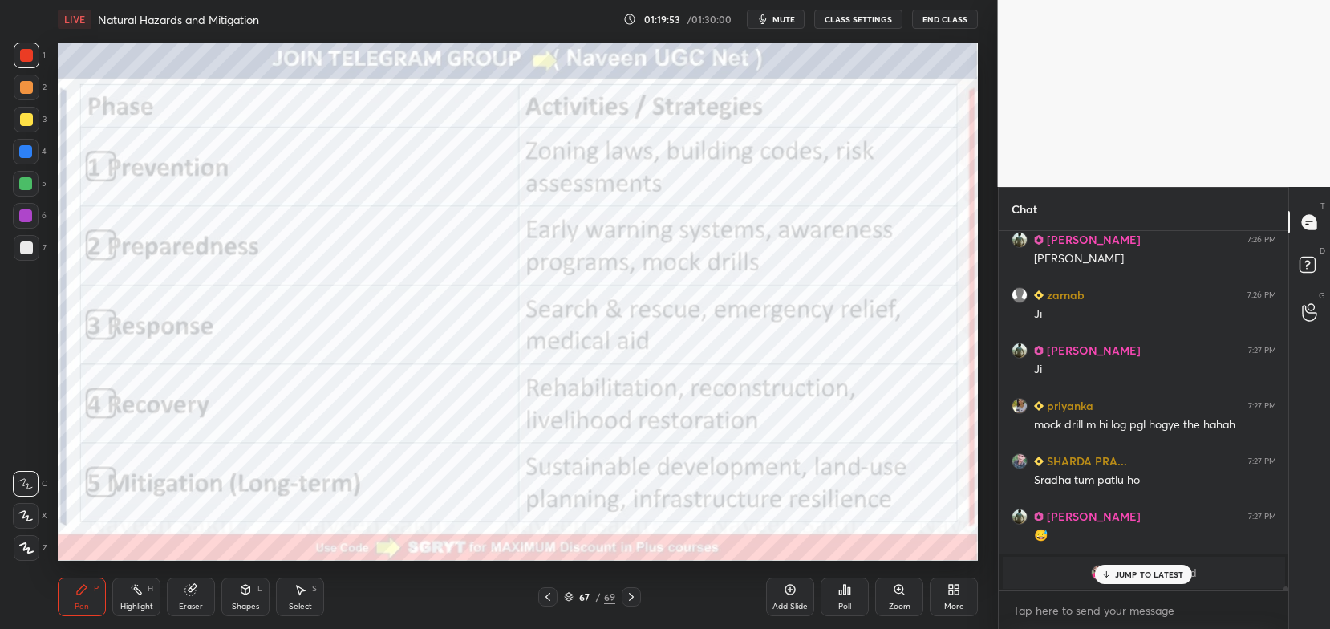
click at [1127, 574] on p "JUMP TO LATEST" at bounding box center [1149, 575] width 69 height 10
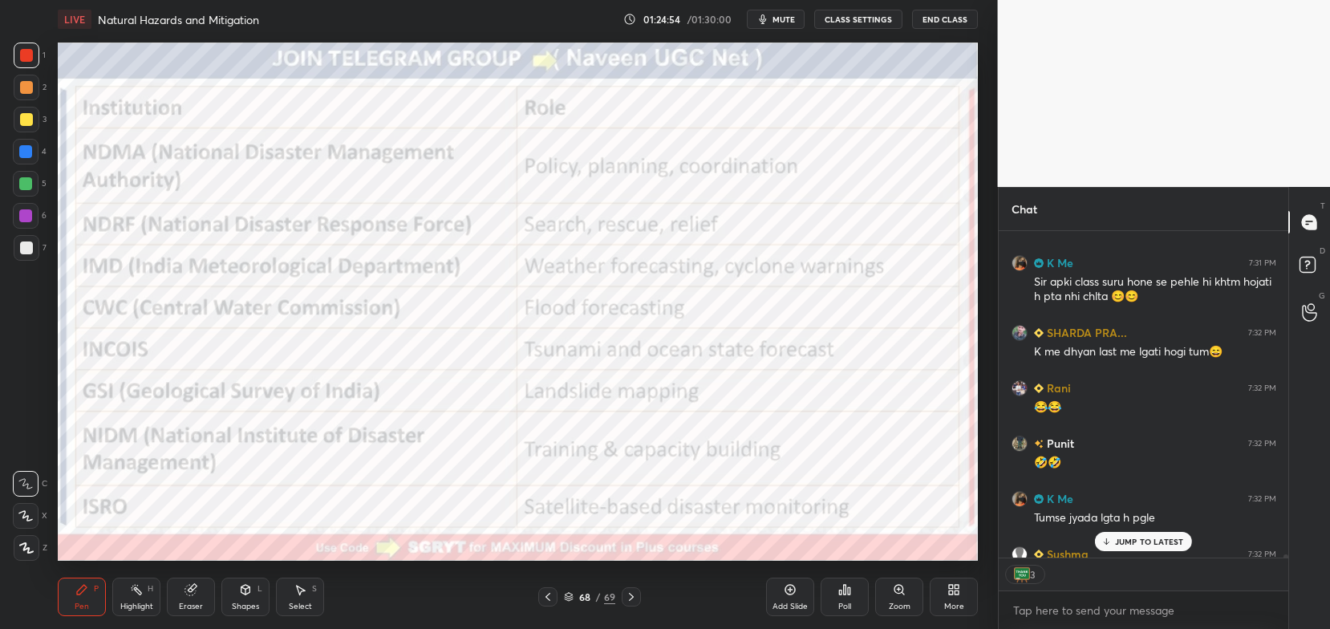
scroll to position [31008, 0]
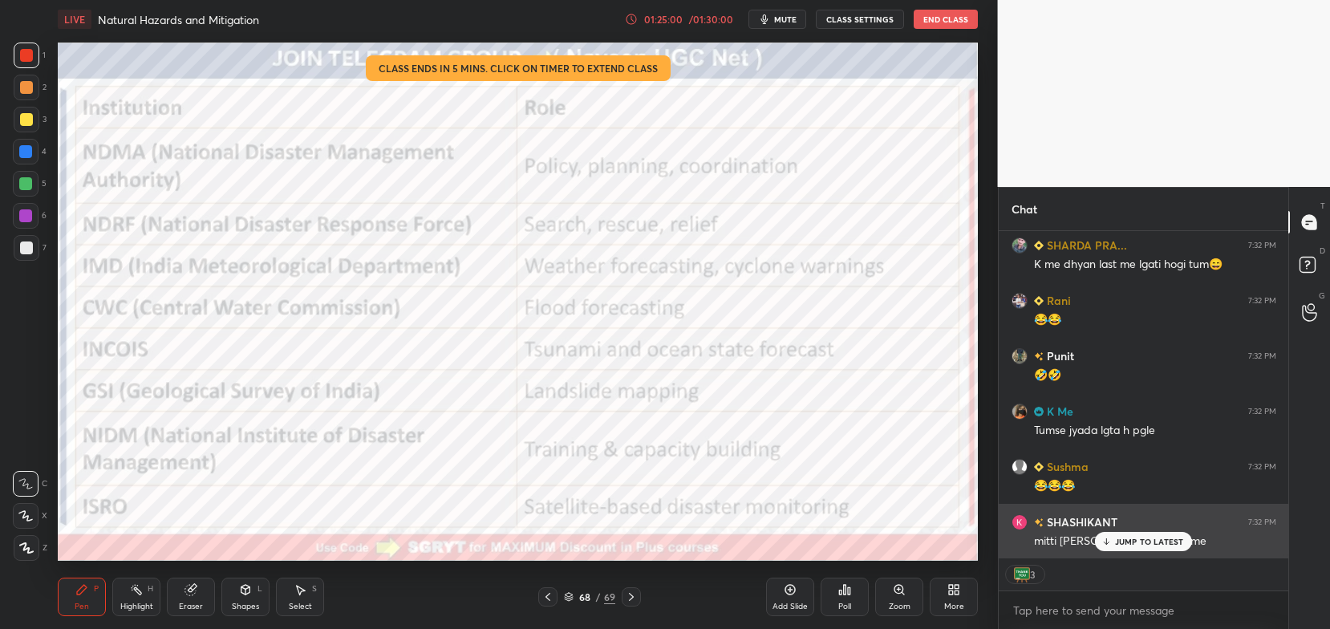
click at [1135, 546] on p "JUMP TO LATEST" at bounding box center [1149, 542] width 69 height 10
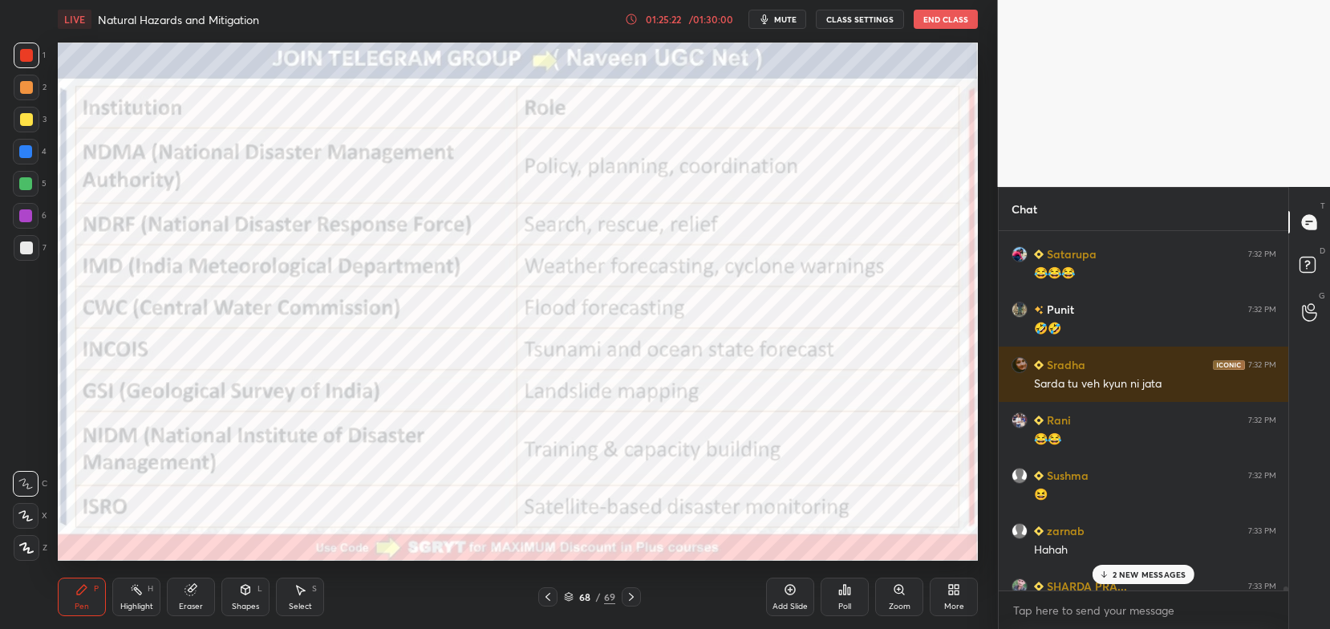
scroll to position [31543, 0]
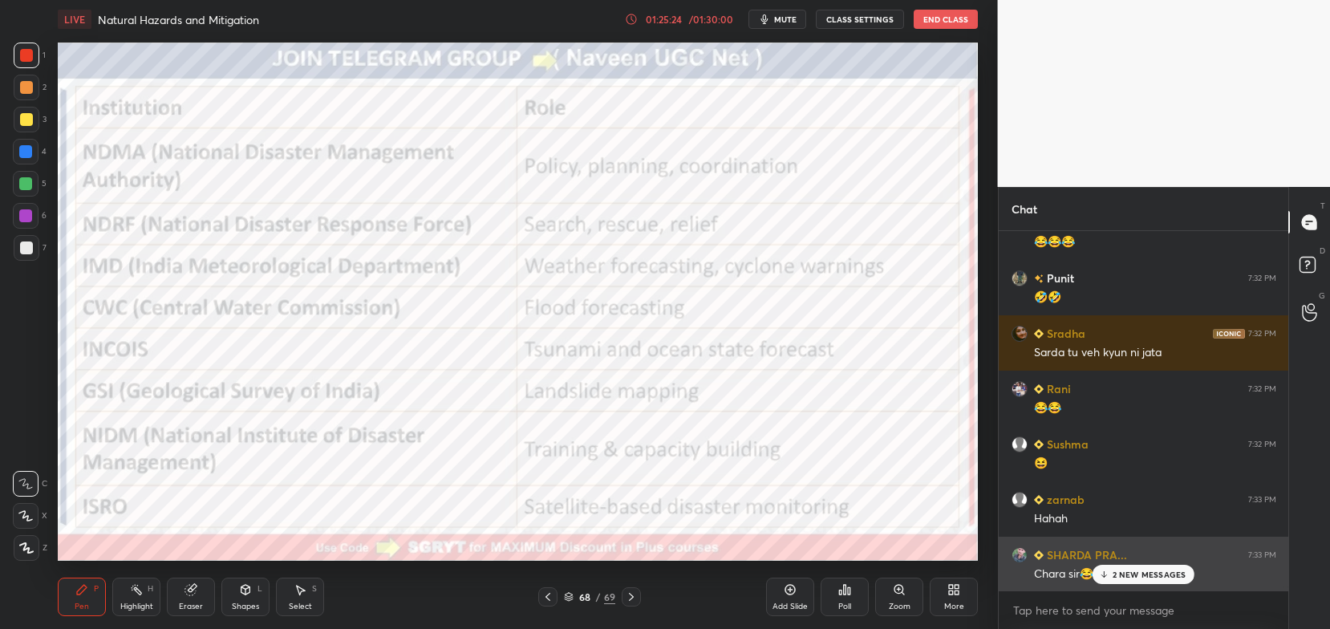
click at [1107, 578] on icon at bounding box center [1104, 575] width 10 height 10
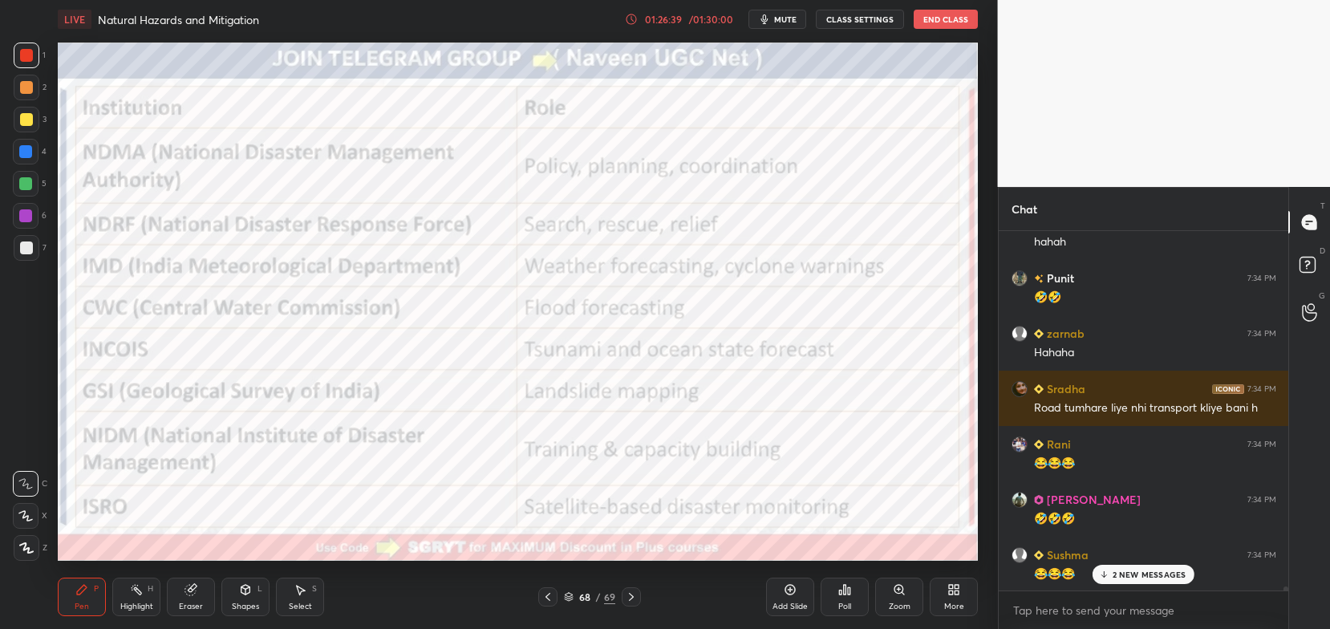
scroll to position [32443, 0]
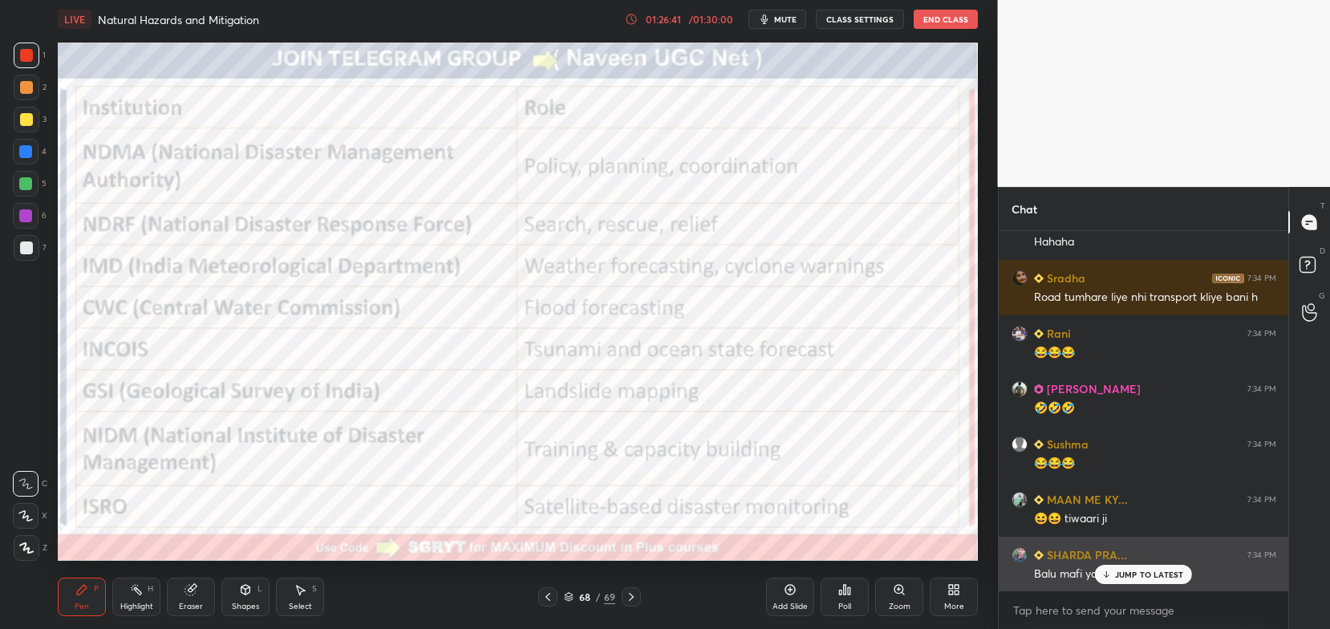
click at [1120, 576] on p "JUMP TO LATEST" at bounding box center [1149, 575] width 69 height 10
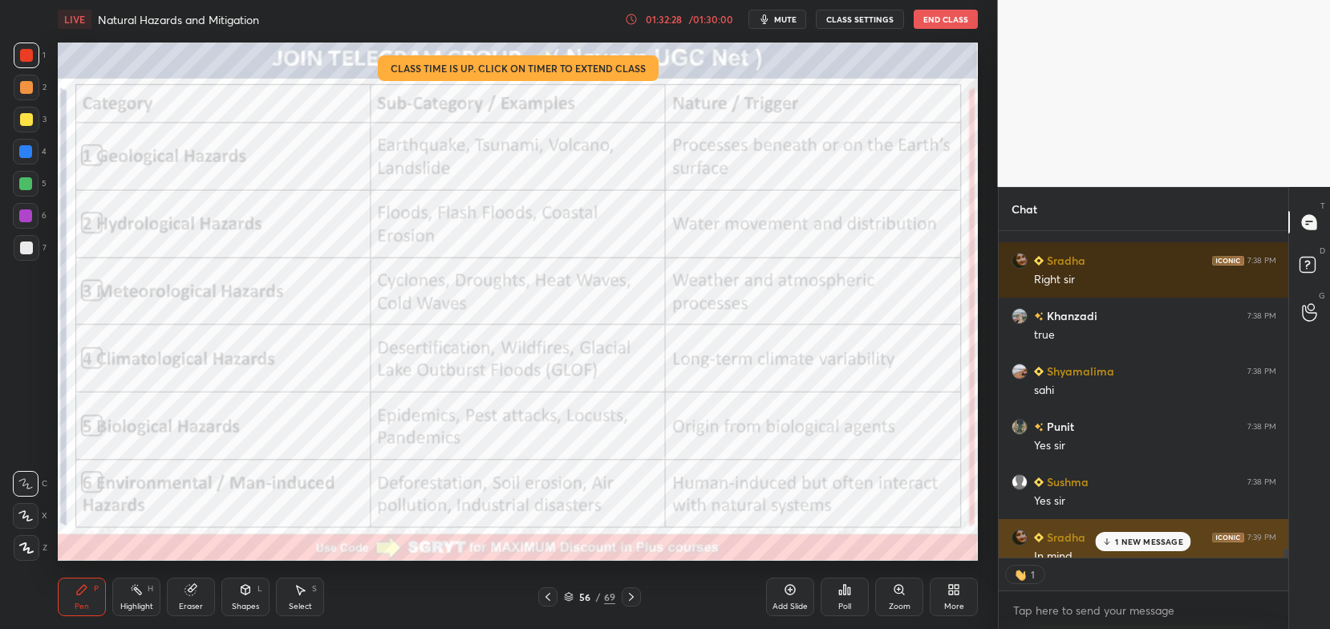
scroll to position [5, 5]
click at [1132, 542] on p "1 NEW MESSAGE" at bounding box center [1149, 542] width 68 height 10
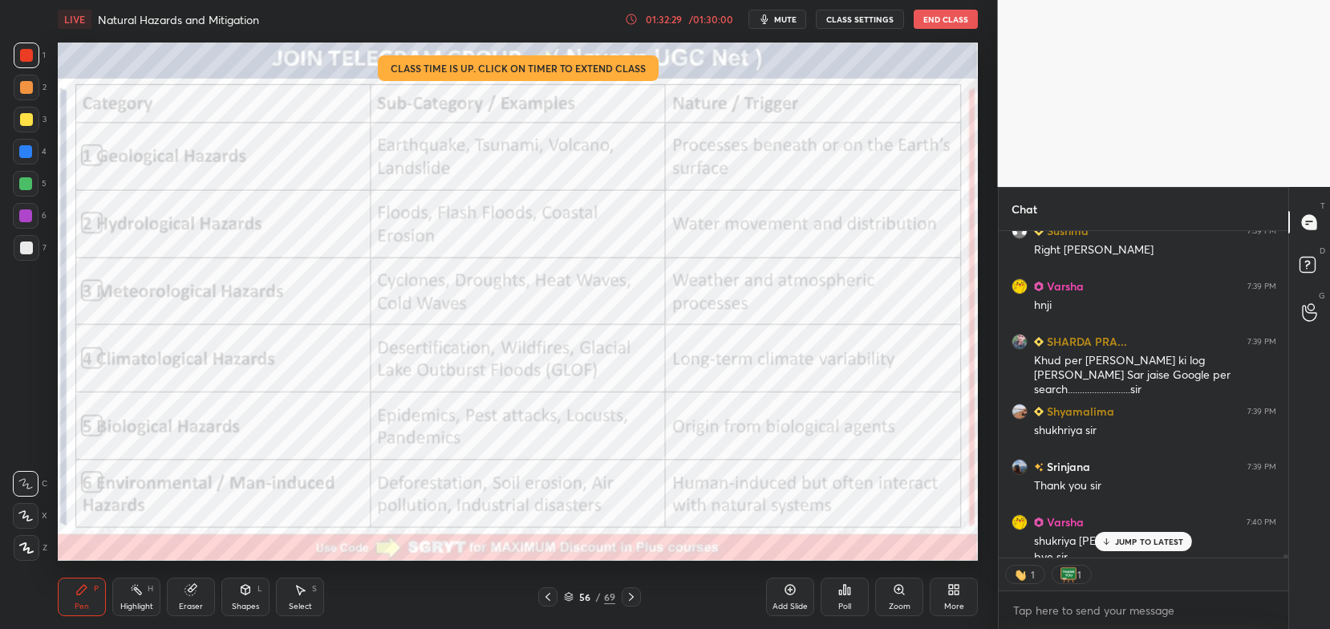
scroll to position [36473, 0]
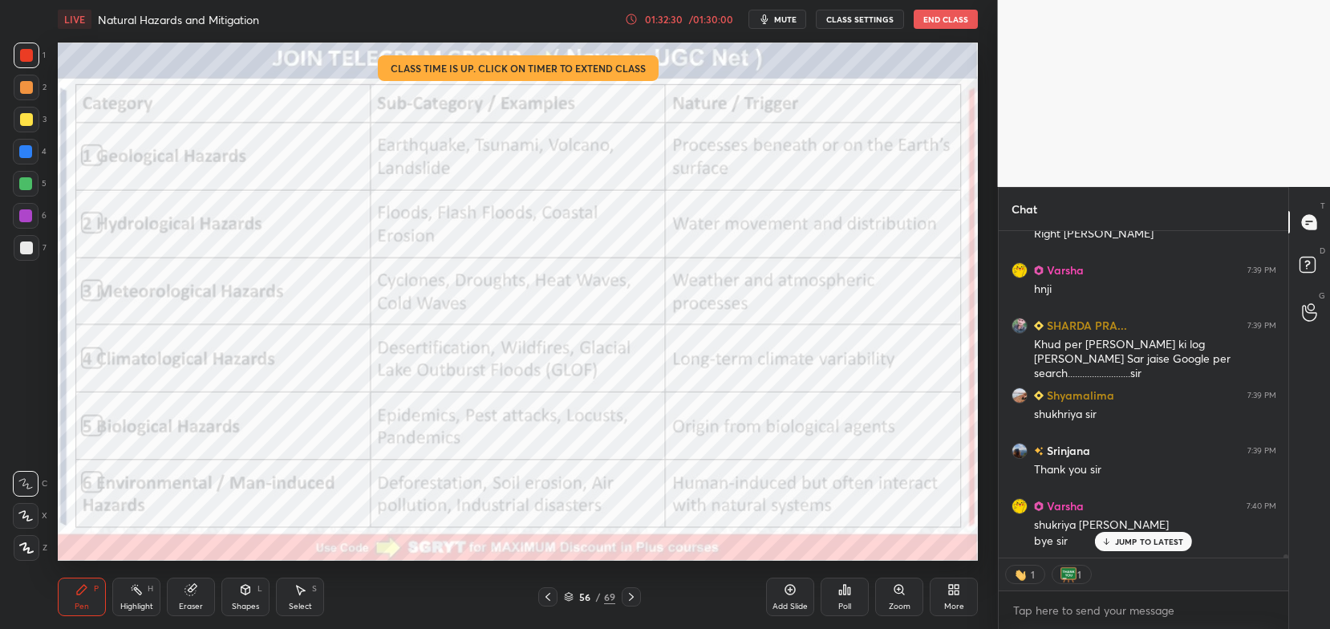
click at [938, 17] on button "End Class" at bounding box center [946, 19] width 64 height 19
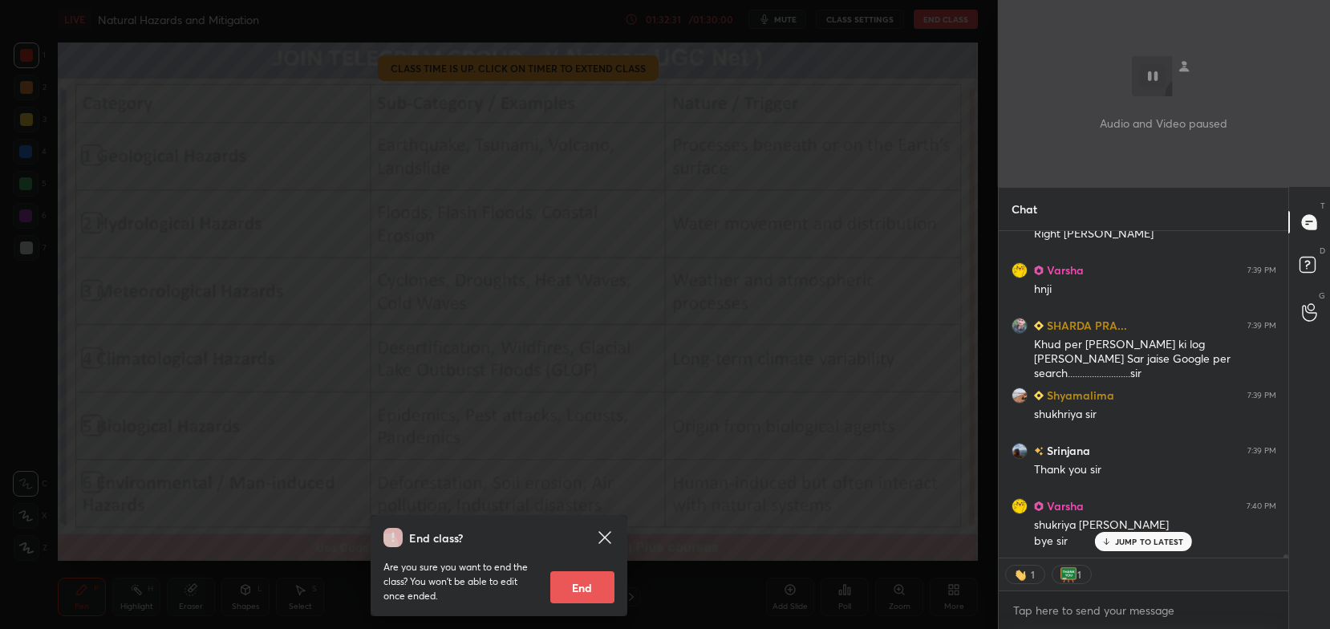
click at [583, 593] on button "End" at bounding box center [582, 587] width 64 height 32
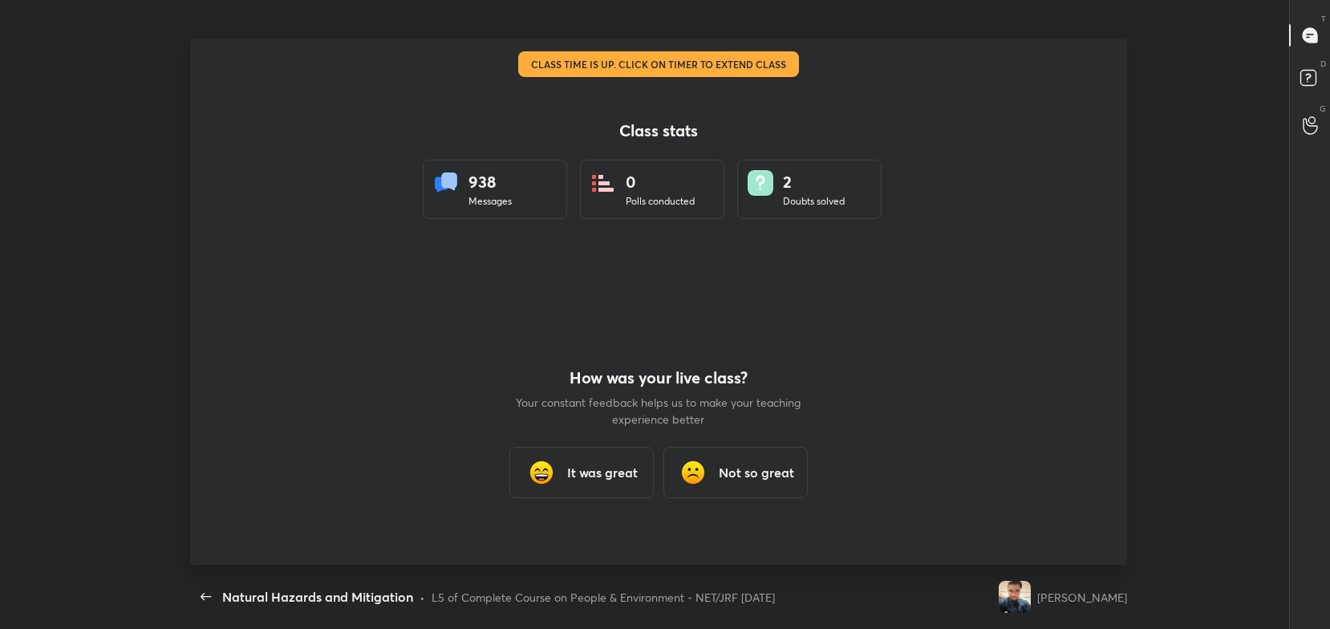
scroll to position [0, 0]
click at [586, 477] on h3 "It was great" at bounding box center [602, 472] width 71 height 19
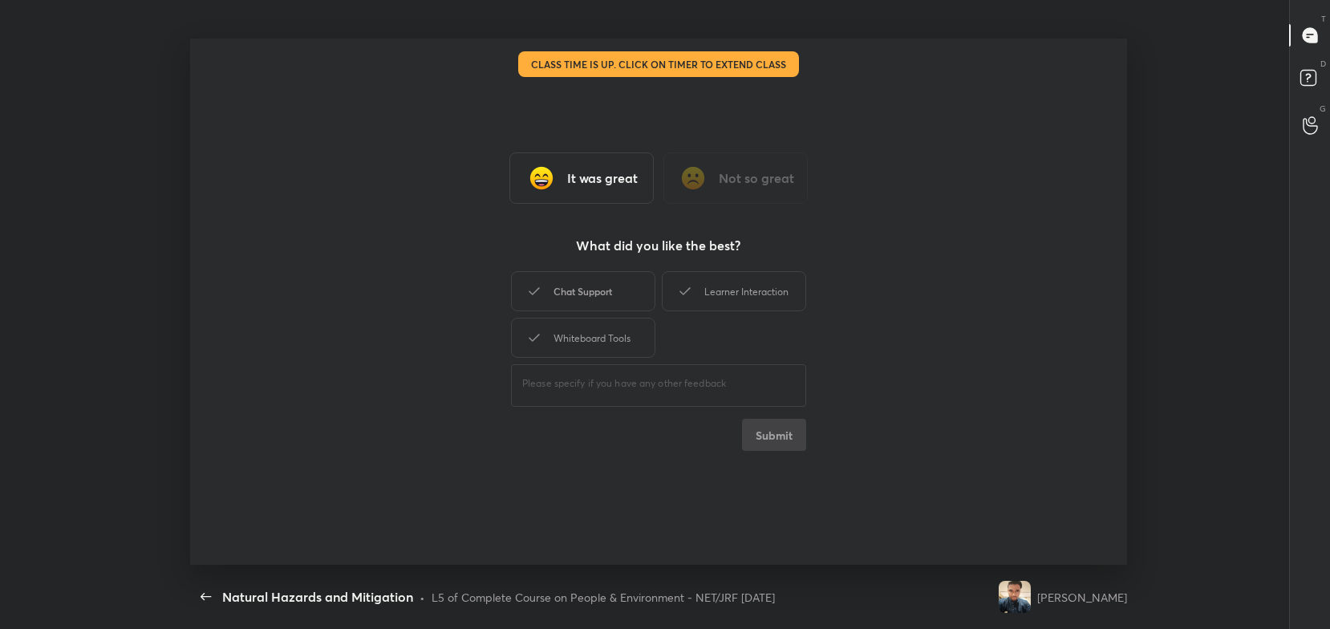
click at [605, 290] on div "Chat Support" at bounding box center [583, 291] width 144 height 40
click at [619, 319] on div "Whiteboard Tools" at bounding box center [583, 338] width 144 height 40
click at [705, 291] on div "Learner Interaction" at bounding box center [734, 291] width 144 height 40
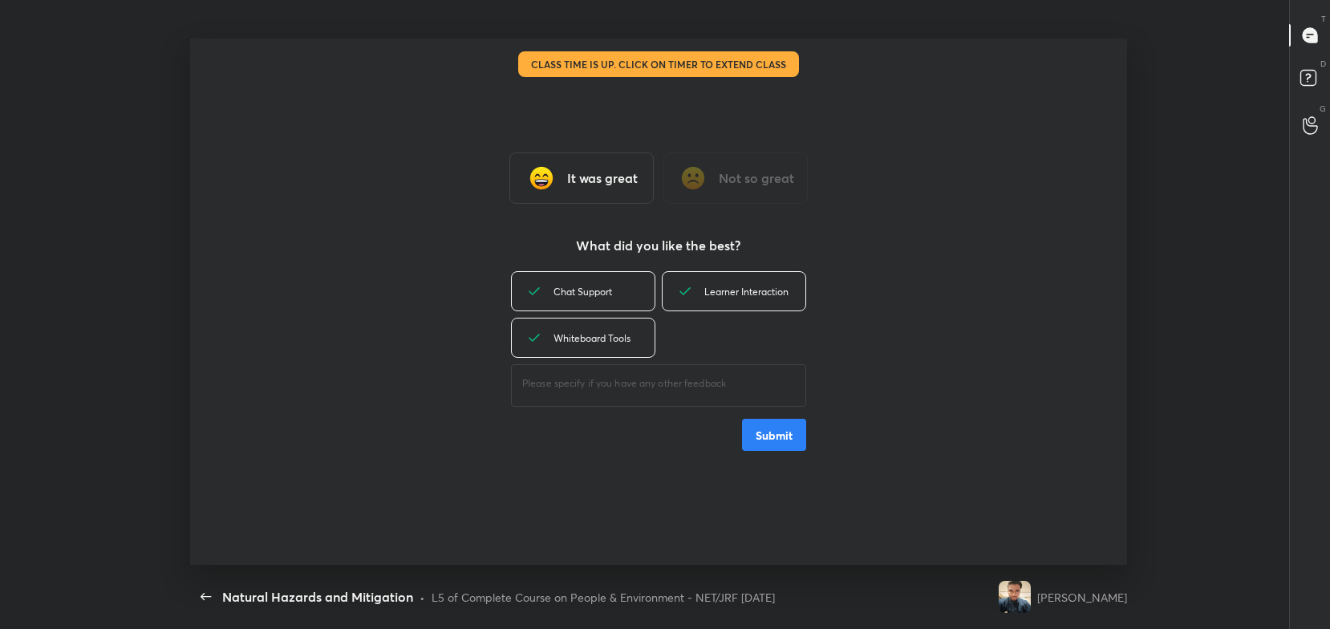
click at [775, 433] on button "Submit" at bounding box center [774, 435] width 64 height 32
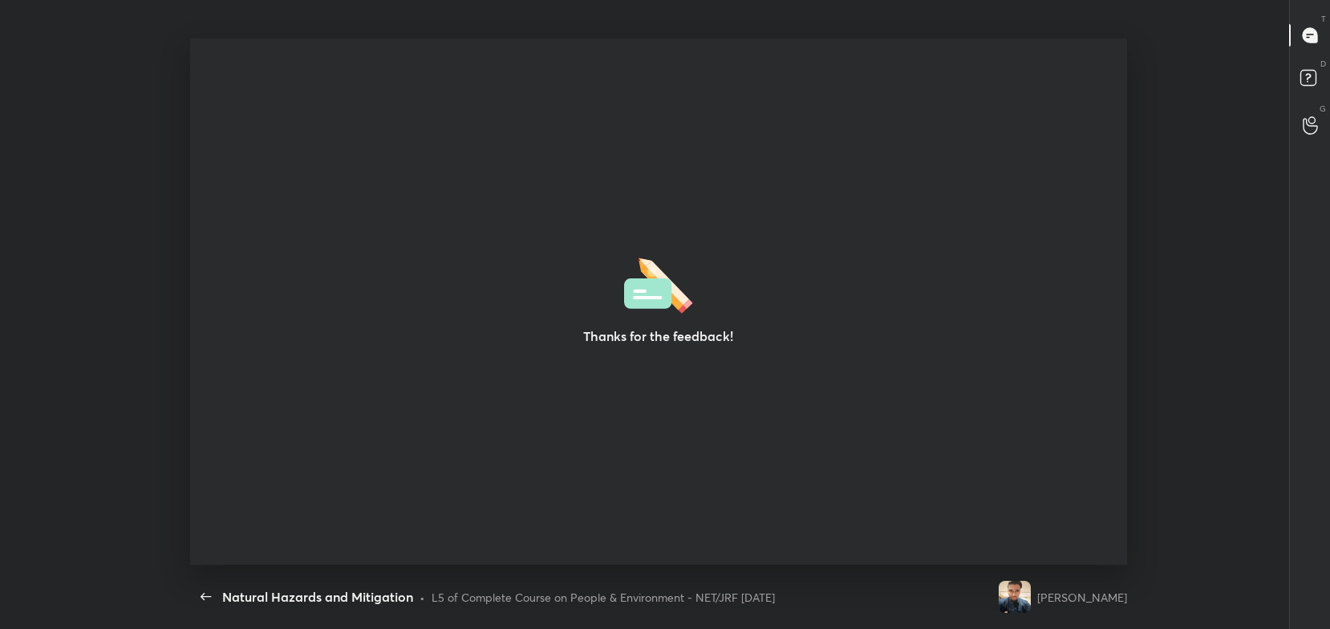
type textarea "x"
